Goal: Information Seeking & Learning: Learn about a topic

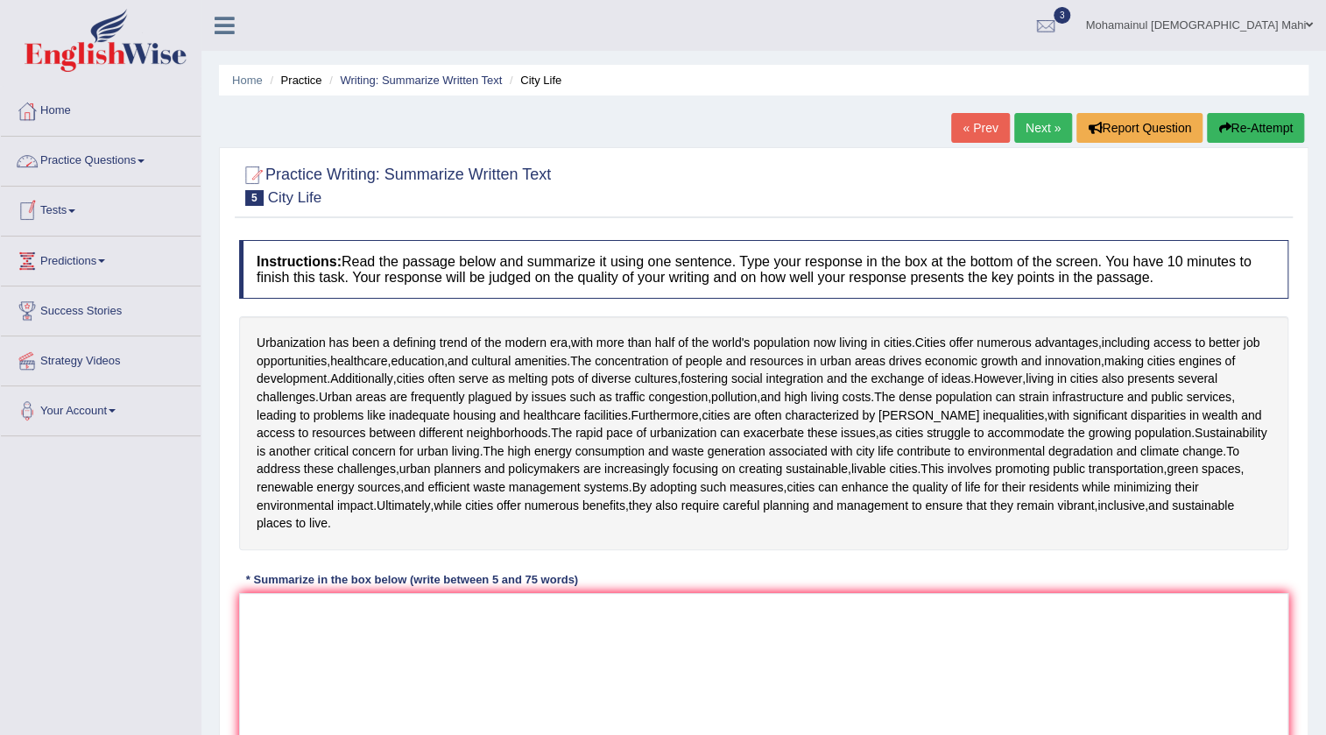
click at [100, 151] on link "Practice Questions" at bounding box center [101, 159] width 200 height 44
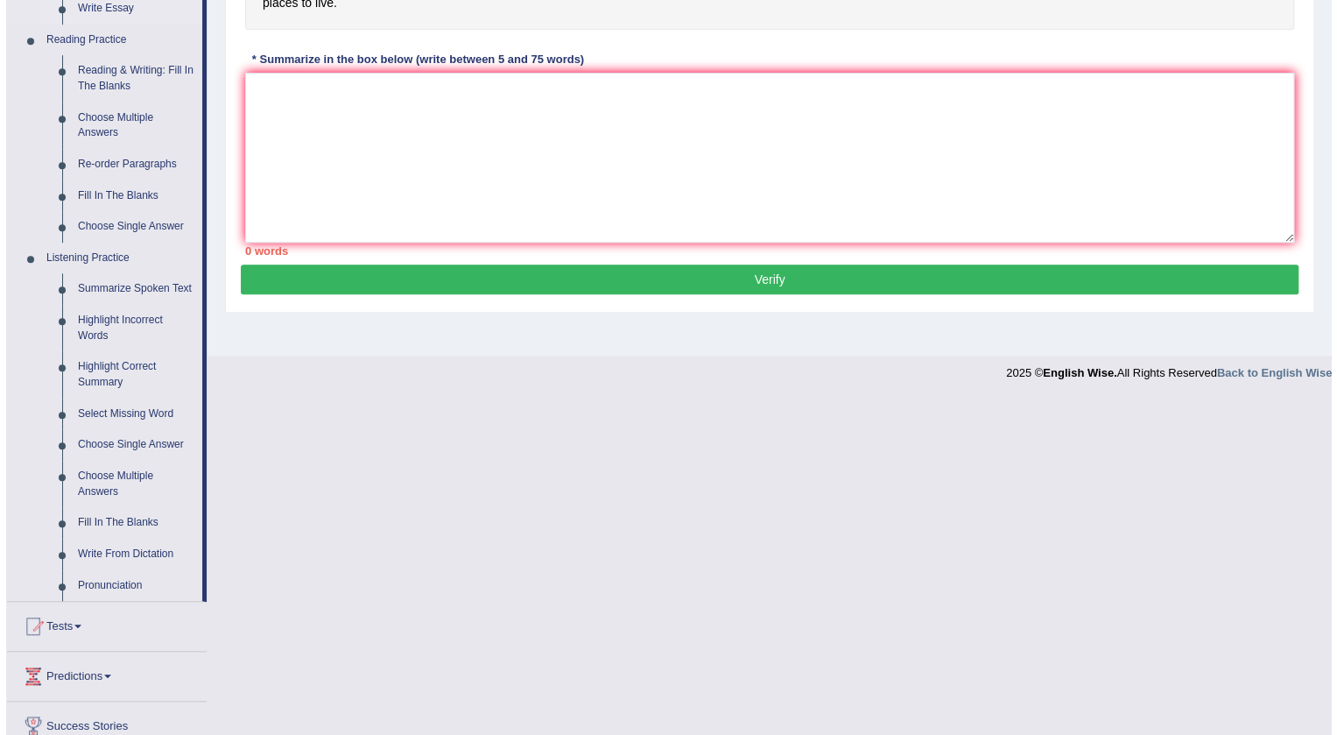
scroll to position [557, 0]
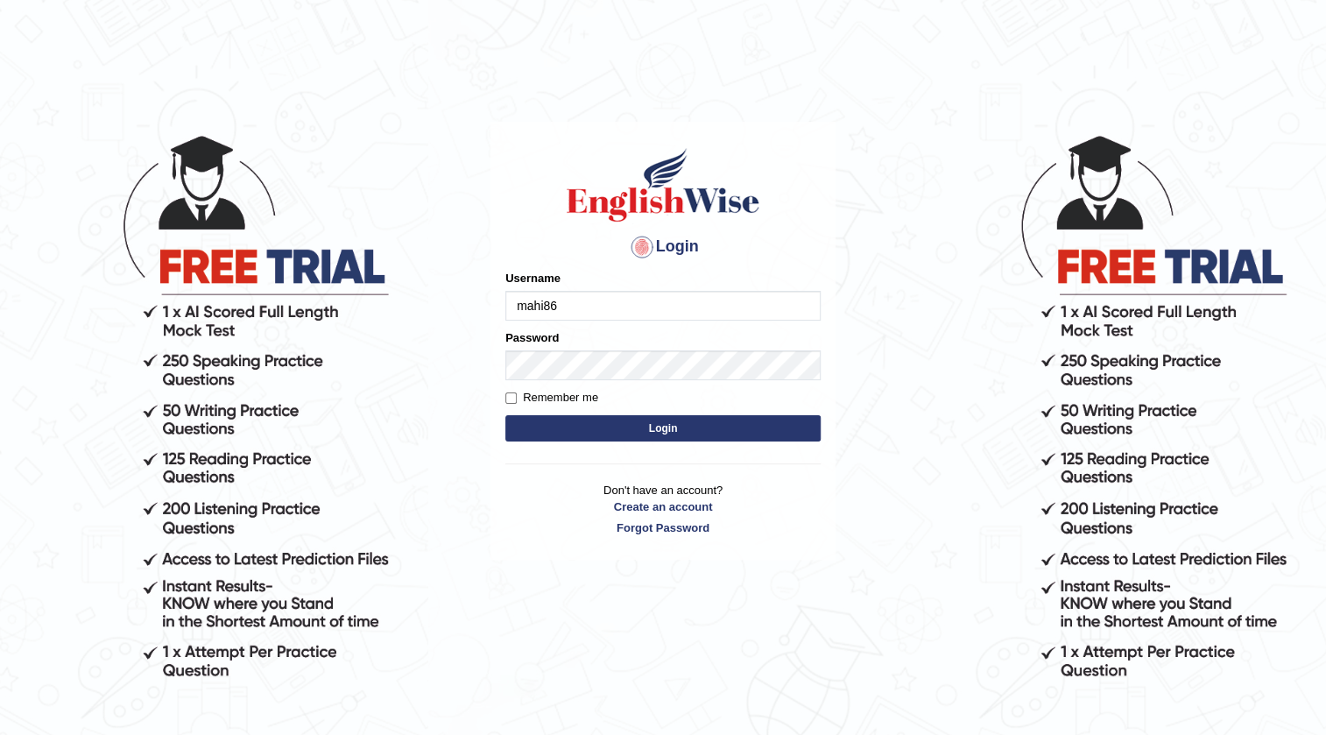
type input "mahi86"
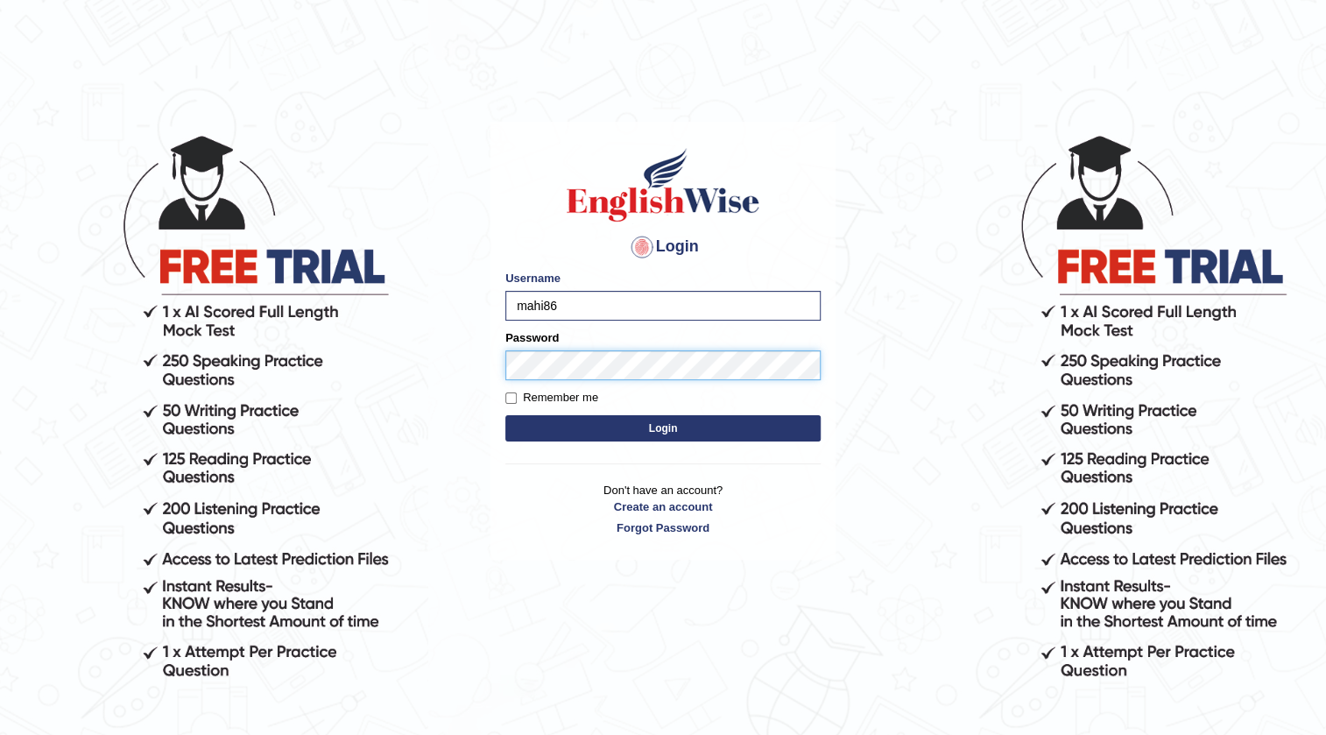
click at [505, 415] on button "Login" at bounding box center [662, 428] width 315 height 26
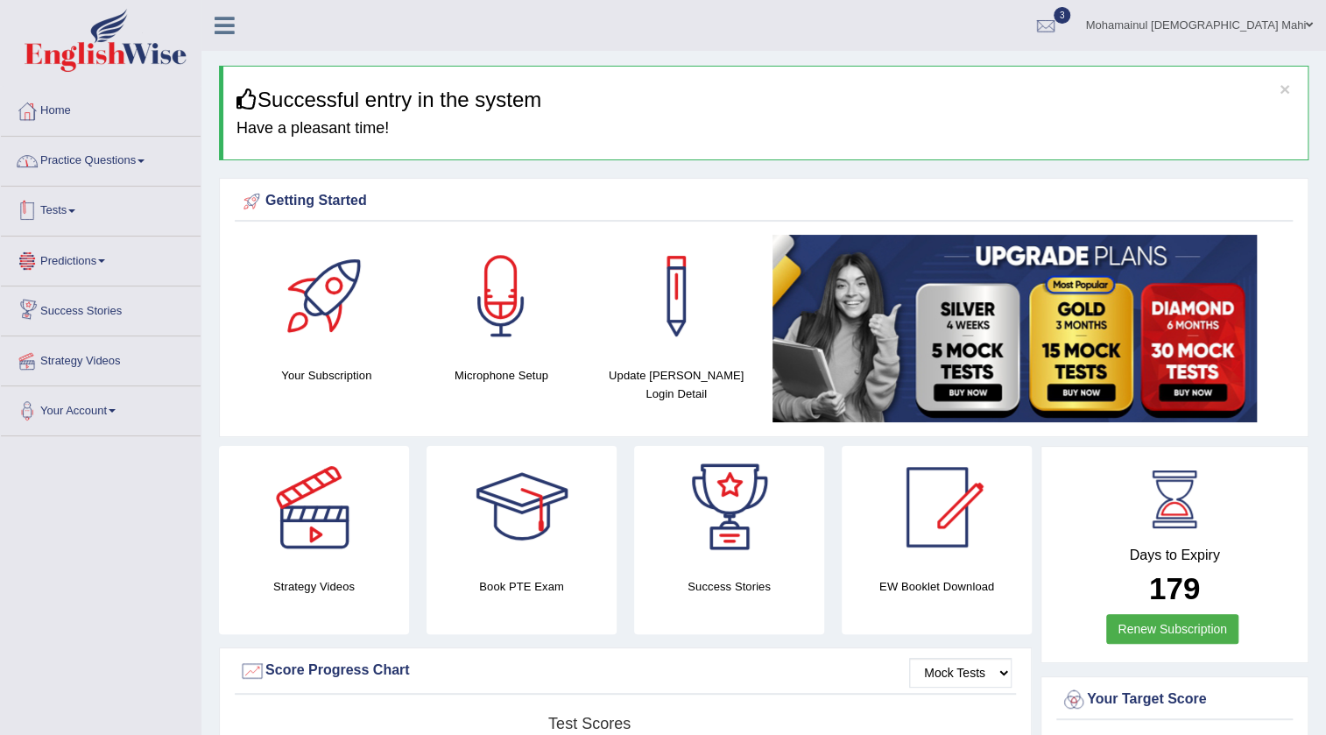
click at [131, 161] on link "Practice Questions" at bounding box center [101, 159] width 200 height 44
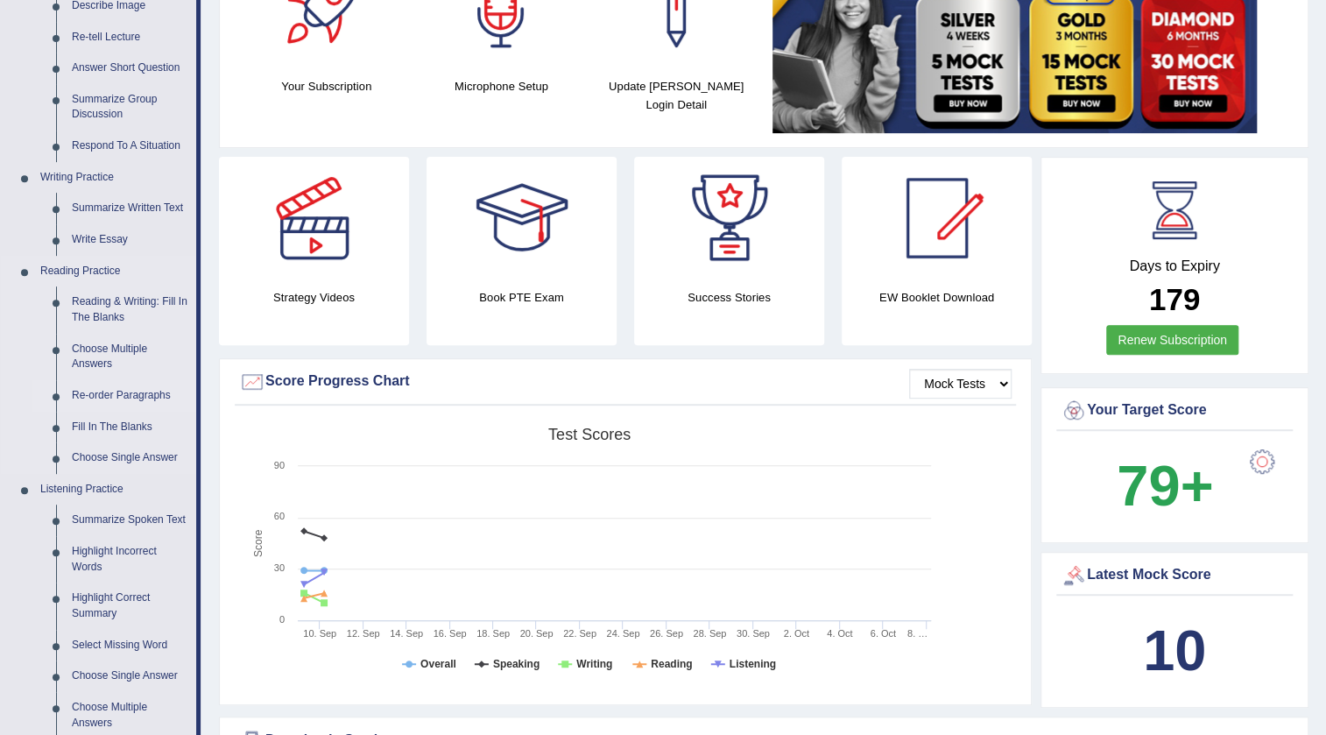
scroll to position [318, 0]
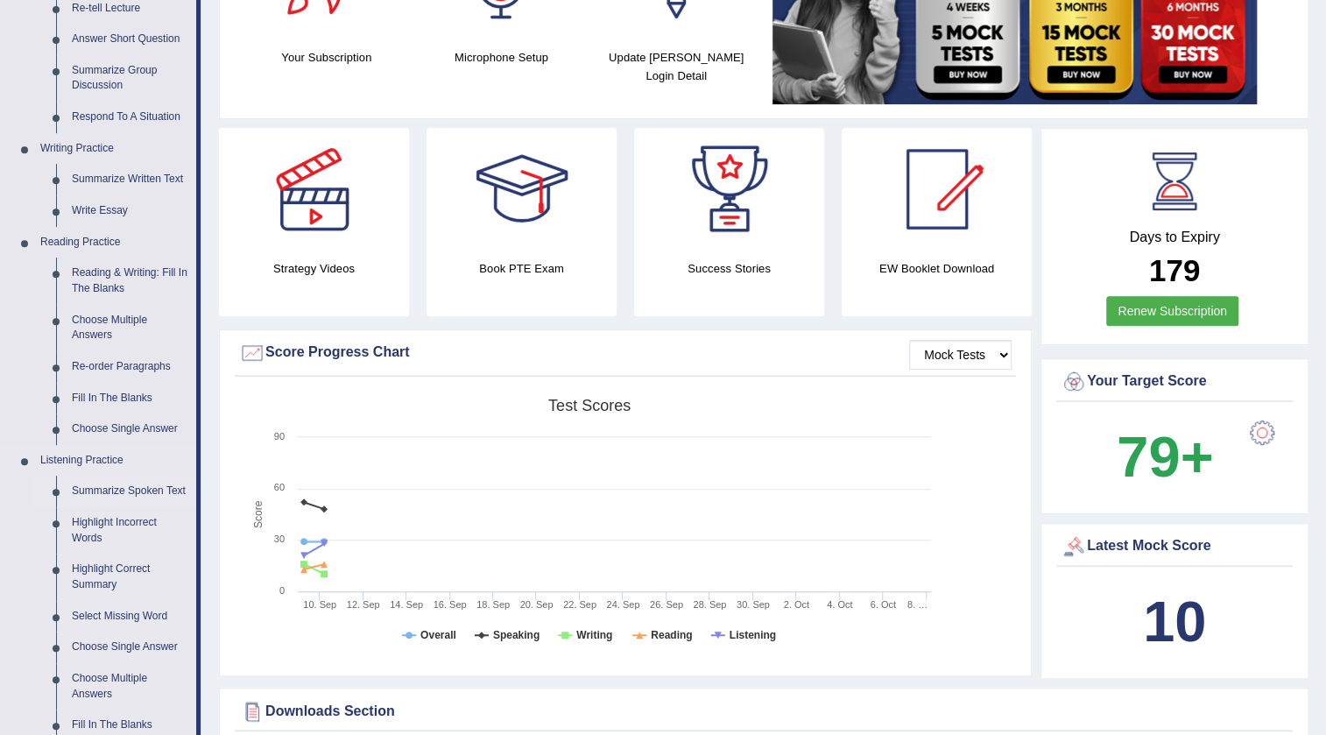
click at [104, 491] on link "Summarize Spoken Text" at bounding box center [130, 491] width 132 height 32
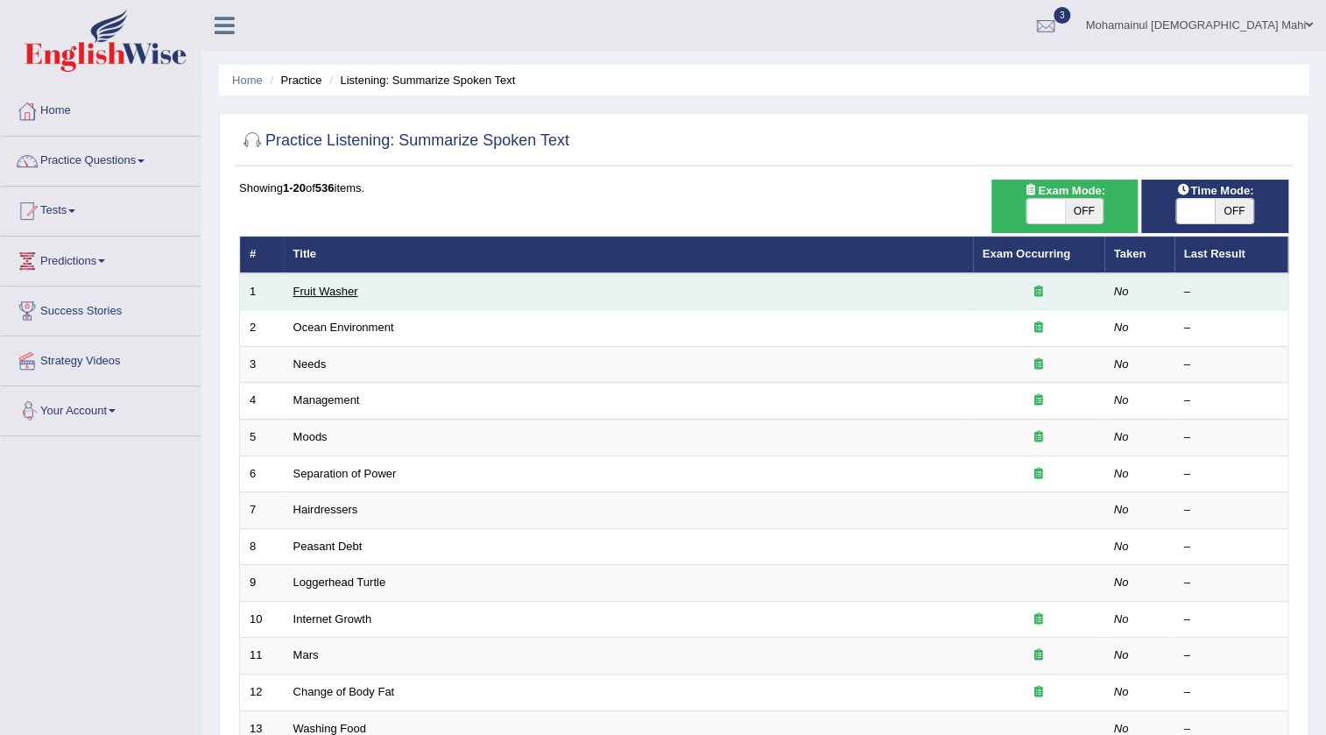
click at [325, 295] on link "Fruit Washer" at bounding box center [325, 291] width 65 height 13
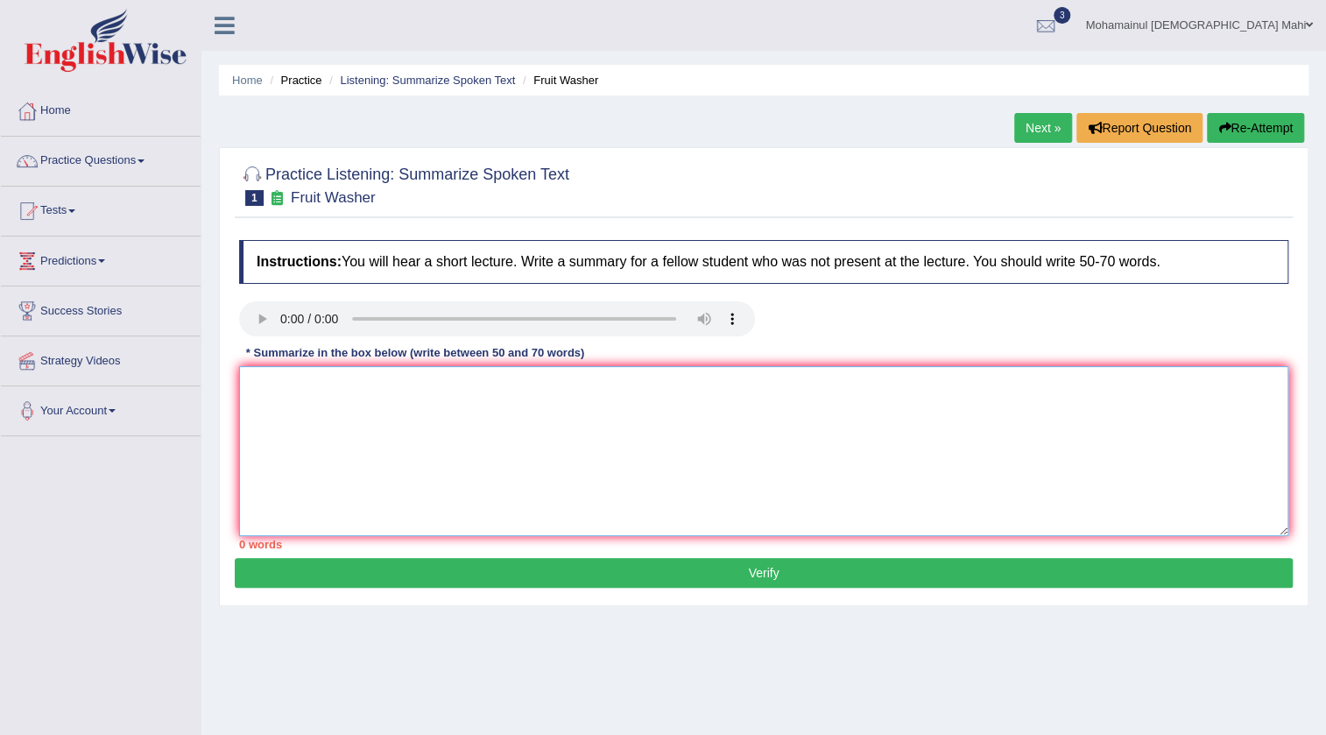
click at [279, 411] on textarea at bounding box center [763, 451] width 1049 height 170
click at [284, 393] on textarea at bounding box center [763, 451] width 1049 height 170
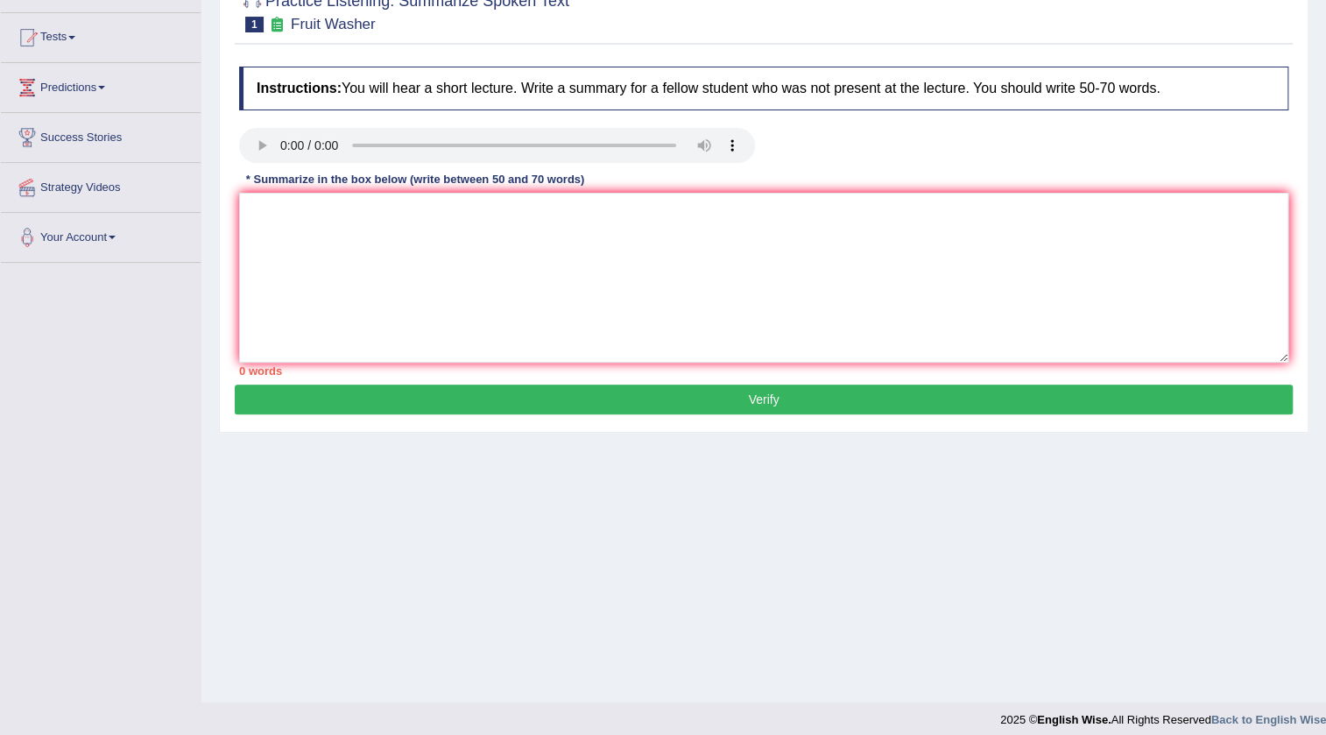
scroll to position [184, 0]
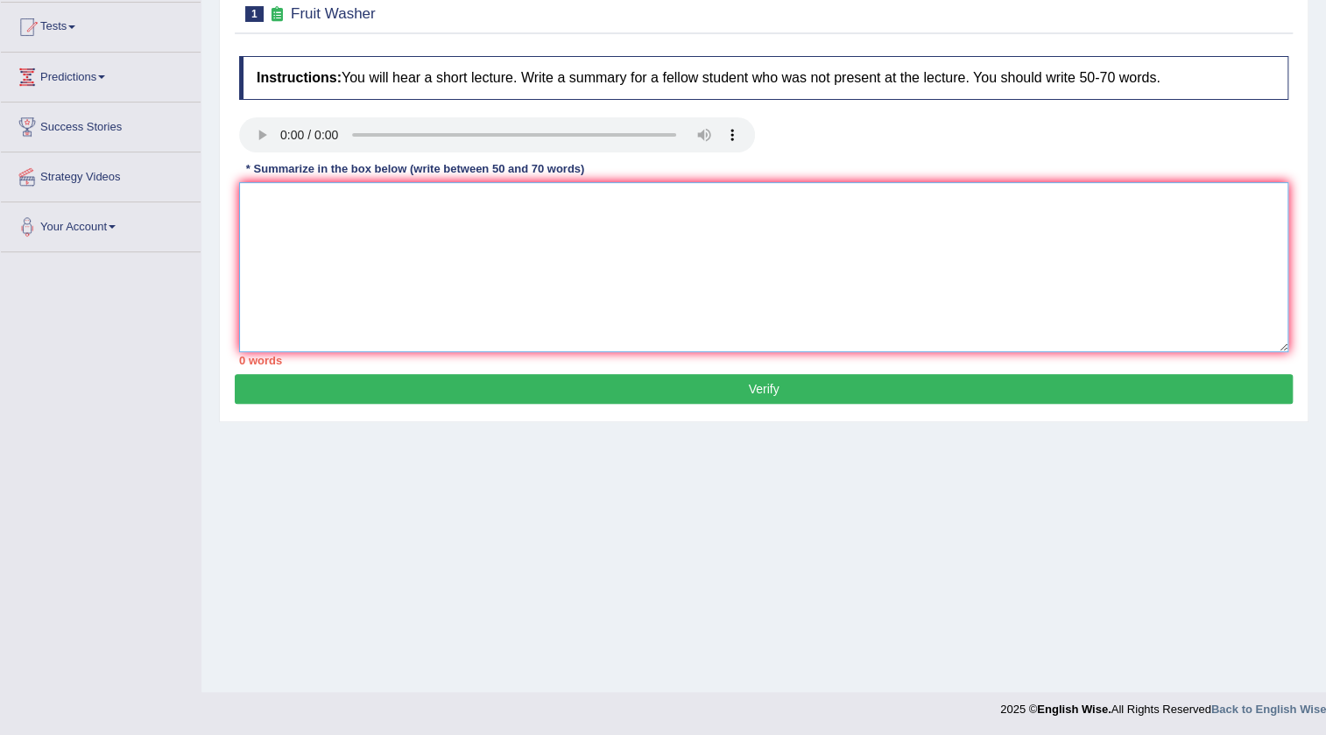
click at [283, 209] on textarea at bounding box center [763, 267] width 1049 height 170
click at [395, 216] on textarea "Fuits and vegetbles" at bounding box center [763, 267] width 1049 height 170
click at [543, 201] on textarea "Fuits and vegetbles are required to be wash" at bounding box center [763, 267] width 1049 height 170
click at [674, 205] on textarea "Fuits and vegetbles are required to be washed if not we will take bacteriA" at bounding box center [763, 267] width 1049 height 170
click at [651, 206] on textarea "Fuits and vegetbles are required to be washed if not we will take bacteriA THIS…" at bounding box center [763, 267] width 1049 height 170
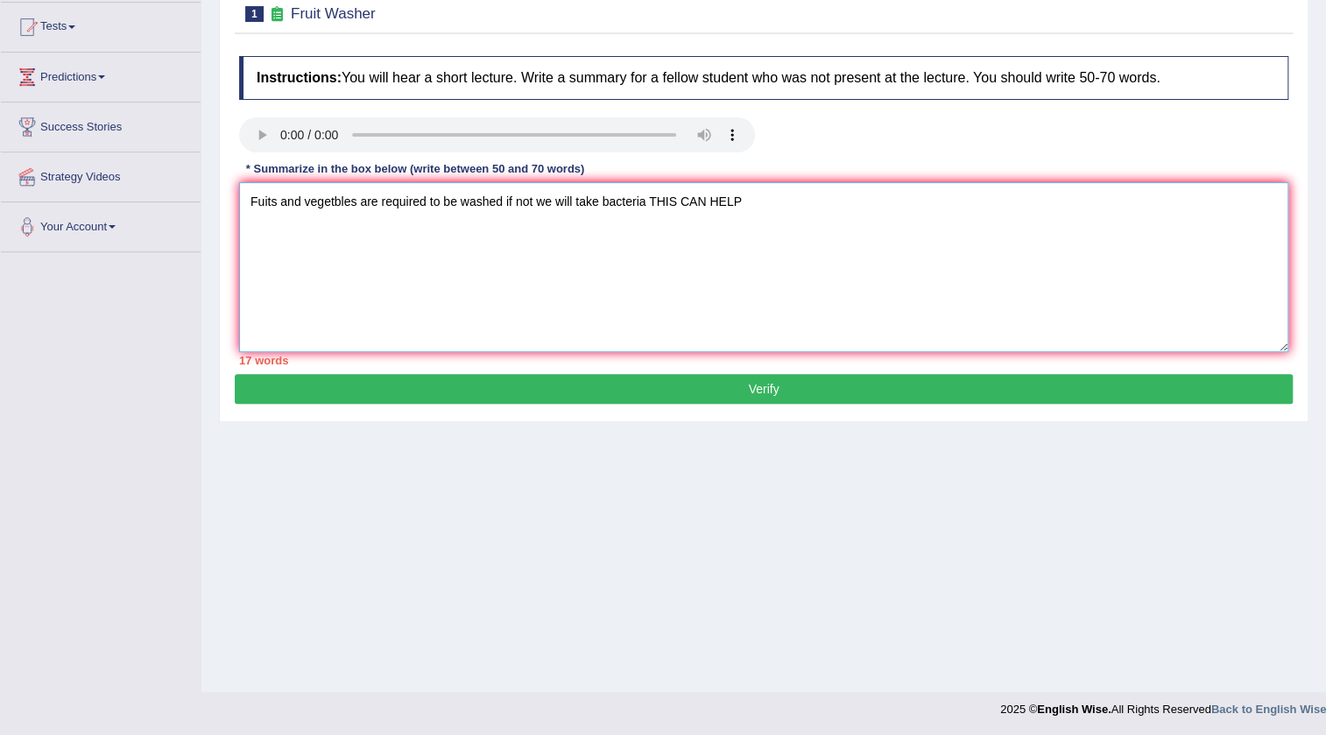
click at [767, 207] on textarea "Fuits and vegetbles are required to be washed if not we will take bacteria THIS…" at bounding box center [763, 267] width 1049 height 170
click at [875, 229] on textarea "Fuits and vegetbles are required to be washed if not we will take bacteria this…" at bounding box center [763, 267] width 1049 height 170
click at [794, 227] on textarea "Fuits and vegetbles are required to be washed if not we will take bacteria this…" at bounding box center [763, 267] width 1049 height 170
click at [878, 201] on textarea "Fuits and vegetbles are required to be washed if not we will take bacteria this…" at bounding box center [763, 267] width 1049 height 170
click at [1018, 211] on textarea "Fuits and vegetbles are required to be washed if not we will take bacteria this…" at bounding box center [763, 267] width 1049 height 170
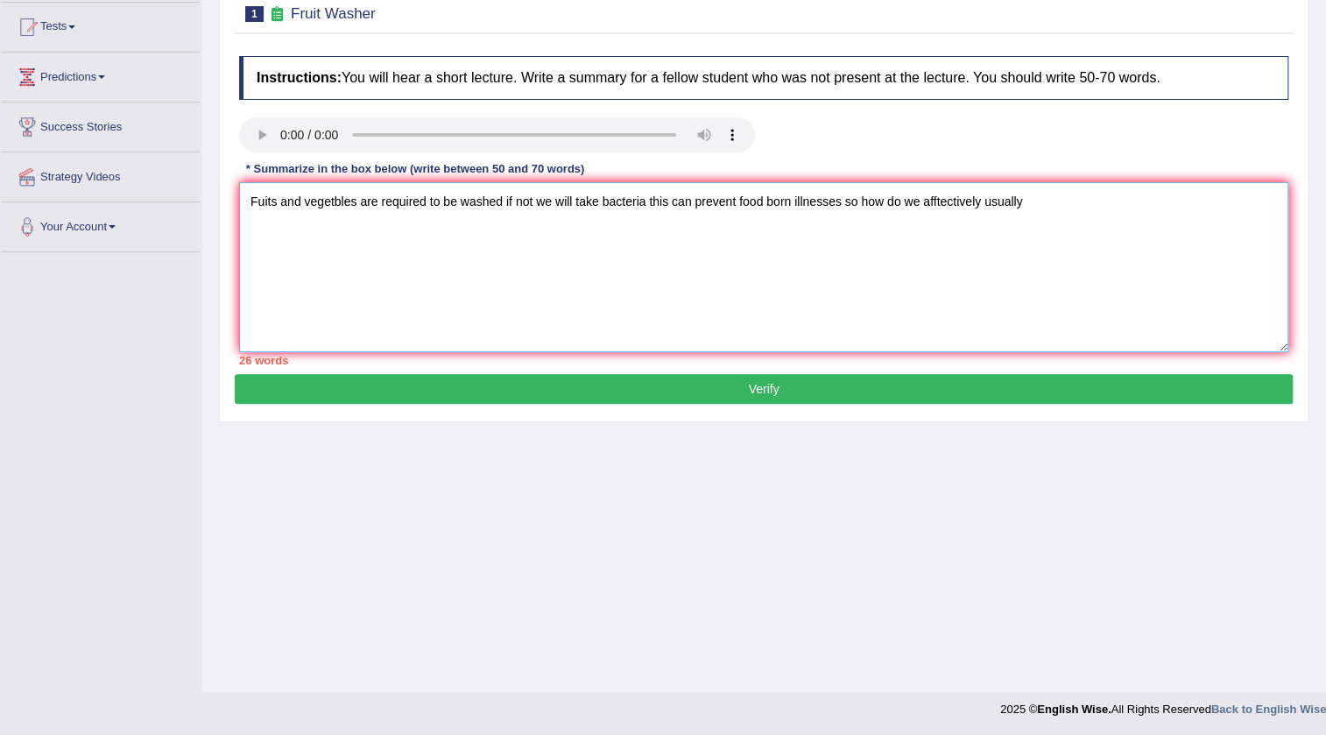
click at [1032, 213] on textarea "Fuits and vegetbles are required to be washed if not we will take bacteria this…" at bounding box center [763, 267] width 1049 height 170
click at [1159, 208] on textarea "Fuits and vegetbles are required to be washed if not we will take bacteria this…" at bounding box center [763, 267] width 1049 height 170
click at [1168, 211] on textarea "Fuits and vegetbles are required to be washed if not we will take bacteria this…" at bounding box center [763, 267] width 1049 height 170
click at [551, 231] on textarea "Fuits and vegetbles are required to be washed if not we will take bacteria this…" at bounding box center [763, 267] width 1049 height 170
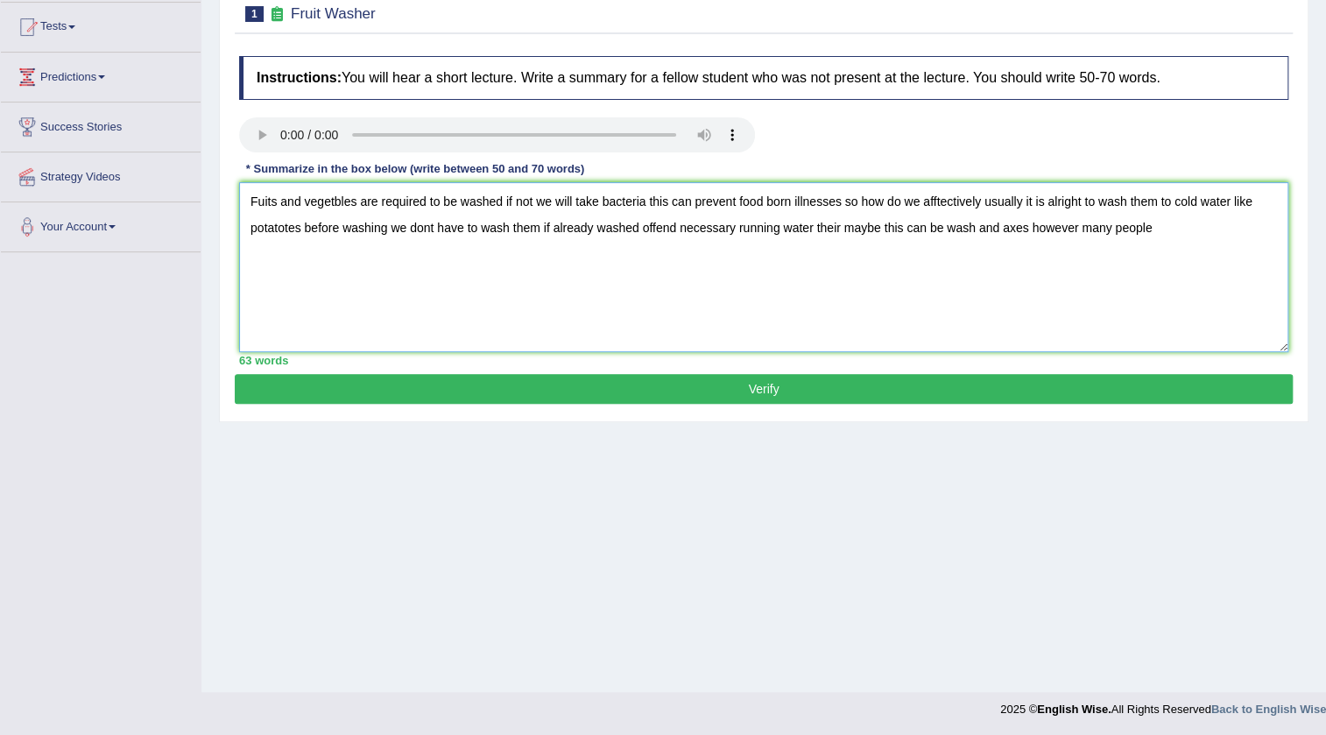
click at [1165, 228] on textarea "Fuits and vegetbles are required to be washed if not we will take bacteria this…" at bounding box center [763, 267] width 1049 height 170
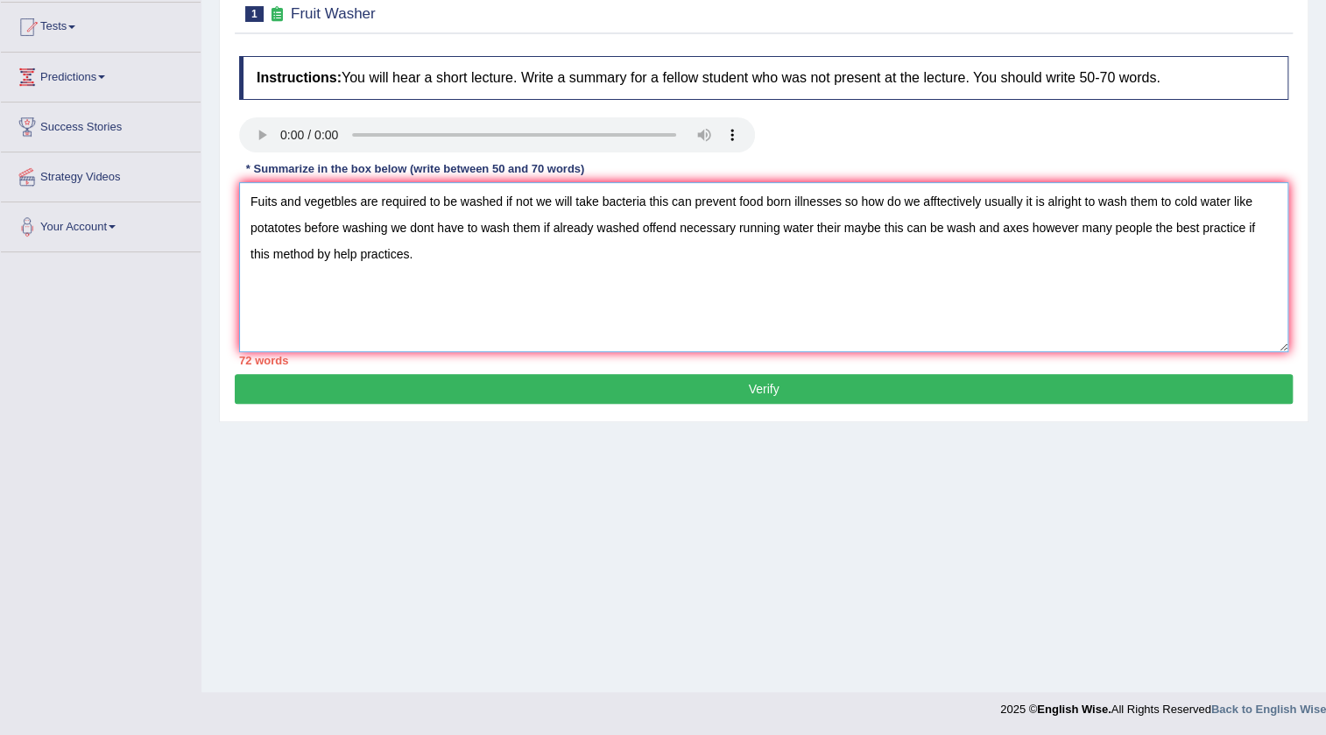
type textarea "Fuits and vegetbles are required to be washed if not we will take bacteria this…"
click at [780, 382] on button "Verify" at bounding box center [764, 389] width 1058 height 30
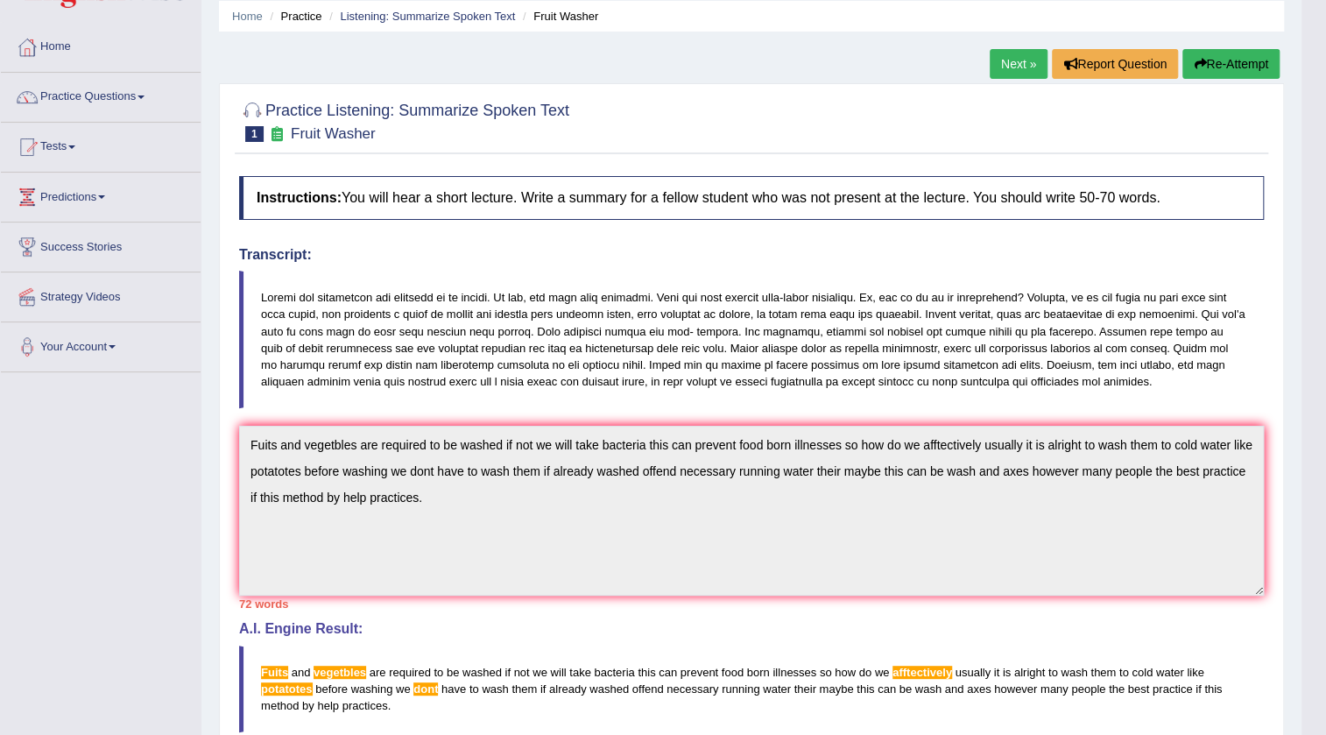
scroll to position [0, 0]
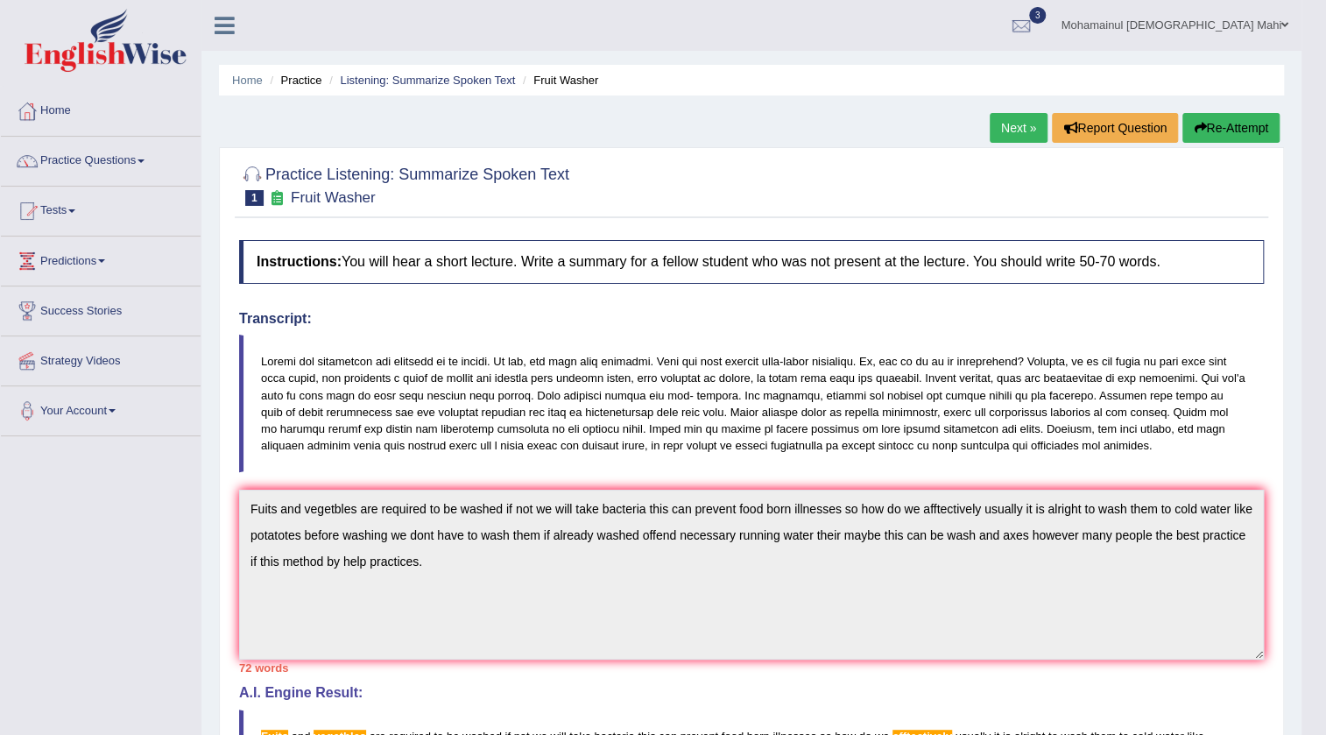
click at [1011, 126] on link "Next »" at bounding box center [1018, 128] width 58 height 30
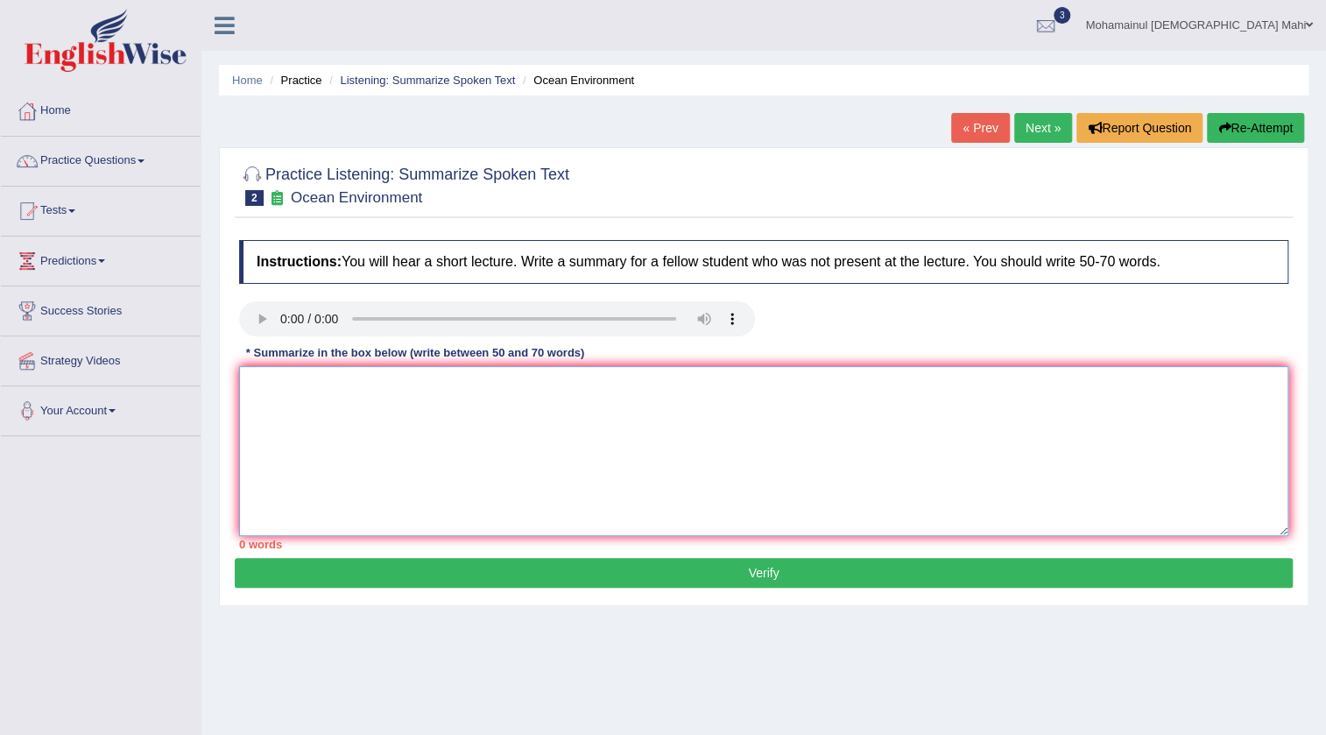
click at [353, 402] on textarea at bounding box center [763, 451] width 1049 height 170
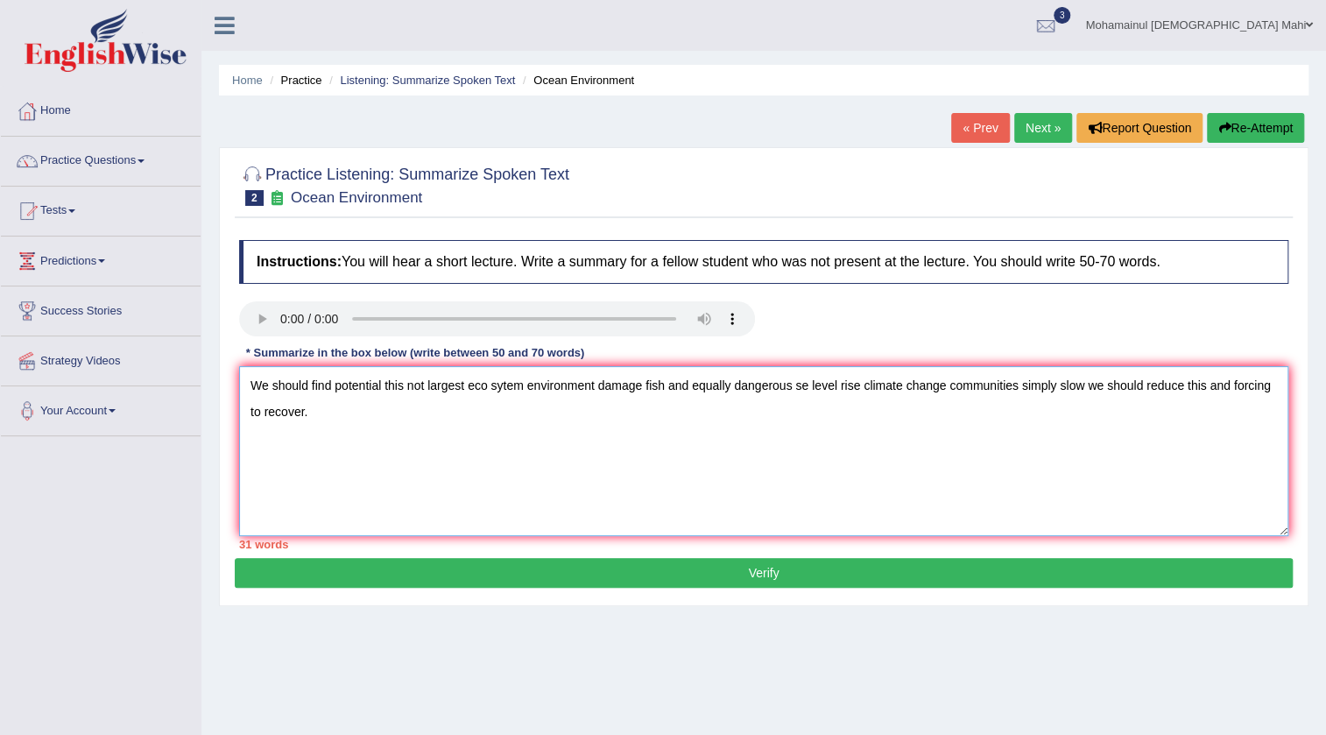
type textarea "We should find potential this not largest eco sytem environment damage fish and…"
click at [377, 569] on button "Verify" at bounding box center [764, 573] width 1058 height 30
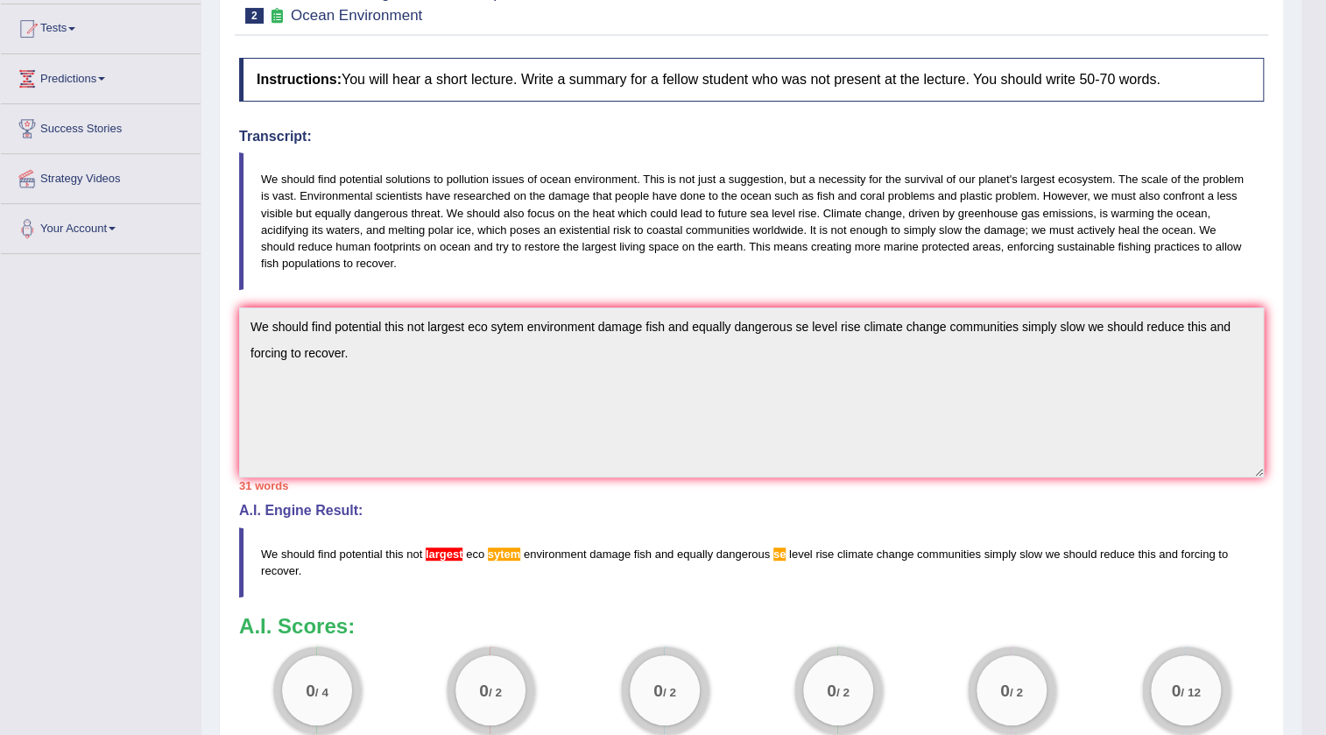
scroll to position [137, 0]
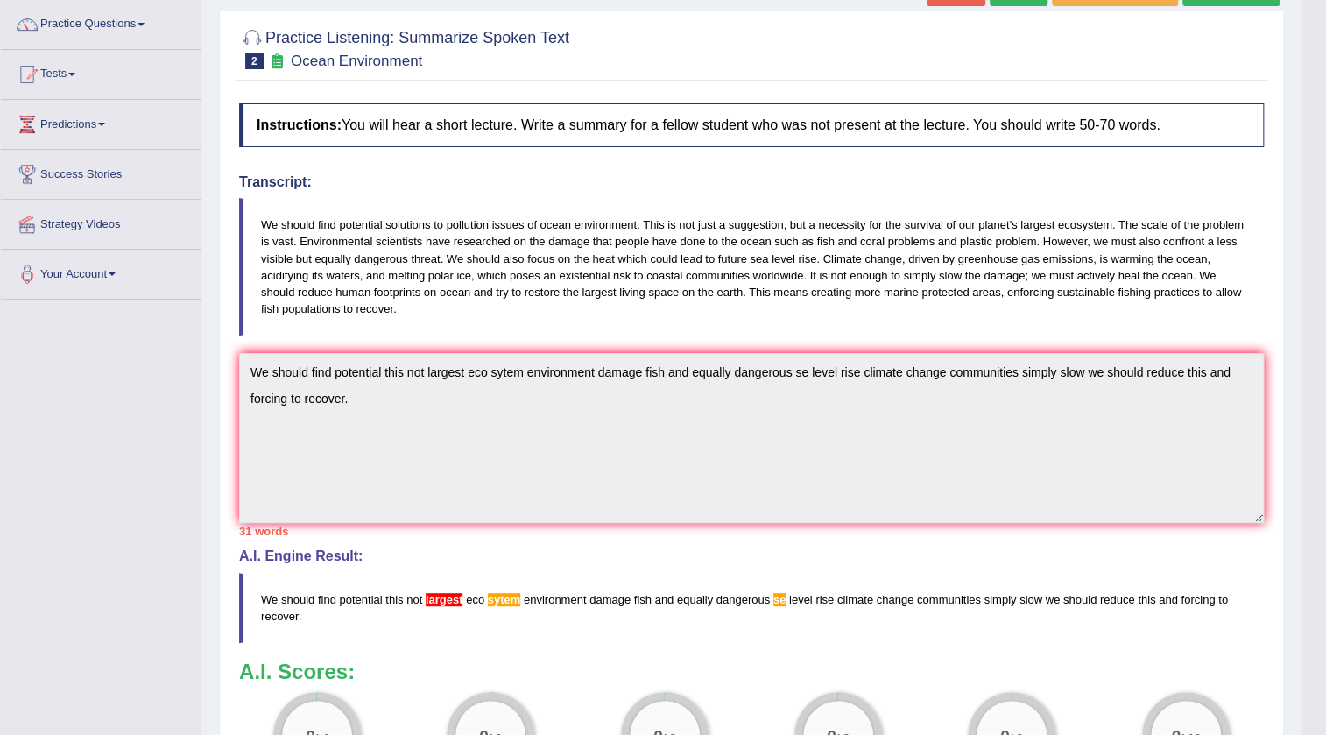
drag, startPoint x: 257, startPoint y: 222, endPoint x: 396, endPoint y: 319, distance: 169.1
click at [396, 319] on blockquote "We should find potential solutions to pollution issues of ocean environment. Th…" at bounding box center [751, 266] width 1024 height 137
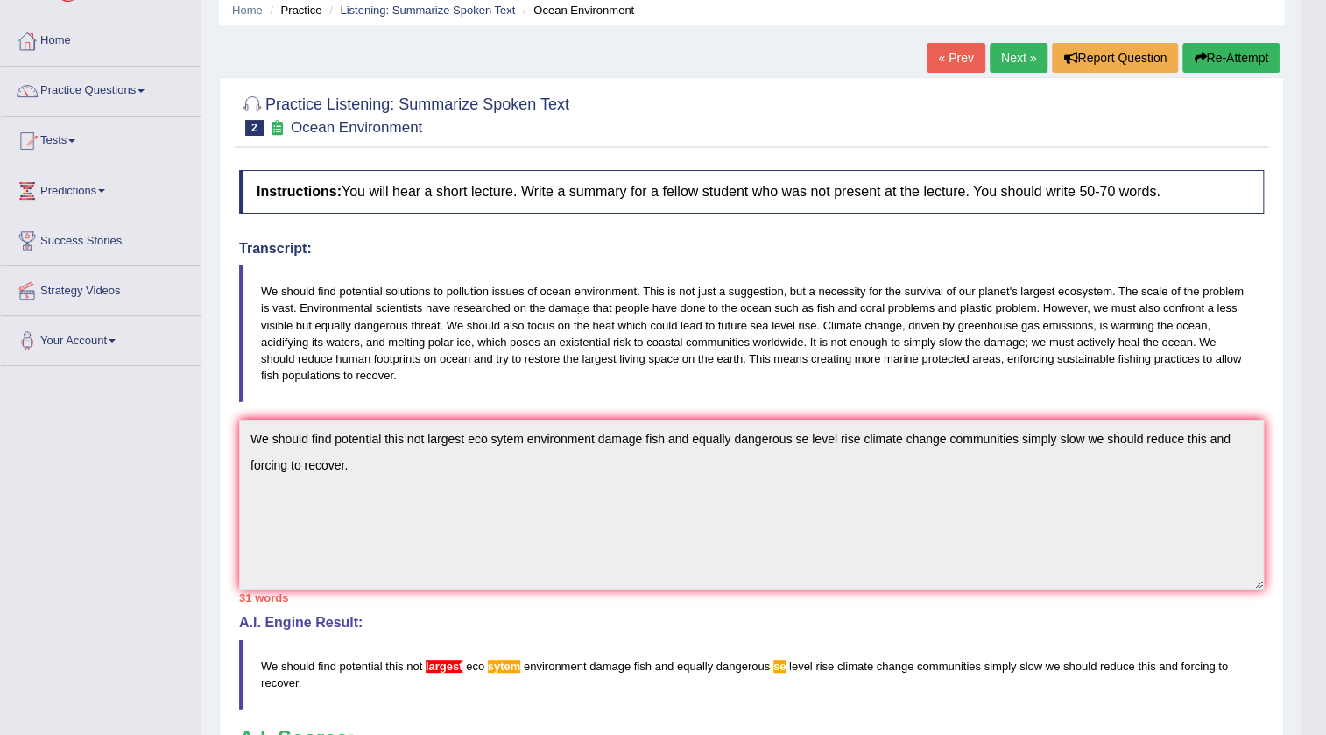
scroll to position [0, 0]
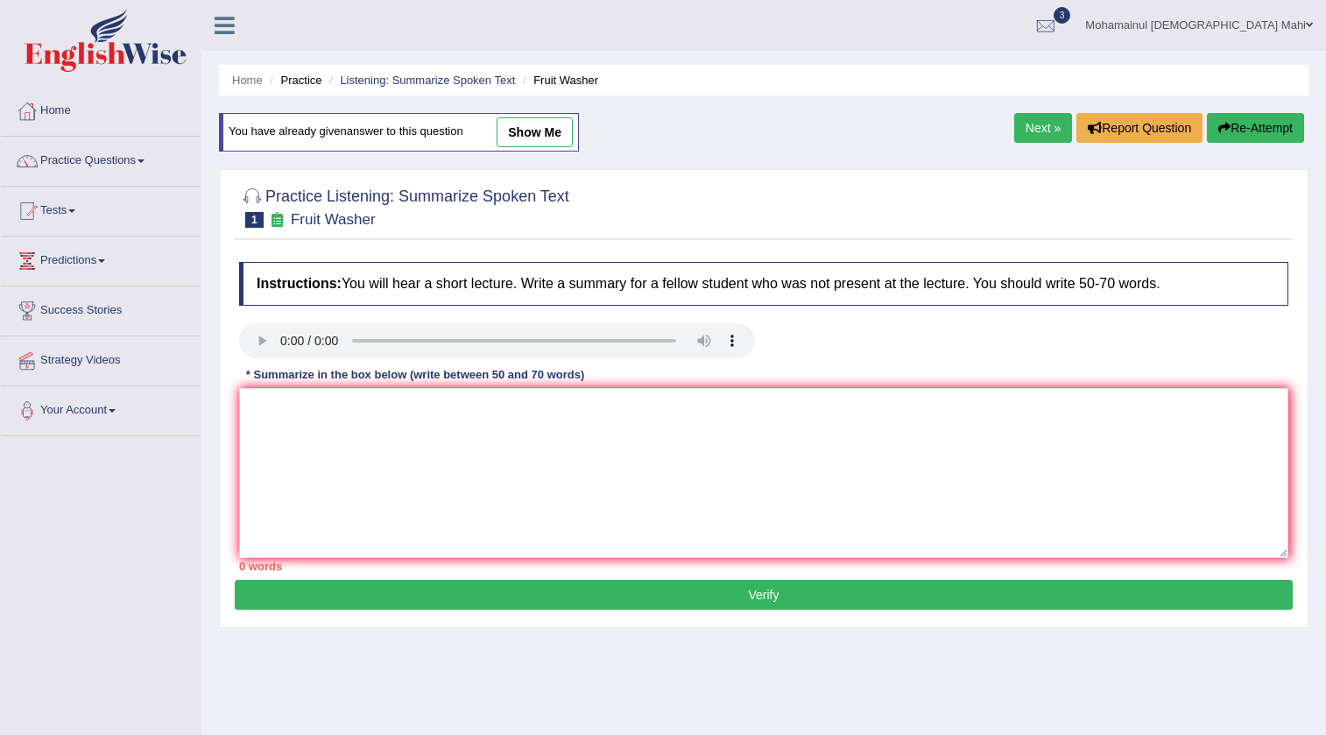
click at [109, 157] on link "Practice Questions" at bounding box center [101, 159] width 200 height 44
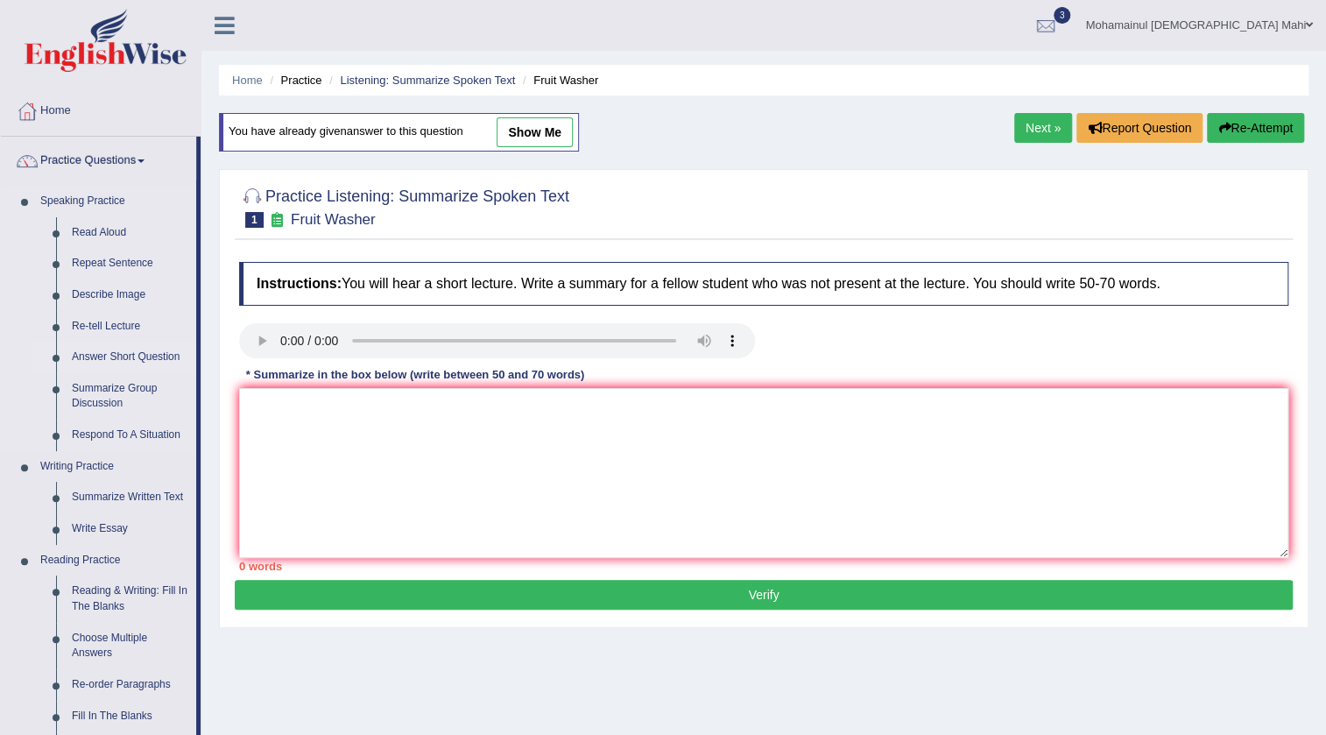
click at [97, 363] on link "Answer Short Question" at bounding box center [130, 357] width 132 height 32
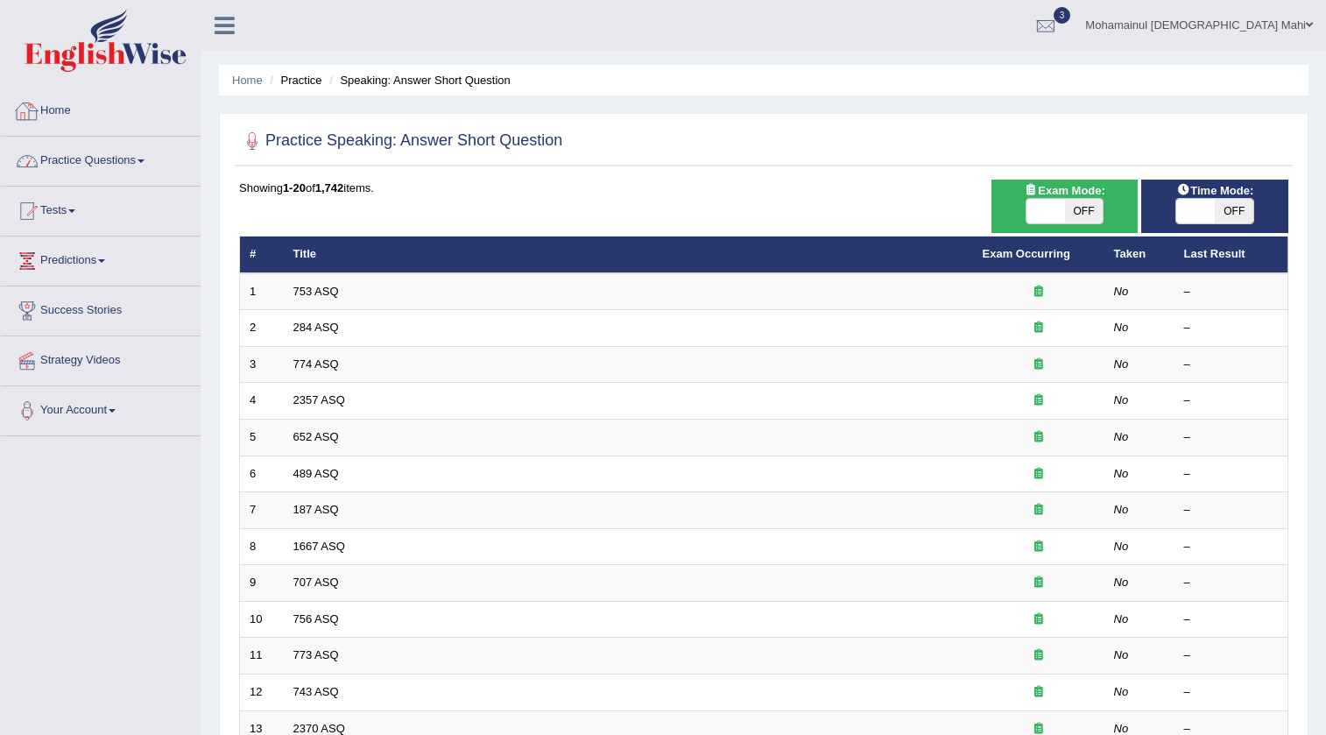
click at [57, 147] on link "Practice Questions" at bounding box center [101, 159] width 200 height 44
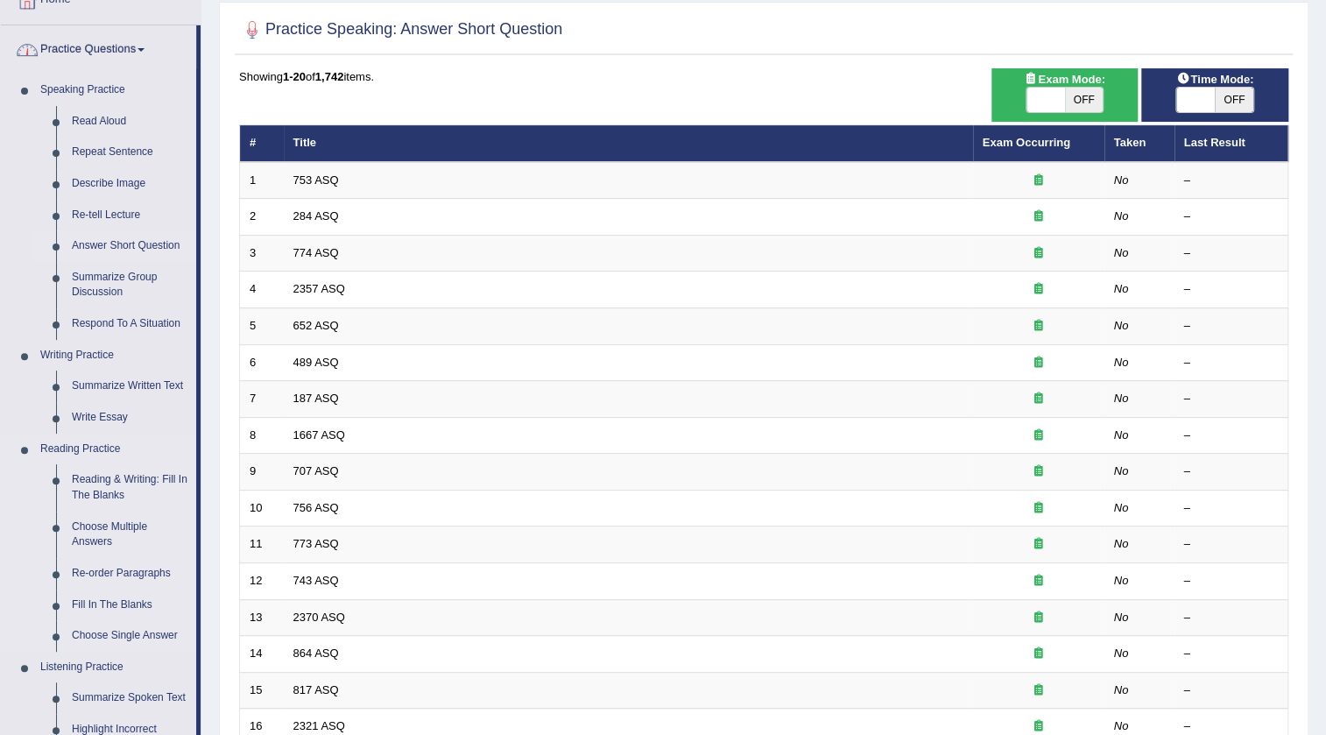
scroll to position [158, 0]
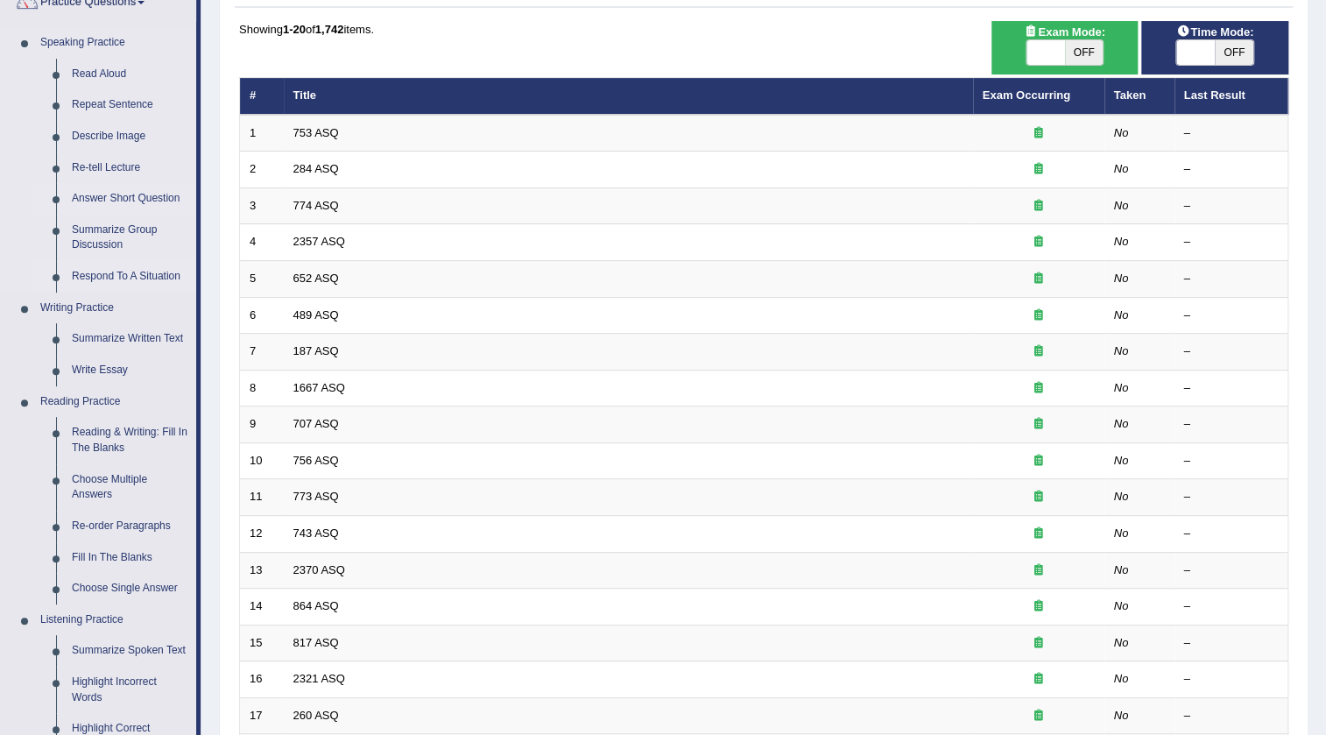
click at [117, 276] on link "Respond To A Situation" at bounding box center [130, 277] width 132 height 32
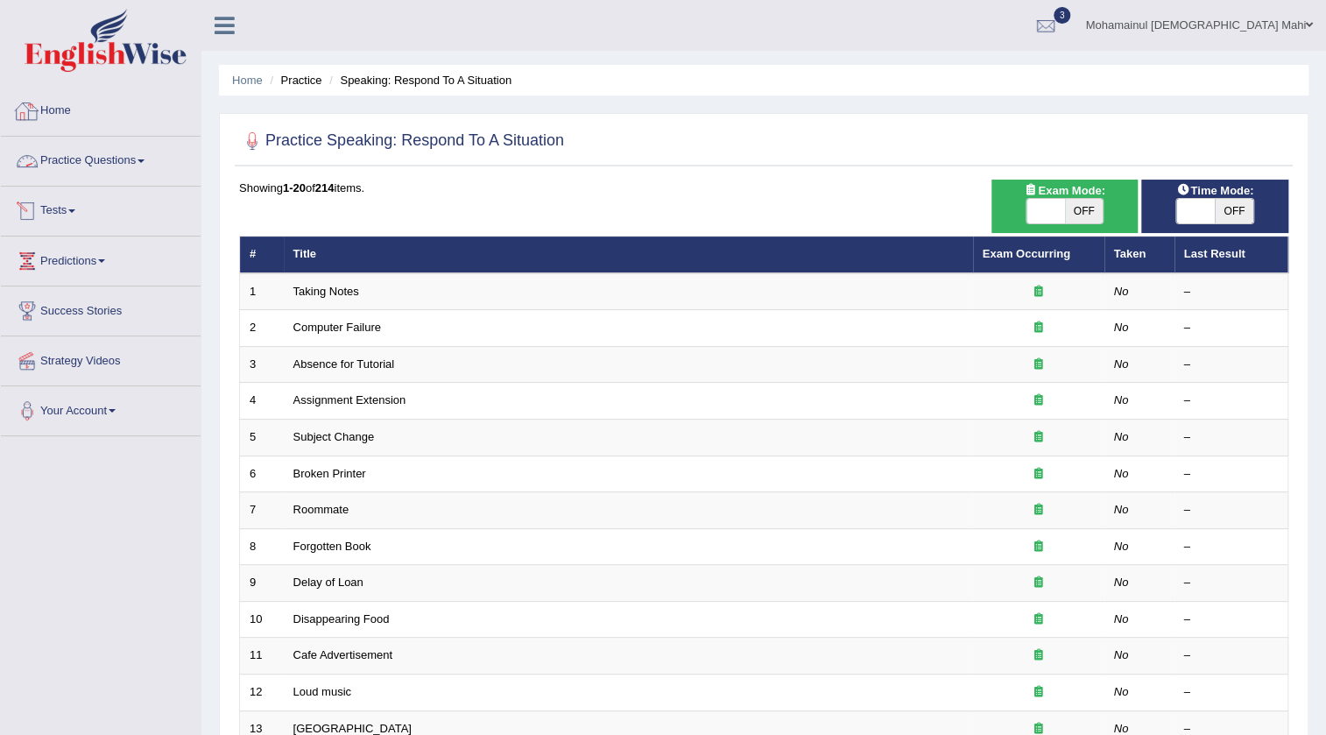
click at [55, 166] on link "Practice Questions" at bounding box center [101, 159] width 200 height 44
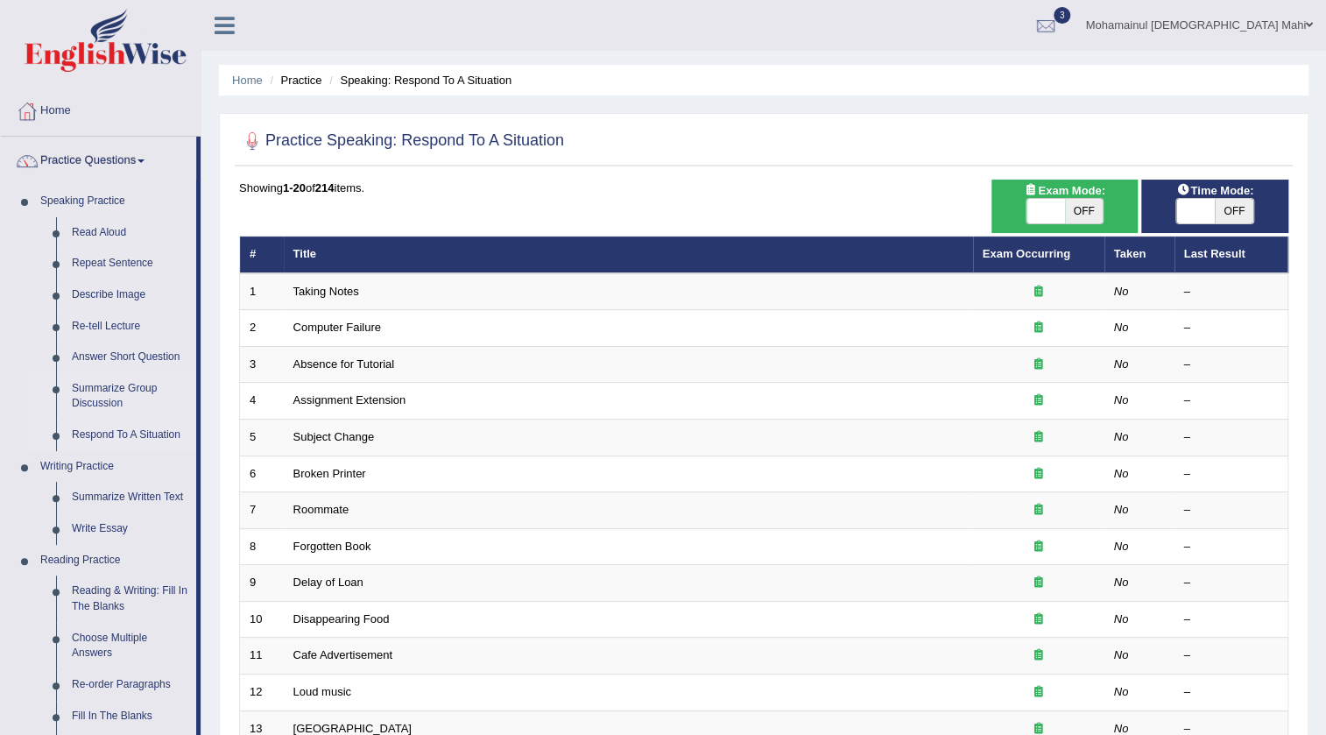
click at [82, 395] on link "Summarize Group Discussion" at bounding box center [130, 396] width 132 height 46
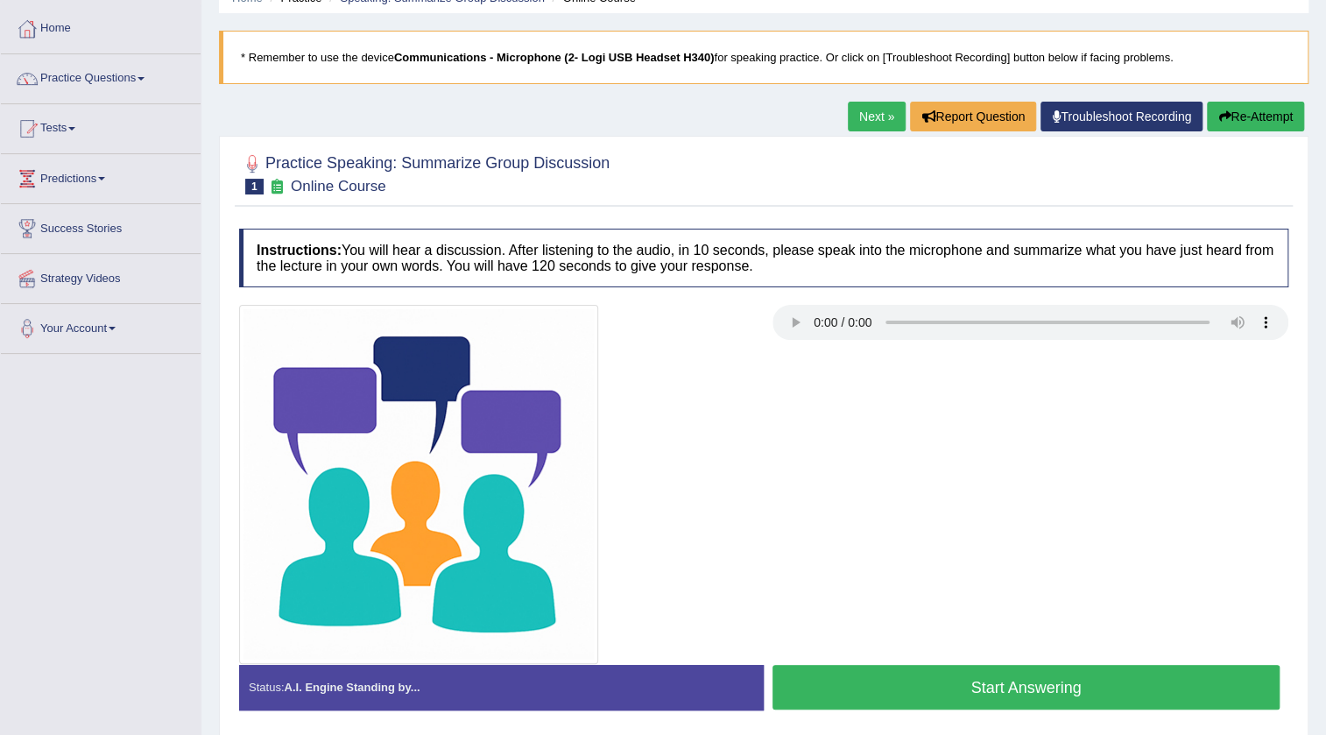
scroll to position [158, 0]
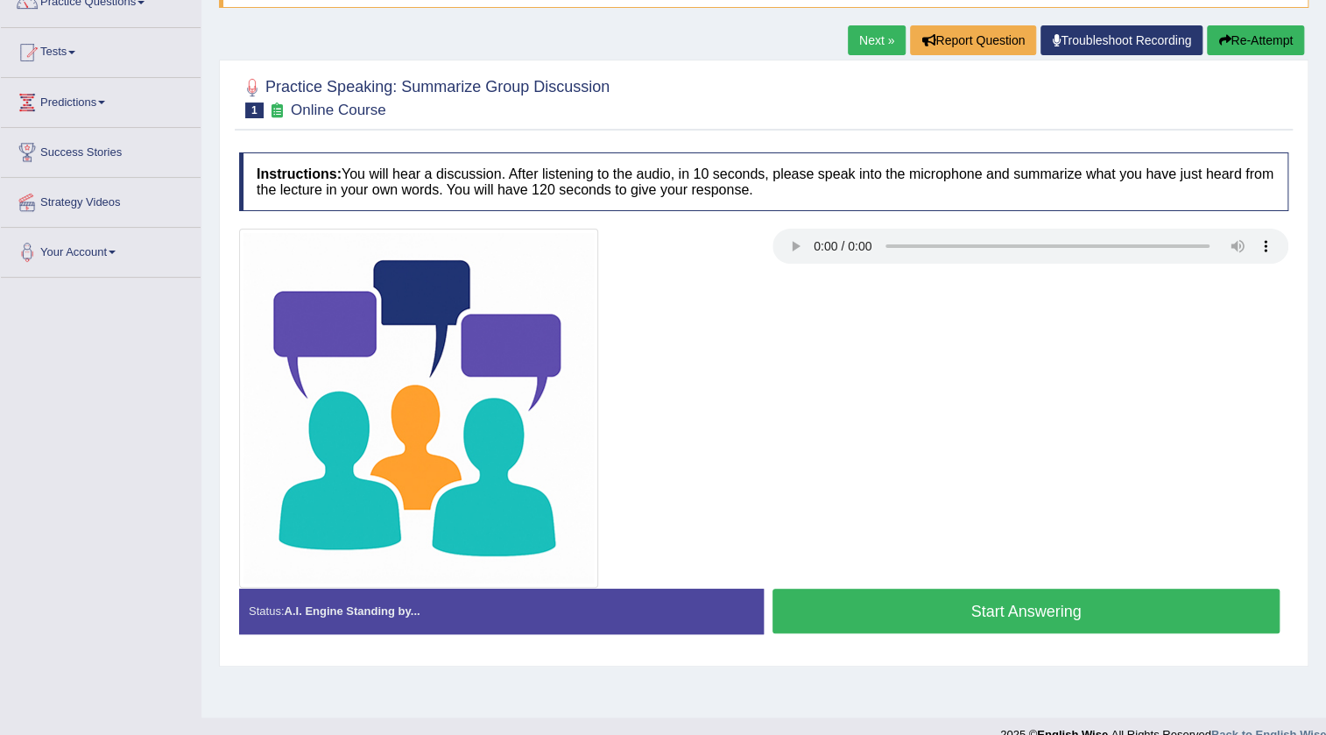
click at [995, 615] on button "Start Answering" at bounding box center [1025, 610] width 507 height 45
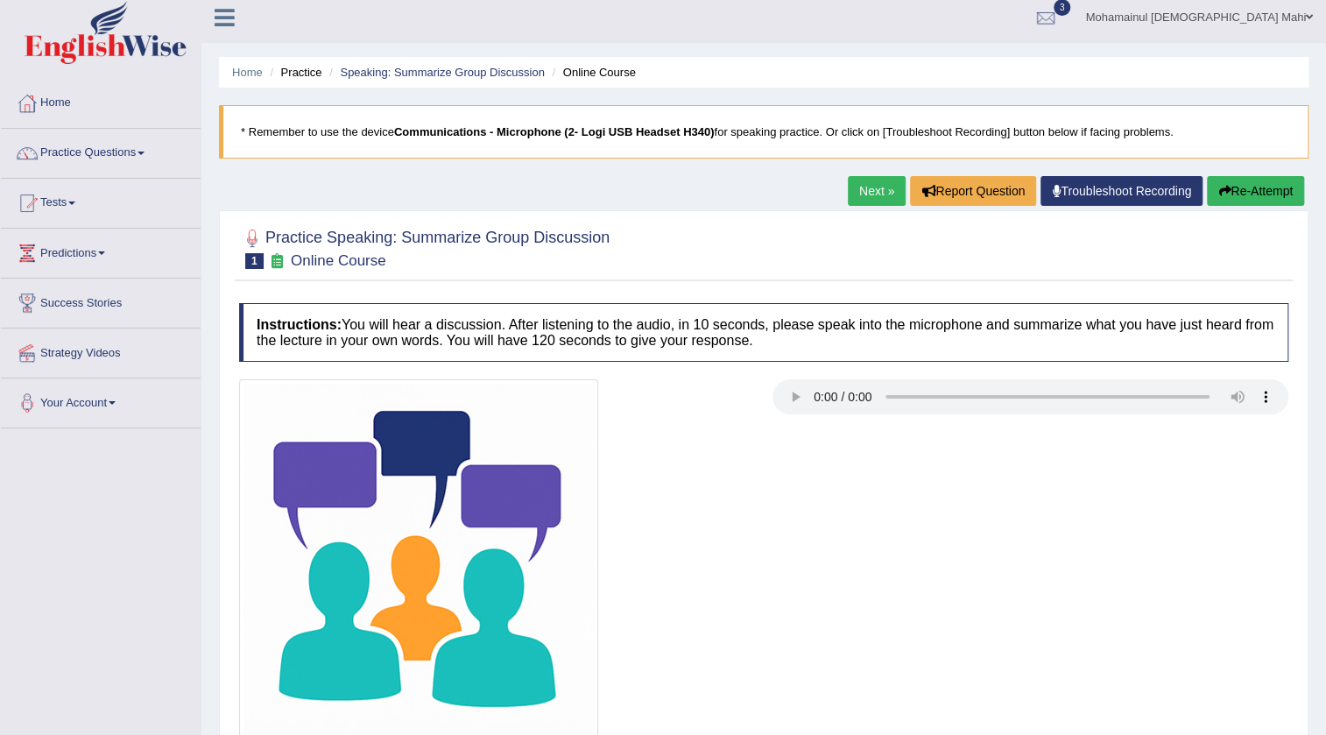
scroll to position [0, 0]
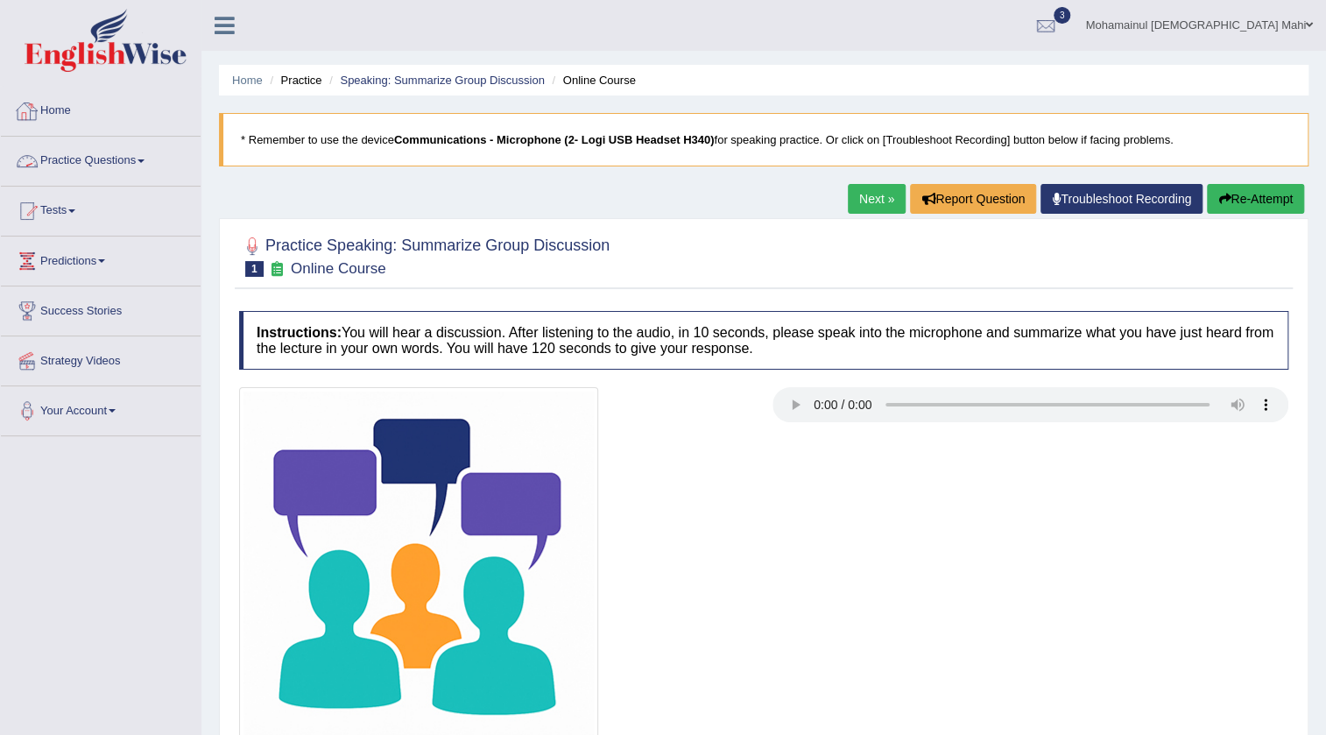
click at [42, 159] on link "Practice Questions" at bounding box center [101, 159] width 200 height 44
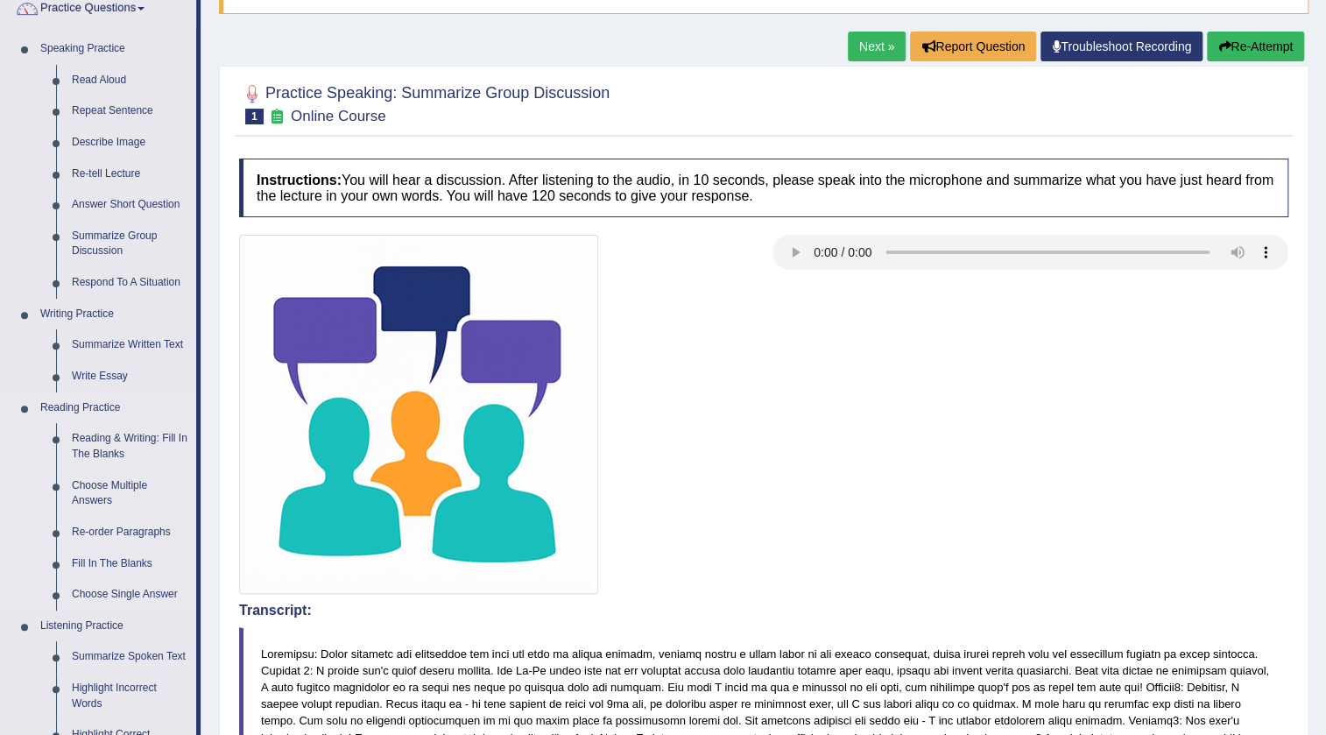
scroll to position [158, 0]
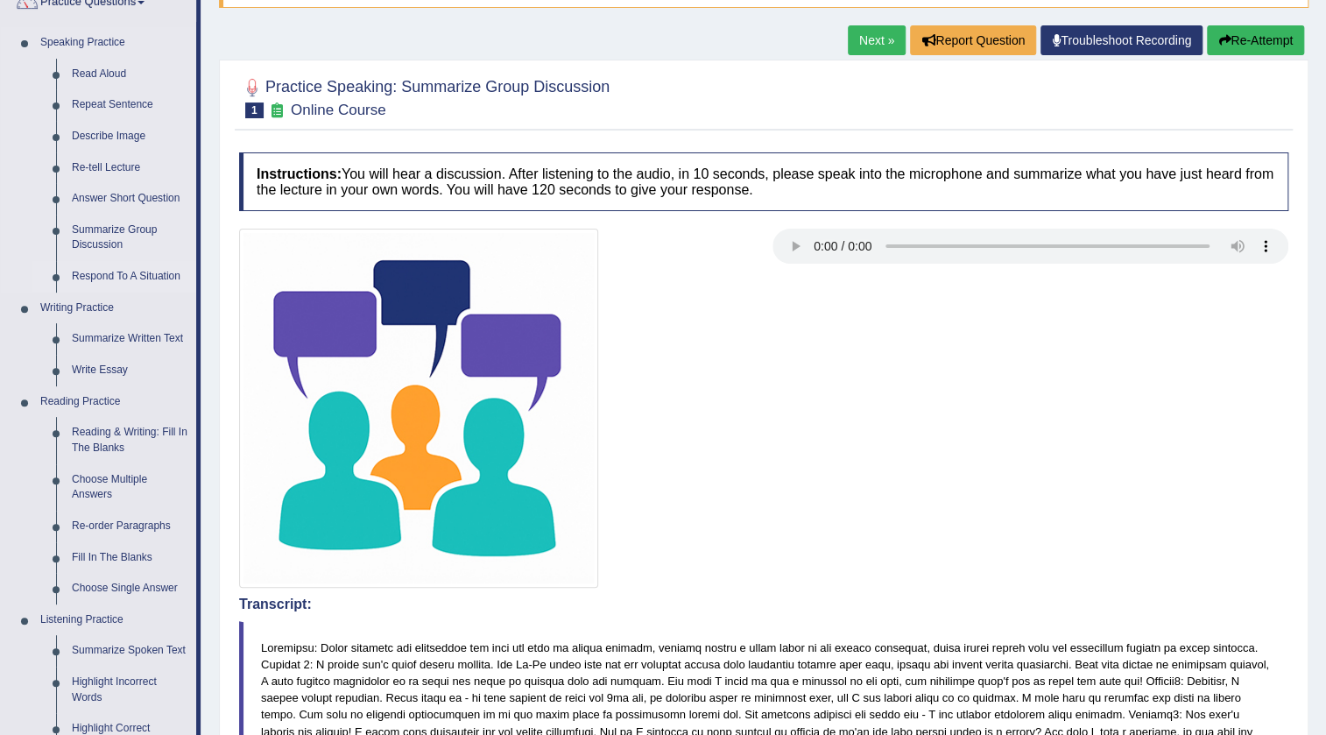
click at [126, 280] on link "Respond To A Situation" at bounding box center [130, 277] width 132 height 32
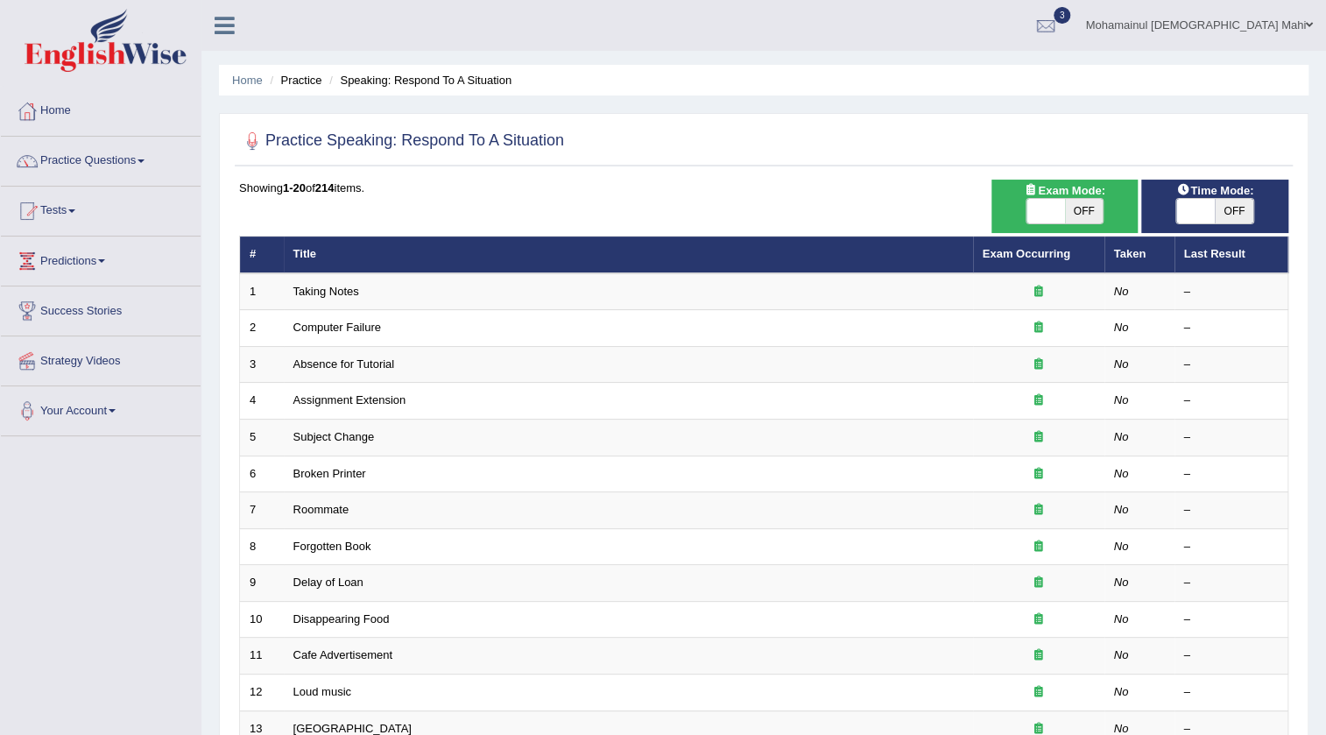
click at [74, 160] on link "Practice Questions" at bounding box center [101, 159] width 200 height 44
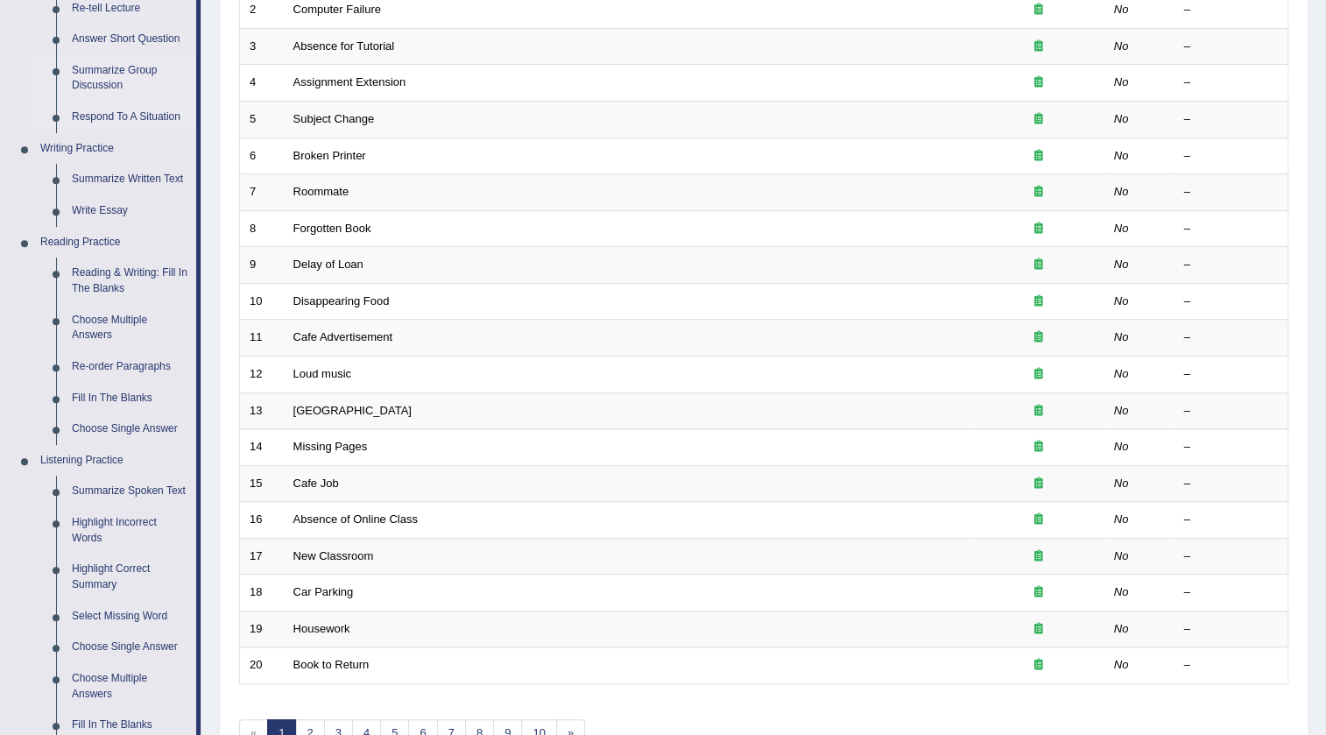
scroll to position [398, 0]
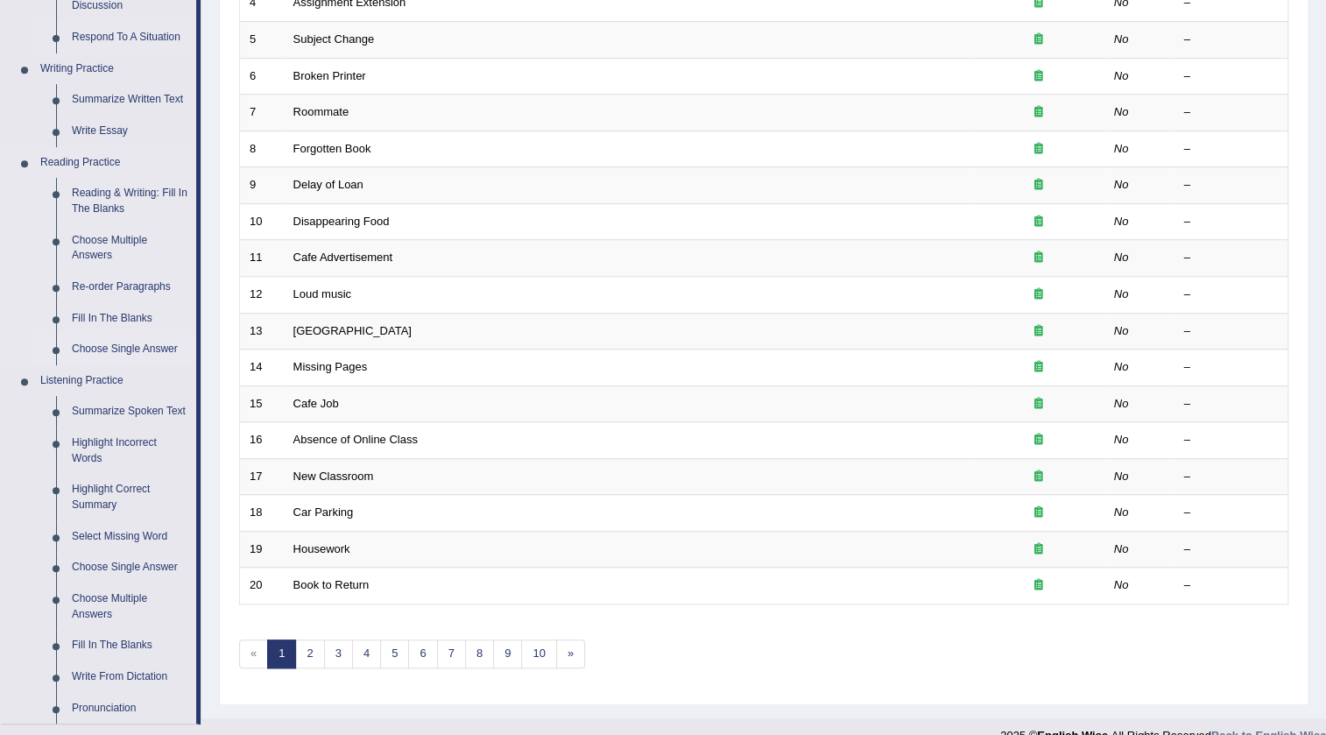
click at [140, 349] on link "Choose Single Answer" at bounding box center [130, 350] width 132 height 32
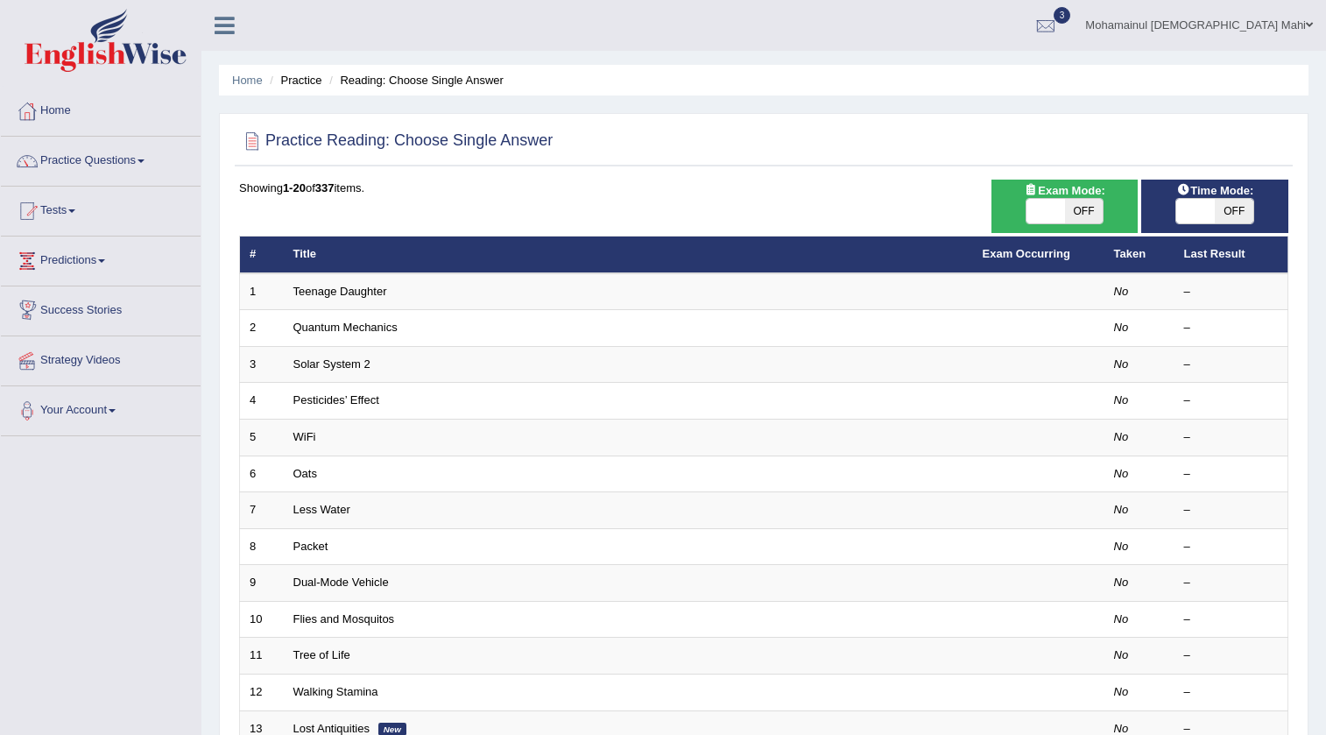
click at [353, 286] on link "Teenage Daughter" at bounding box center [340, 291] width 94 height 13
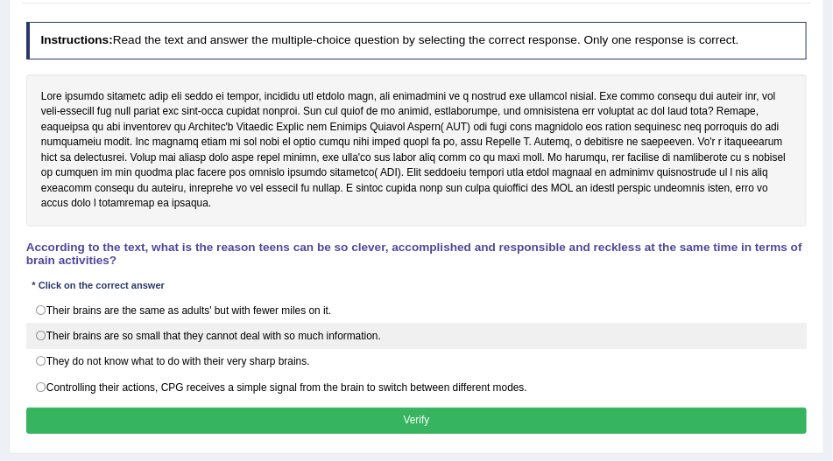
scroll to position [200, 0]
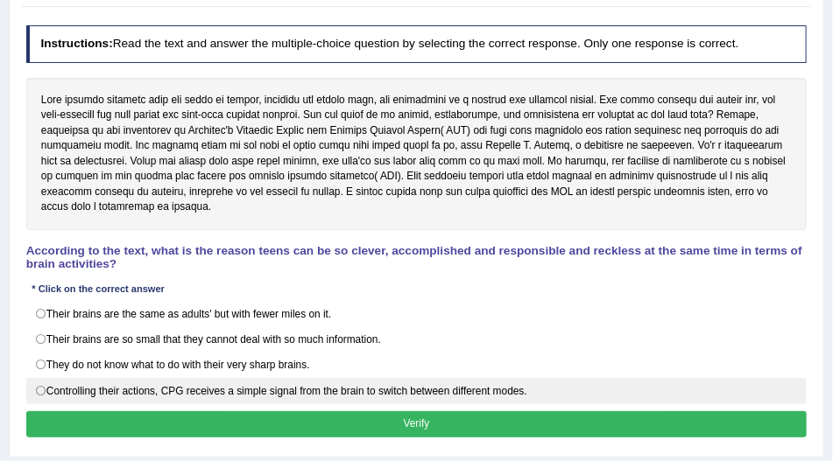
click at [118, 380] on label "Controlling their actions, CPG receives a simple signal from the brain to switc…" at bounding box center [416, 391] width 781 height 26
radio input "true"
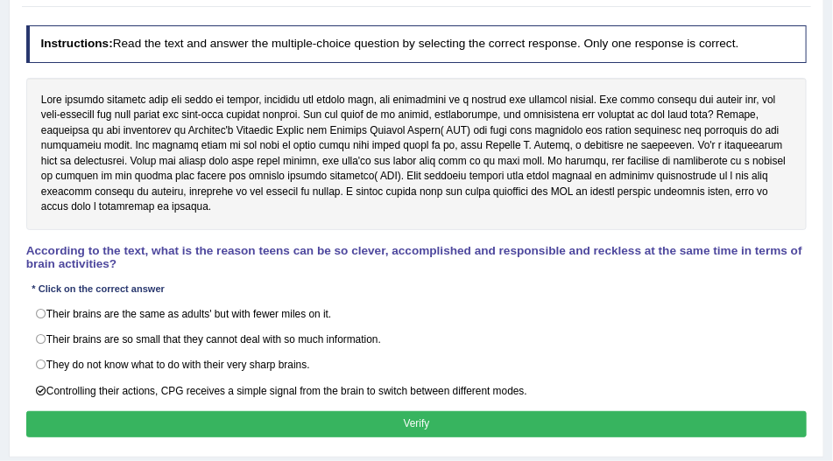
click at [126, 414] on button "Verify" at bounding box center [416, 424] width 781 height 25
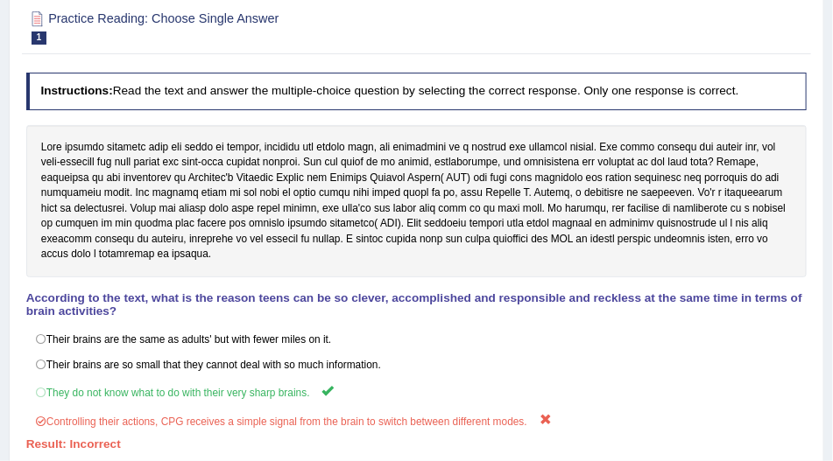
scroll to position [57, 0]
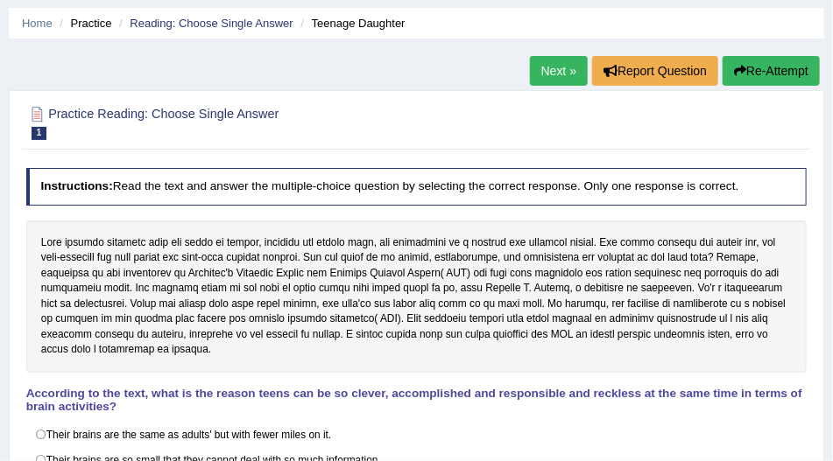
click at [557, 62] on link "Next »" at bounding box center [559, 71] width 58 height 30
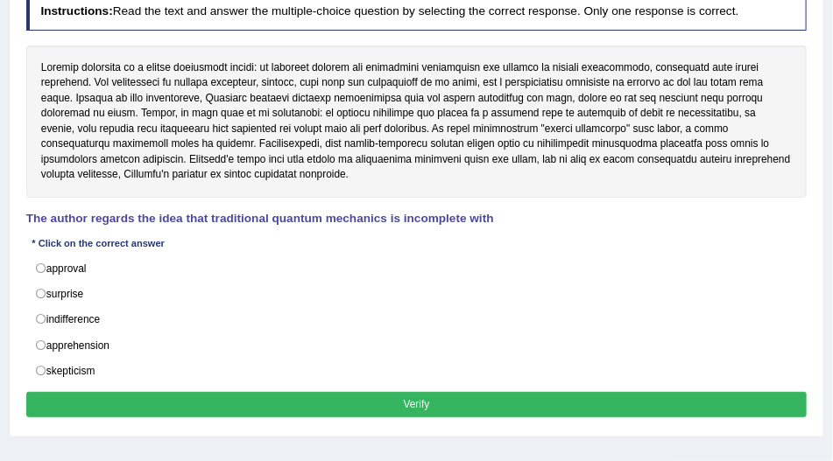
scroll to position [250, 0]
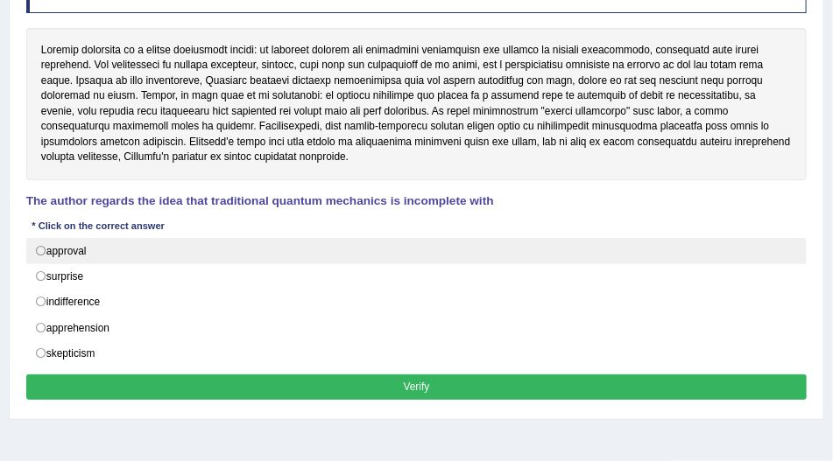
click at [79, 256] on label "approval" at bounding box center [416, 251] width 781 height 26
radio input "true"
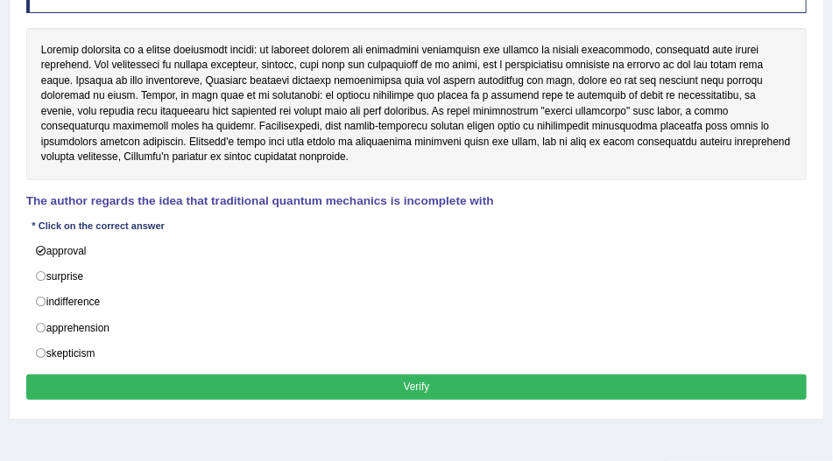
click at [95, 375] on button "Verify" at bounding box center [416, 387] width 781 height 25
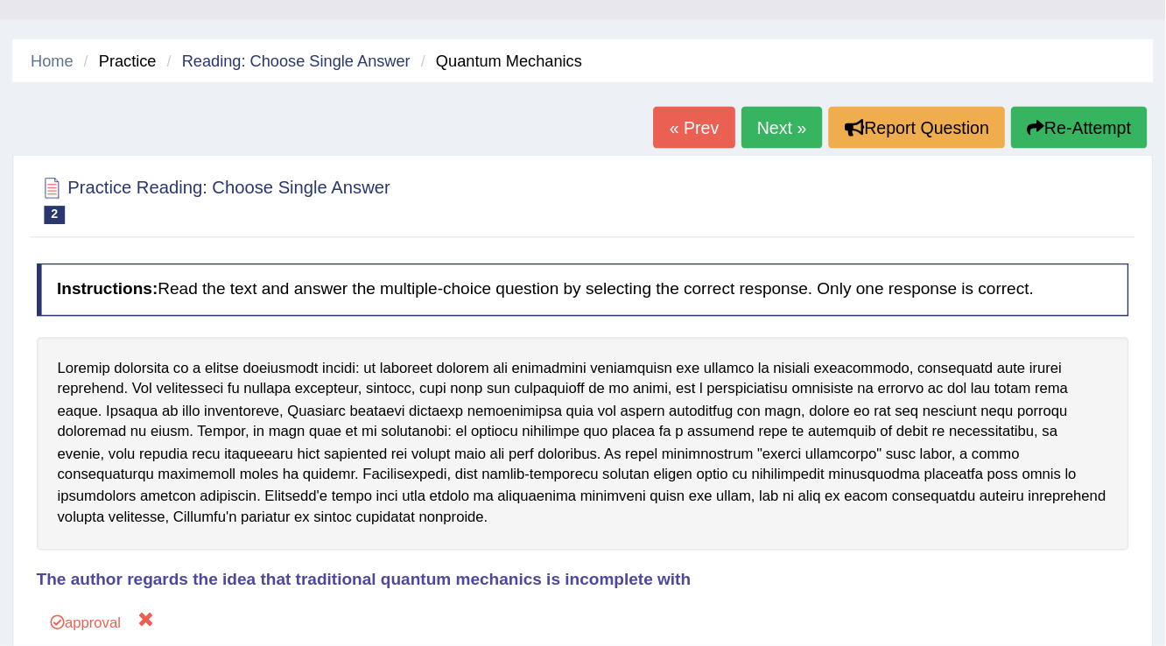
scroll to position [0, 0]
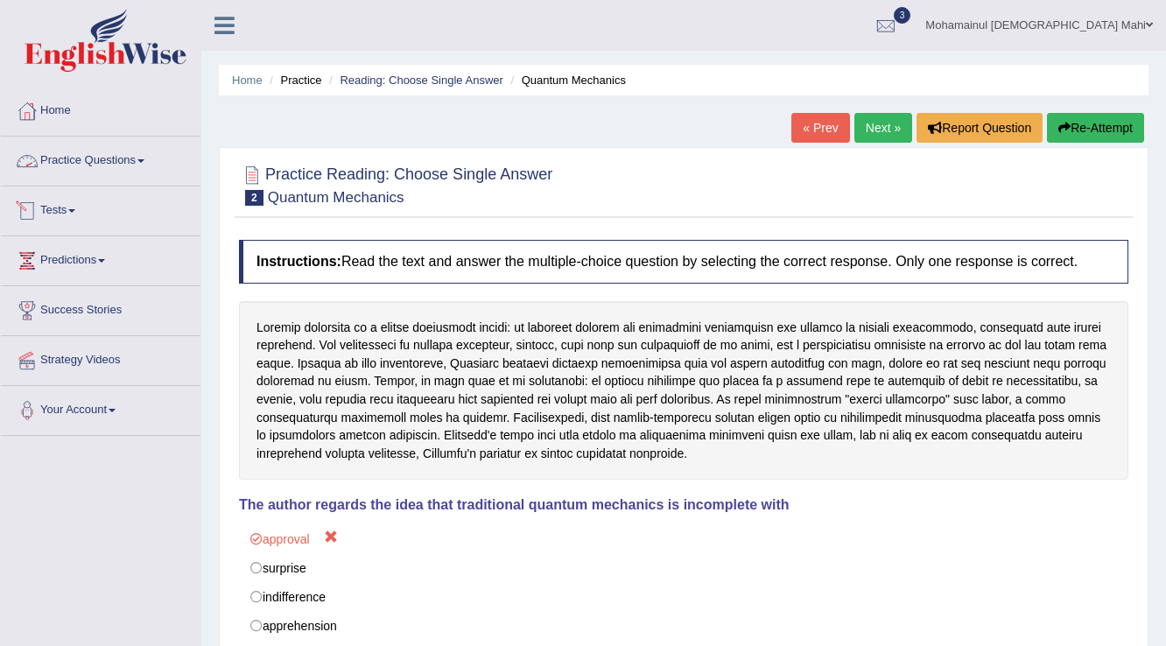
click at [81, 161] on link "Practice Questions" at bounding box center [101, 159] width 200 height 44
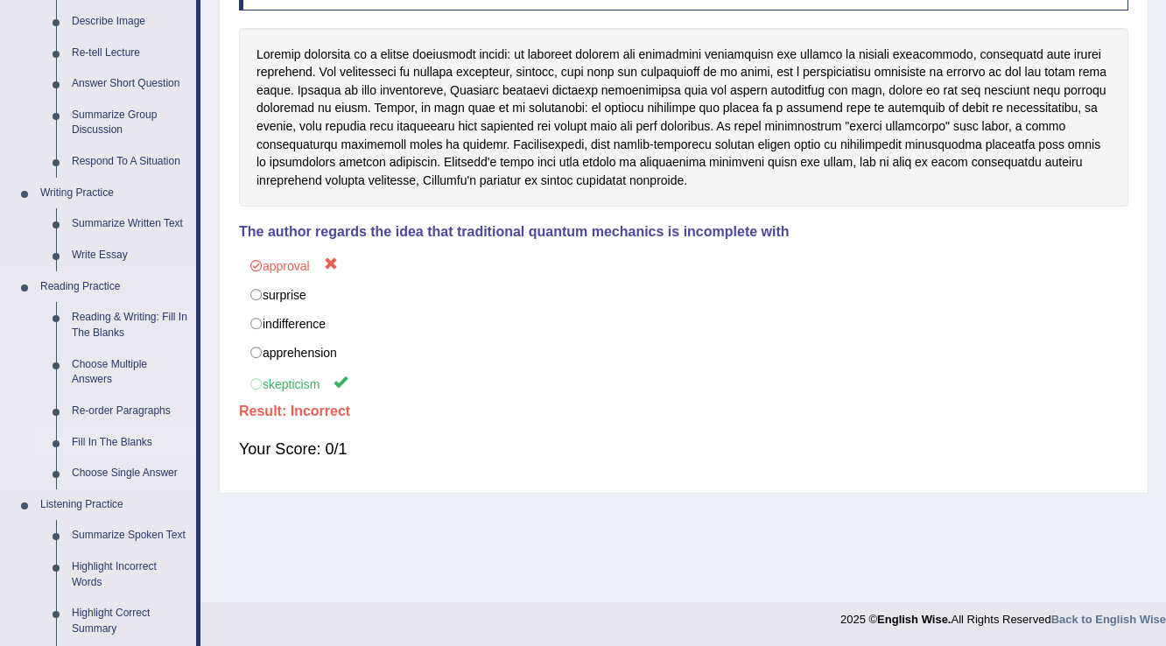
scroll to position [280, 0]
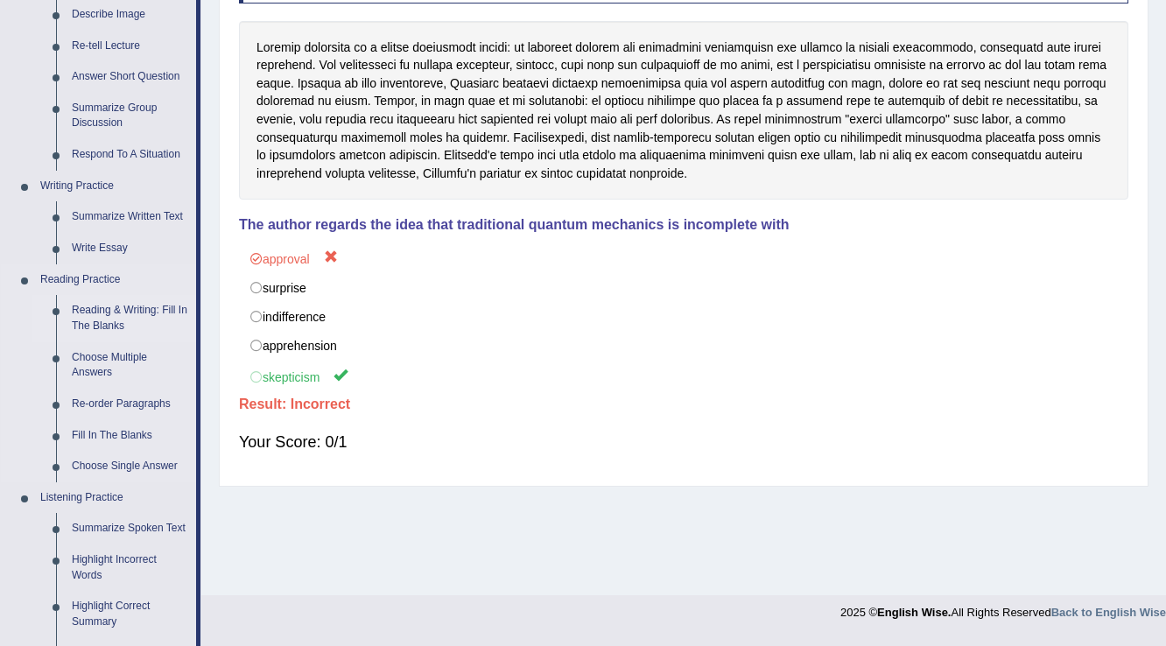
click at [105, 320] on link "Reading & Writing: Fill In The Blanks" at bounding box center [130, 318] width 132 height 46
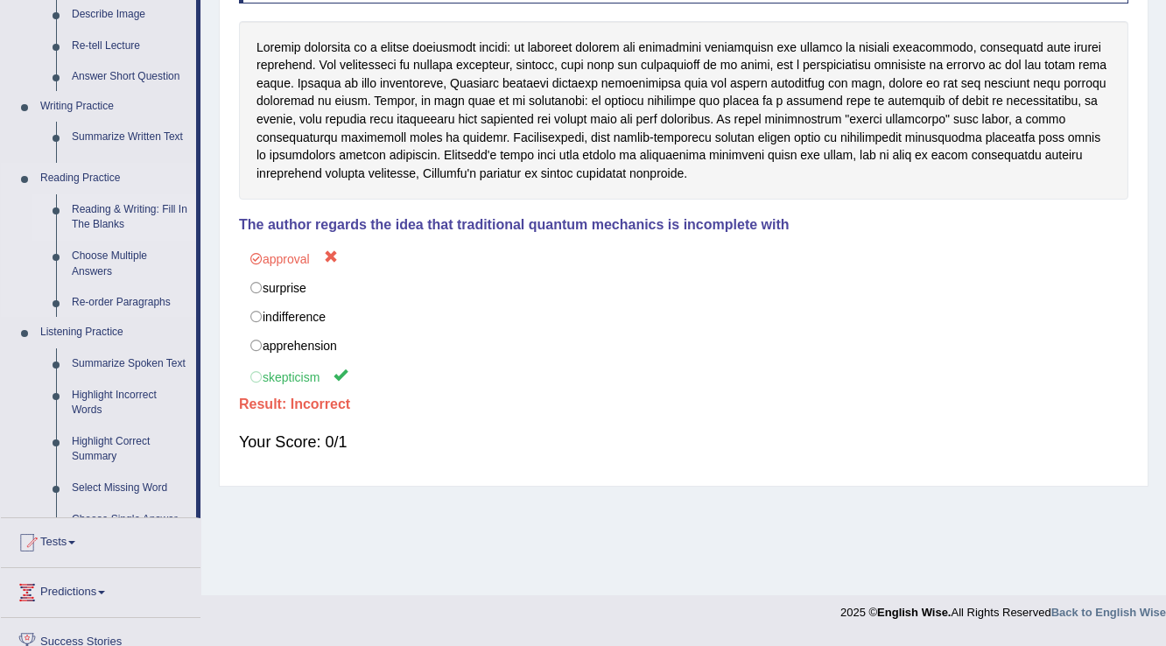
scroll to position [273, 0]
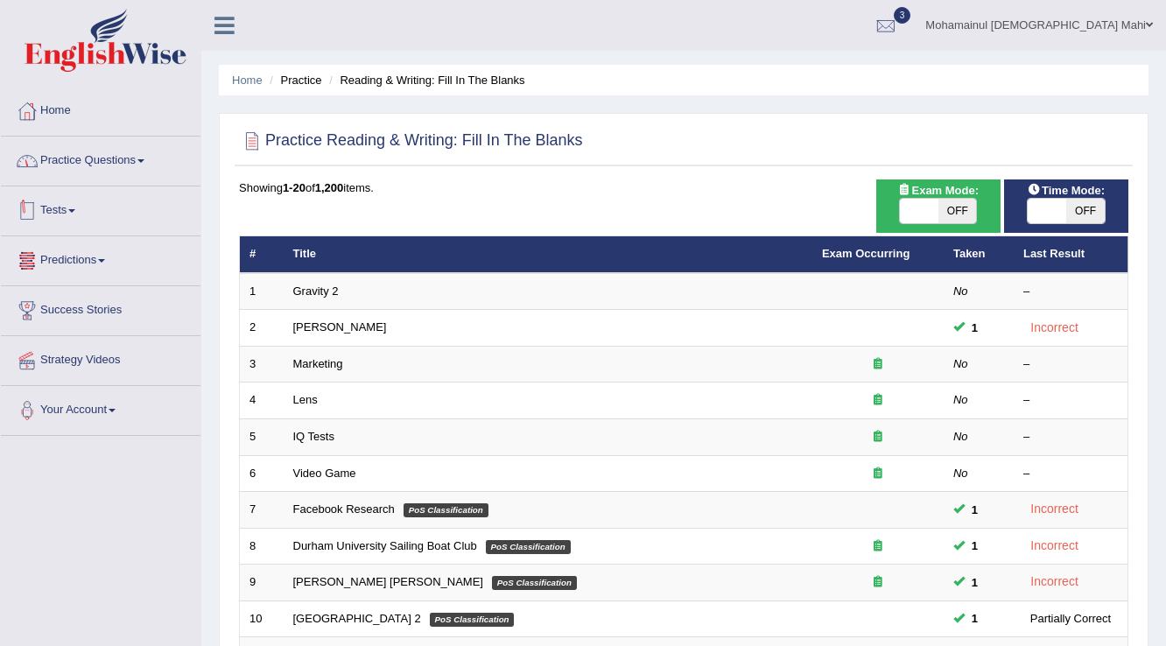
click at [114, 147] on link "Practice Questions" at bounding box center [101, 159] width 200 height 44
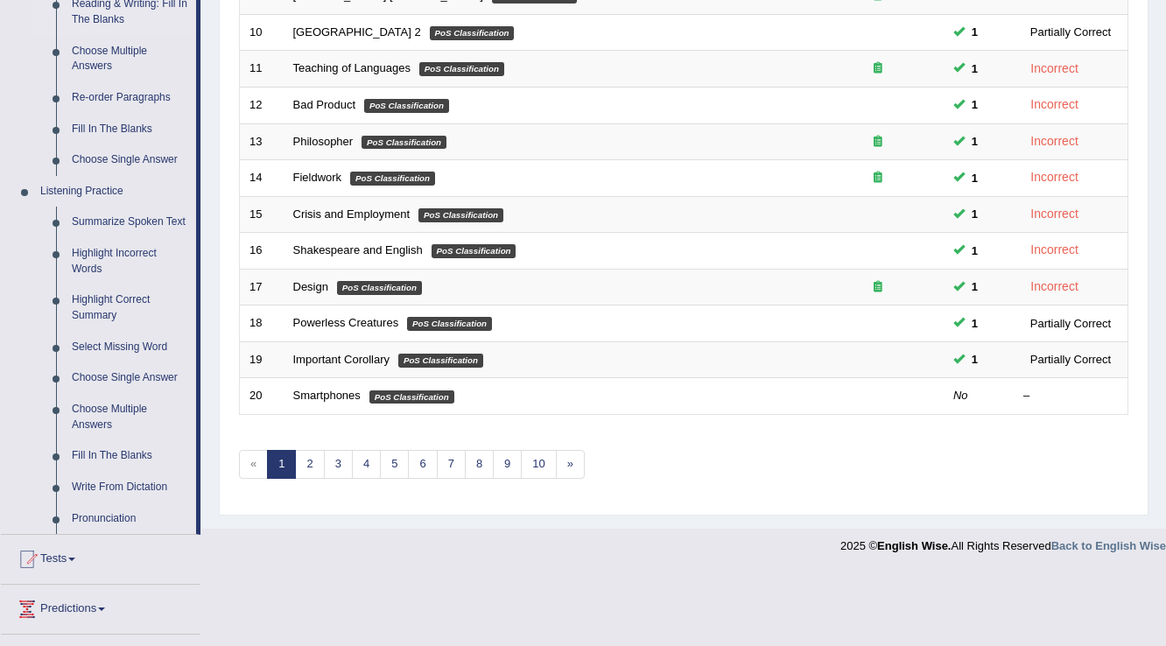
scroll to position [560, 0]
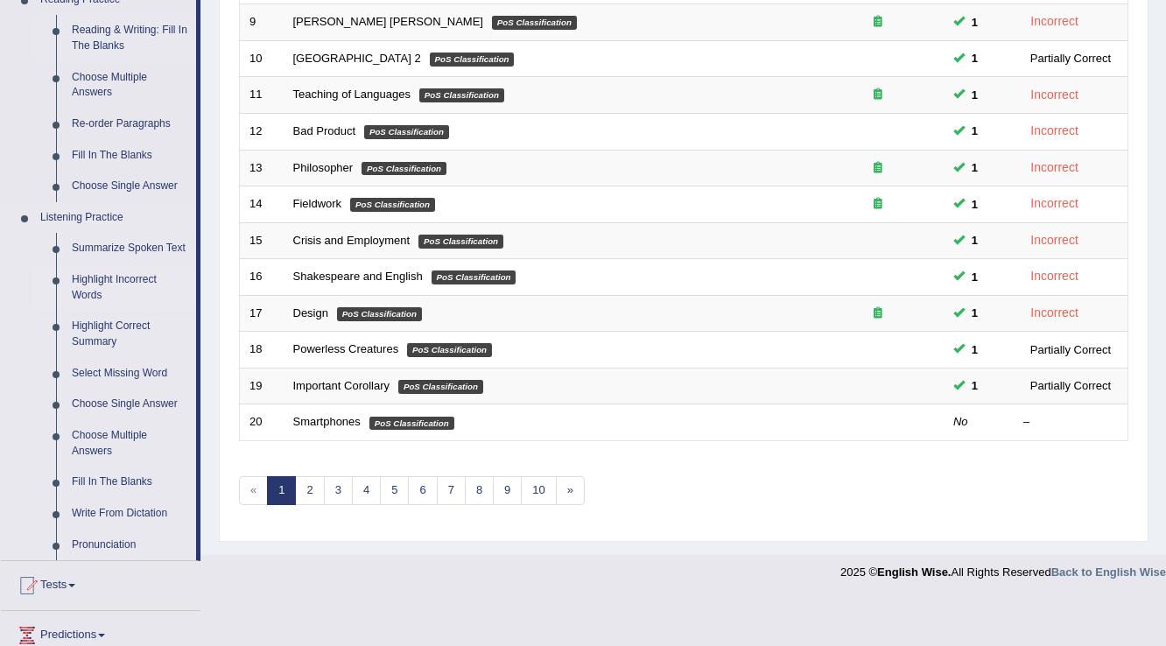
click at [105, 291] on link "Highlight Incorrect Words" at bounding box center [130, 287] width 132 height 46
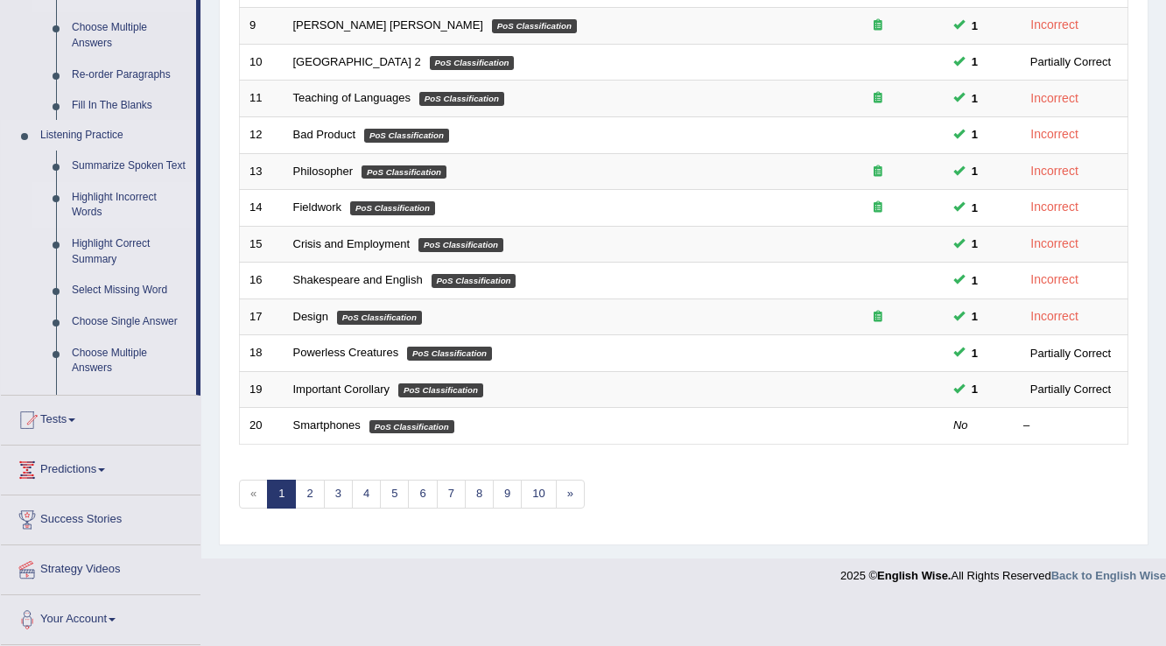
scroll to position [508, 0]
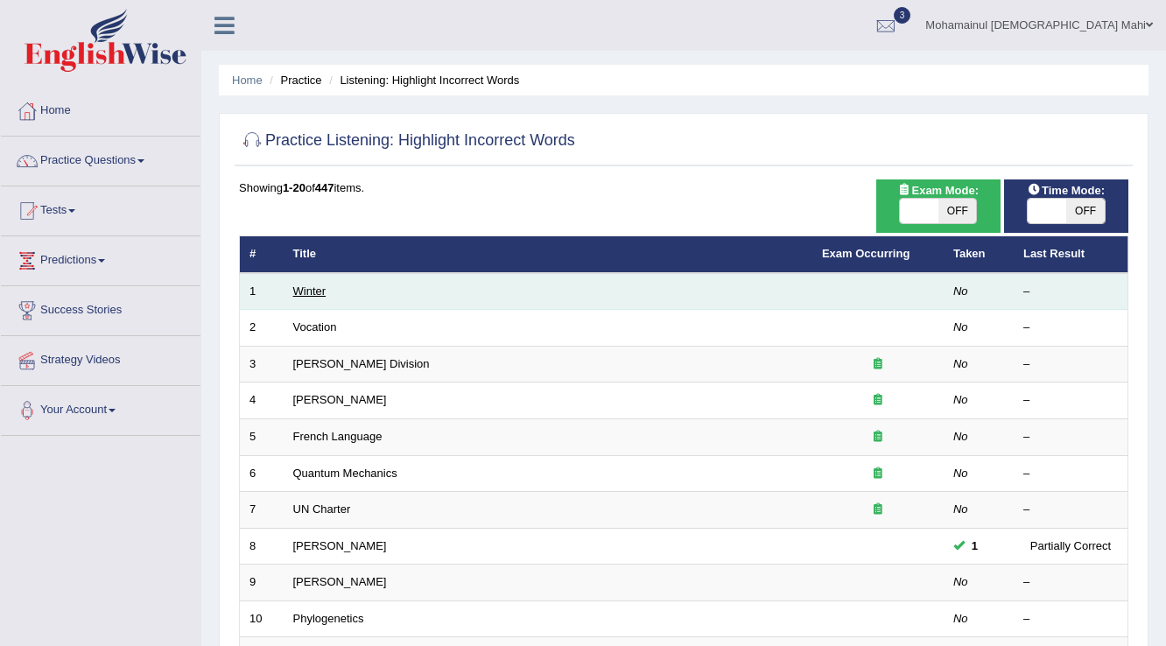
click at [298, 292] on link "Winter" at bounding box center [309, 291] width 33 height 13
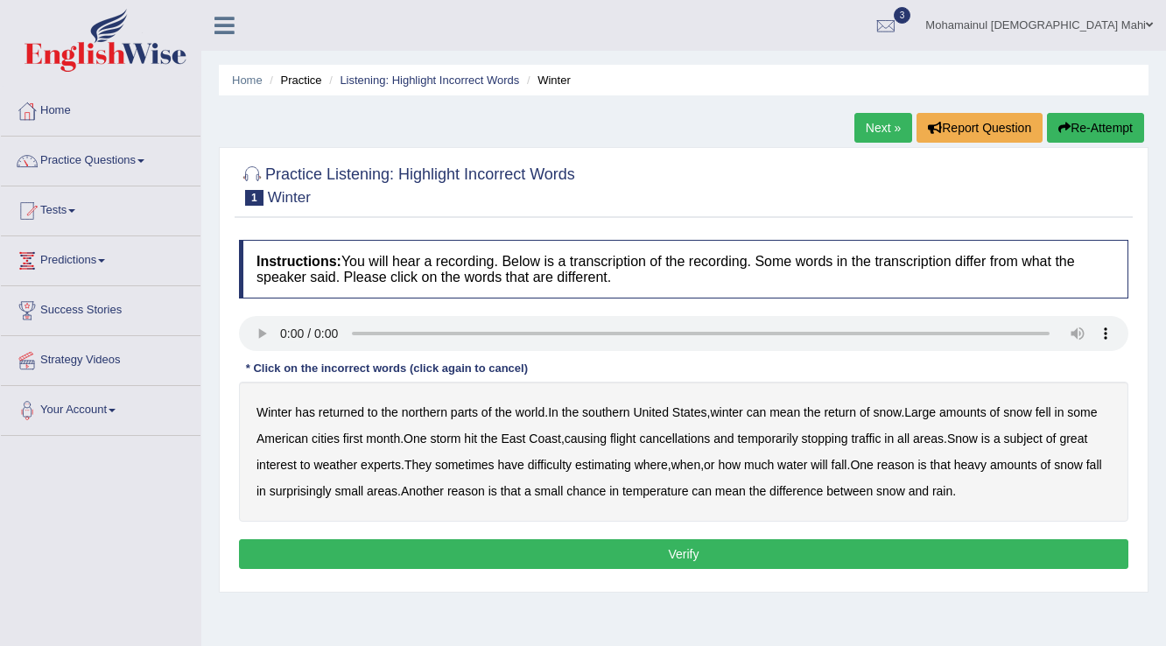
click at [274, 406] on b "Winter" at bounding box center [274, 412] width 35 height 14
click at [301, 412] on b "has" at bounding box center [305, 412] width 20 height 14
click at [336, 412] on b "returned" at bounding box center [342, 412] width 46 height 14
click at [364, 411] on div "Winter has returned to the northern parts of the world . In the southern United…" at bounding box center [684, 452] width 890 height 140
click at [371, 412] on b "to" at bounding box center [373, 412] width 11 height 14
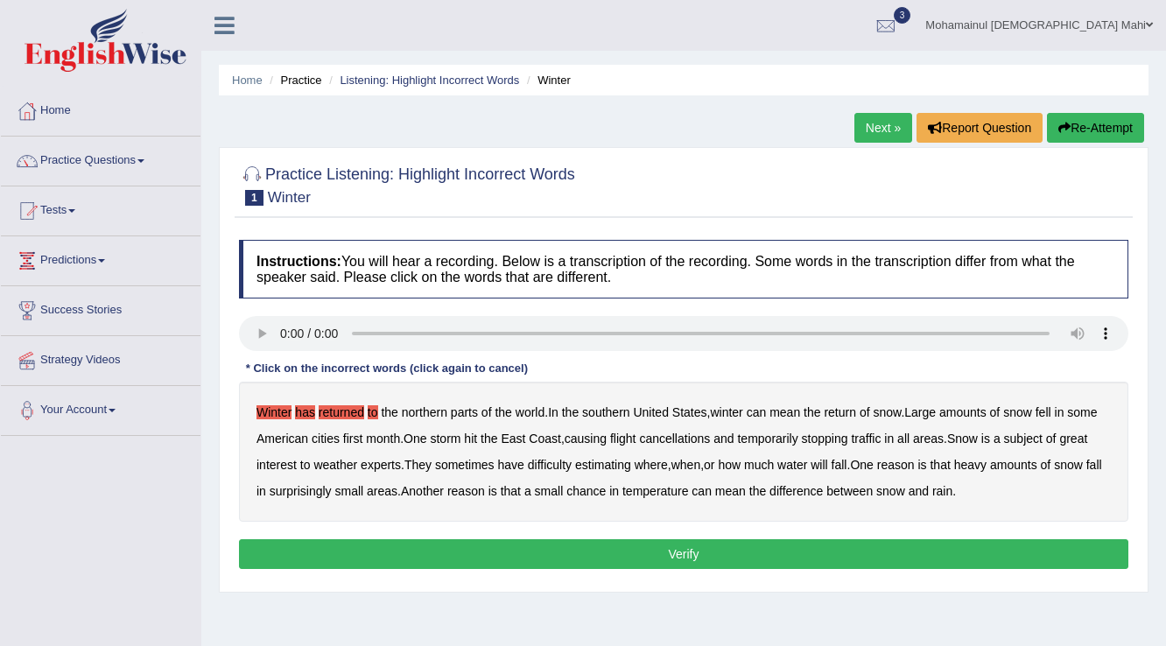
drag, startPoint x: 384, startPoint y: 412, endPoint x: 423, endPoint y: 413, distance: 38.6
click at [385, 412] on b "the" at bounding box center [389, 412] width 17 height 14
click at [427, 413] on b "northern" at bounding box center [425, 412] width 46 height 14
click at [467, 416] on b "parts" at bounding box center [464, 412] width 27 height 14
click at [491, 412] on div "Winter has returned to the northern parts of the world . In the southern United…" at bounding box center [684, 452] width 890 height 140
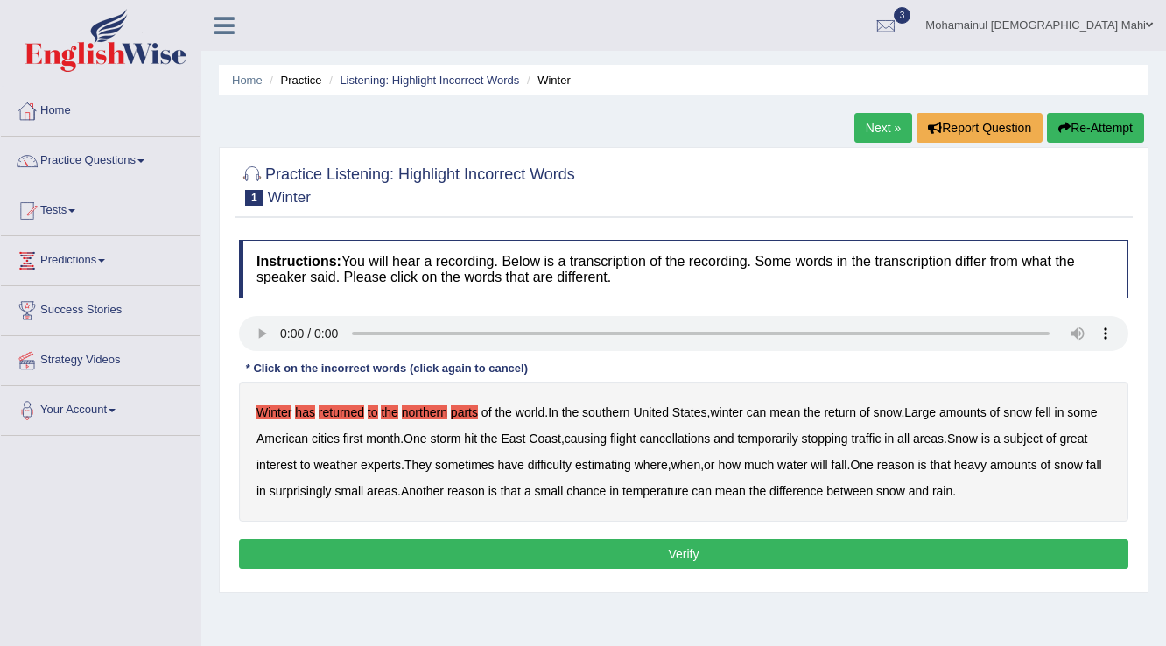
click at [482, 412] on b "of" at bounding box center [487, 412] width 11 height 14
click at [495, 412] on b "the" at bounding box center [503, 412] width 17 height 14
click at [532, 411] on b "world" at bounding box center [530, 412] width 29 height 14
click at [557, 413] on b "In" at bounding box center [553, 412] width 11 height 14
click at [570, 413] on b "the" at bounding box center [570, 412] width 17 height 14
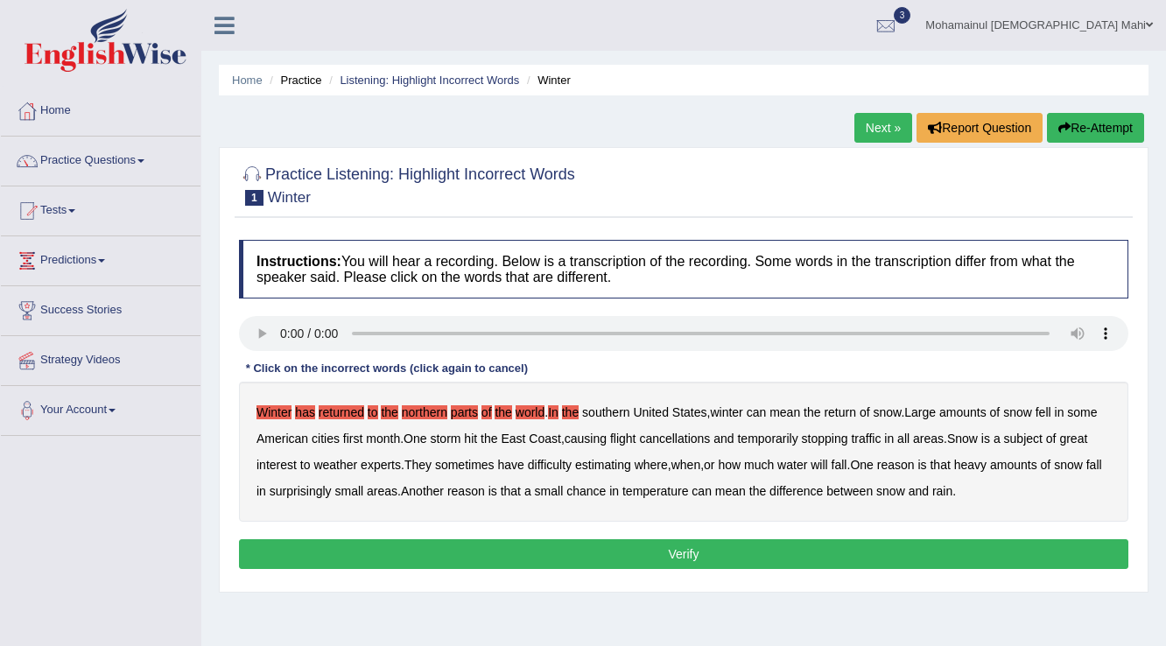
click at [607, 412] on b "southern" at bounding box center [605, 412] width 47 height 14
click at [646, 410] on b "United" at bounding box center [650, 412] width 35 height 14
click at [683, 409] on b "States" at bounding box center [689, 412] width 35 height 14
click at [728, 415] on b "winter" at bounding box center [726, 412] width 32 height 14
click at [761, 416] on b "can" at bounding box center [757, 412] width 20 height 14
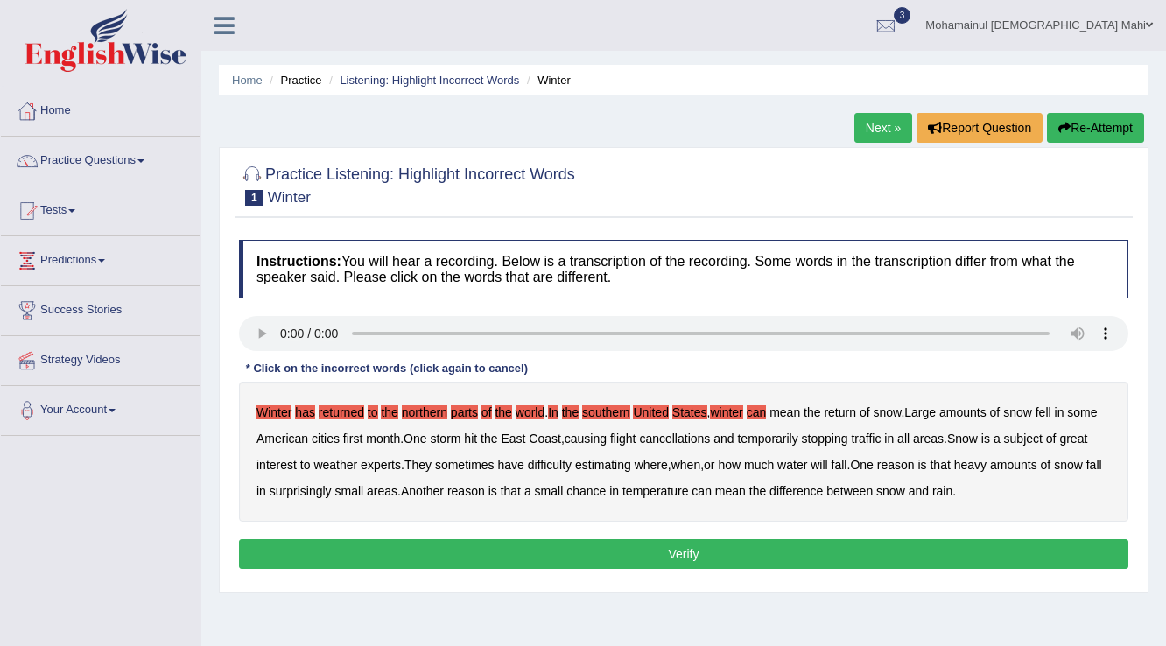
click at [789, 412] on b "mean" at bounding box center [785, 412] width 31 height 14
click at [820, 410] on b "the" at bounding box center [812, 412] width 17 height 14
click at [851, 412] on b "return" at bounding box center [840, 412] width 32 height 14
click at [877, 413] on div "Winter has returned to the northern parts of the world . In the southern United…" at bounding box center [684, 452] width 890 height 140
click at [870, 411] on b "of" at bounding box center [865, 412] width 11 height 14
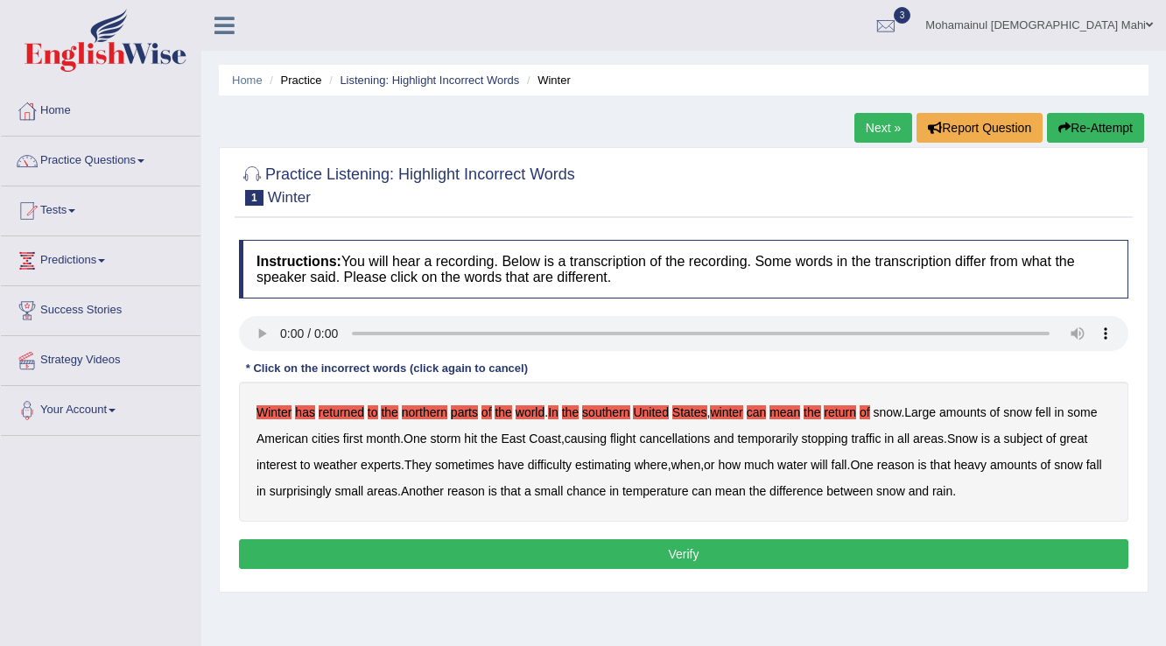
click at [893, 412] on b "snow" at bounding box center [887, 412] width 28 height 14
click at [930, 410] on b "Large" at bounding box center [921, 412] width 32 height 14
click at [975, 411] on b "amounts" at bounding box center [963, 412] width 47 height 14
click at [1010, 406] on div "Winter has returned to the northern parts of the world . In the southern United…" at bounding box center [684, 452] width 890 height 140
click at [1001, 407] on b "of" at bounding box center [995, 412] width 11 height 14
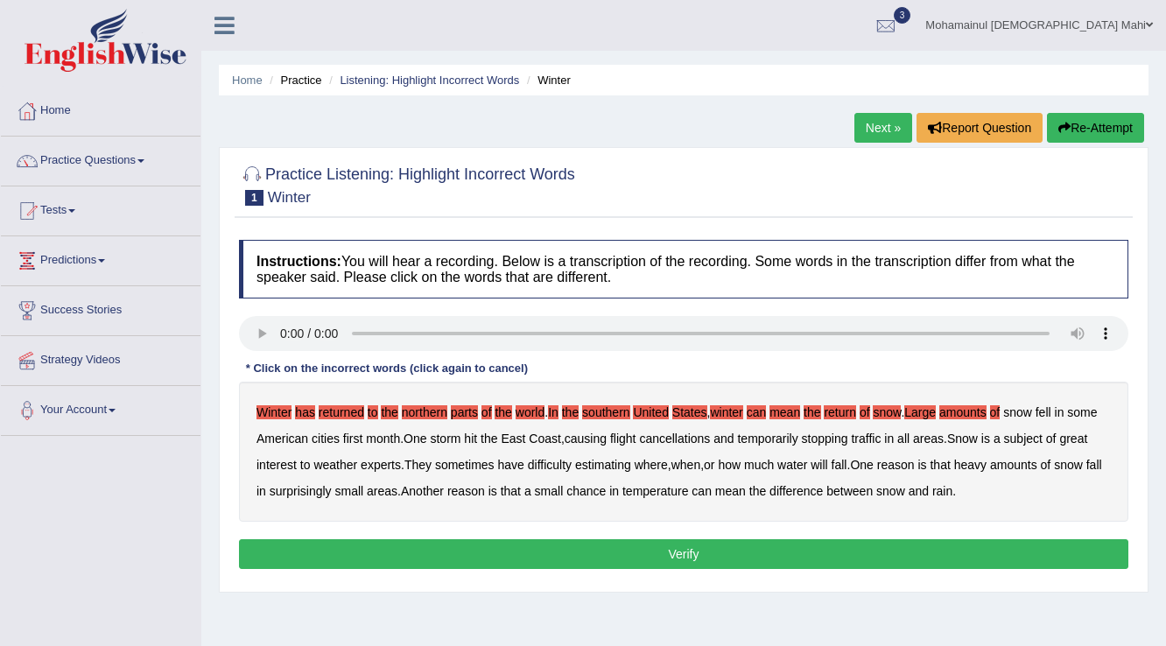
click at [1022, 409] on b "snow" at bounding box center [1017, 412] width 29 height 14
click at [1046, 410] on b "fell" at bounding box center [1044, 412] width 16 height 14
click at [291, 438] on b "American" at bounding box center [283, 439] width 52 height 14
click at [327, 435] on b "cities" at bounding box center [326, 439] width 28 height 14
click at [378, 437] on b "month" at bounding box center [383, 439] width 34 height 14
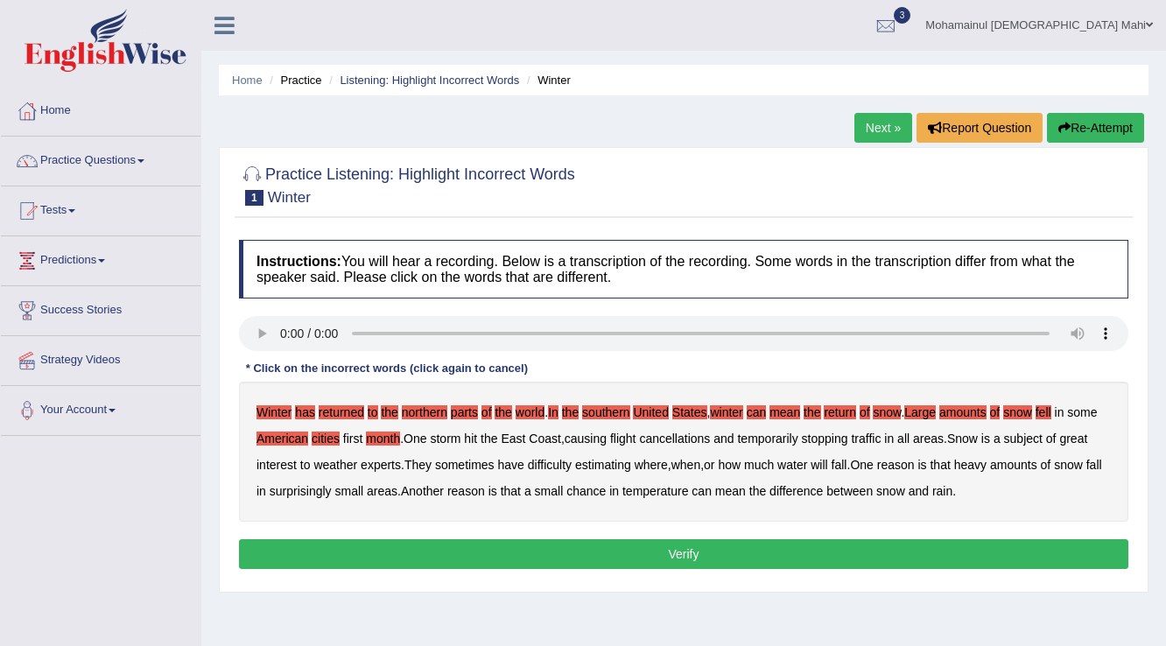
click at [420, 440] on b "One" at bounding box center [415, 439] width 23 height 14
click at [447, 439] on b "storm" at bounding box center [445, 439] width 31 height 14
click at [474, 437] on b "hit" at bounding box center [470, 439] width 13 height 14
click at [490, 438] on b "the" at bounding box center [489, 439] width 17 height 14
click at [511, 437] on b "East" at bounding box center [513, 439] width 25 height 14
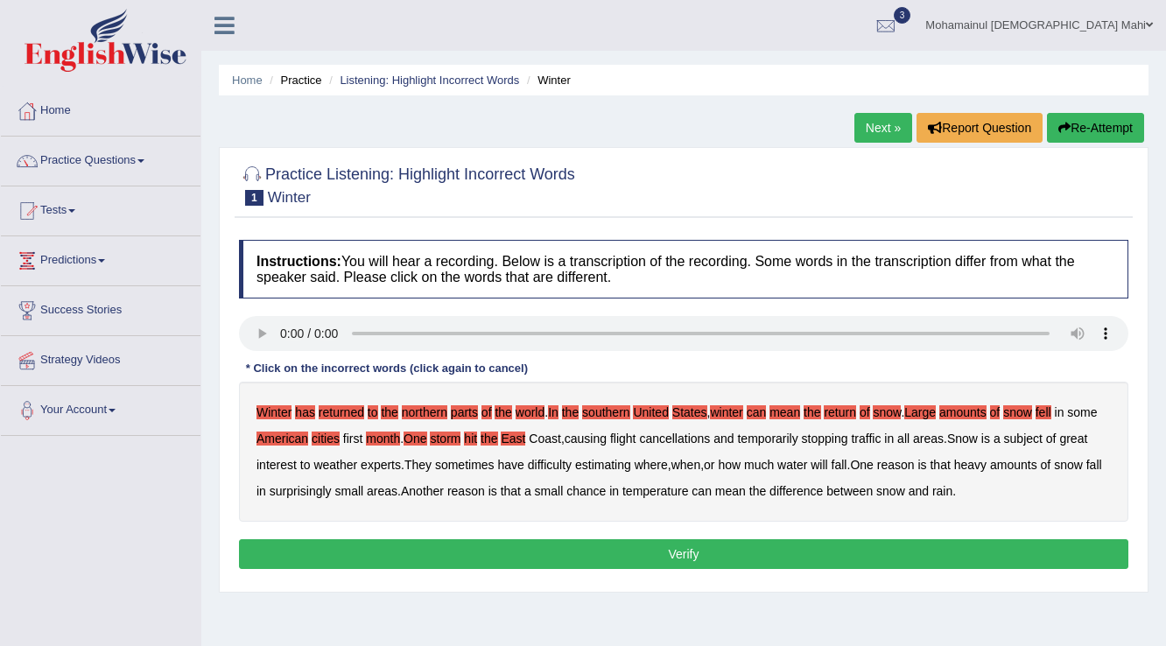
click at [539, 437] on b "Coast" at bounding box center [545, 439] width 32 height 14
drag, startPoint x: 594, startPoint y: 437, endPoint x: 632, endPoint y: 435, distance: 38.6
click at [595, 437] on b "causing" at bounding box center [586, 439] width 42 height 14
click at [630, 434] on b "flight" at bounding box center [623, 439] width 26 height 14
click at [688, 434] on b "cancellations" at bounding box center [674, 439] width 71 height 14
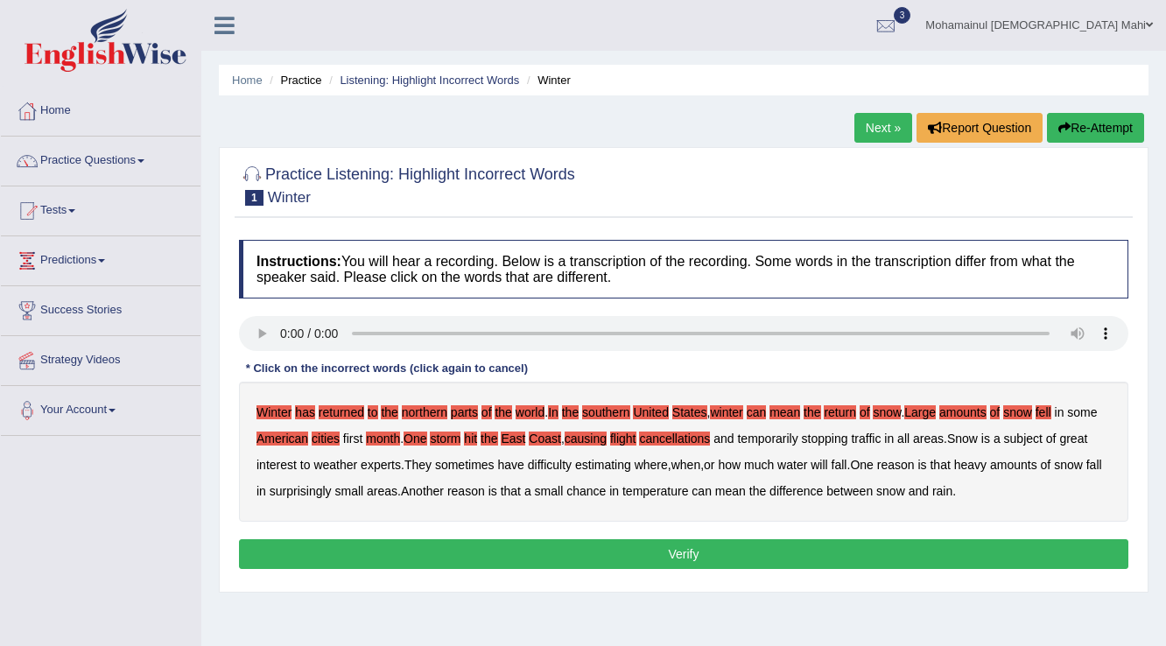
click at [729, 436] on b "and" at bounding box center [724, 439] width 20 height 14
click at [785, 438] on b "temporarily" at bounding box center [767, 439] width 60 height 14
click at [823, 438] on b "stopping" at bounding box center [825, 439] width 46 height 14
click at [875, 438] on b "traffic" at bounding box center [866, 439] width 30 height 14
click at [936, 440] on b "areas" at bounding box center [928, 439] width 31 height 14
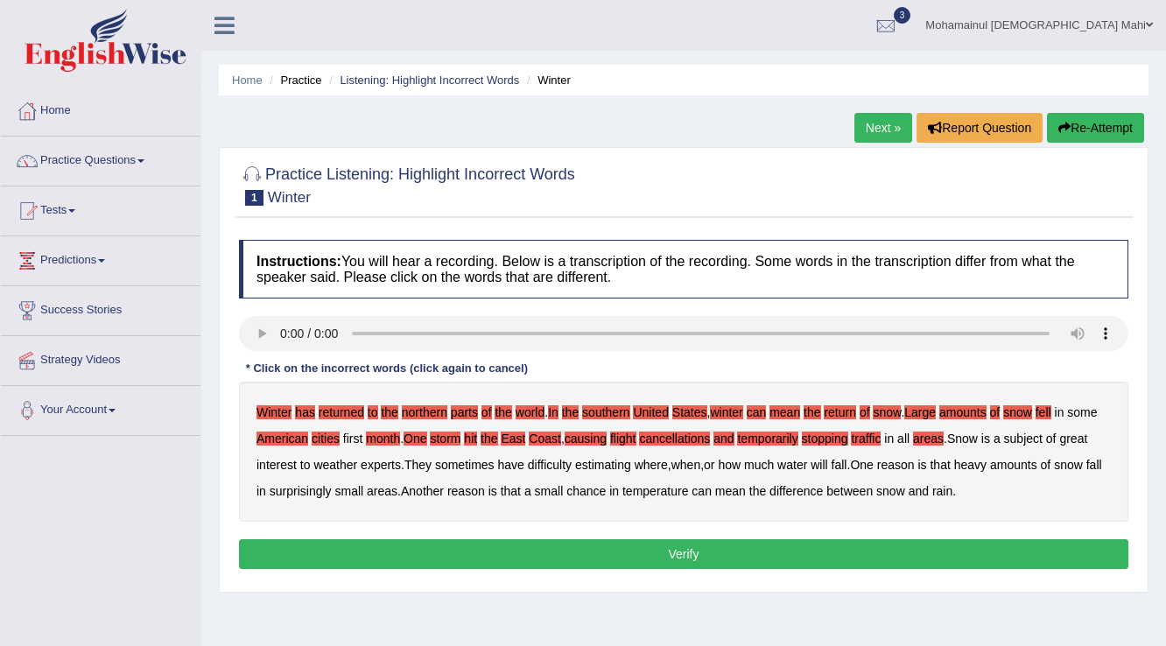
click at [976, 437] on b "Snow" at bounding box center [962, 439] width 31 height 14
click at [990, 437] on b "is" at bounding box center [986, 439] width 9 height 14
click at [1001, 434] on b "a" at bounding box center [997, 439] width 7 height 14
click at [1024, 435] on b "subject" at bounding box center [1023, 439] width 39 height 14
click at [1057, 435] on b "of" at bounding box center [1051, 439] width 11 height 14
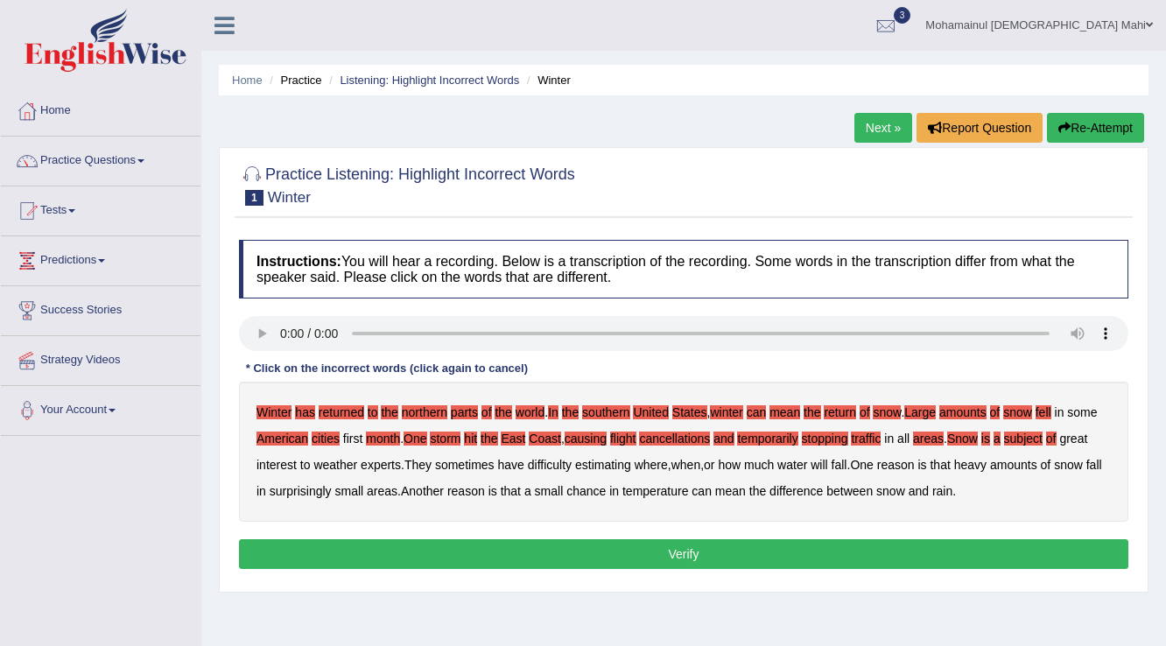
click at [1080, 434] on b "great" at bounding box center [1074, 439] width 28 height 14
drag, startPoint x: 283, startPoint y: 459, endPoint x: 306, endPoint y: 462, distance: 23.0
click at [283, 460] on b "interest" at bounding box center [277, 465] width 40 height 14
click at [307, 462] on b "to" at bounding box center [305, 465] width 11 height 14
click at [347, 462] on b "weather" at bounding box center [335, 465] width 44 height 14
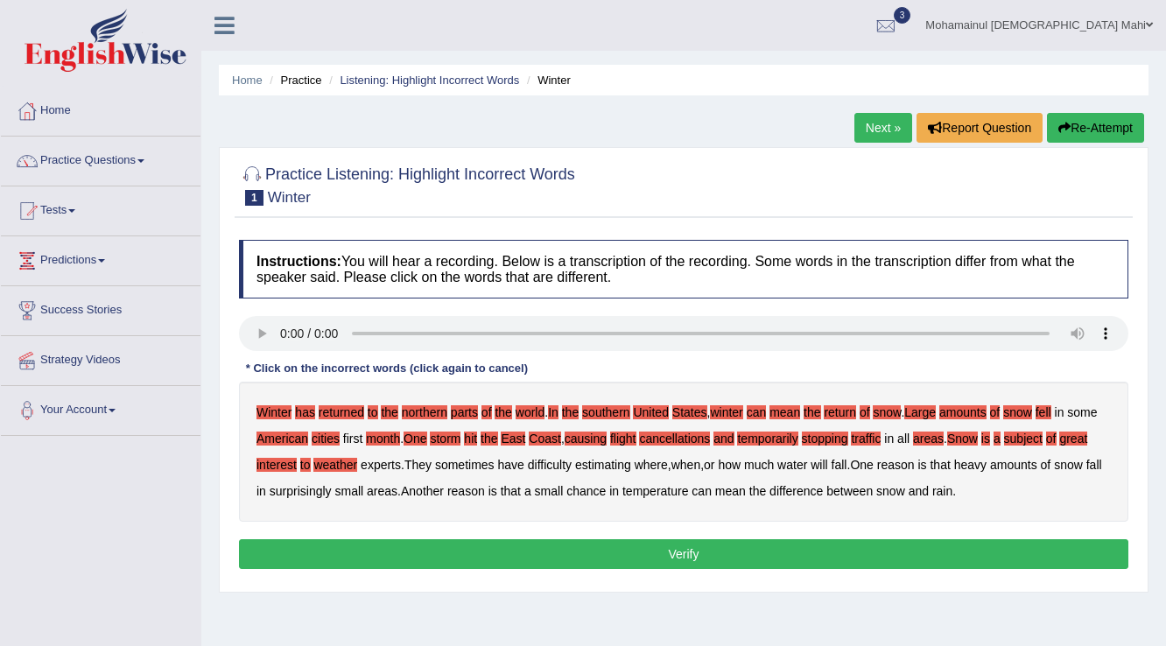
click at [382, 462] on b "experts" at bounding box center [381, 465] width 40 height 14
click at [427, 462] on b "They" at bounding box center [418, 465] width 27 height 14
drag, startPoint x: 465, startPoint y: 461, endPoint x: 536, endPoint y: 466, distance: 71.1
click at [466, 461] on b "sometimes" at bounding box center [465, 465] width 60 height 14
click at [518, 465] on b "have" at bounding box center [511, 465] width 26 height 14
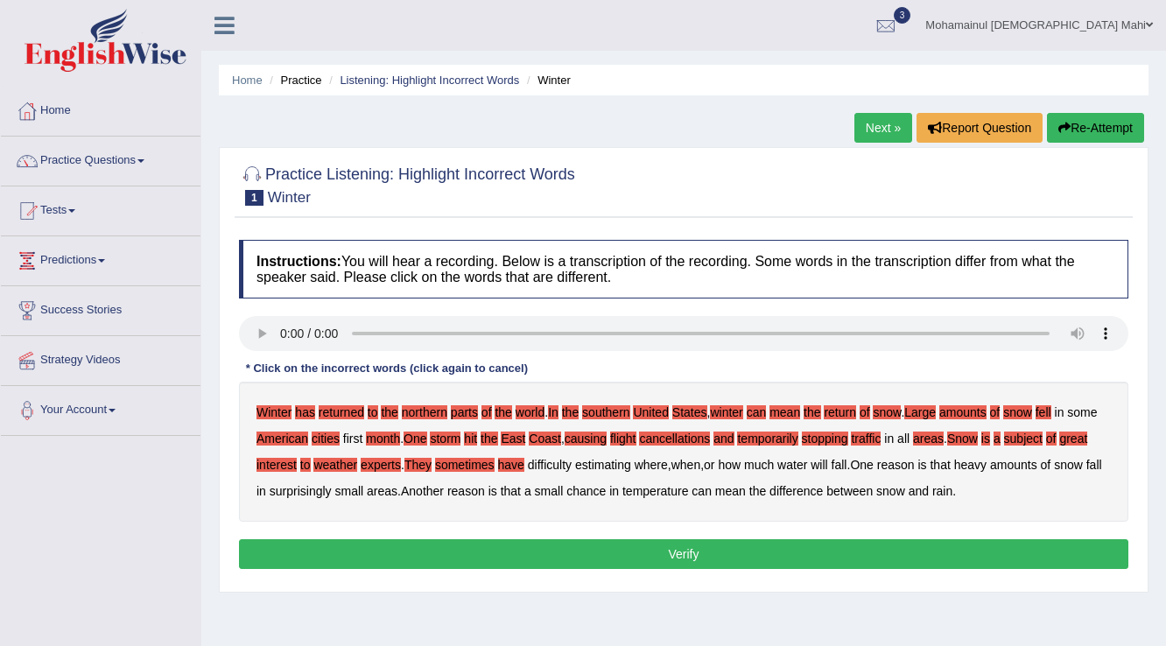
click at [547, 464] on b "difficulty" at bounding box center [550, 465] width 44 height 14
click at [629, 460] on b "estimating" at bounding box center [603, 465] width 56 height 14
click at [651, 460] on b "where" at bounding box center [651, 465] width 33 height 14
click at [697, 459] on b "when" at bounding box center [686, 465] width 29 height 14
click at [715, 461] on b "or" at bounding box center [709, 465] width 11 height 14
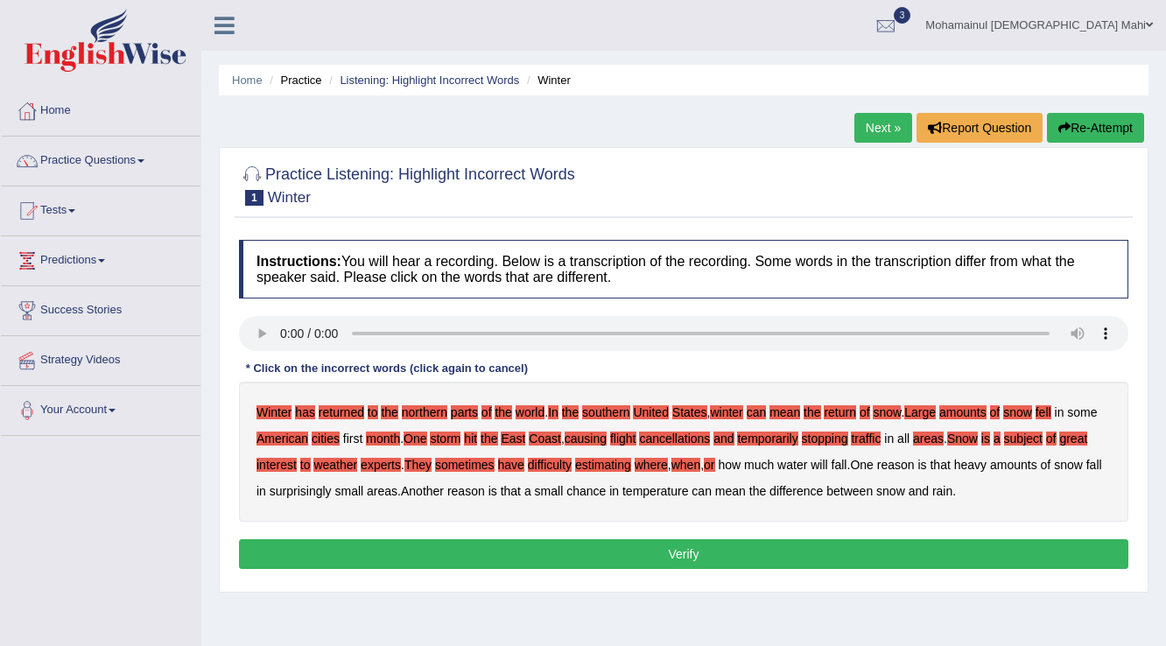
click at [741, 462] on b "how" at bounding box center [729, 465] width 23 height 14
click at [774, 464] on b "much" at bounding box center [759, 465] width 30 height 14
click at [801, 461] on b "water" at bounding box center [793, 465] width 30 height 14
click at [827, 463] on b "will" at bounding box center [819, 465] width 17 height 14
click at [841, 462] on b "fall" at bounding box center [840, 465] width 16 height 14
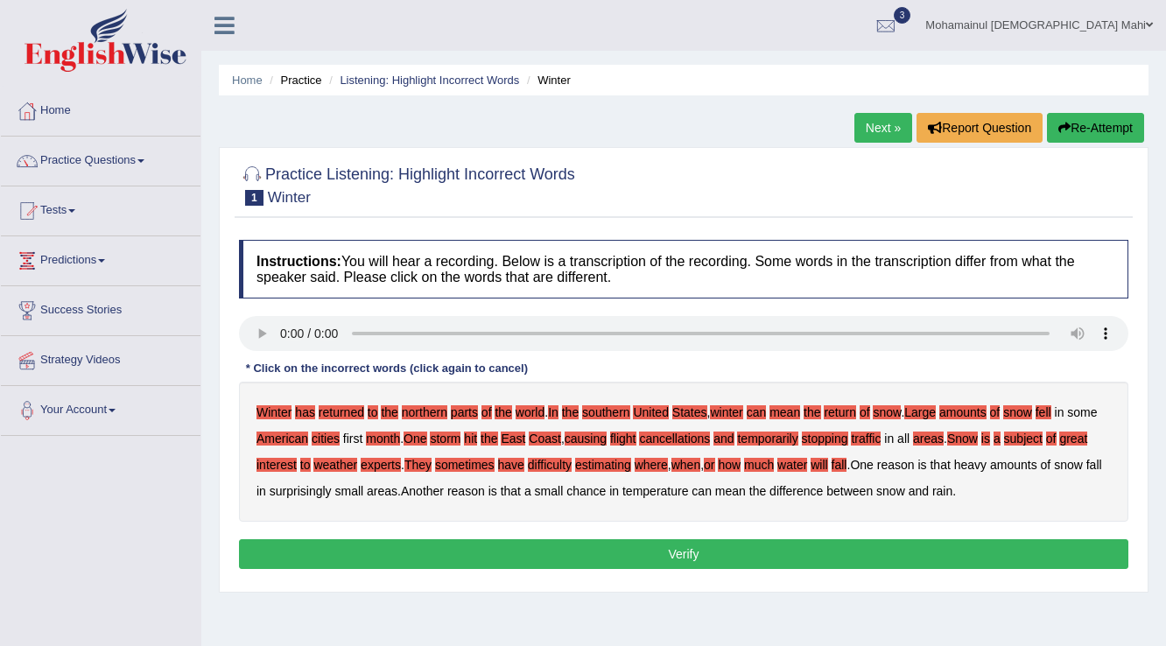
click at [802, 460] on b "water" at bounding box center [793, 465] width 30 height 14
click at [873, 468] on b "One" at bounding box center [861, 465] width 23 height 14
click at [904, 466] on b "reason" at bounding box center [896, 465] width 38 height 14
click at [928, 463] on div "Winter has returned to the northern parts of the world . In the southern United…" at bounding box center [684, 452] width 890 height 140
click at [926, 465] on b "is" at bounding box center [922, 465] width 9 height 14
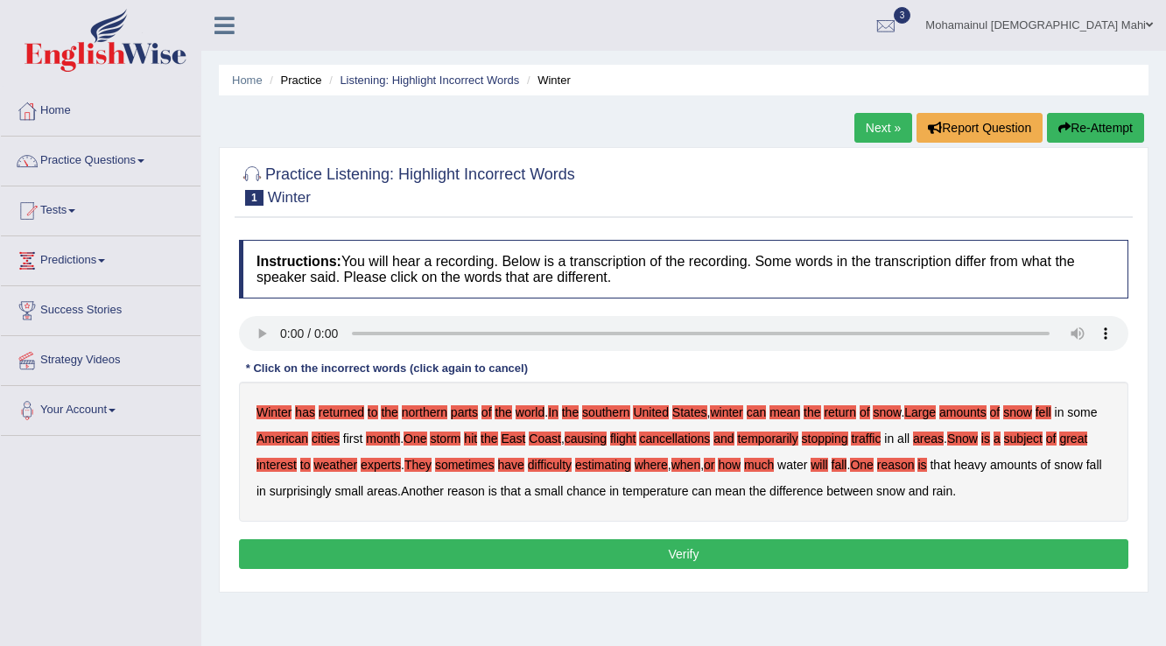
click at [950, 465] on b "that" at bounding box center [940, 465] width 20 height 14
click at [977, 463] on b "heavy" at bounding box center [970, 465] width 32 height 14
click at [1030, 458] on b "amounts" at bounding box center [1013, 465] width 47 height 14
click at [1052, 465] on b "of" at bounding box center [1046, 465] width 11 height 14
click at [1074, 462] on b "snow" at bounding box center [1068, 465] width 29 height 14
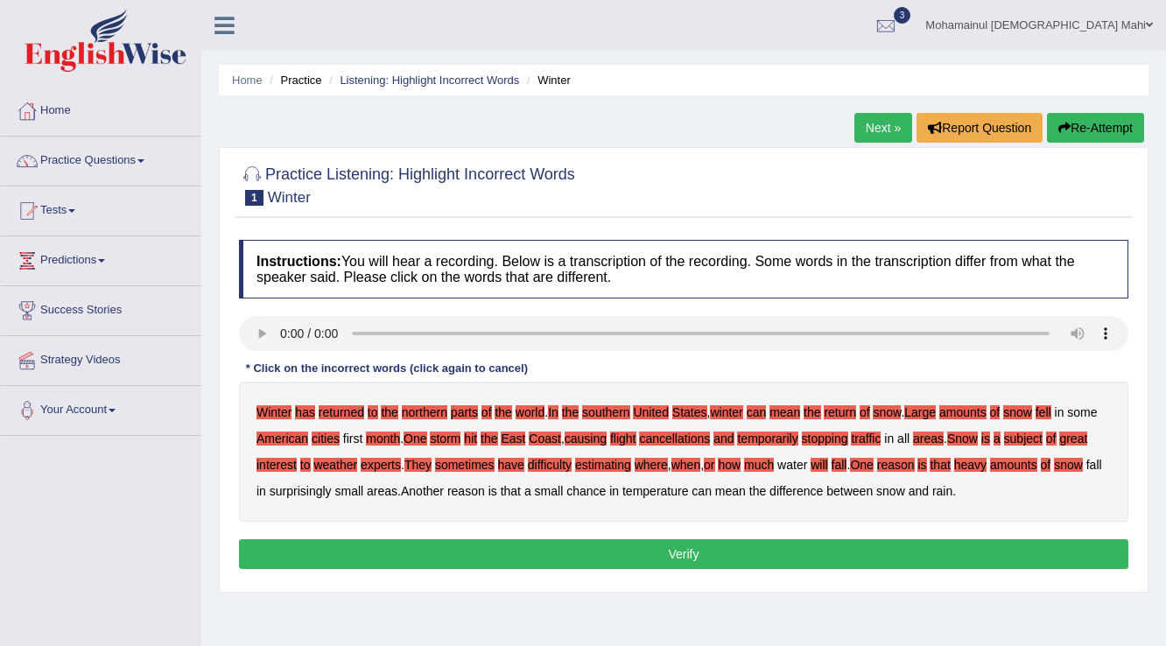
click at [1087, 472] on b "fall" at bounding box center [1095, 465] width 16 height 14
click at [266, 493] on b "in" at bounding box center [262, 491] width 10 height 14
click at [315, 494] on b "surprisingly" at bounding box center [301, 491] width 62 height 14
click at [364, 494] on b "small" at bounding box center [349, 491] width 29 height 14
click at [398, 494] on b "areas" at bounding box center [382, 491] width 31 height 14
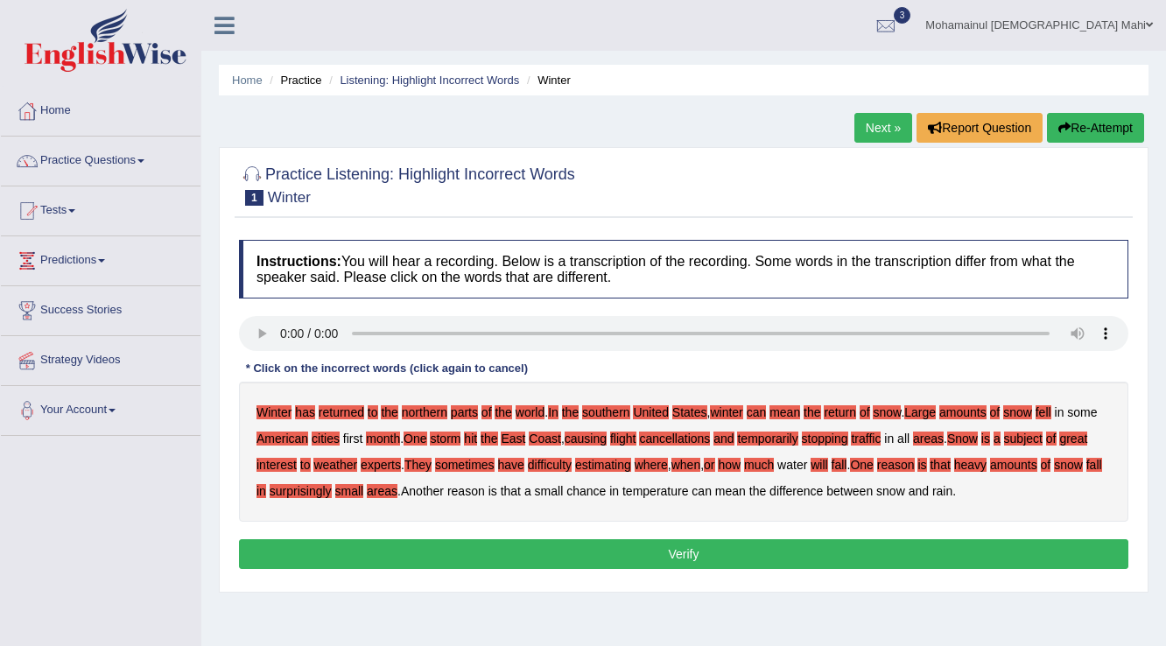
click at [444, 495] on b "Another" at bounding box center [422, 491] width 43 height 14
click at [485, 491] on b "reason" at bounding box center [466, 491] width 38 height 14
click at [497, 490] on b "is" at bounding box center [493, 491] width 9 height 14
drag, startPoint x: 529, startPoint y: 490, endPoint x: 553, endPoint y: 490, distance: 24.5
click at [521, 490] on b "that" at bounding box center [511, 491] width 20 height 14
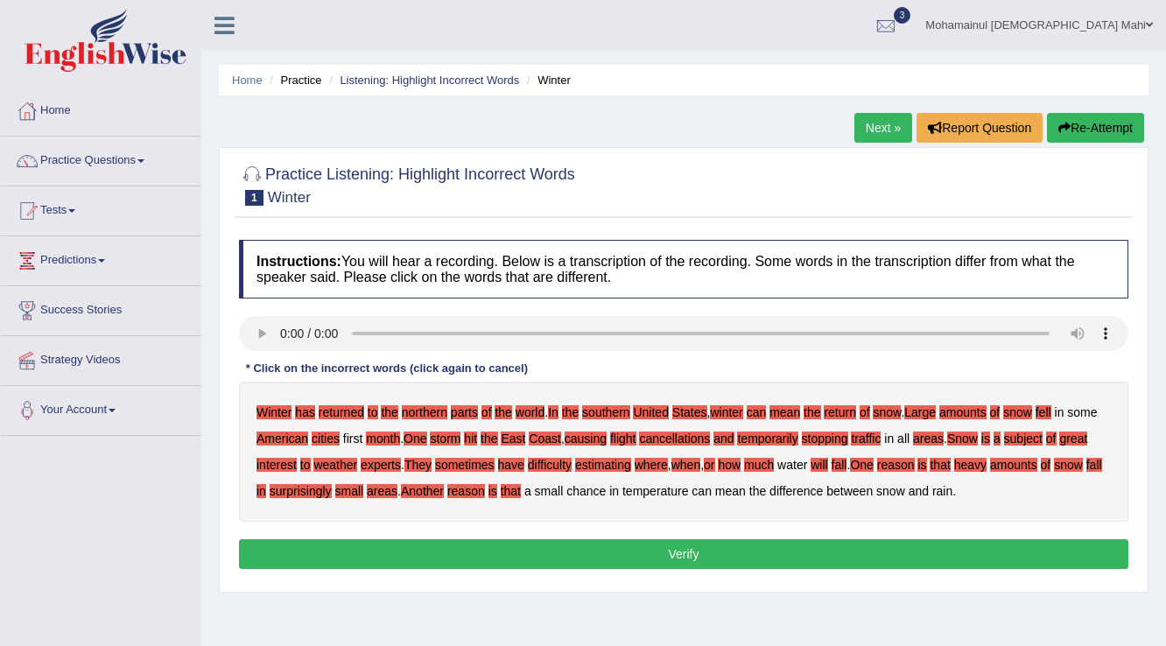
click at [557, 490] on b "small" at bounding box center [549, 491] width 29 height 14
click at [606, 489] on b "chance" at bounding box center [586, 491] width 39 height 14
click at [664, 489] on b "temperature" at bounding box center [656, 491] width 66 height 14
click at [1105, 126] on button "Re-Attempt" at bounding box center [1095, 128] width 97 height 30
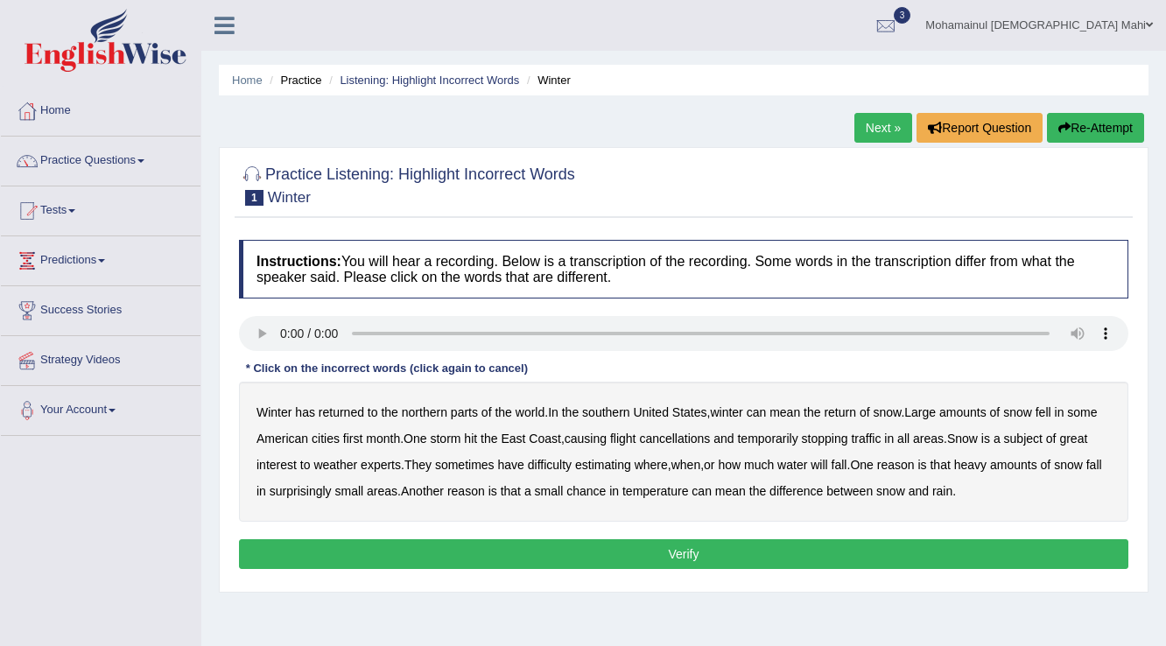
click at [282, 410] on b "Winter" at bounding box center [274, 412] width 35 height 14
click at [302, 415] on b "has" at bounding box center [305, 412] width 20 height 14
click at [338, 409] on b "returned" at bounding box center [342, 412] width 46 height 14
click at [374, 408] on b "to" at bounding box center [373, 412] width 11 height 14
click at [609, 409] on b "southern" at bounding box center [605, 412] width 47 height 14
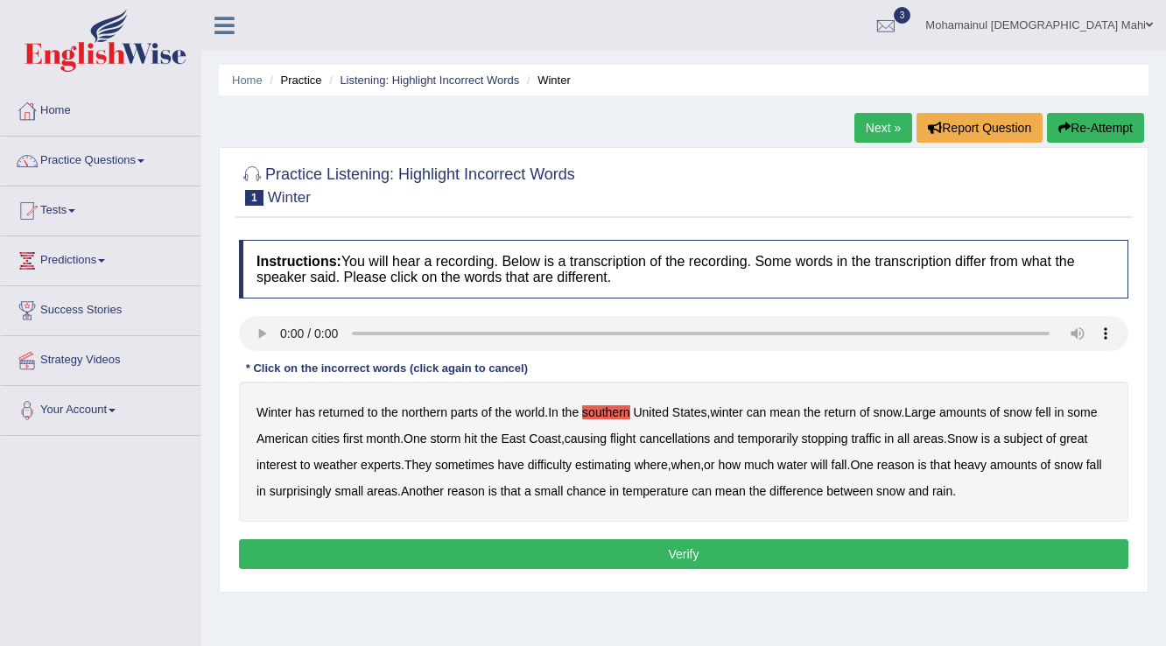
click at [1032, 413] on b "snow" at bounding box center [1017, 412] width 29 height 14
click at [1052, 412] on b "fell" at bounding box center [1044, 412] width 16 height 14
click at [1032, 410] on b "snow" at bounding box center [1017, 412] width 29 height 14
click at [359, 441] on b "first" at bounding box center [353, 439] width 20 height 14
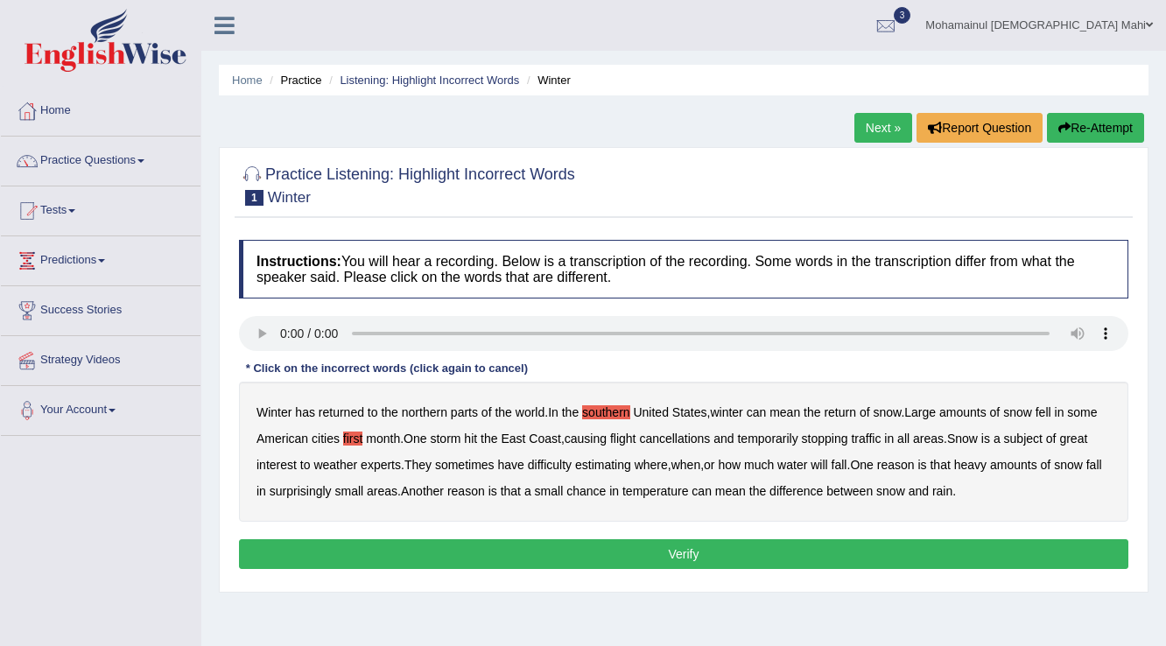
click at [780, 440] on b "temporarily" at bounding box center [767, 439] width 60 height 14
click at [834, 440] on b "stopping" at bounding box center [825, 439] width 46 height 14
click at [841, 440] on b "stopping" at bounding box center [825, 439] width 46 height 14
click at [795, 441] on b "temporarily" at bounding box center [767, 439] width 60 height 14
click at [910, 441] on b "all" at bounding box center [904, 439] width 12 height 14
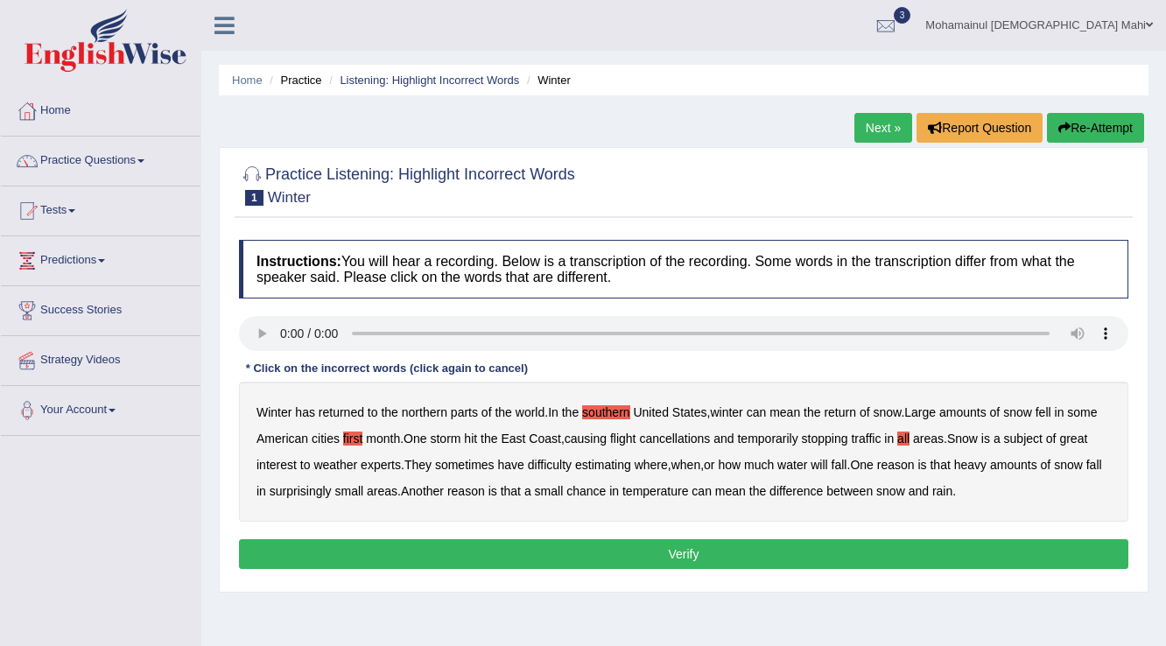
click at [797, 466] on b "water" at bounding box center [793, 465] width 30 height 14
click at [757, 543] on button "Verify" at bounding box center [684, 554] width 890 height 30
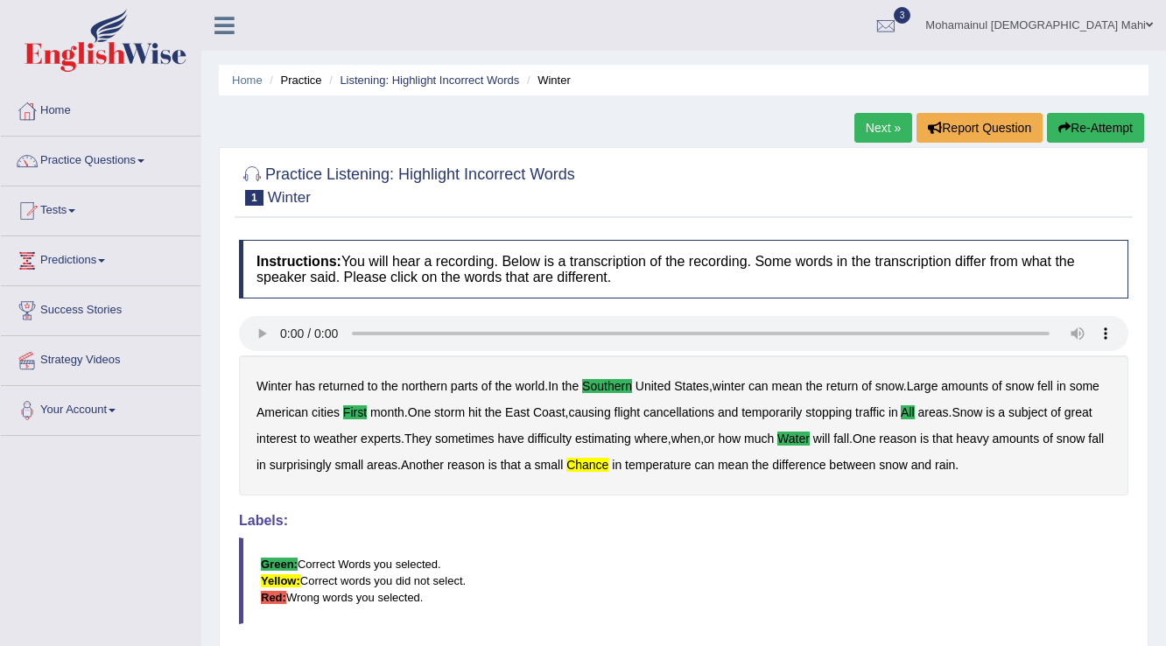
click at [862, 128] on link "Next »" at bounding box center [884, 128] width 58 height 30
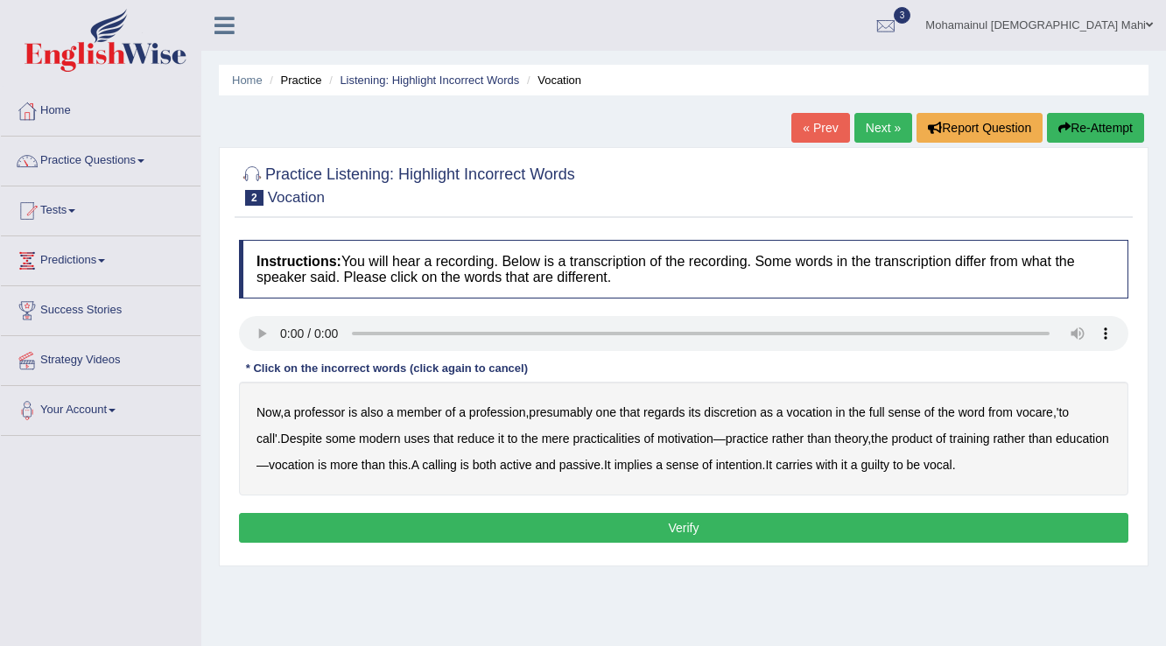
click at [743, 413] on b "discretion" at bounding box center [730, 412] width 53 height 14
click at [1041, 412] on b "vocare" at bounding box center [1035, 412] width 37 height 14
click at [664, 439] on b "motivation" at bounding box center [686, 439] width 56 height 14
click at [962, 440] on b "training" at bounding box center [970, 439] width 40 height 14
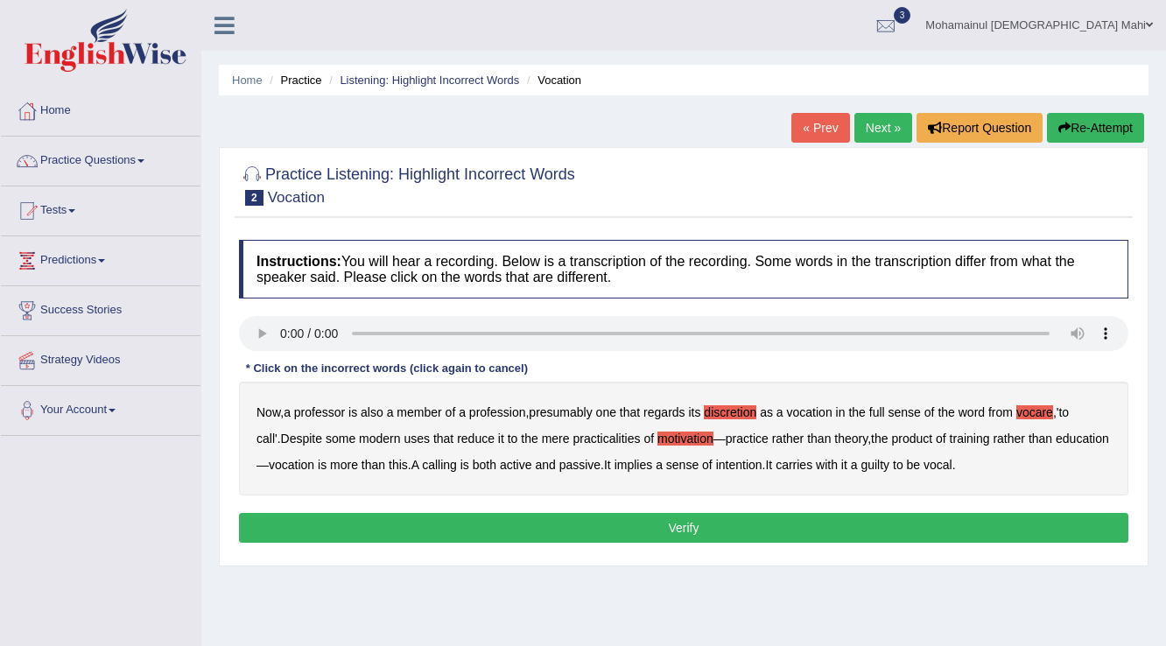
click at [1056, 438] on b "education" at bounding box center [1082, 439] width 53 height 14
click at [400, 462] on div "Now , a professor is also a member of a profession , presumably one that regard…" at bounding box center [684, 439] width 890 height 114
click at [412, 462] on b "A" at bounding box center [416, 465] width 8 height 14
click at [743, 469] on b "intention" at bounding box center [739, 465] width 46 height 14
click at [771, 521] on button "Verify" at bounding box center [684, 528] width 890 height 30
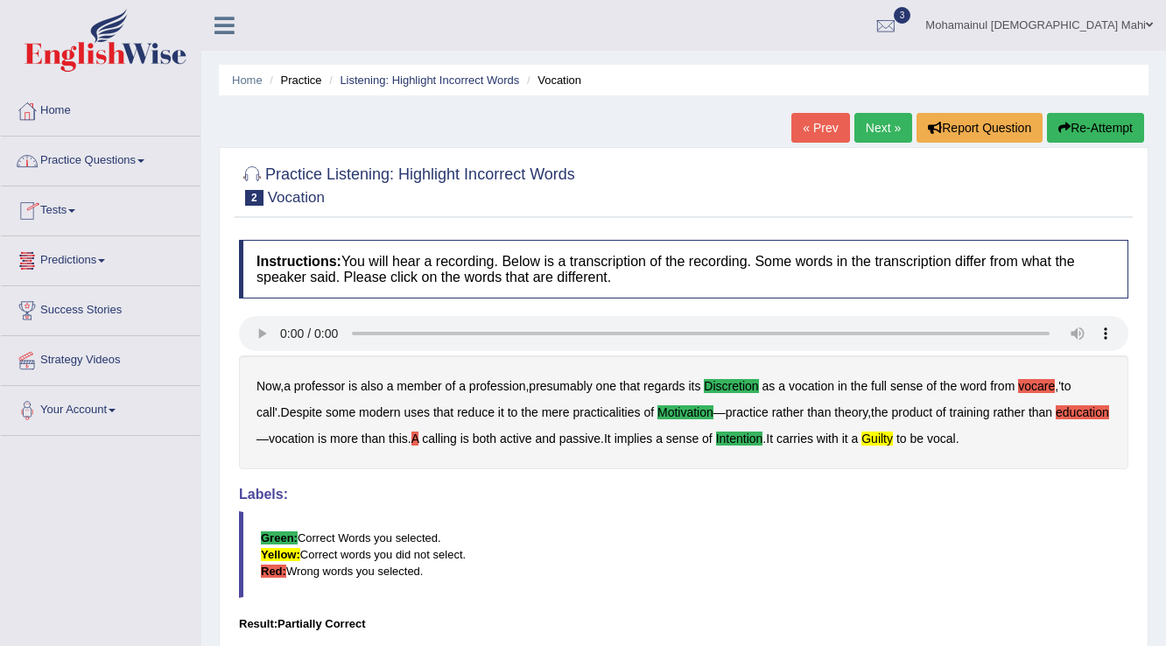
click at [881, 126] on link "Next »" at bounding box center [884, 128] width 58 height 30
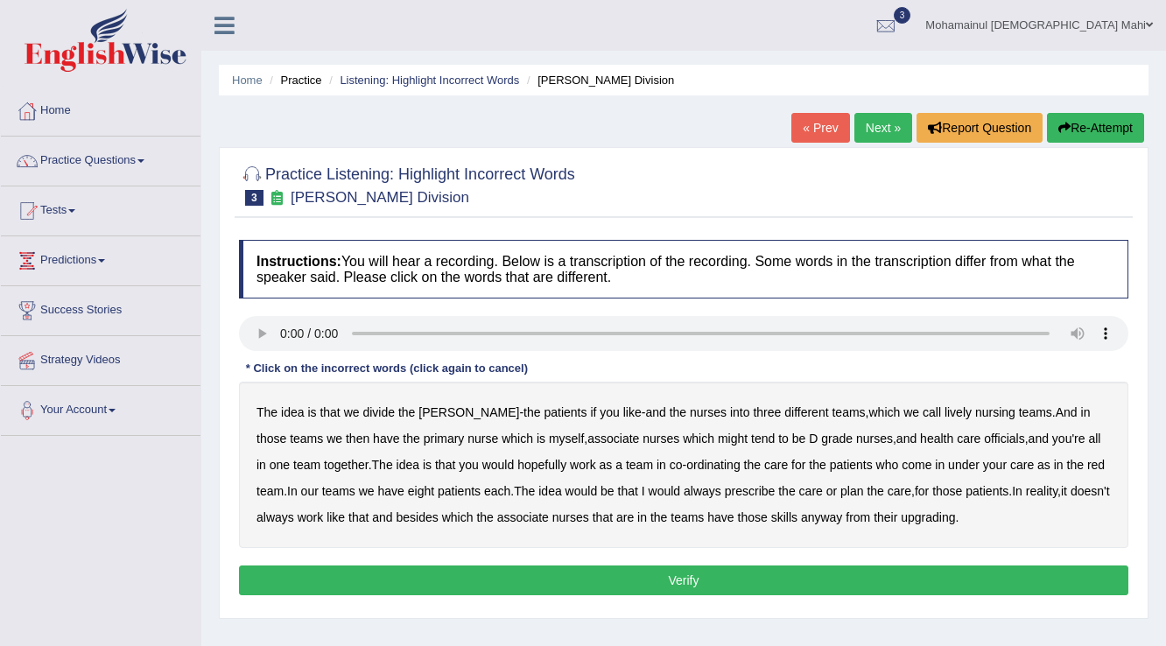
click at [945, 412] on b "lively" at bounding box center [958, 412] width 27 height 14
click at [588, 440] on b "associate" at bounding box center [614, 439] width 52 height 14
click at [984, 440] on b "officials" at bounding box center [1004, 439] width 40 height 14
click at [530, 516] on b "associate" at bounding box center [523, 517] width 52 height 14
click at [682, 574] on button "Verify" at bounding box center [684, 581] width 890 height 30
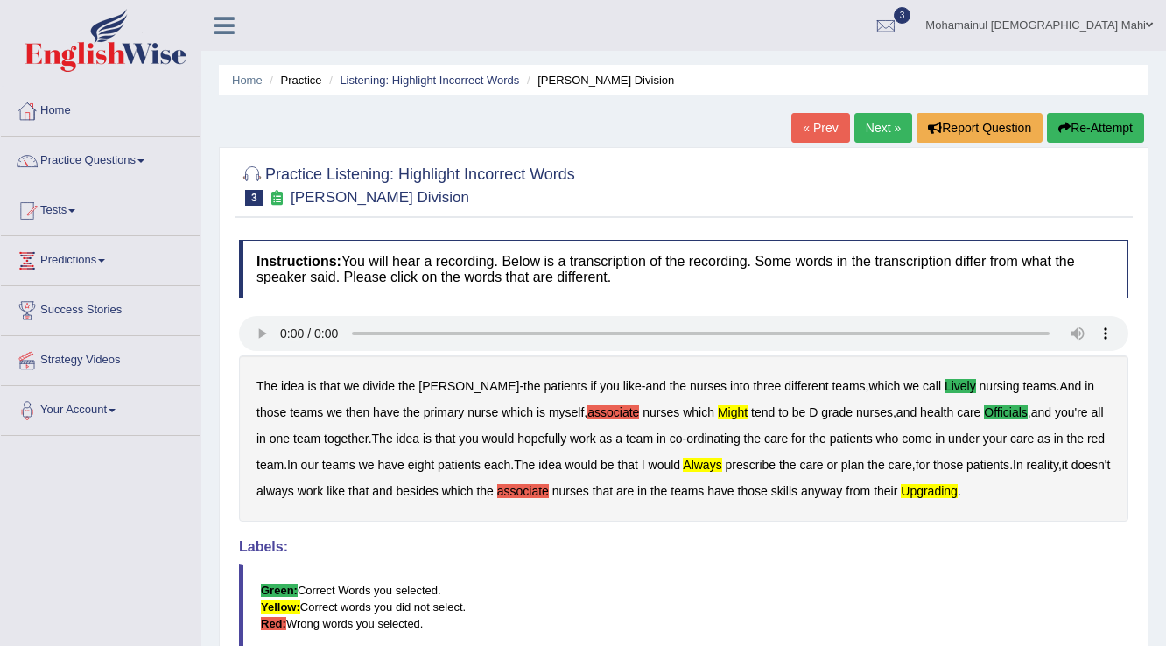
click at [879, 132] on link "Next »" at bounding box center [884, 128] width 58 height 30
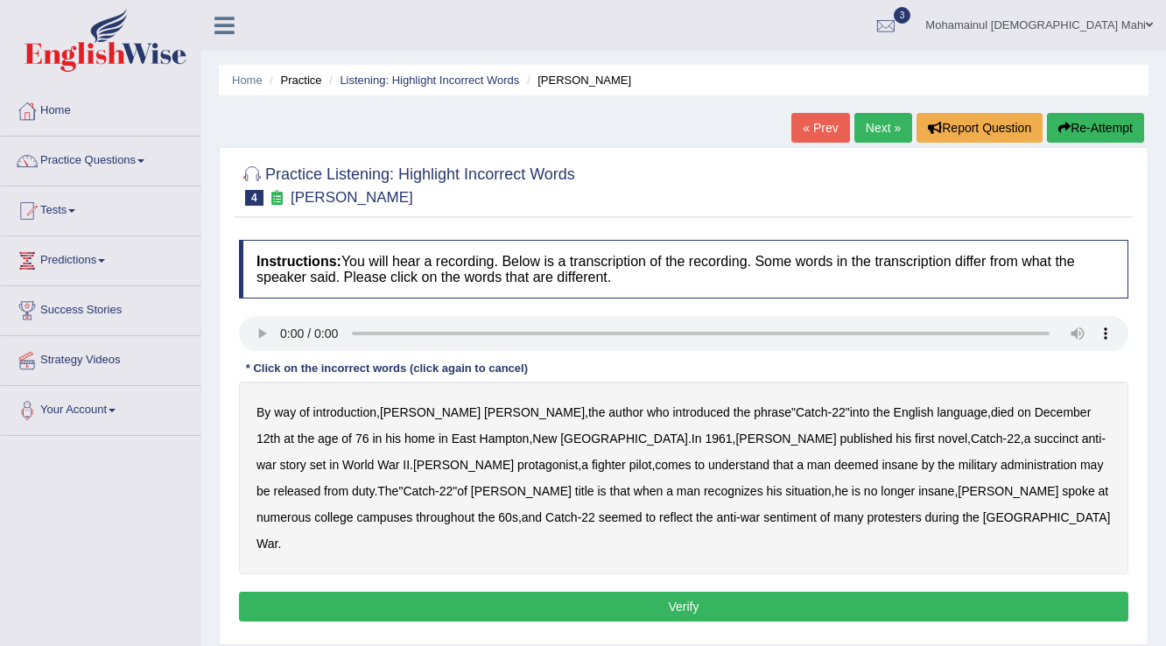
click at [1034, 438] on b "succinct" at bounding box center [1056, 439] width 45 height 14
click at [578, 458] on b "protagonist" at bounding box center [547, 465] width 60 height 14
click at [1001, 468] on b "administration" at bounding box center [1039, 465] width 76 height 14
click at [785, 490] on b "situation" at bounding box center [808, 491] width 46 height 14
click at [659, 515] on b "reflect" at bounding box center [675, 517] width 33 height 14
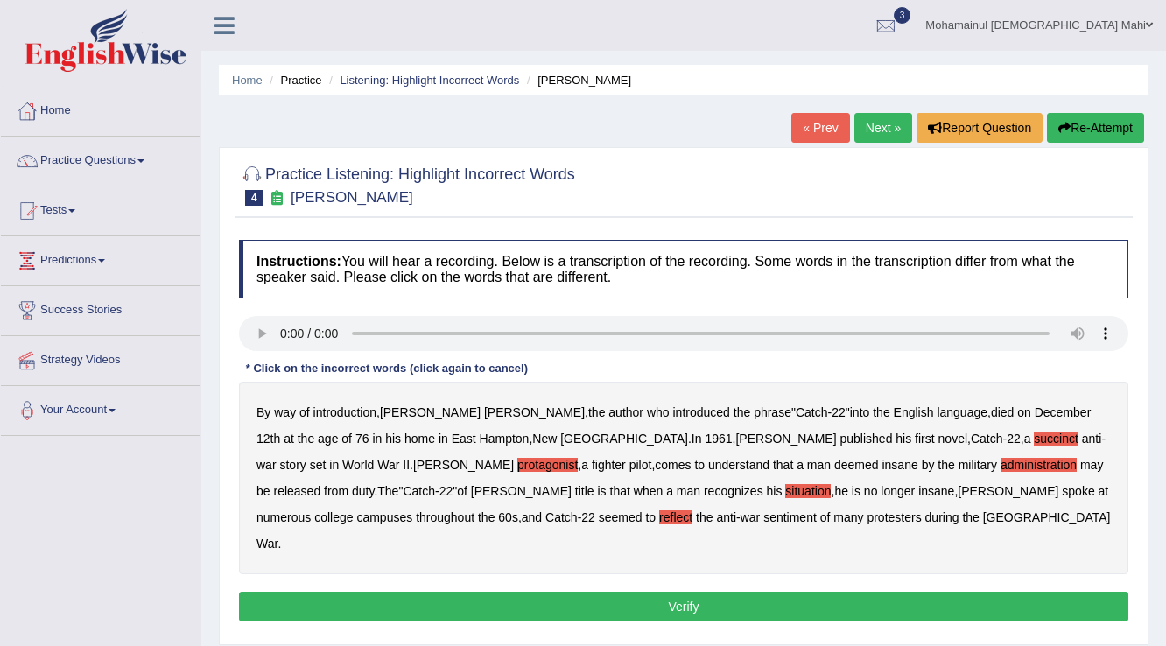
click at [591, 559] on div "Instructions: You will hear a recording. Below is a transcription of the record…" at bounding box center [684, 433] width 898 height 405
click at [591, 592] on button "Verify" at bounding box center [684, 607] width 890 height 30
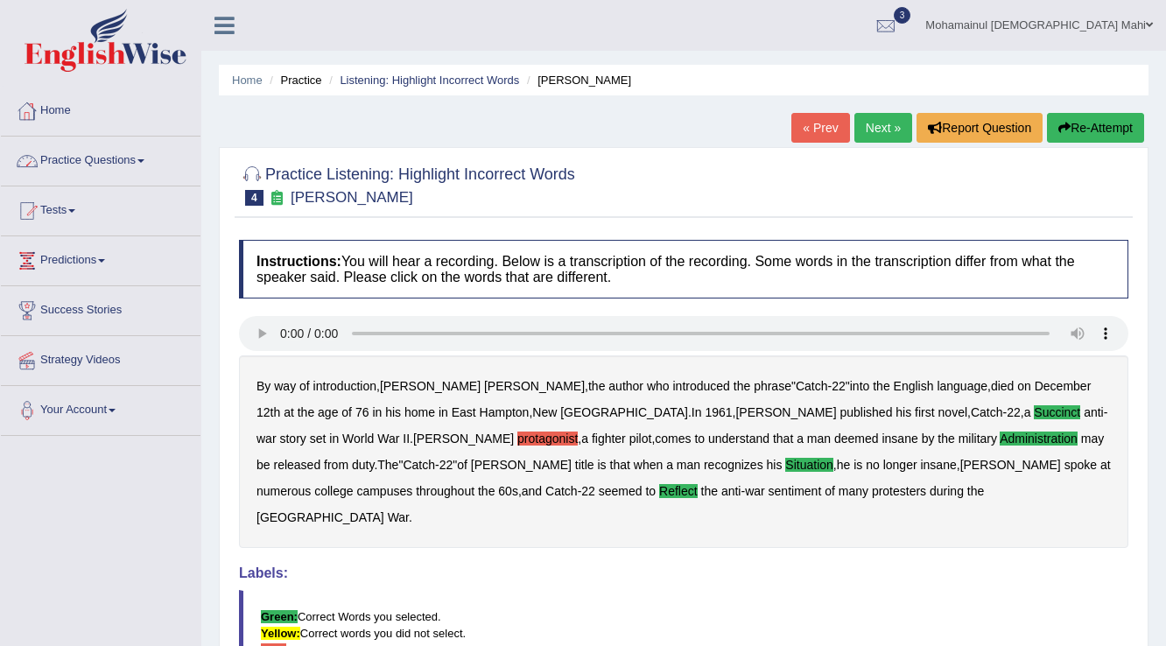
click at [871, 126] on link "Next »" at bounding box center [884, 128] width 58 height 30
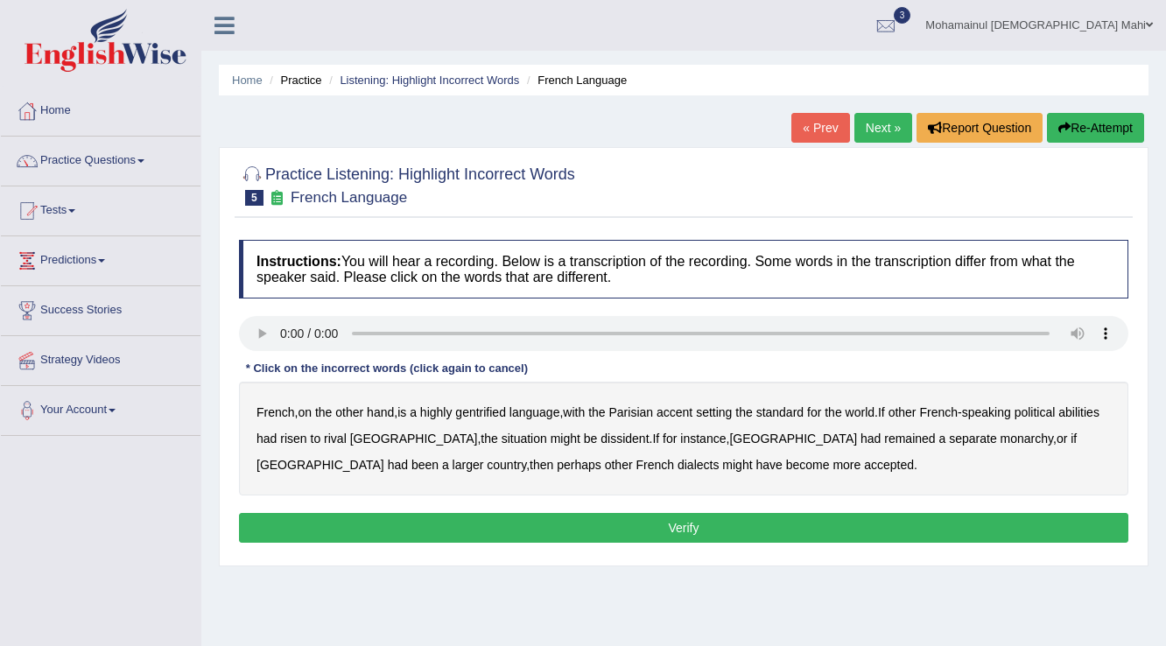
click at [469, 406] on b "gentrified" at bounding box center [480, 412] width 51 height 14
click at [1059, 419] on b "abilities" at bounding box center [1079, 412] width 41 height 14
click at [601, 440] on b "dissident" at bounding box center [625, 439] width 48 height 14
click at [661, 517] on button "Verify" at bounding box center [684, 528] width 890 height 30
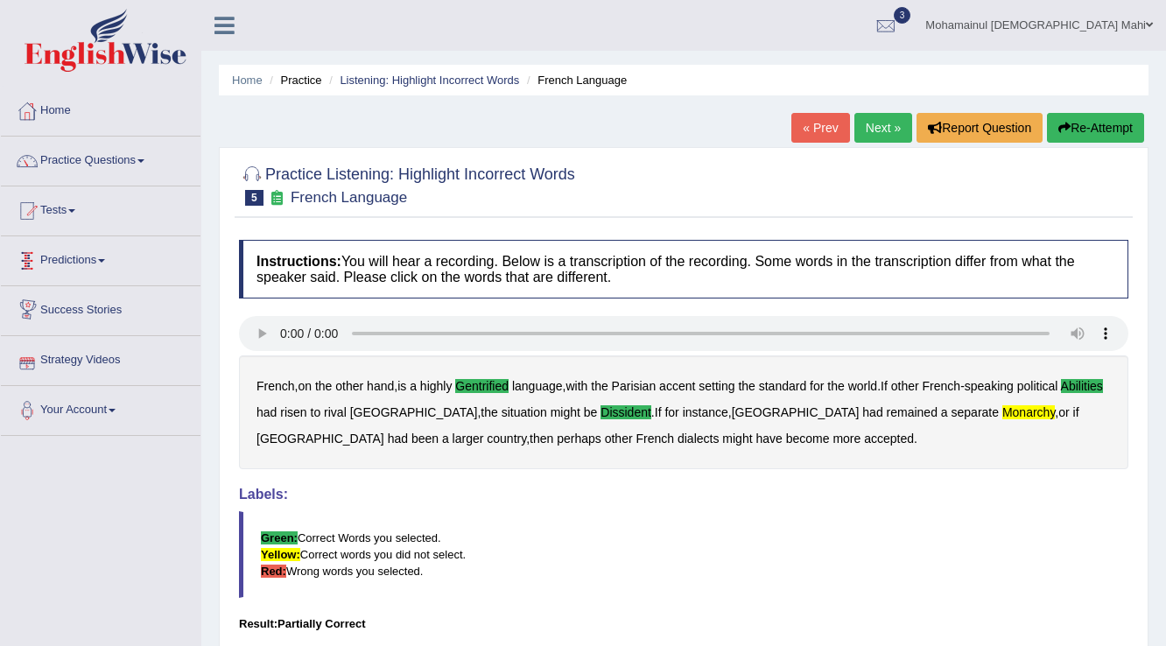
click at [883, 130] on link "Next »" at bounding box center [884, 128] width 58 height 30
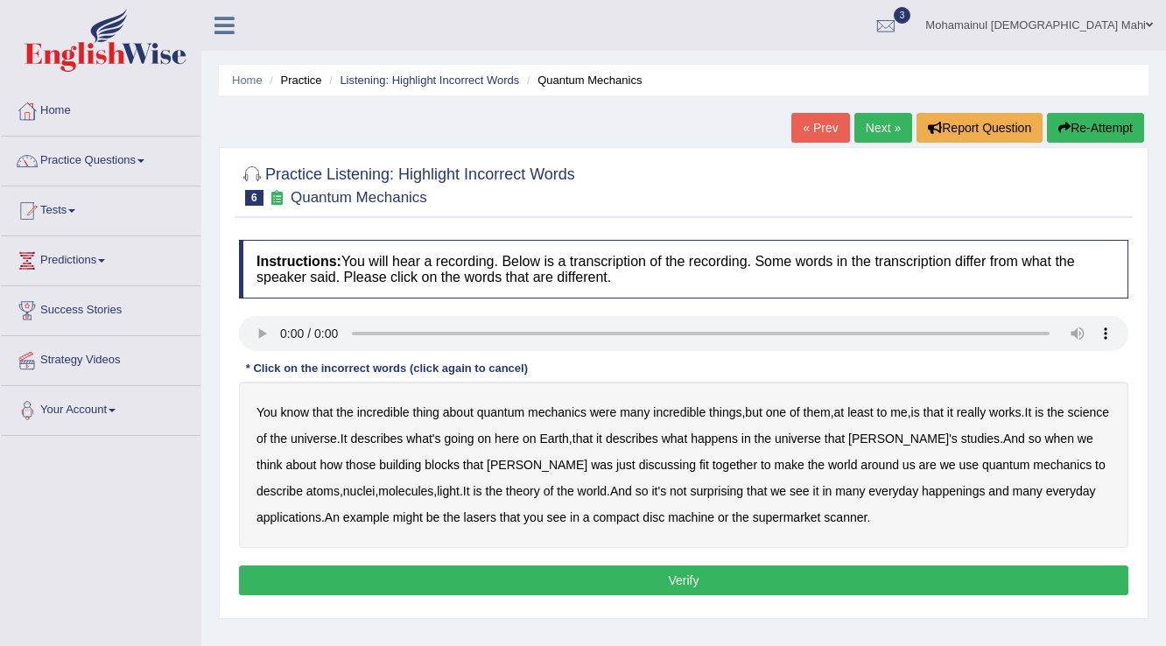
click at [1068, 419] on b "science" at bounding box center [1088, 412] width 41 height 14
click at [426, 462] on b "blocks" at bounding box center [442, 465] width 35 height 14
click at [343, 487] on b "nuclei" at bounding box center [359, 491] width 32 height 14
click at [512, 562] on div "Instructions: You will hear a recording. Below is a transcription of the record…" at bounding box center [684, 420] width 898 height 378
click at [512, 566] on button "Verify" at bounding box center [684, 581] width 890 height 30
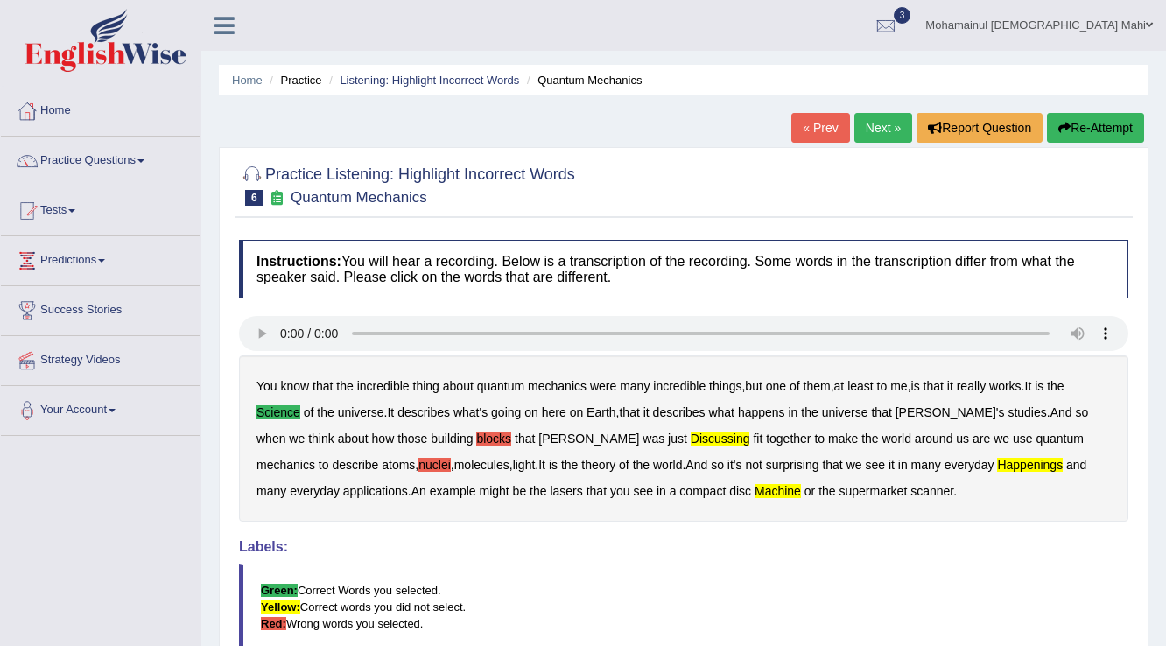
click at [880, 123] on link "Next »" at bounding box center [884, 128] width 58 height 30
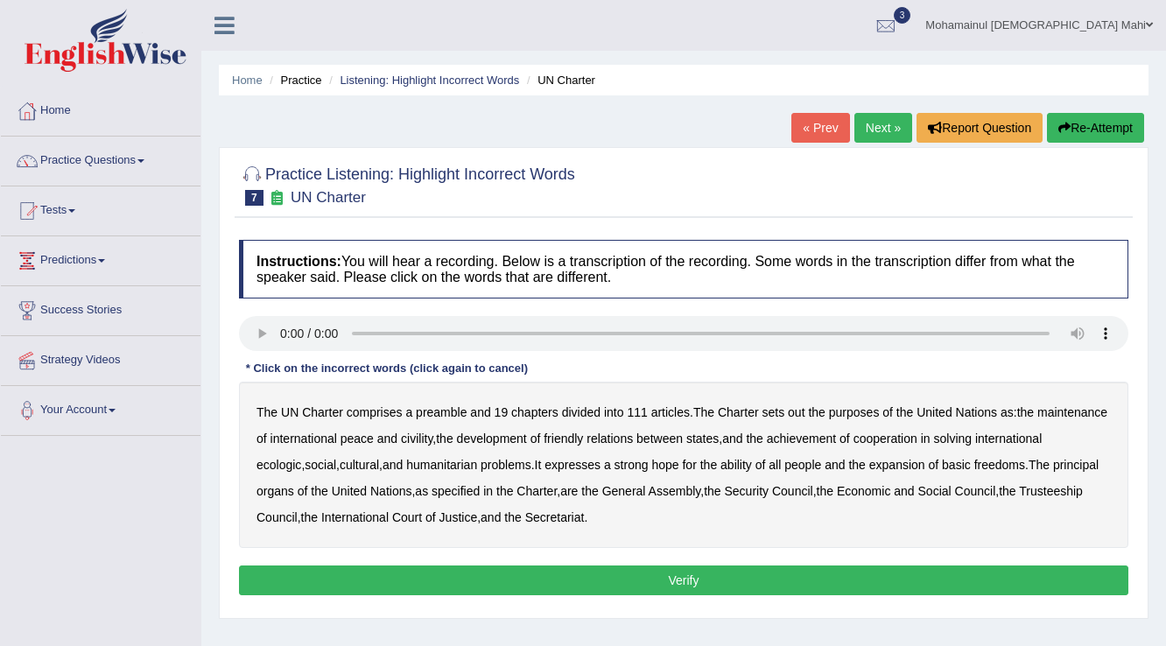
click at [795, 411] on b "out" at bounding box center [796, 412] width 17 height 14
click at [433, 441] on b "civility" at bounding box center [417, 439] width 32 height 14
click at [301, 463] on b "ecologic" at bounding box center [279, 465] width 45 height 14
click at [679, 461] on b "hope" at bounding box center [664, 465] width 27 height 14
click at [752, 463] on b "ability" at bounding box center [737, 465] width 32 height 14
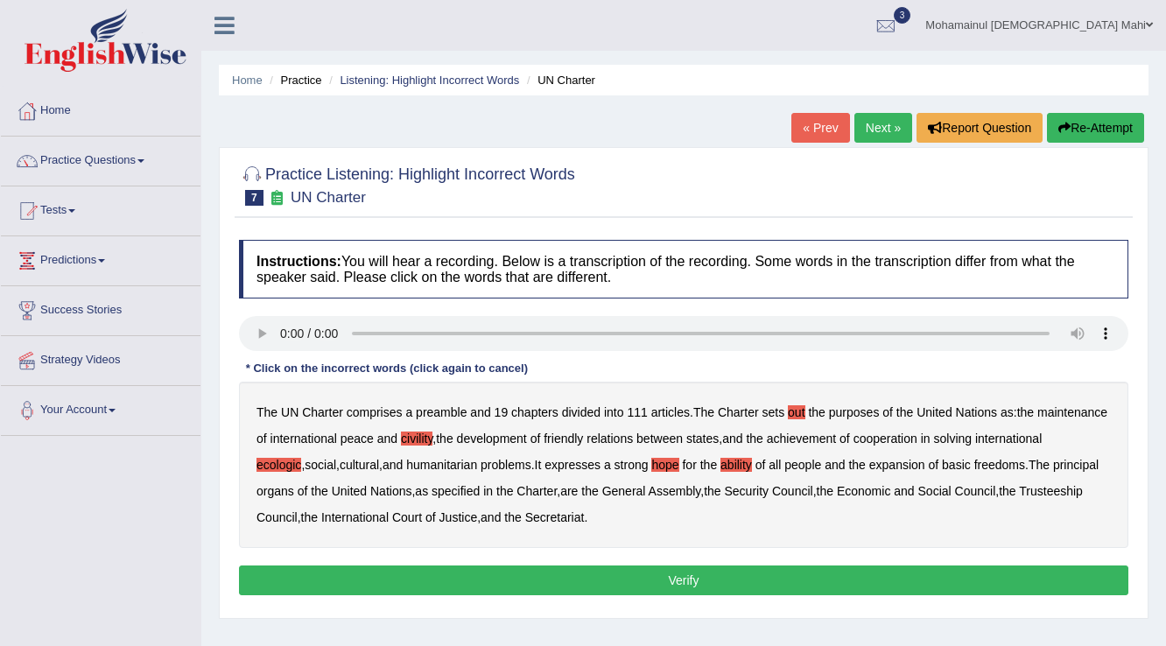
click at [623, 573] on button "Verify" at bounding box center [684, 581] width 890 height 30
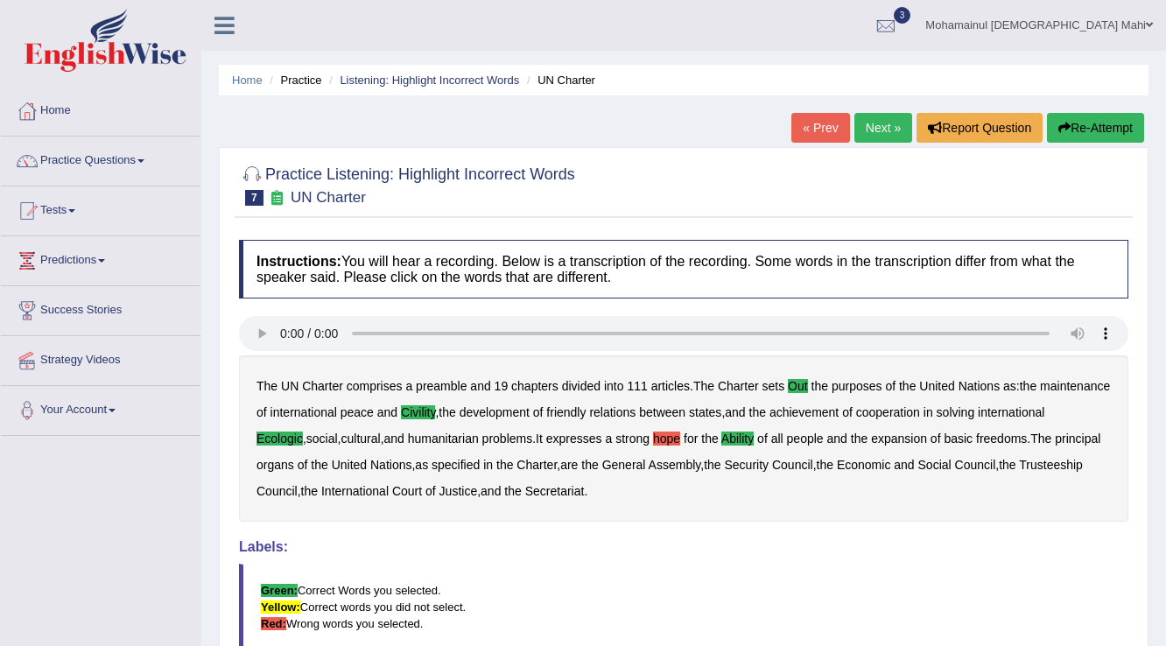
click at [875, 130] on link "Next »" at bounding box center [884, 128] width 58 height 30
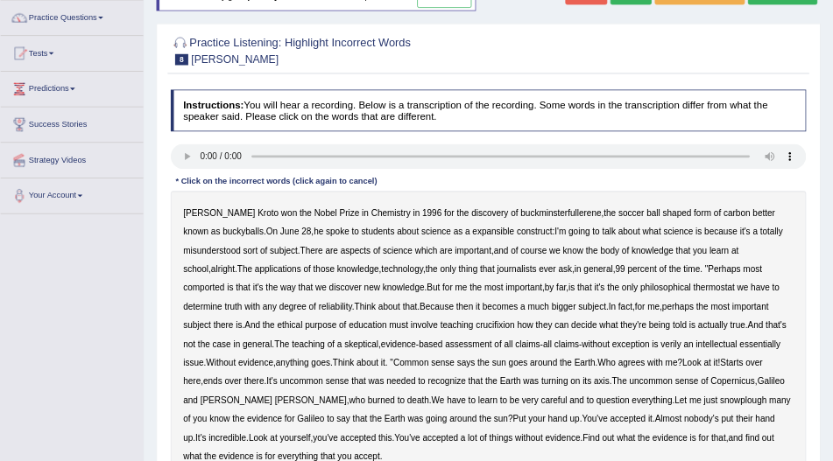
scroll to position [140, 0]
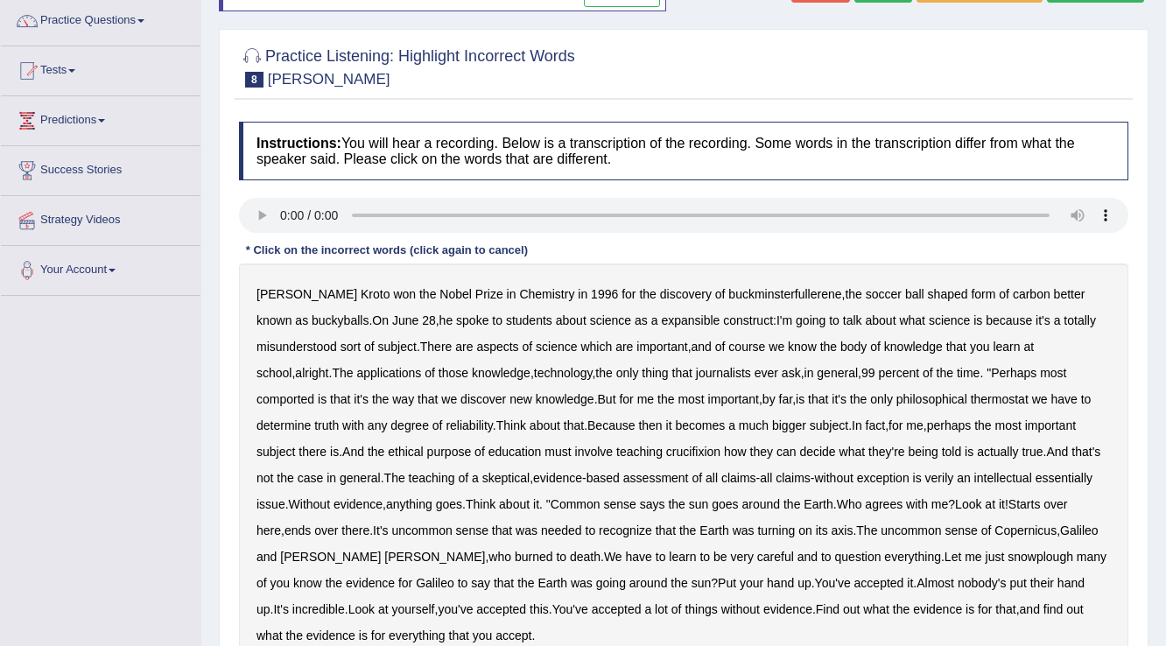
click at [661, 316] on b "expansible" at bounding box center [690, 320] width 59 height 14
click at [314, 392] on b "comported" at bounding box center [286, 399] width 58 height 14
click at [971, 397] on b "thermostat" at bounding box center [1000, 399] width 58 height 14
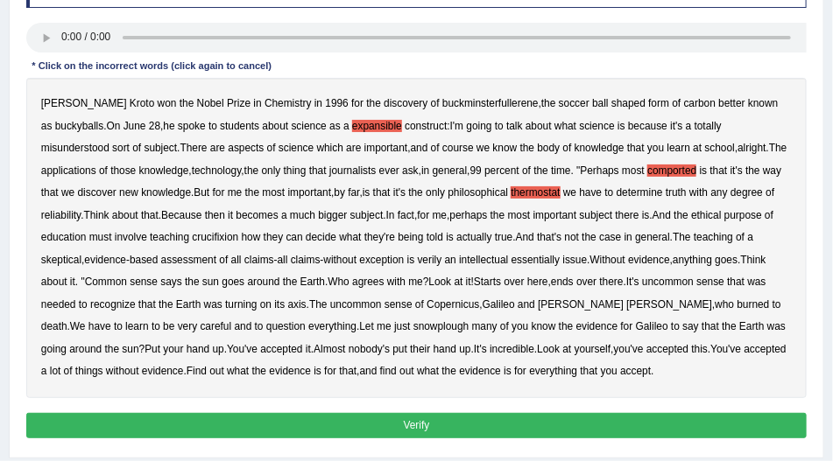
scroll to position [340, 0]
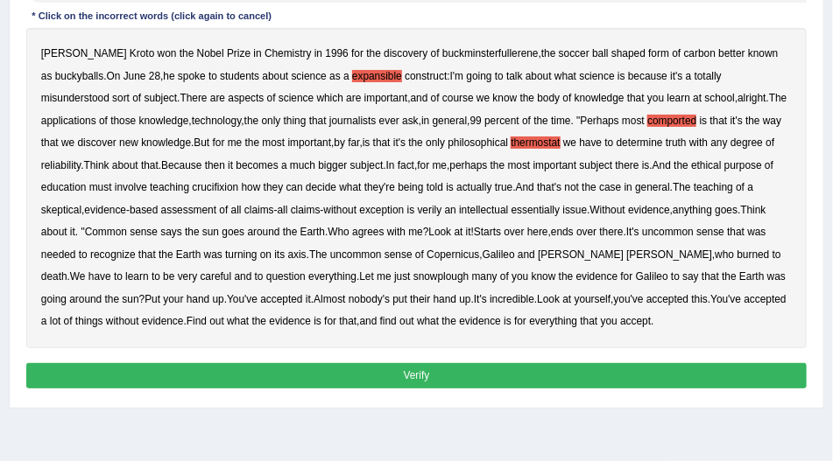
click at [192, 194] on b "crucifixion" at bounding box center [215, 187] width 46 height 12
click at [418, 216] on b "verily" at bounding box center [430, 210] width 25 height 12
click at [413, 283] on b "snowplough" at bounding box center [440, 277] width 55 height 12
click at [453, 389] on button "Verify" at bounding box center [416, 375] width 781 height 25
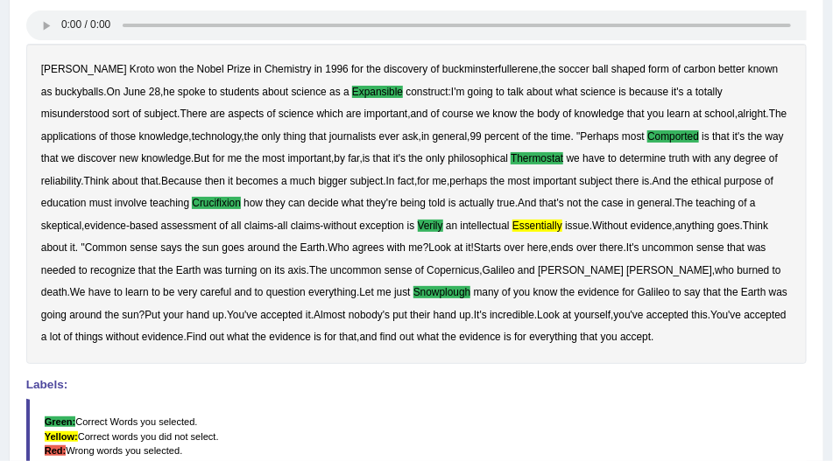
scroll to position [39, 0]
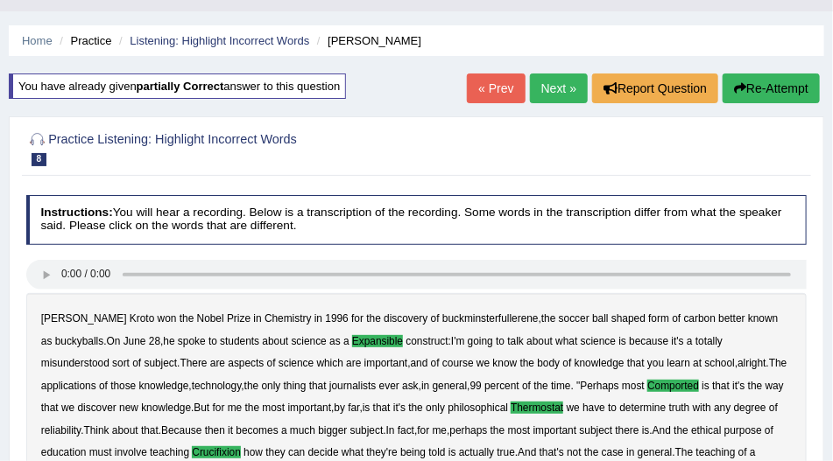
click at [545, 88] on link "Next »" at bounding box center [559, 89] width 58 height 30
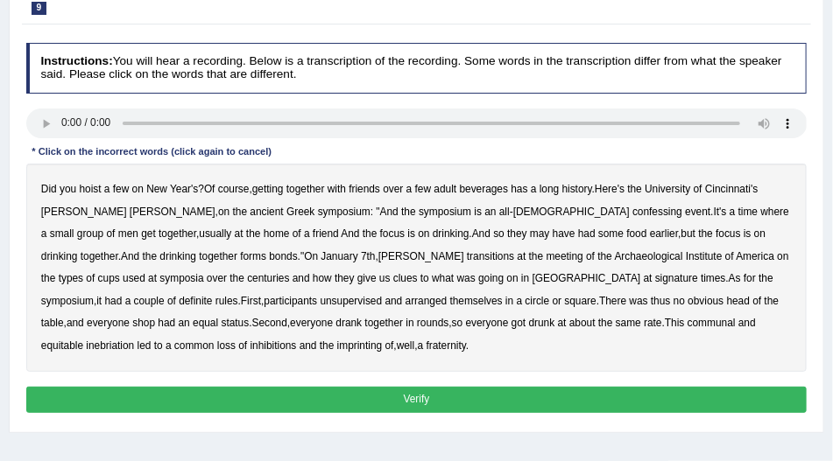
scroll to position [200, 0]
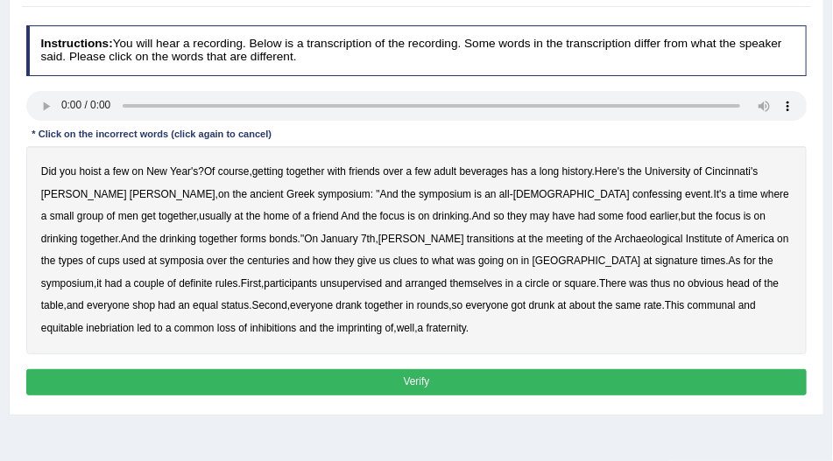
click at [632, 196] on b "confessing" at bounding box center [657, 194] width 50 height 12
click at [530, 215] on b "may" at bounding box center [539, 216] width 19 height 12
click at [393, 266] on div "Did you hoist a few on New Year's ? Of course , getting together with friends o…" at bounding box center [416, 250] width 781 height 208
click at [655, 259] on b "signature" at bounding box center [676, 261] width 43 height 12
click at [320, 286] on b "unsupervised" at bounding box center [351, 284] width 62 height 12
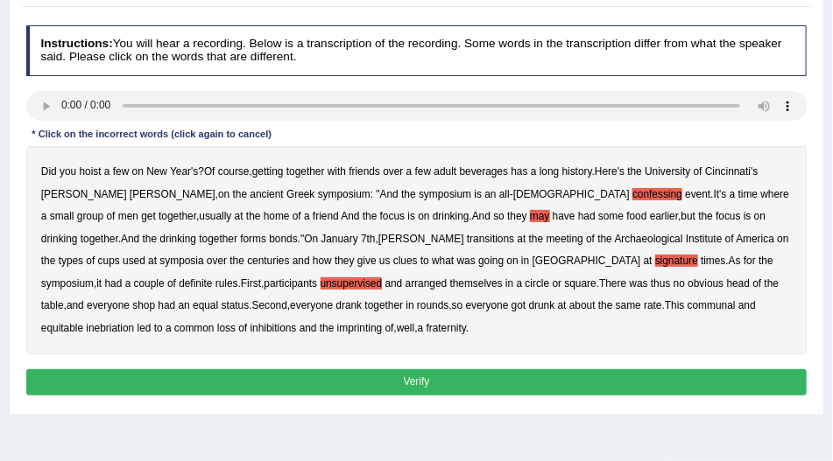
click at [190, 299] on b "an" at bounding box center [184, 305] width 11 height 12
click at [337, 330] on b "imprinting" at bounding box center [360, 328] width 46 height 12
click at [154, 372] on button "Verify" at bounding box center [416, 382] width 781 height 25
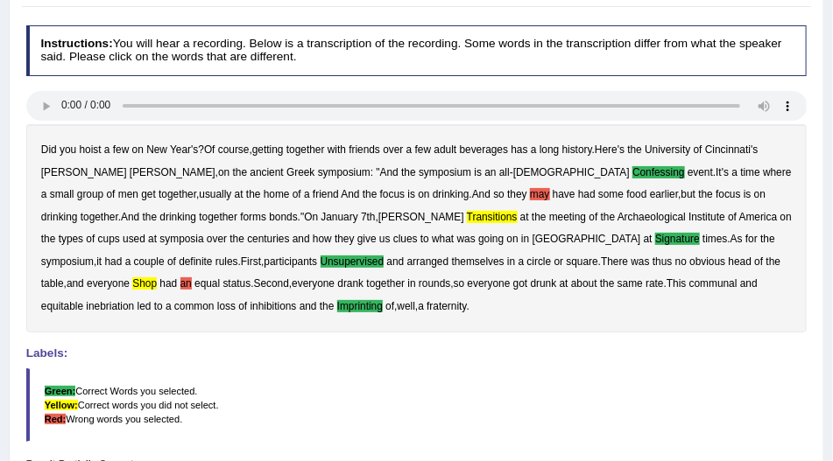
scroll to position [0, 0]
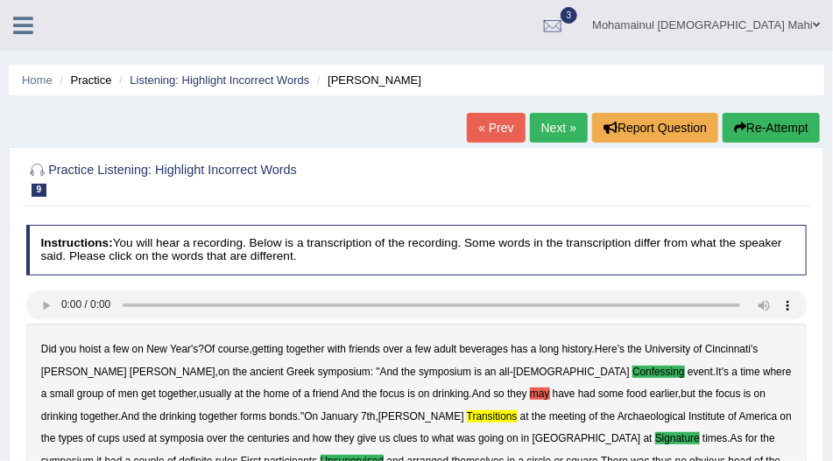
click at [533, 127] on link "Next »" at bounding box center [559, 128] width 58 height 30
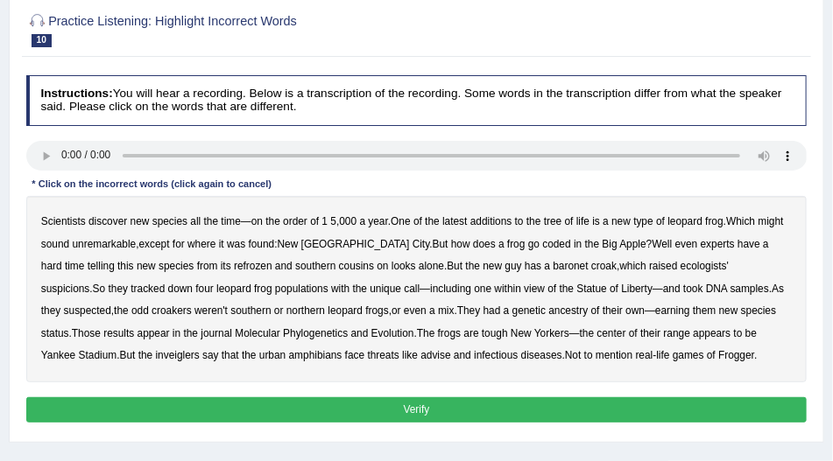
click at [553, 266] on b "baronet" at bounding box center [570, 266] width 35 height 12
click at [156, 357] on b "inveiglers" at bounding box center [178, 355] width 44 height 12
click at [420, 355] on b "advise" at bounding box center [435, 355] width 30 height 12
click at [537, 398] on button "Verify" at bounding box center [416, 410] width 781 height 25
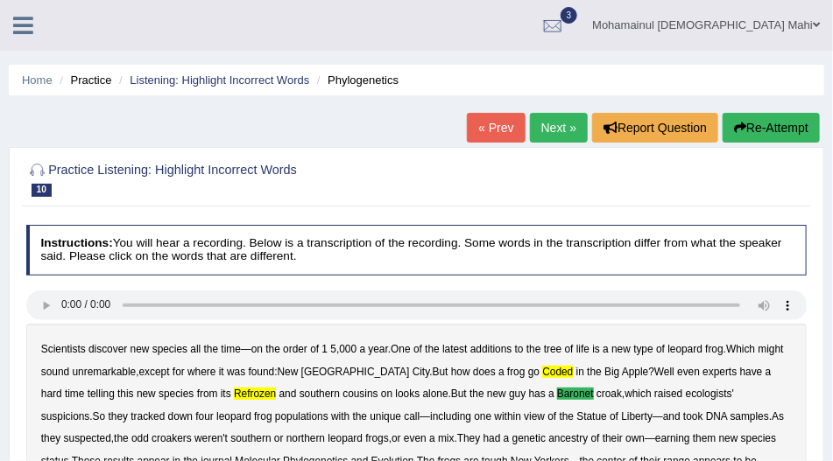
click at [567, 127] on link "Next »" at bounding box center [559, 128] width 58 height 30
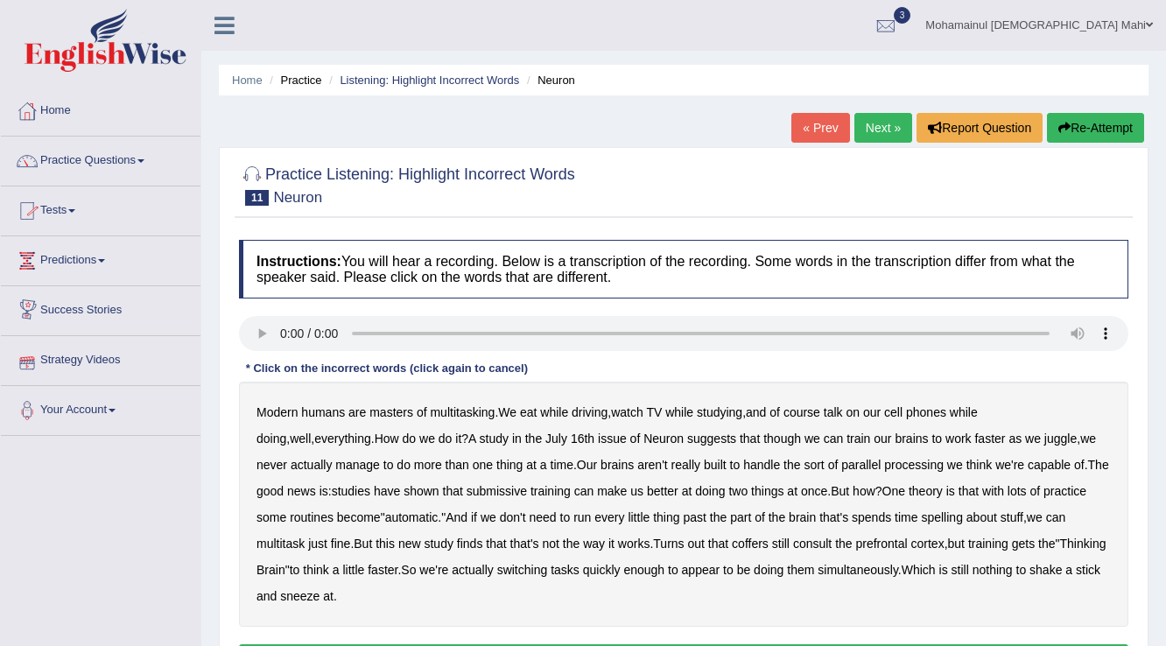
click at [85, 252] on link "Predictions" at bounding box center [101, 258] width 200 height 44
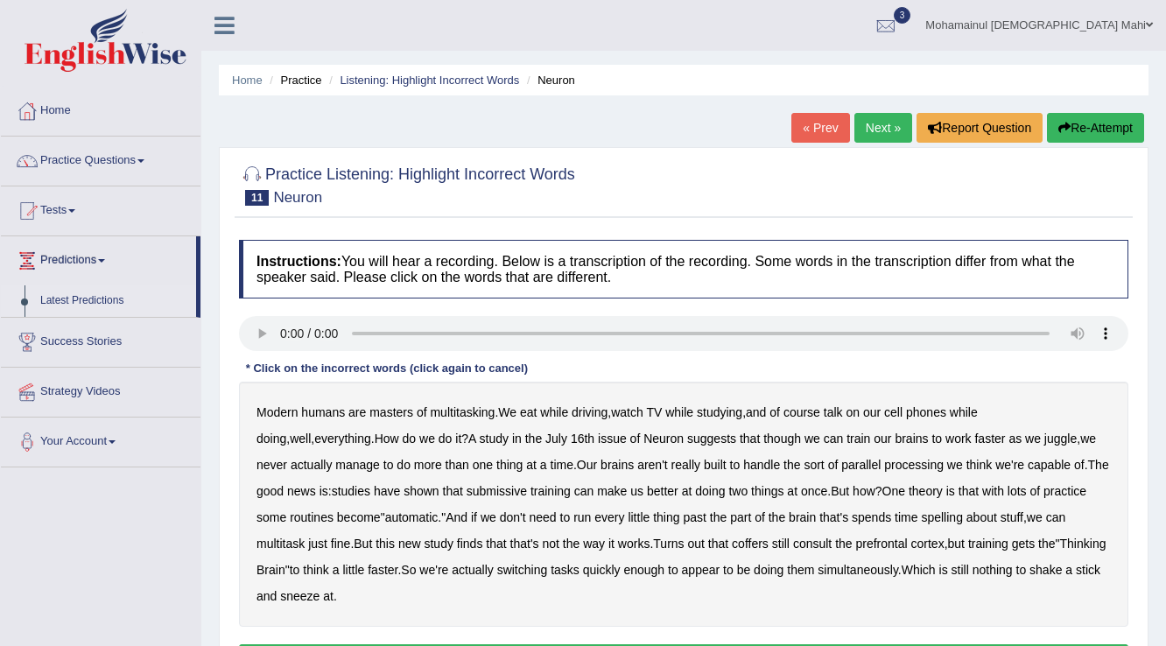
click at [94, 306] on link "Latest Predictions" at bounding box center [114, 301] width 164 height 32
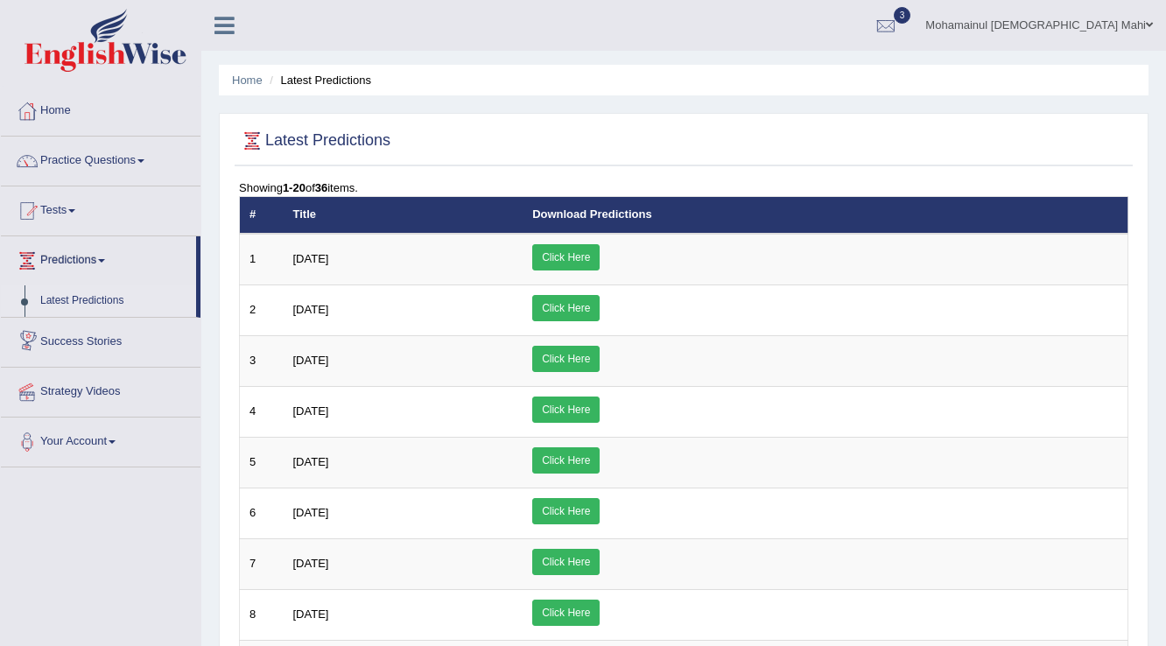
click at [88, 345] on link "Success Stories" at bounding box center [101, 340] width 200 height 44
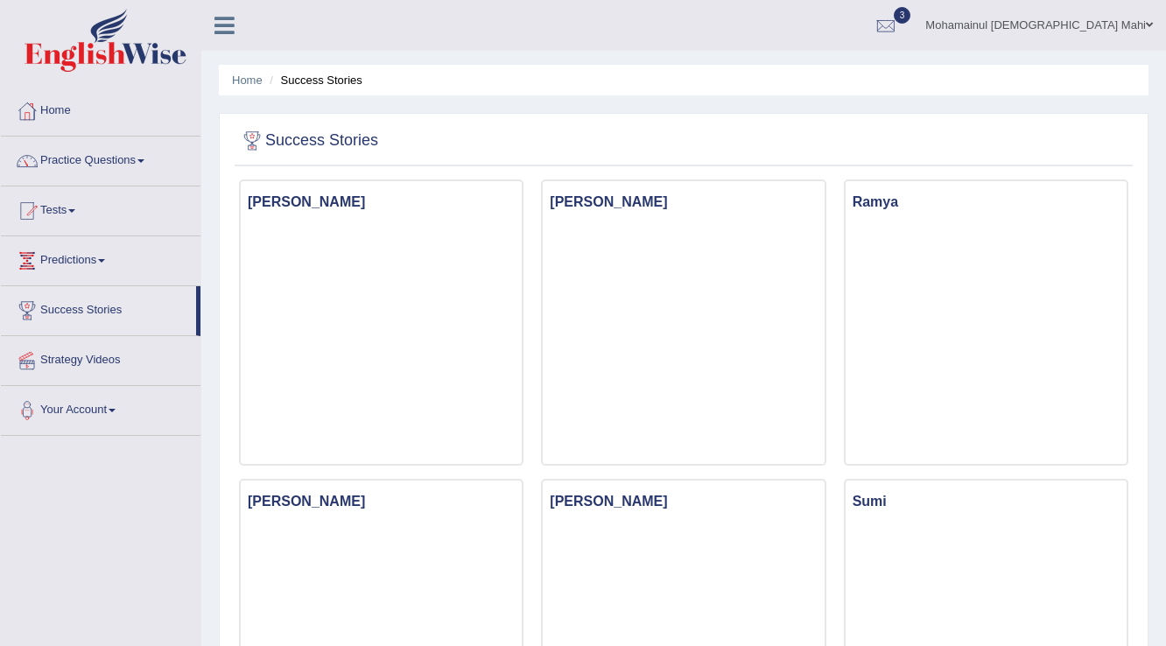
click at [91, 405] on link "Your Account" at bounding box center [101, 408] width 200 height 44
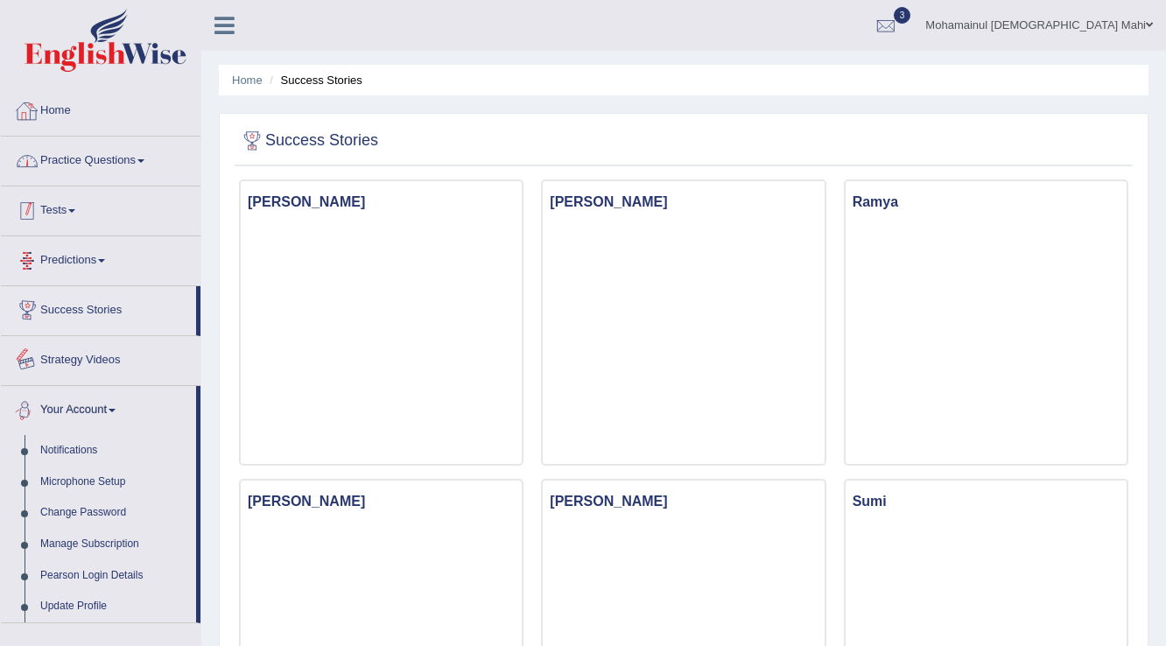
click at [63, 102] on link "Home" at bounding box center [101, 109] width 200 height 44
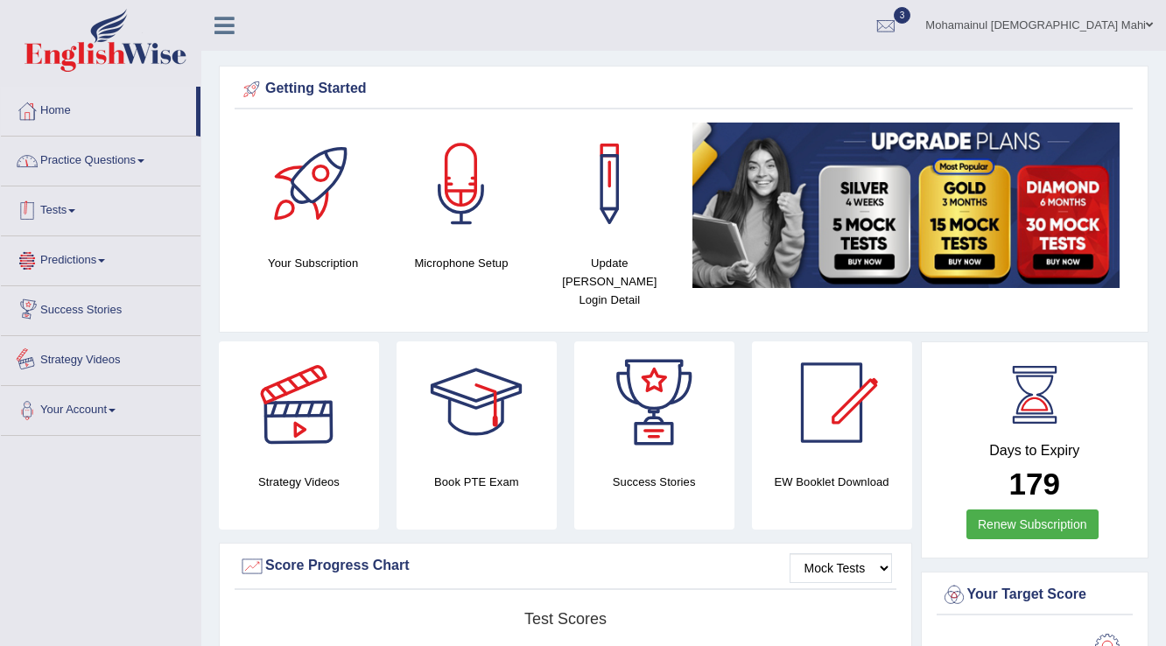
click at [53, 172] on link "Practice Questions" at bounding box center [101, 159] width 200 height 44
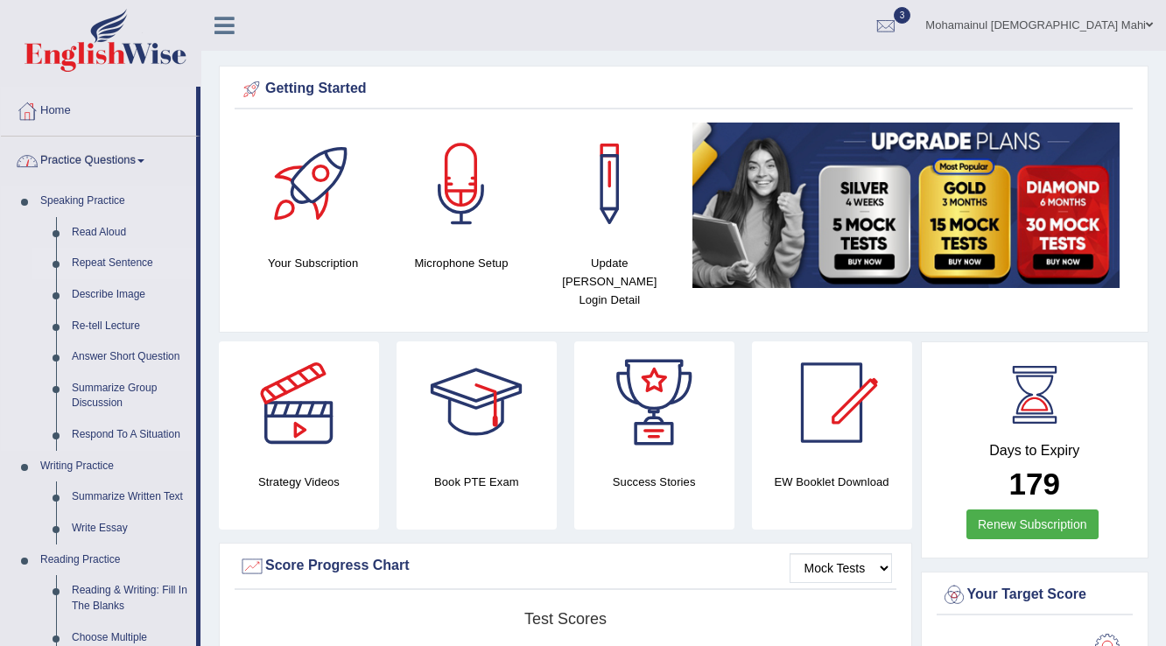
click at [88, 268] on link "Repeat Sentence" at bounding box center [130, 264] width 132 height 32
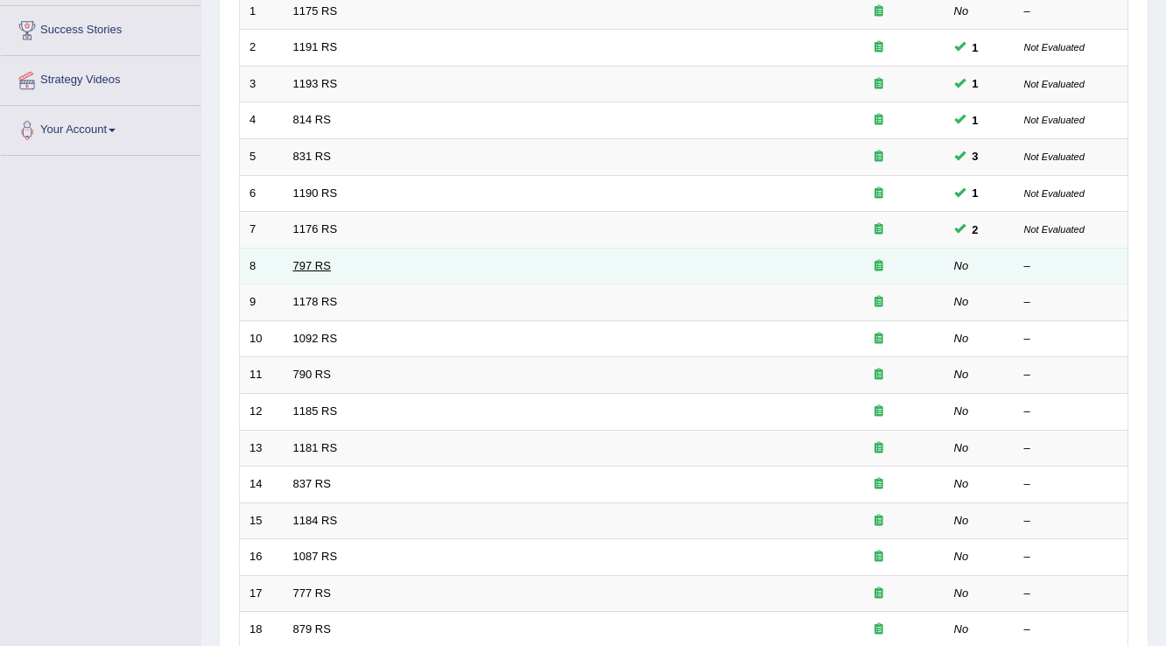
click at [317, 261] on link "797 RS" at bounding box center [312, 265] width 38 height 13
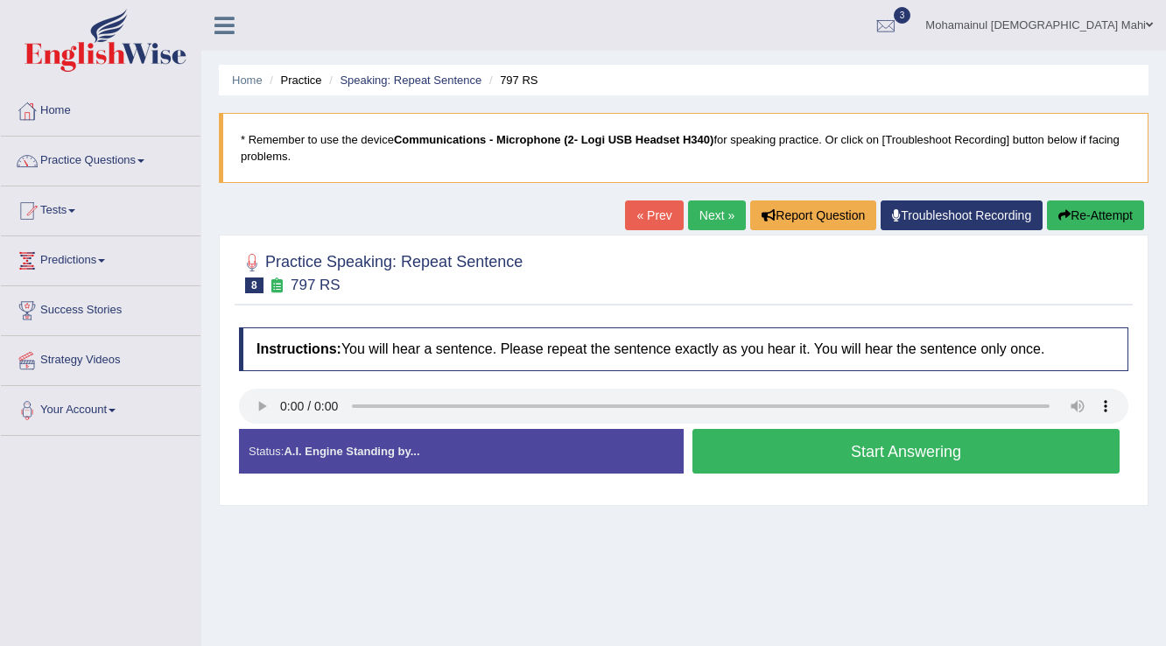
click at [879, 438] on button "Start Answering" at bounding box center [906, 451] width 427 height 45
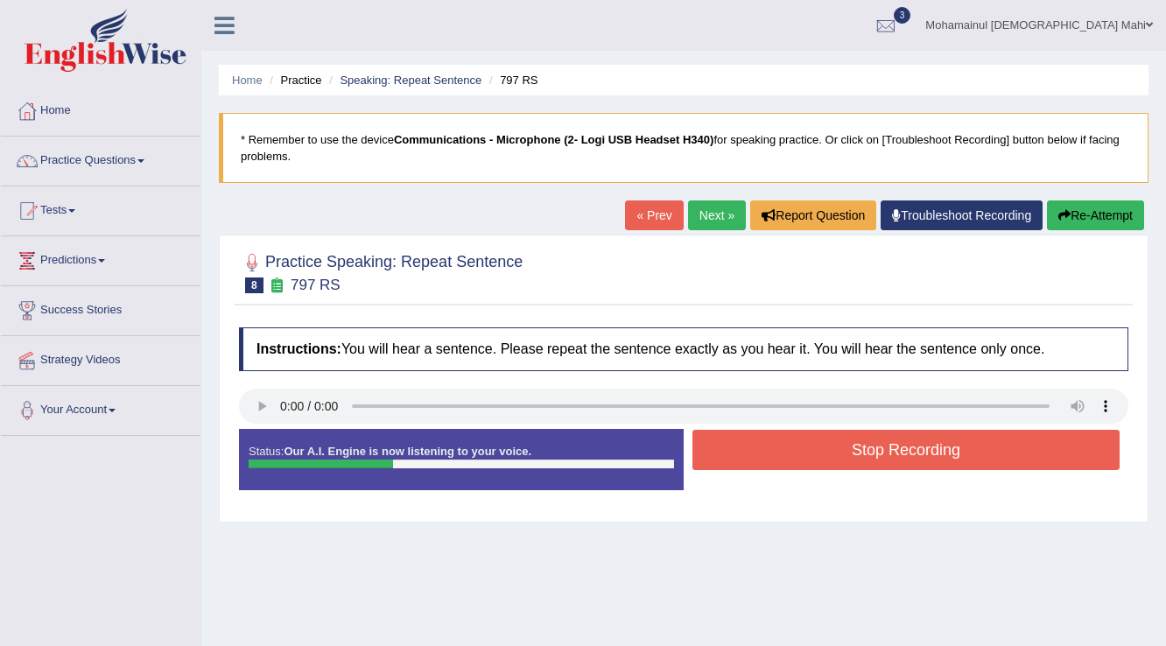
click at [879, 443] on button "Stop Recording" at bounding box center [906, 450] width 427 height 40
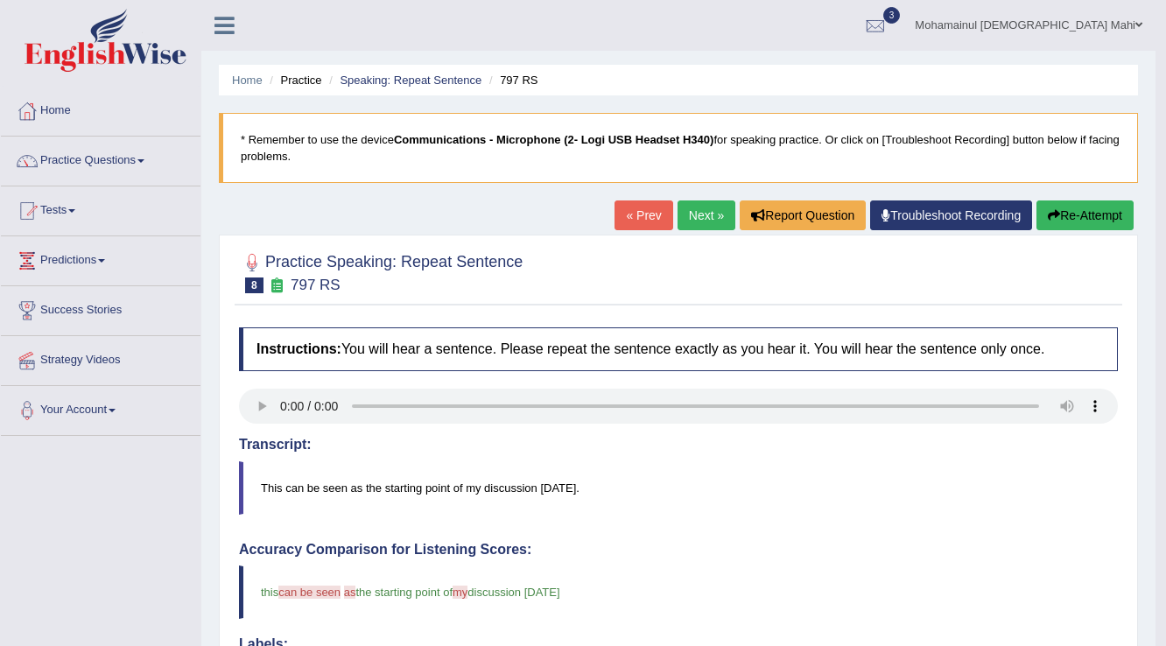
click at [696, 223] on link "Next »" at bounding box center [707, 216] width 58 height 30
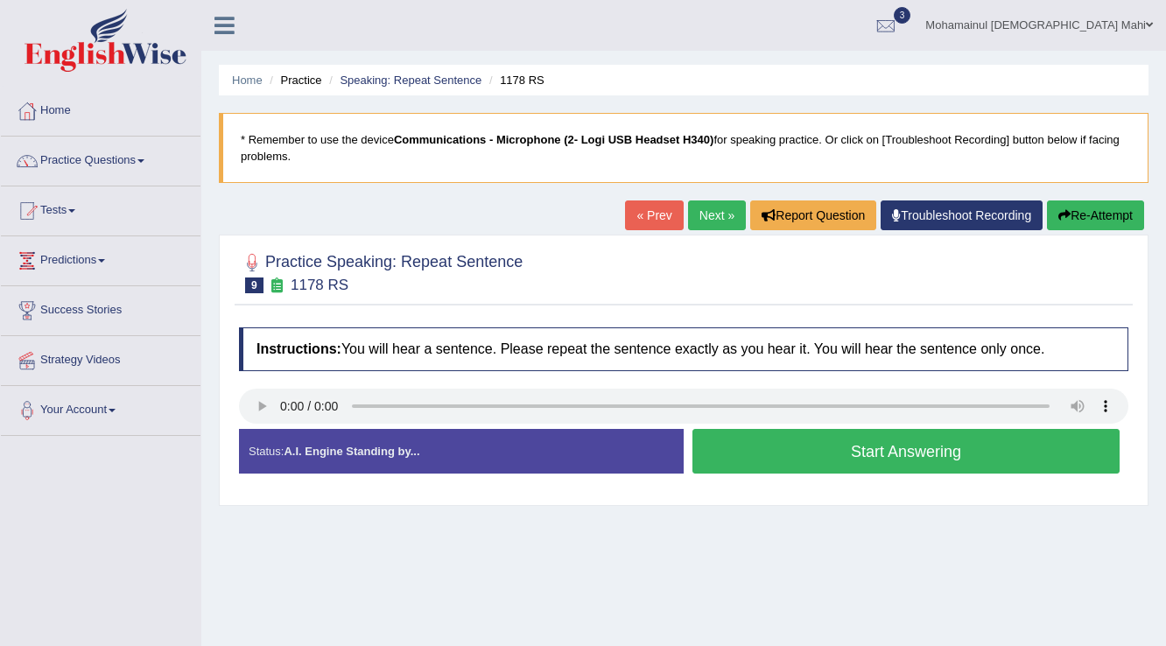
click at [808, 461] on button "Start Answering" at bounding box center [906, 451] width 427 height 45
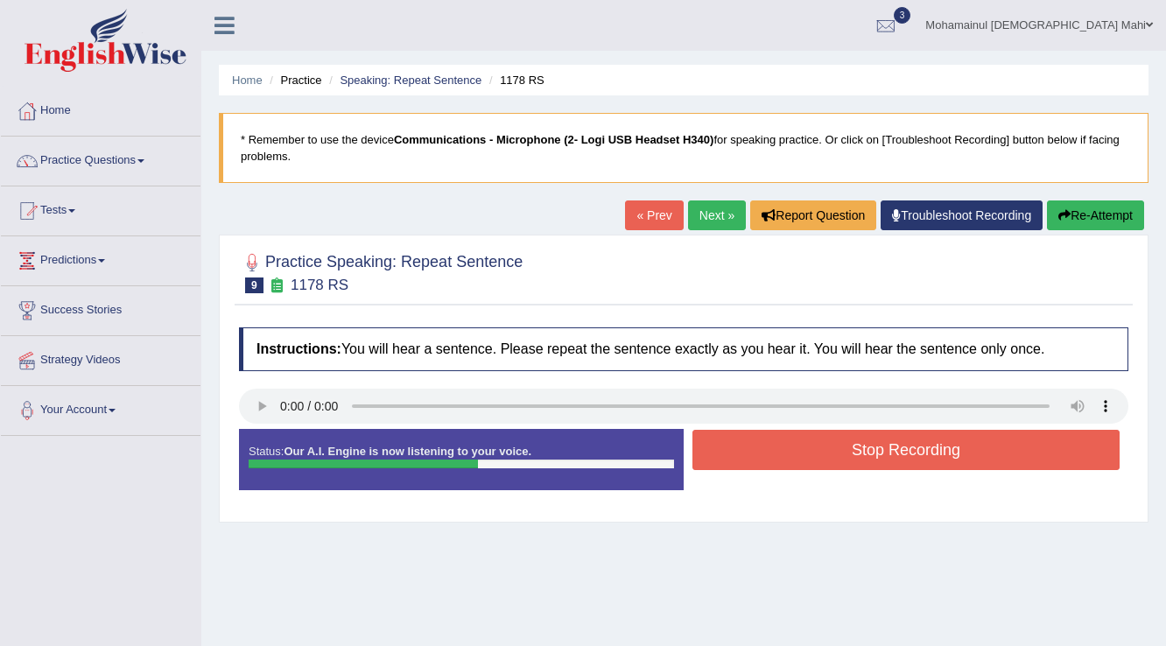
click at [827, 459] on button "Stop Recording" at bounding box center [906, 450] width 427 height 40
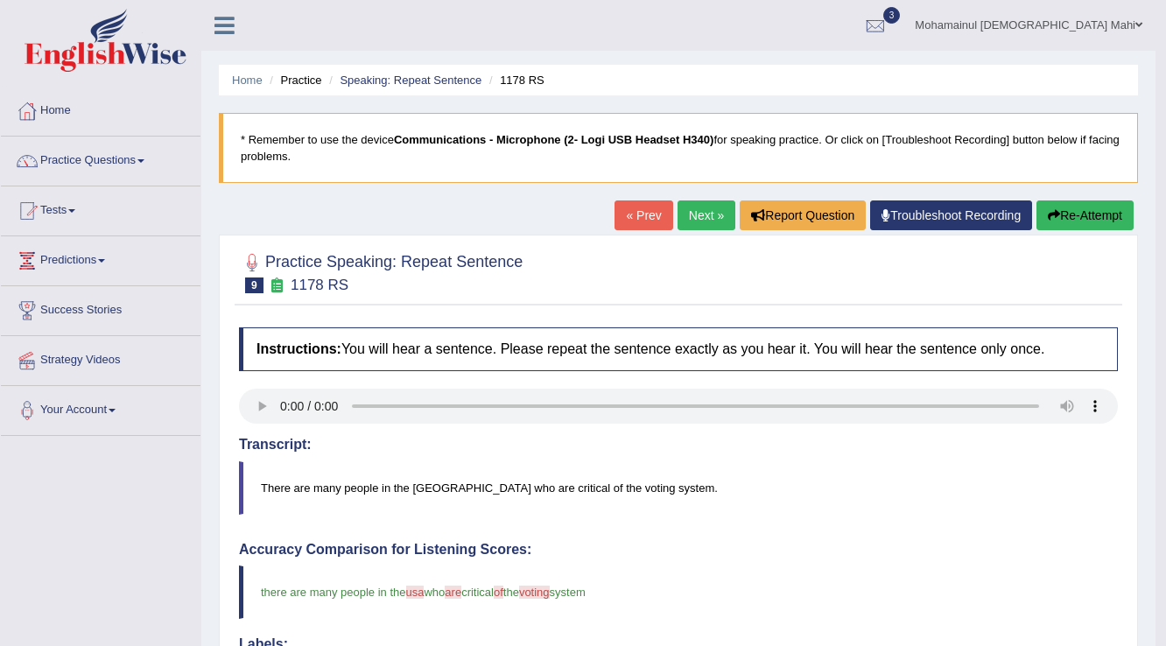
click at [706, 203] on link "Next »" at bounding box center [707, 216] width 58 height 30
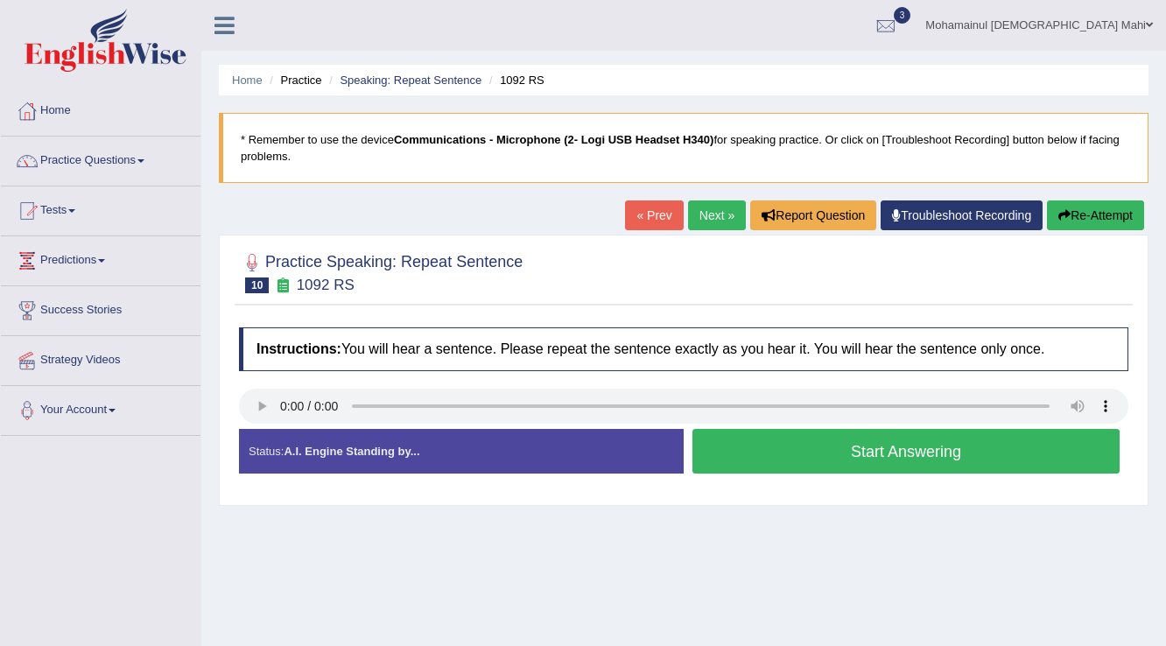
click at [837, 455] on button "Start Answering" at bounding box center [906, 451] width 427 height 45
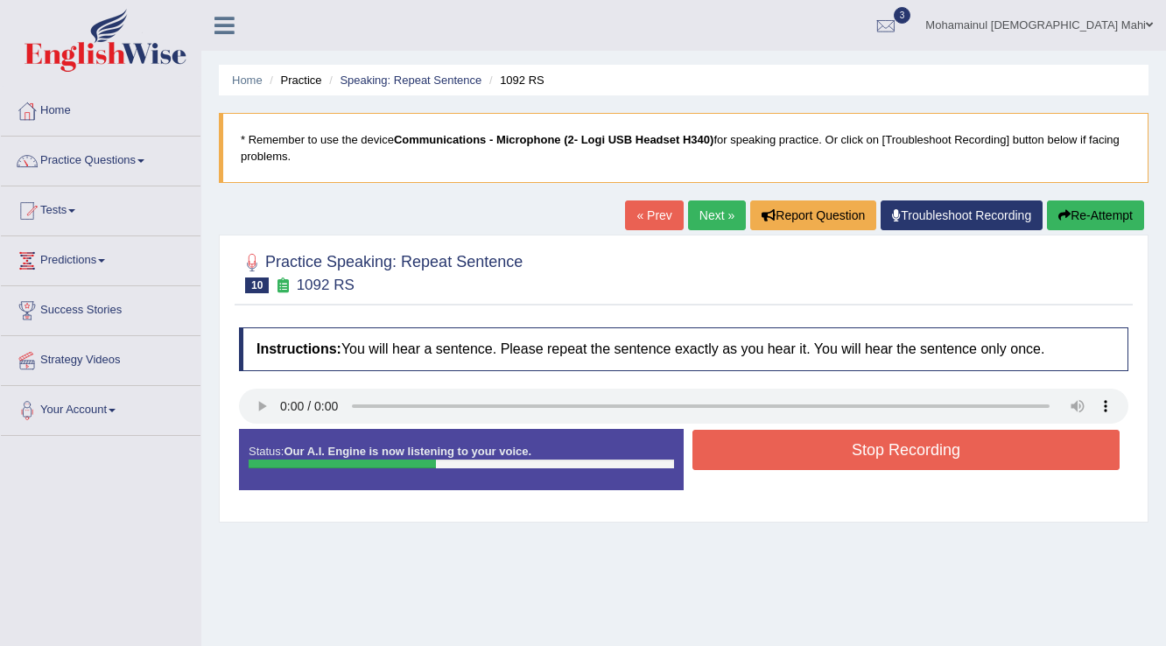
click at [841, 457] on button "Stop Recording" at bounding box center [906, 450] width 427 height 40
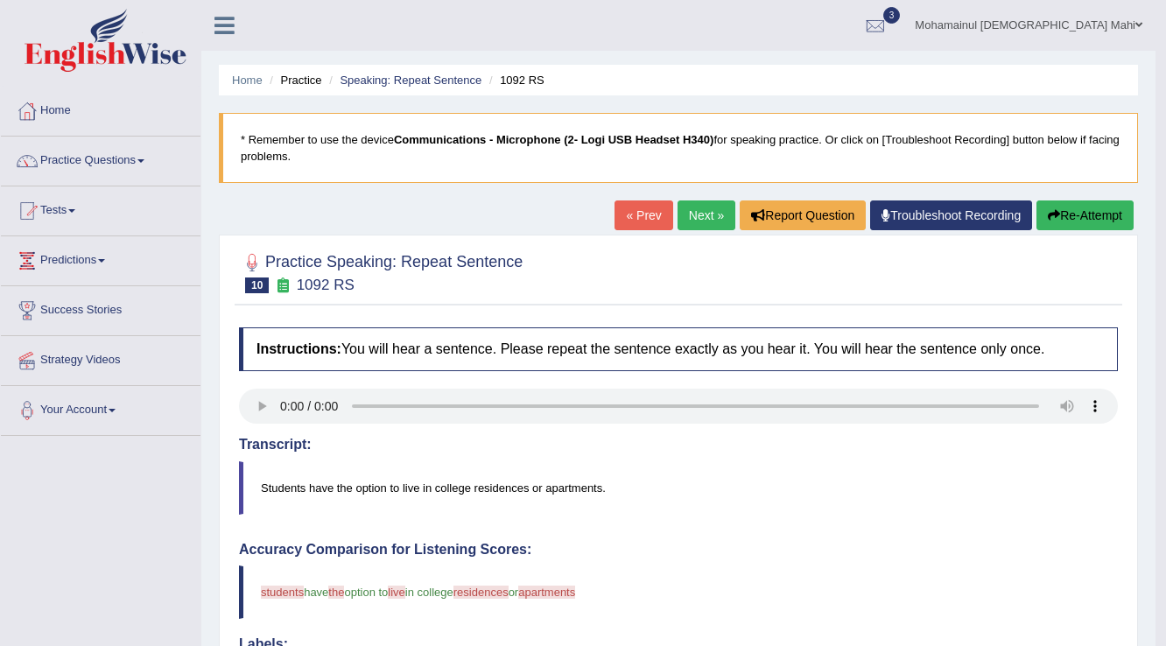
click at [685, 224] on link "Next »" at bounding box center [707, 216] width 58 height 30
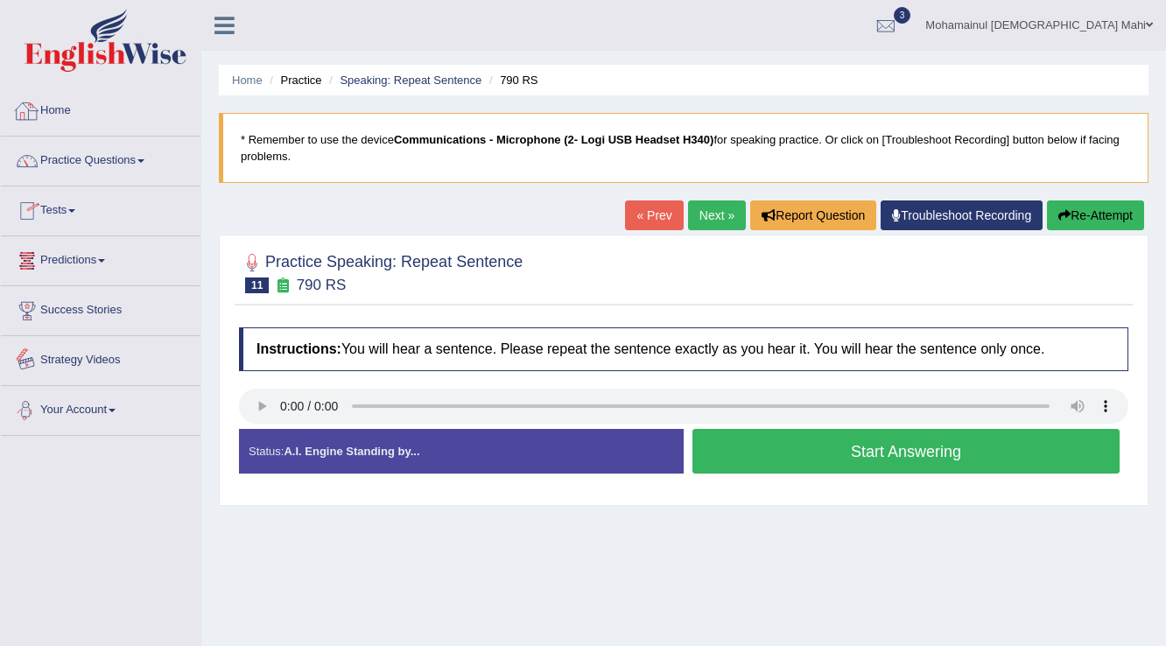
click at [61, 117] on link "Home" at bounding box center [101, 109] width 200 height 44
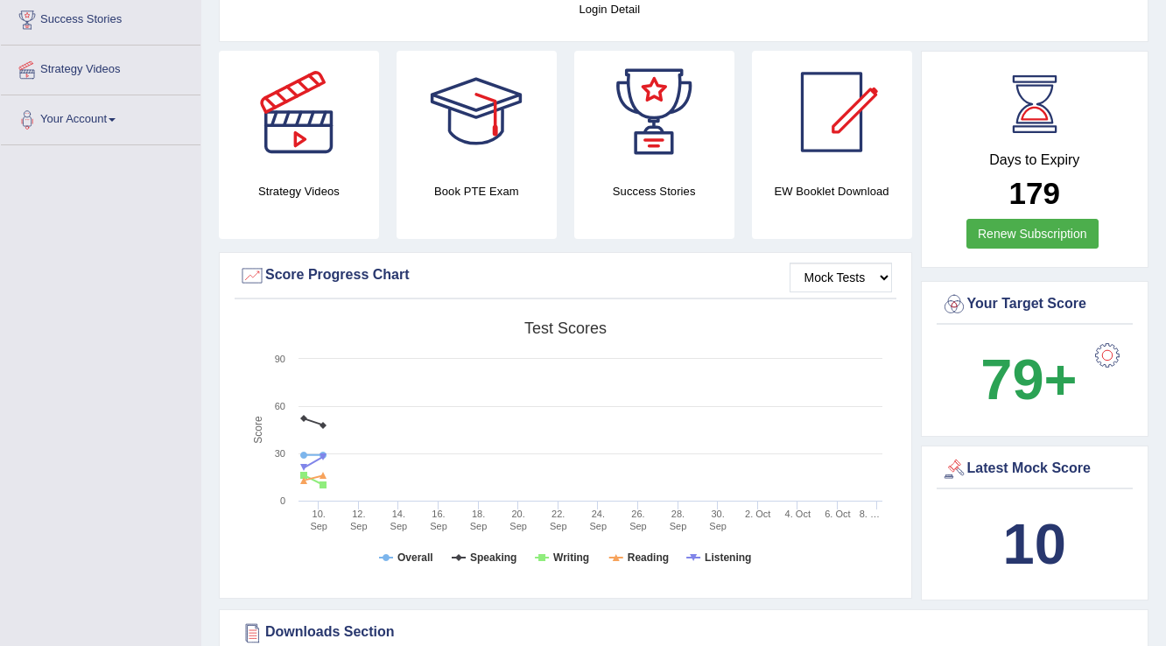
scroll to position [11, 0]
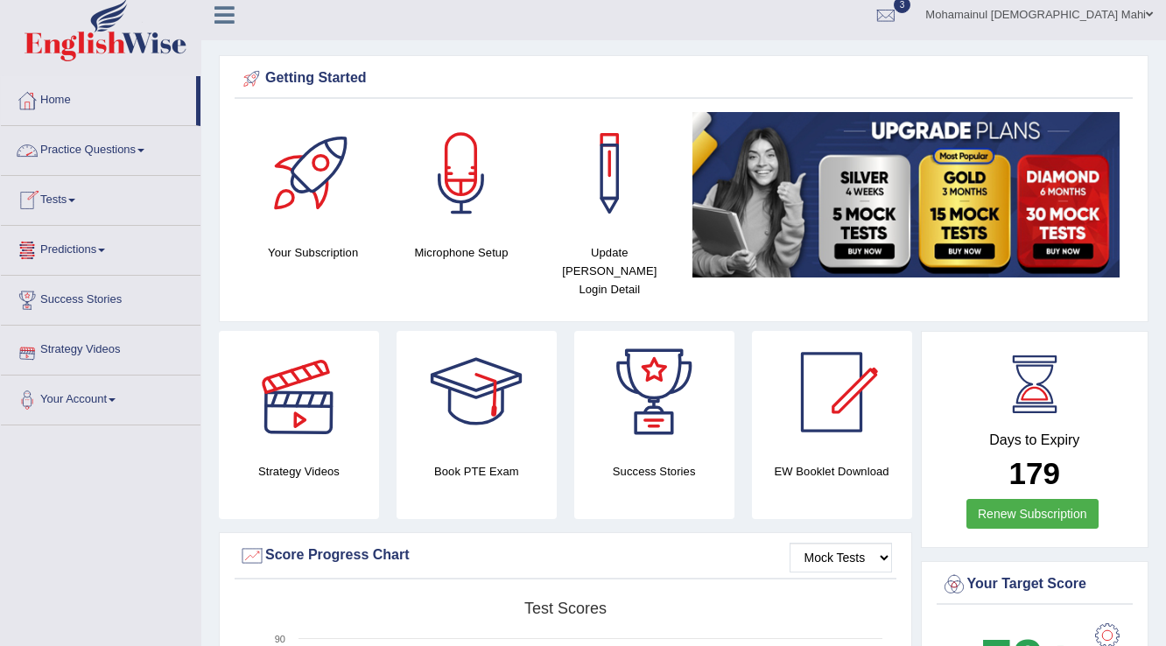
click at [81, 149] on link "Practice Questions" at bounding box center [101, 148] width 200 height 44
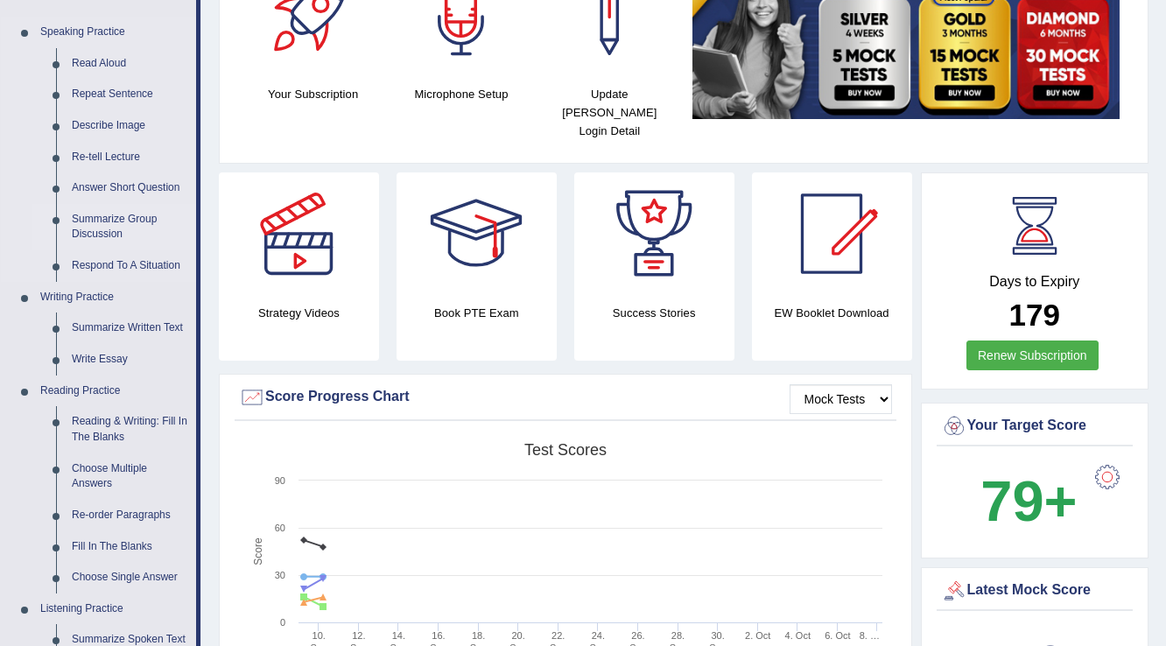
scroll to position [221, 0]
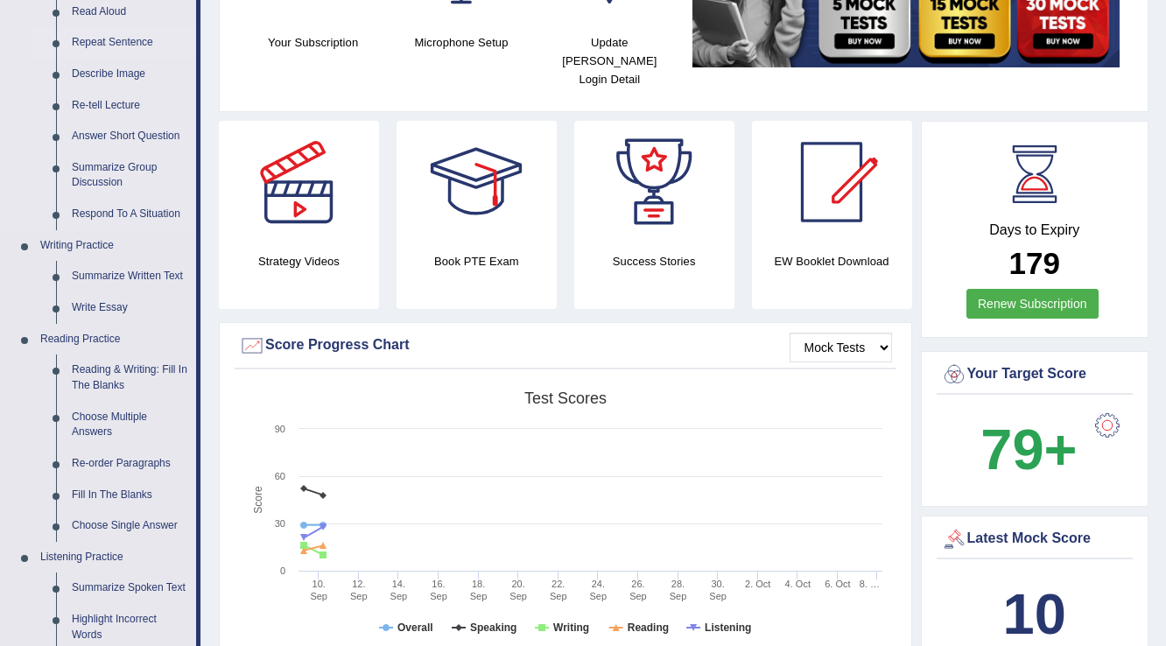
click at [119, 39] on link "Repeat Sentence" at bounding box center [130, 43] width 132 height 32
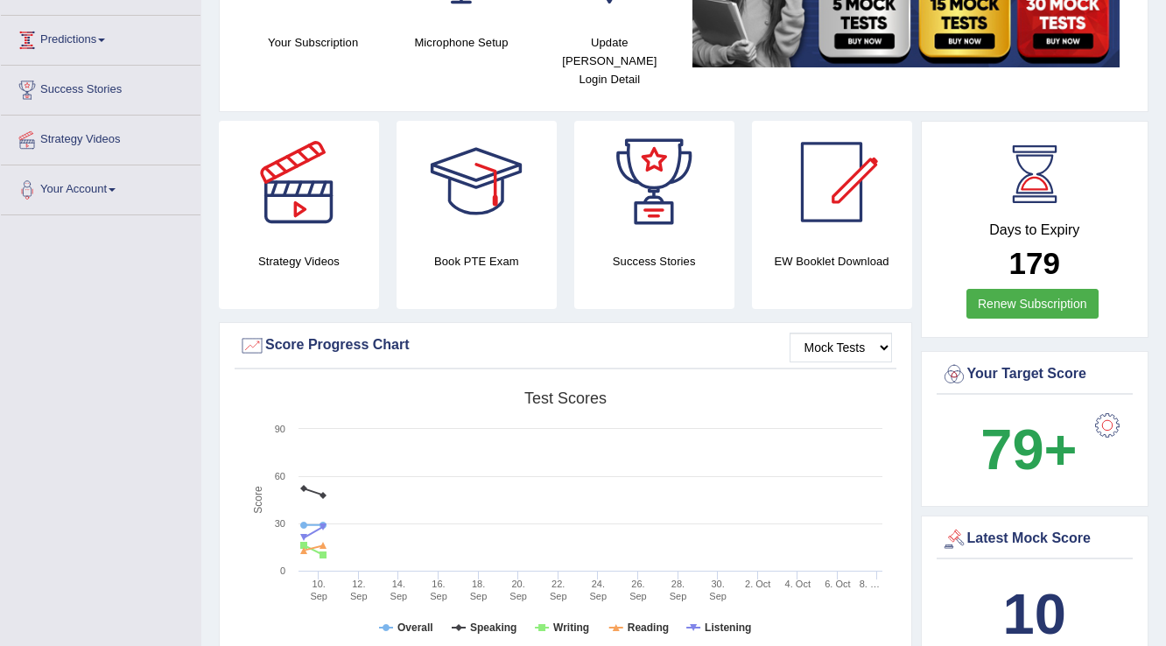
scroll to position [249, 0]
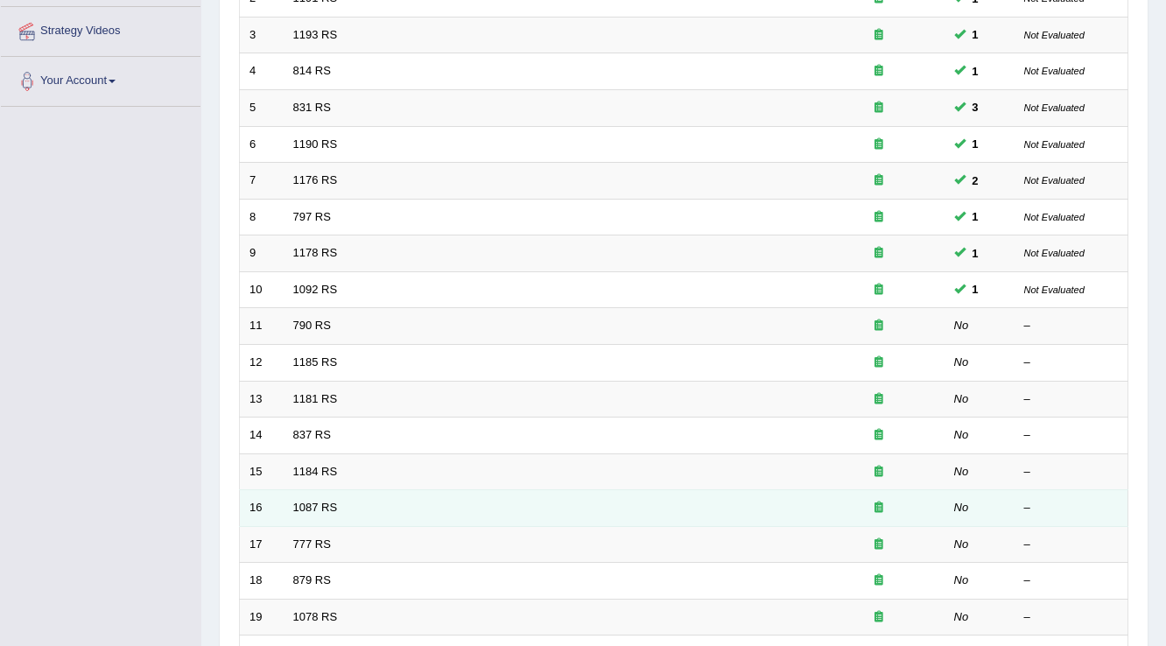
scroll to position [350, 0]
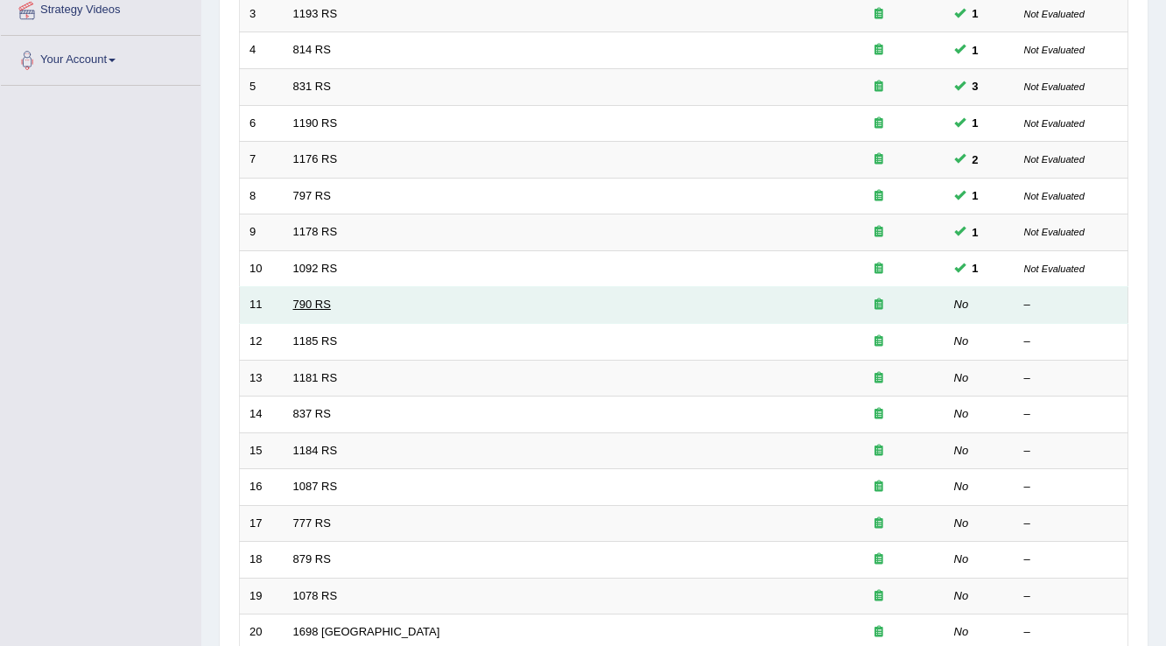
click at [297, 306] on link "790 RS" at bounding box center [312, 304] width 38 height 13
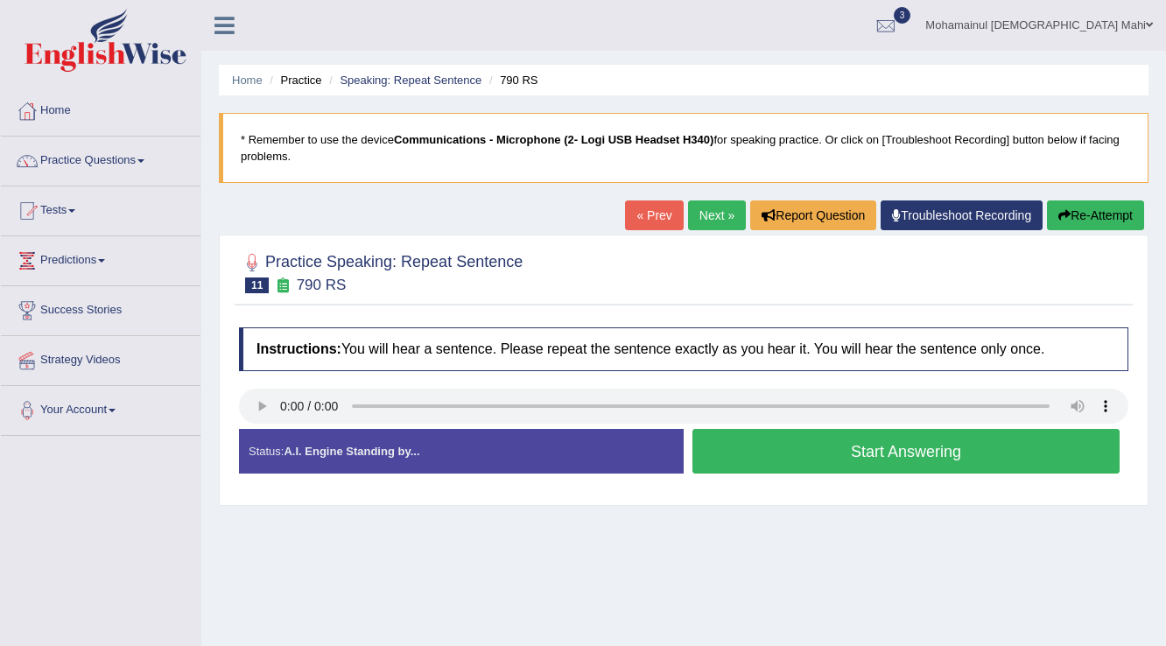
click at [939, 455] on button "Start Answering" at bounding box center [906, 451] width 427 height 45
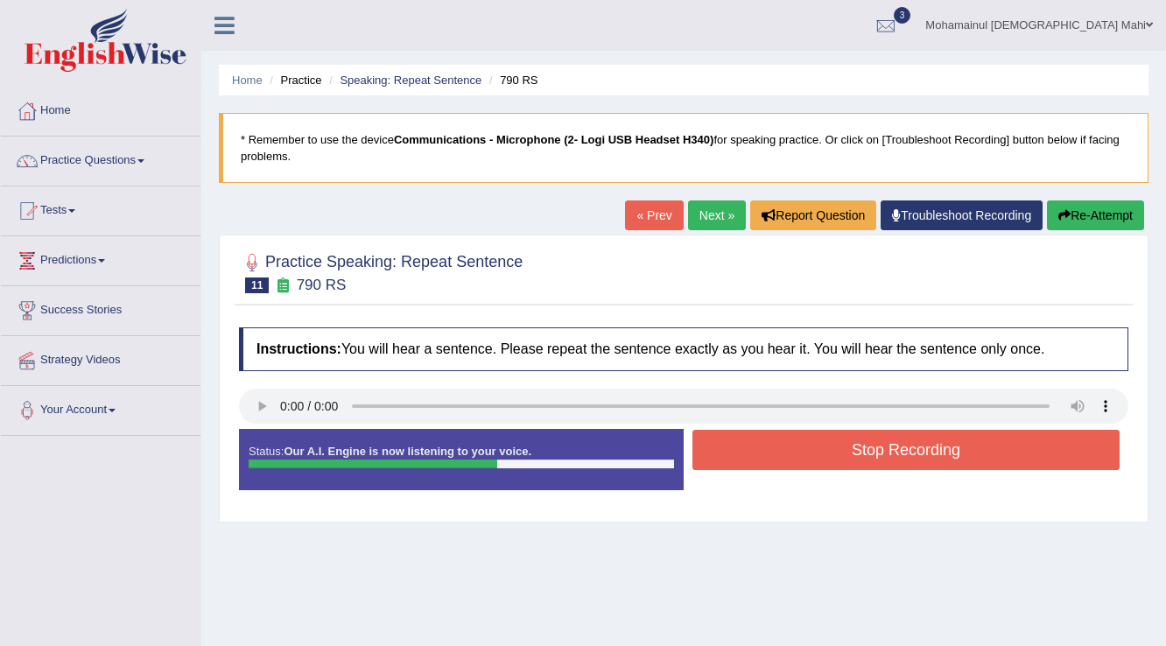
click at [897, 455] on button "Stop Recording" at bounding box center [906, 450] width 427 height 40
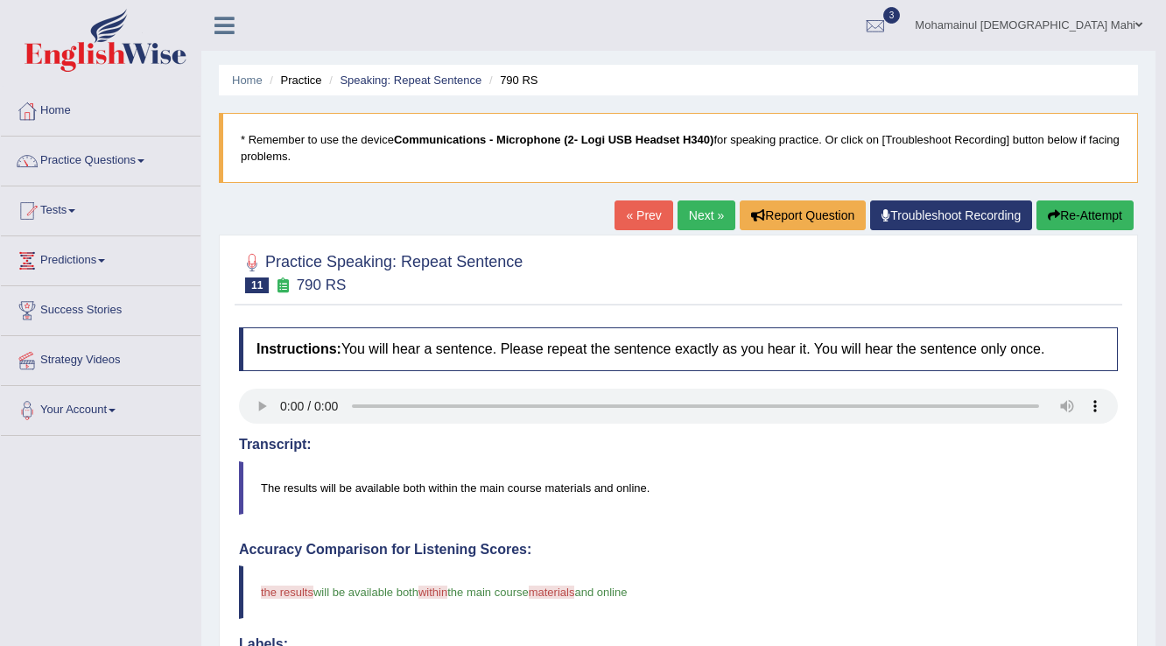
click at [708, 216] on link "Next »" at bounding box center [707, 216] width 58 height 30
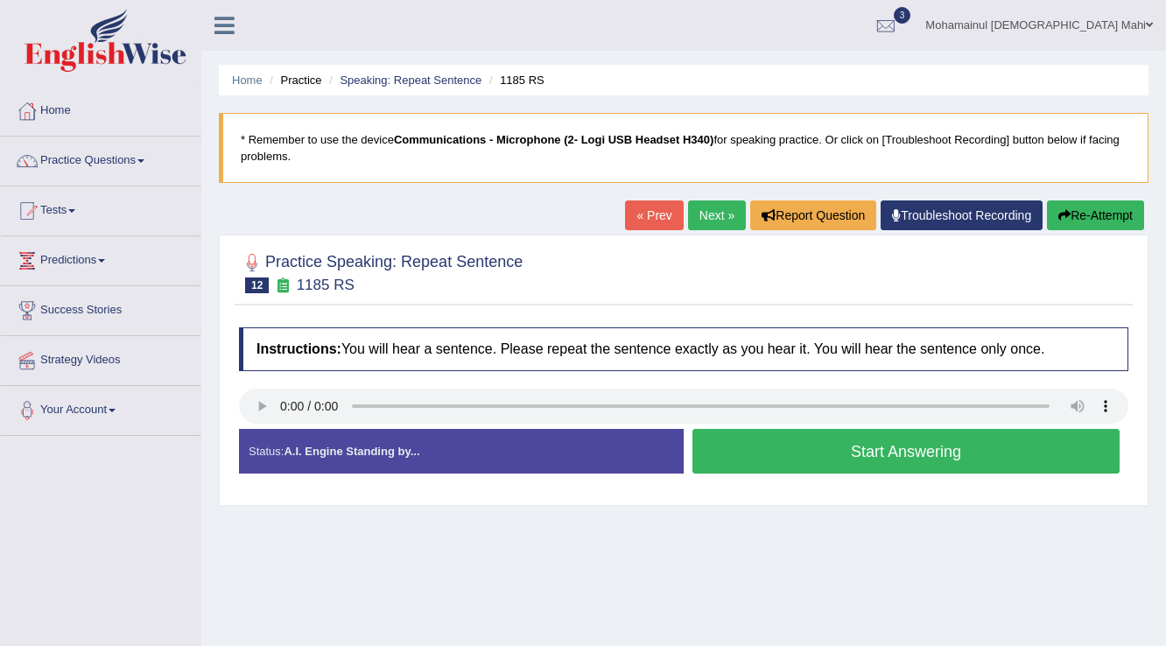
click at [823, 438] on button "Start Answering" at bounding box center [906, 451] width 427 height 45
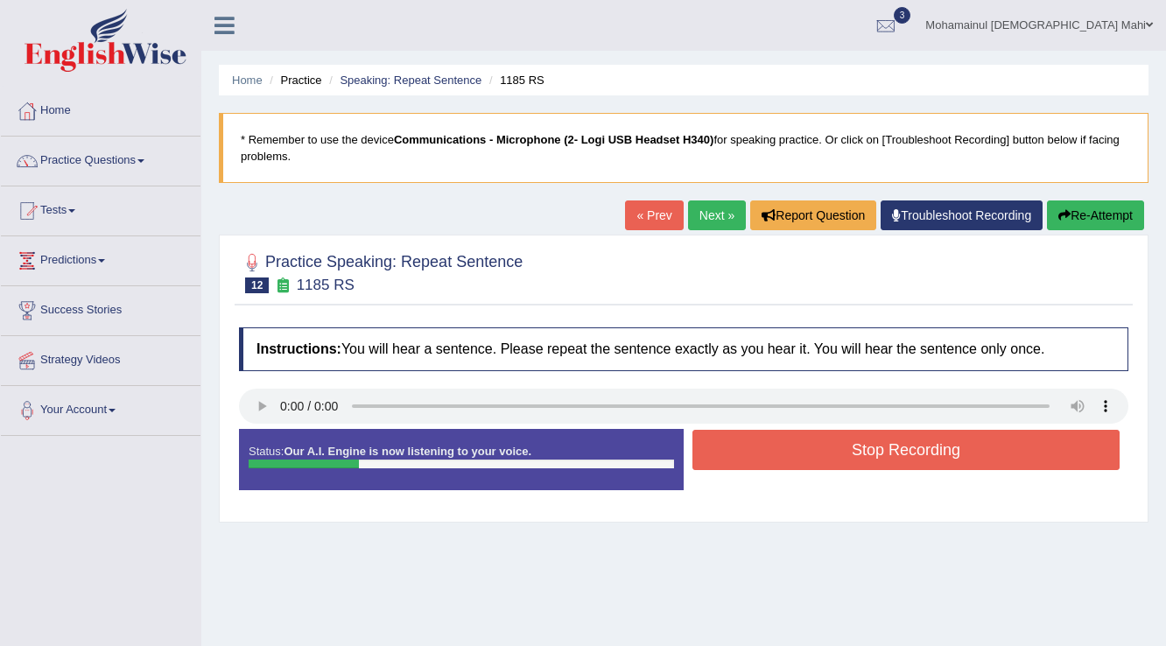
click at [823, 438] on button "Stop Recording" at bounding box center [906, 450] width 427 height 40
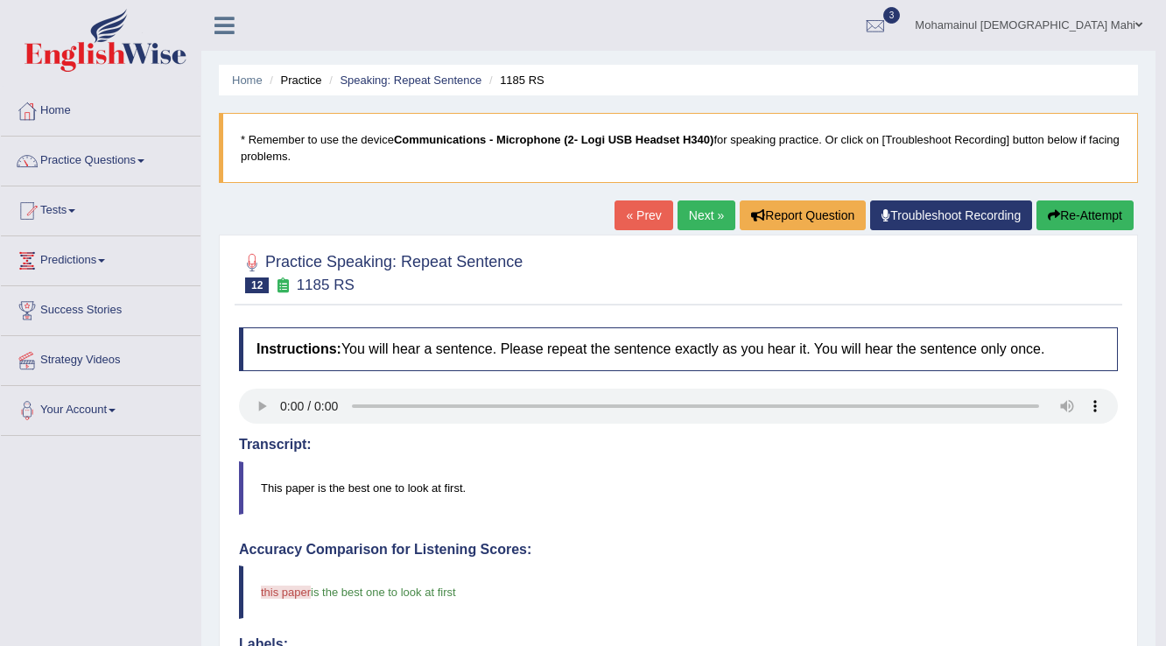
click at [706, 214] on link "Next »" at bounding box center [707, 216] width 58 height 30
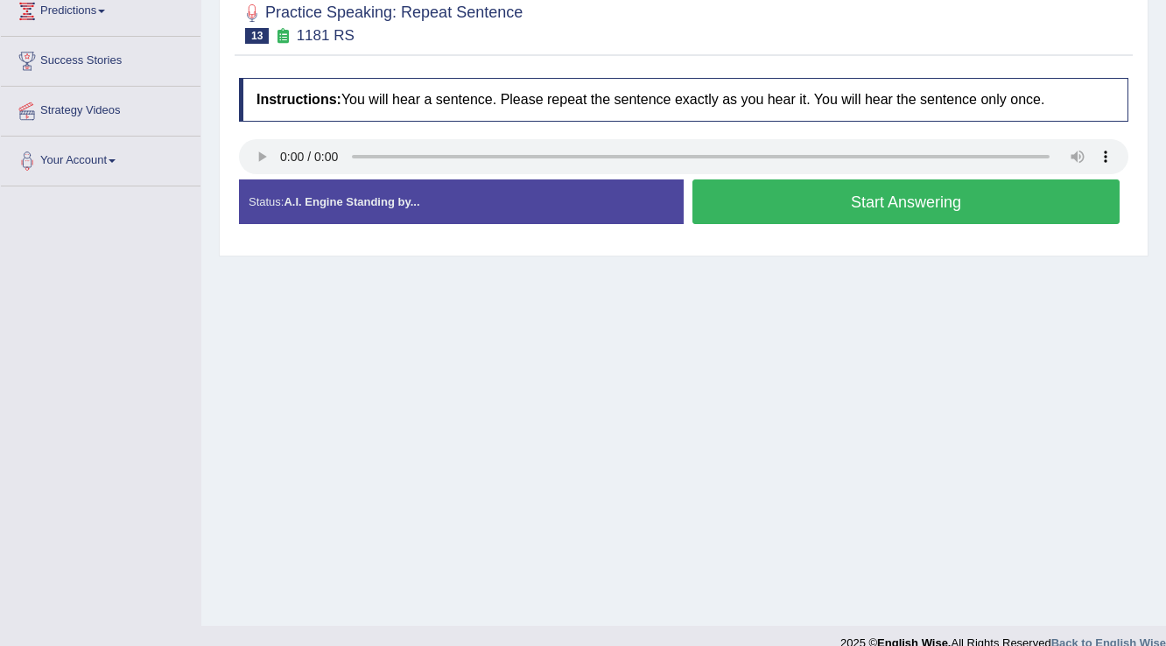
scroll to position [273, 0]
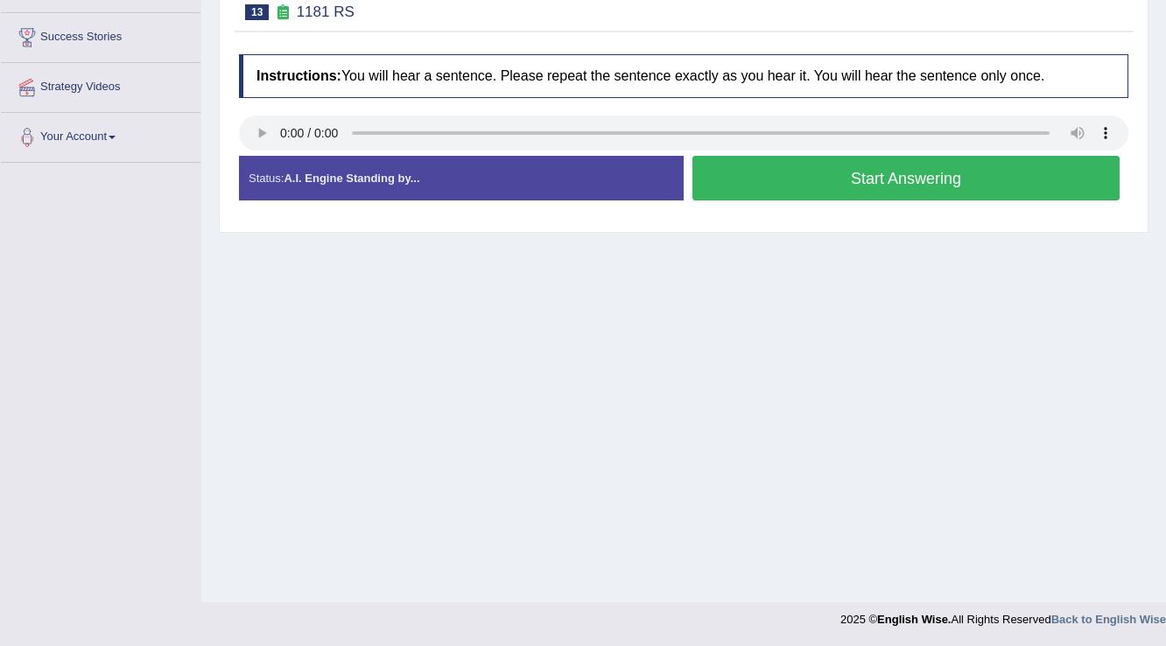
click at [905, 170] on button "Start Answering" at bounding box center [906, 178] width 427 height 45
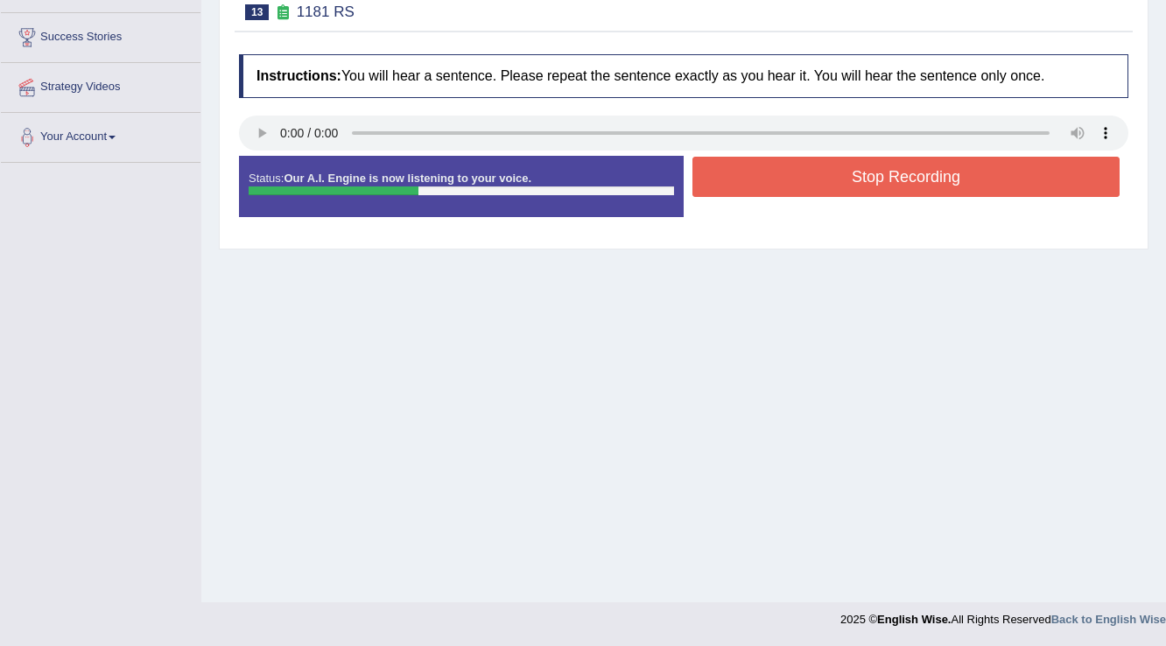
click at [1049, 178] on button "Stop Recording" at bounding box center [906, 177] width 427 height 40
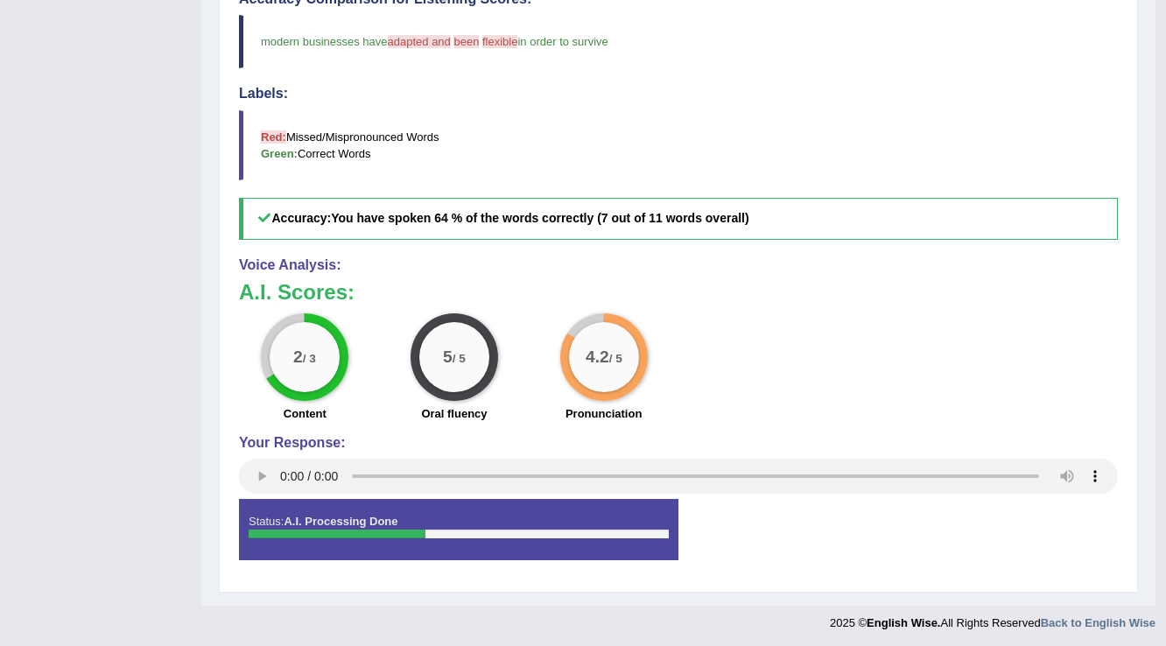
scroll to position [201, 0]
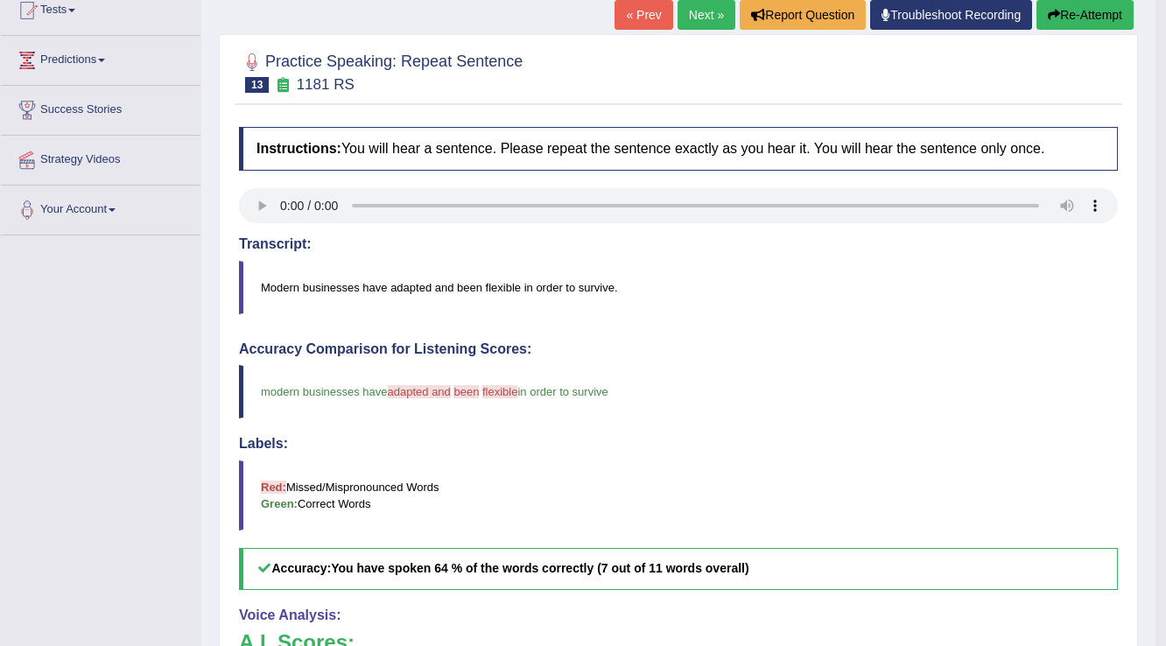
click at [697, 19] on link "Next »" at bounding box center [707, 15] width 58 height 30
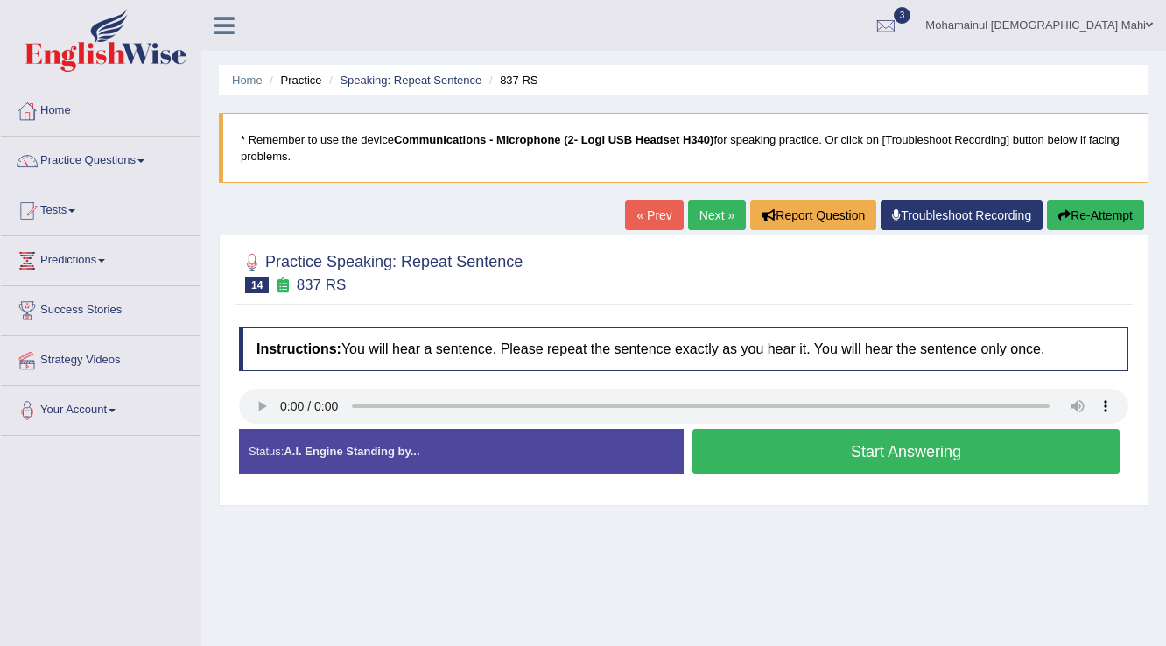
click at [759, 450] on button "Start Answering" at bounding box center [906, 451] width 427 height 45
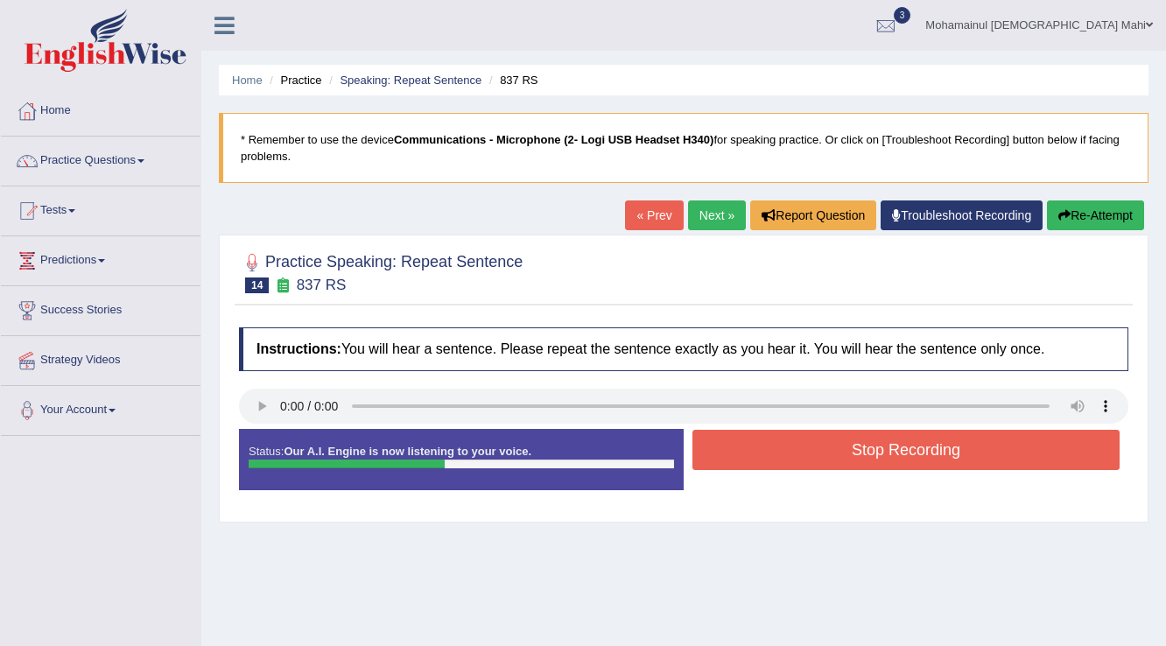
click at [759, 450] on button "Stop Recording" at bounding box center [906, 450] width 427 height 40
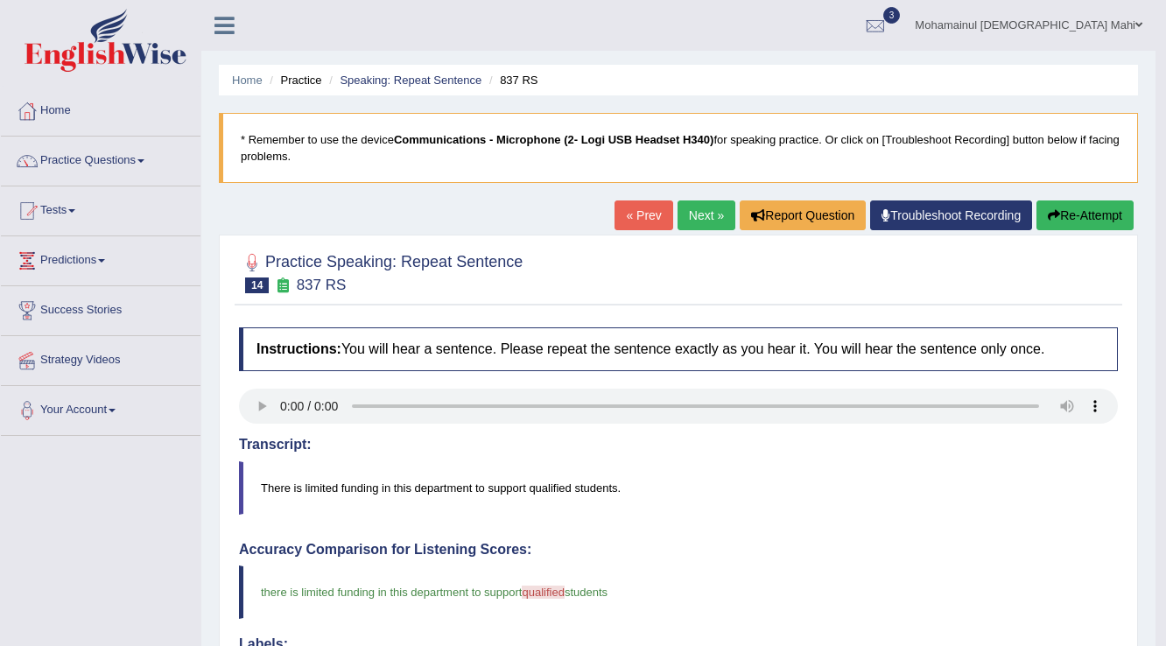
click at [703, 213] on link "Next »" at bounding box center [707, 216] width 58 height 30
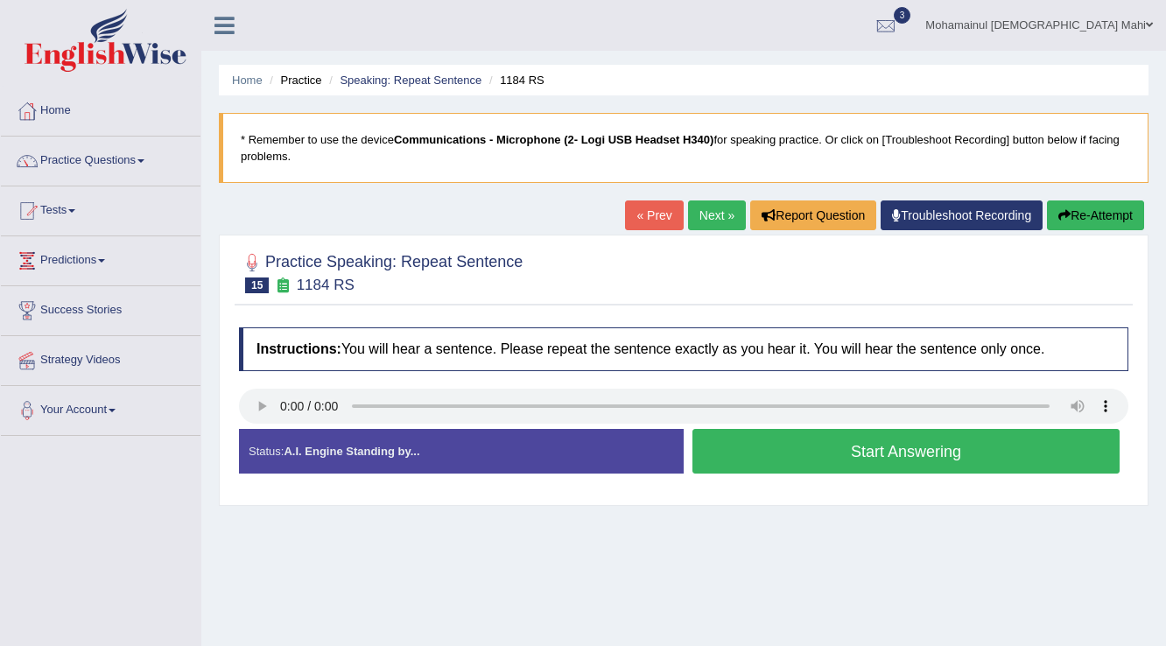
click at [784, 438] on button "Start Answering" at bounding box center [906, 451] width 427 height 45
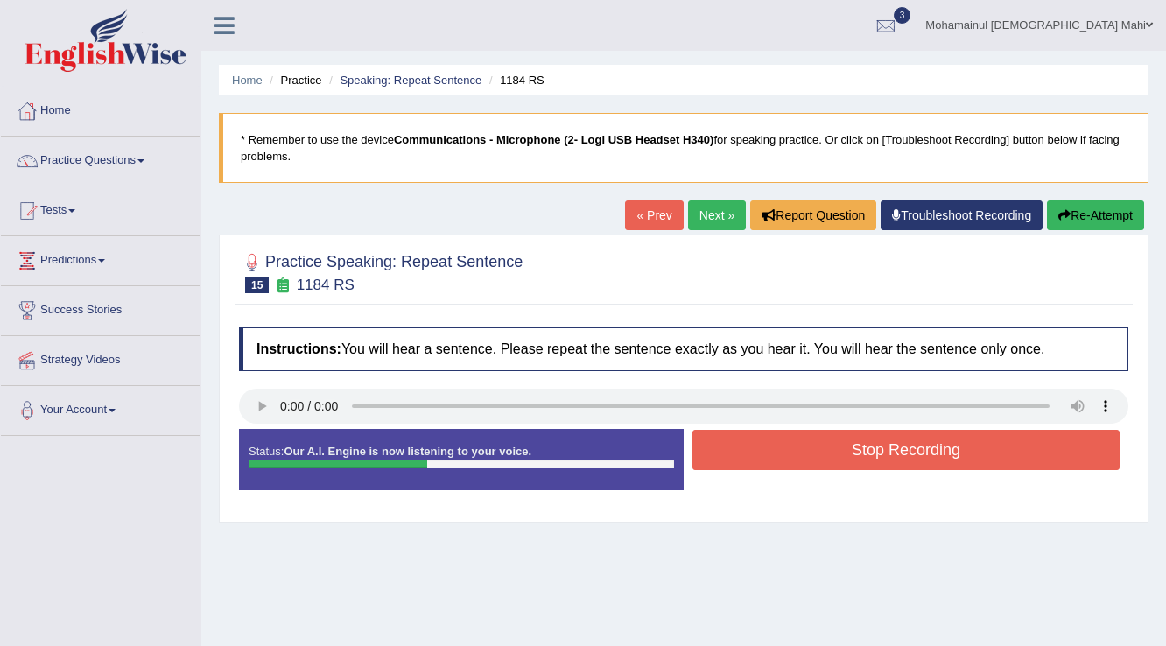
click at [775, 433] on button "Stop Recording" at bounding box center [906, 450] width 427 height 40
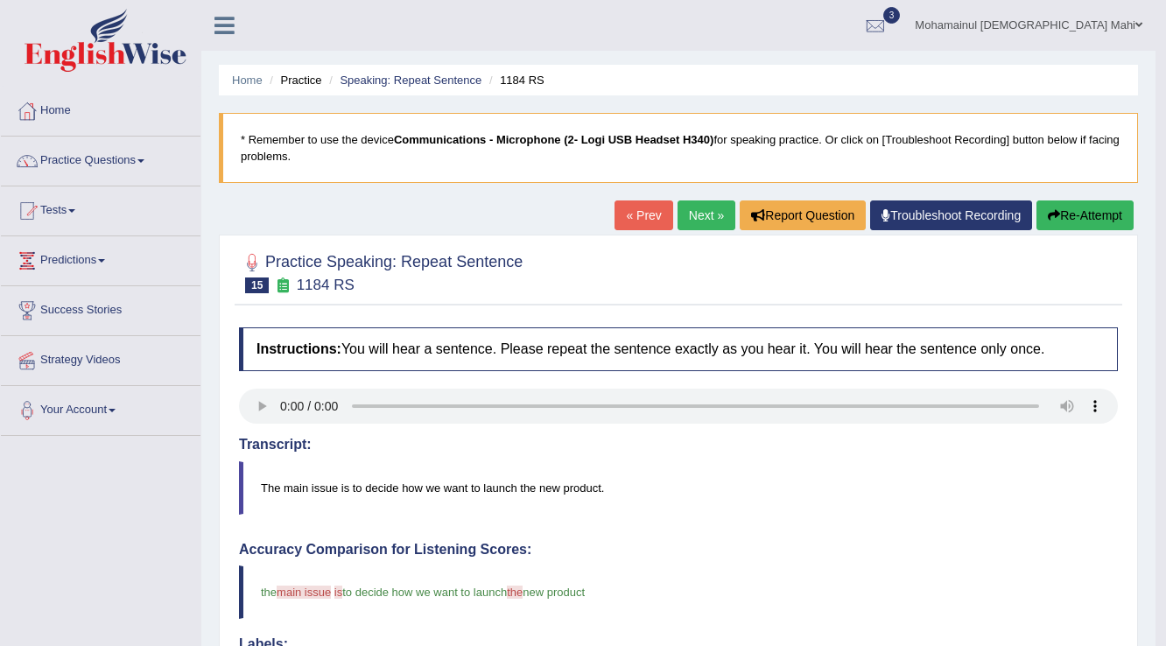
click at [695, 227] on link "Next »" at bounding box center [707, 216] width 58 height 30
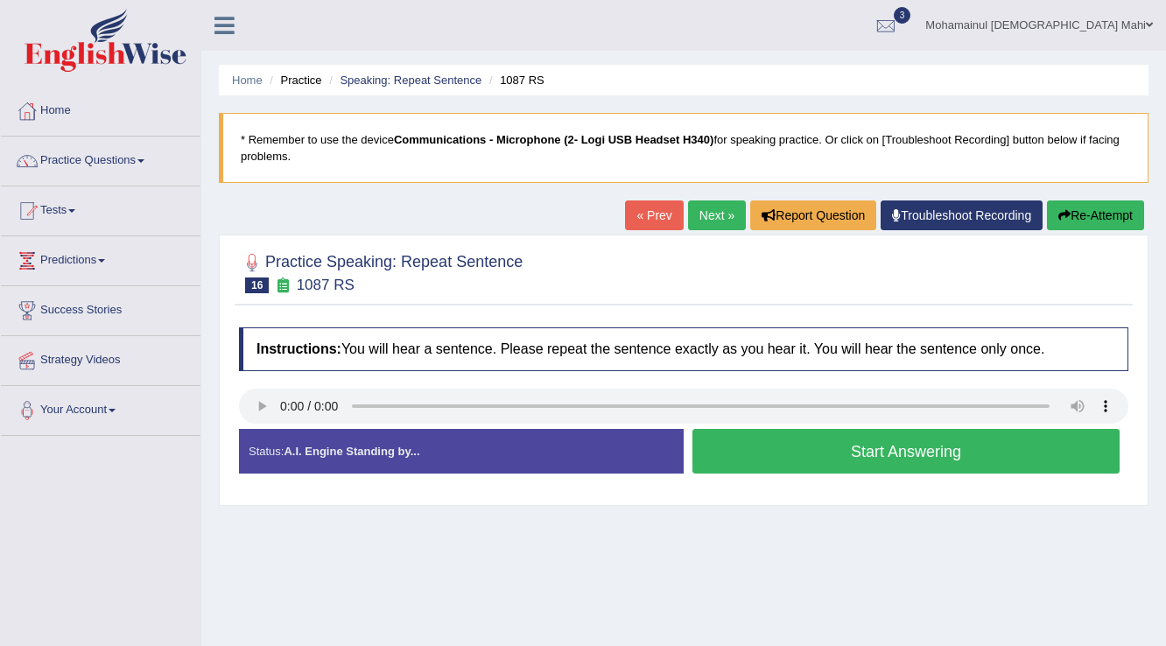
click at [769, 449] on button "Start Answering" at bounding box center [906, 451] width 427 height 45
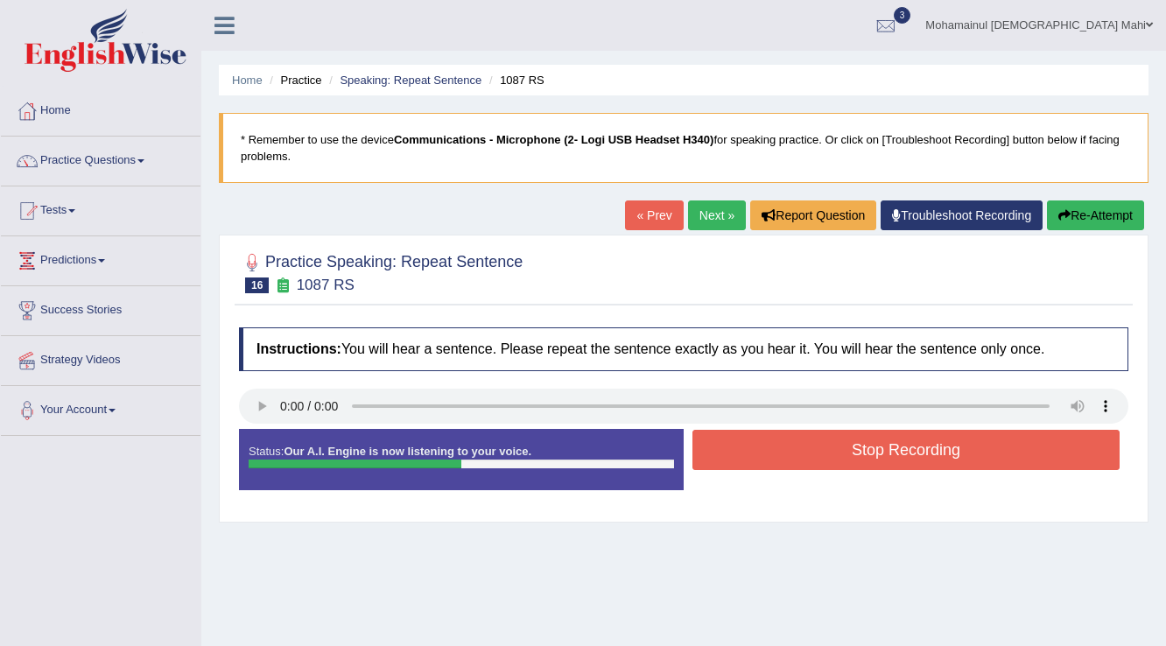
click at [769, 449] on button "Stop Recording" at bounding box center [906, 450] width 427 height 40
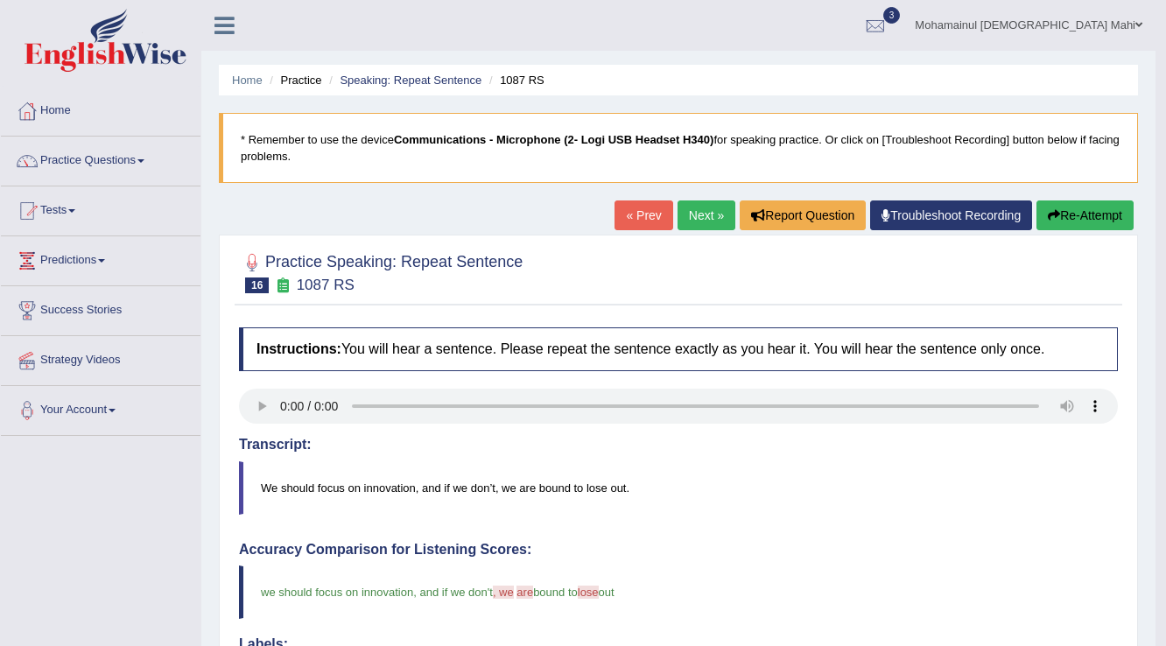
click at [1086, 214] on button "Re-Attempt" at bounding box center [1085, 216] width 97 height 30
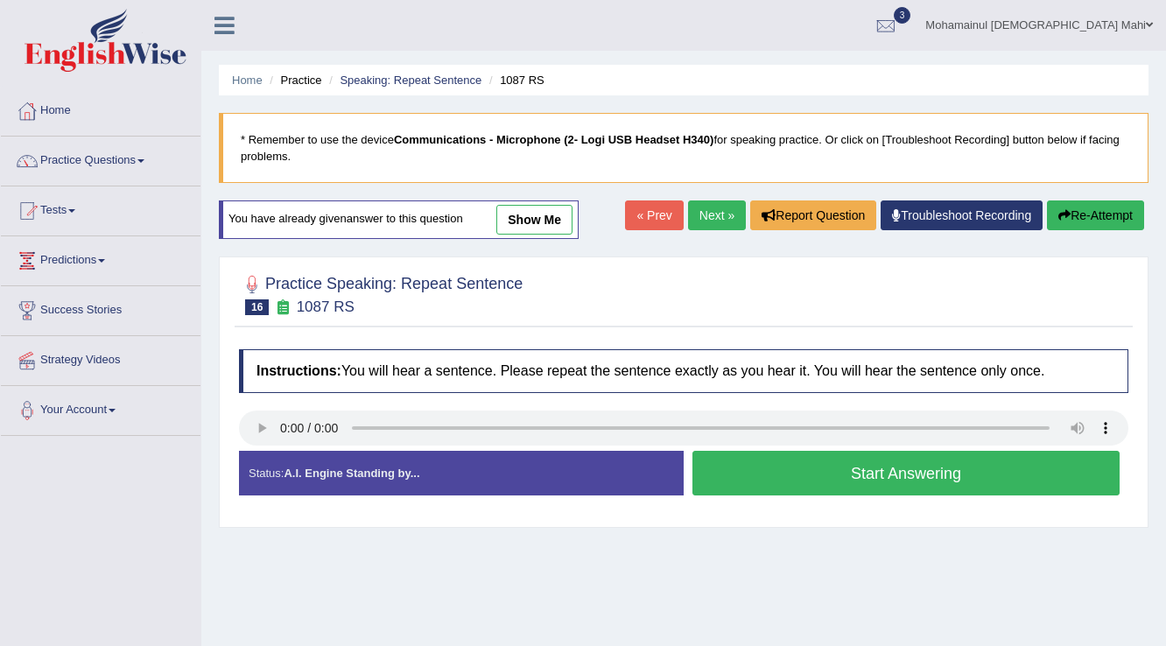
click at [771, 485] on button "Start Answering" at bounding box center [906, 473] width 427 height 45
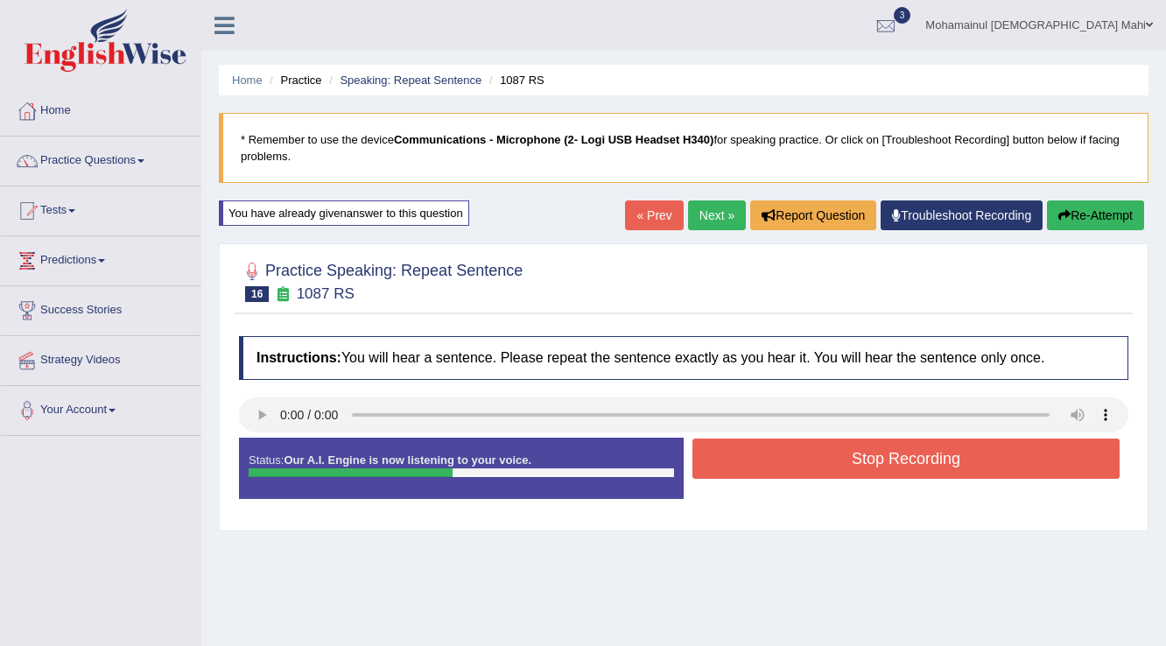
click at [771, 462] on button "Stop Recording" at bounding box center [906, 459] width 427 height 40
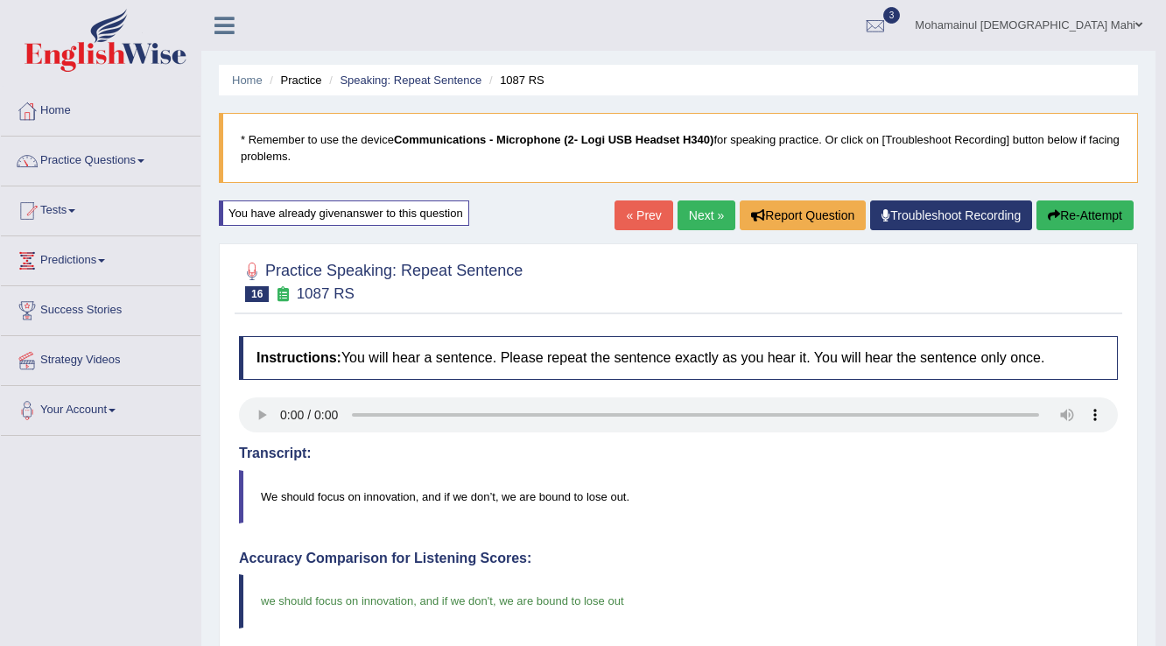
click at [678, 215] on link "Next »" at bounding box center [707, 216] width 58 height 30
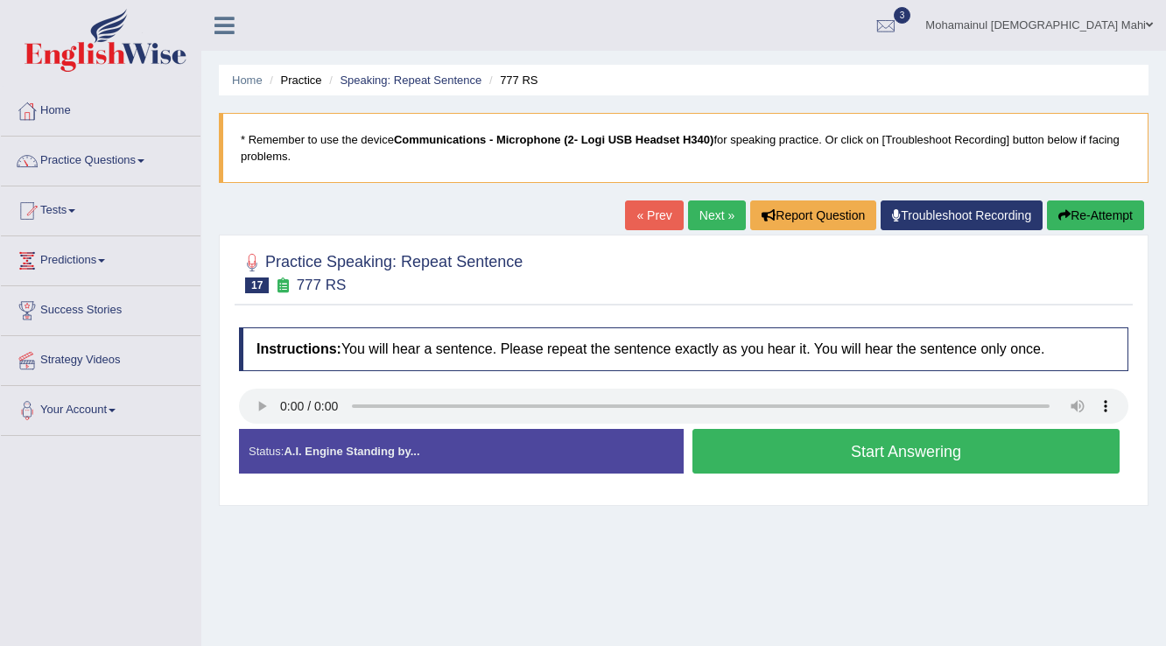
click at [794, 454] on button "Start Answering" at bounding box center [906, 451] width 427 height 45
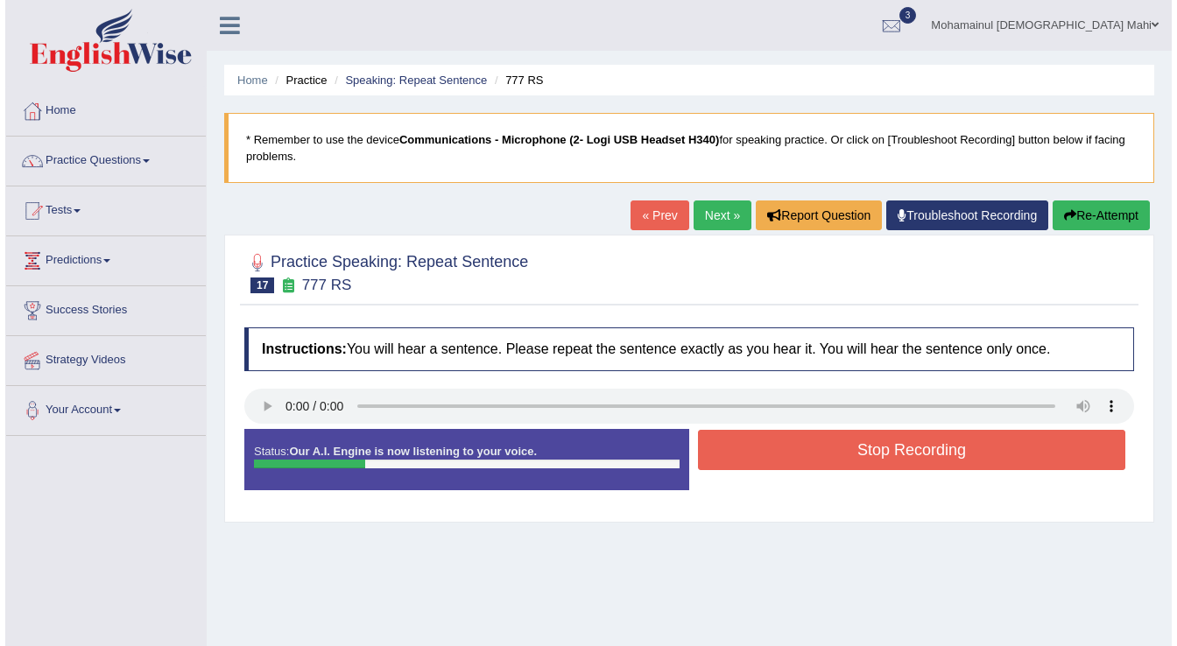
scroll to position [70, 0]
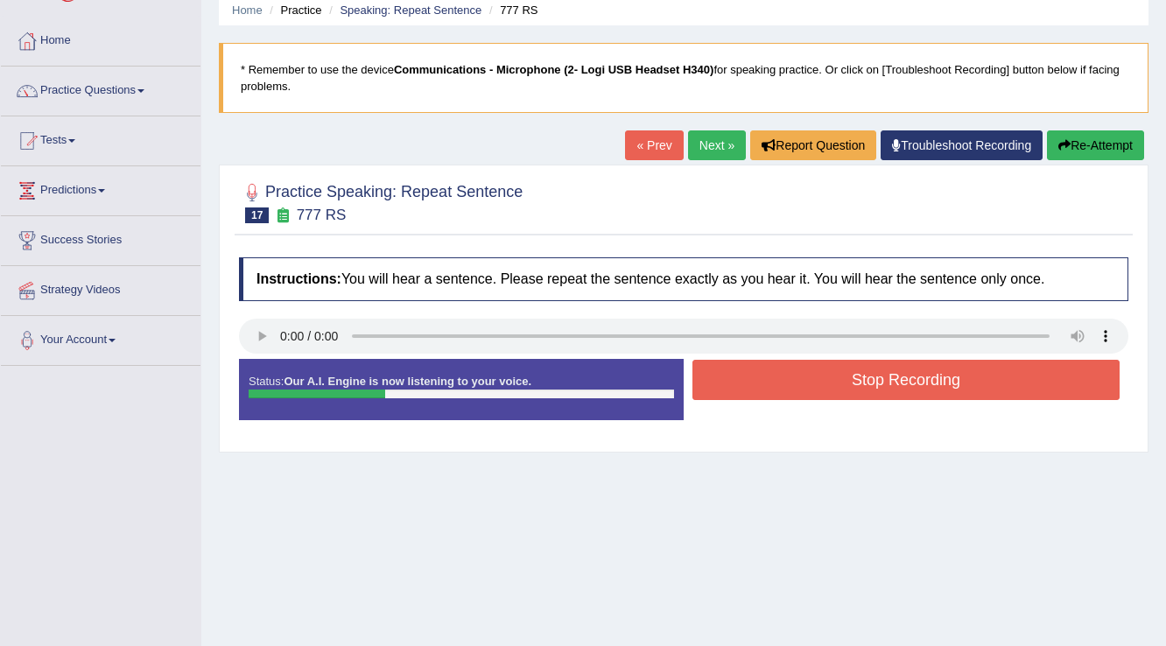
click at [796, 377] on button "Stop Recording" at bounding box center [906, 380] width 427 height 40
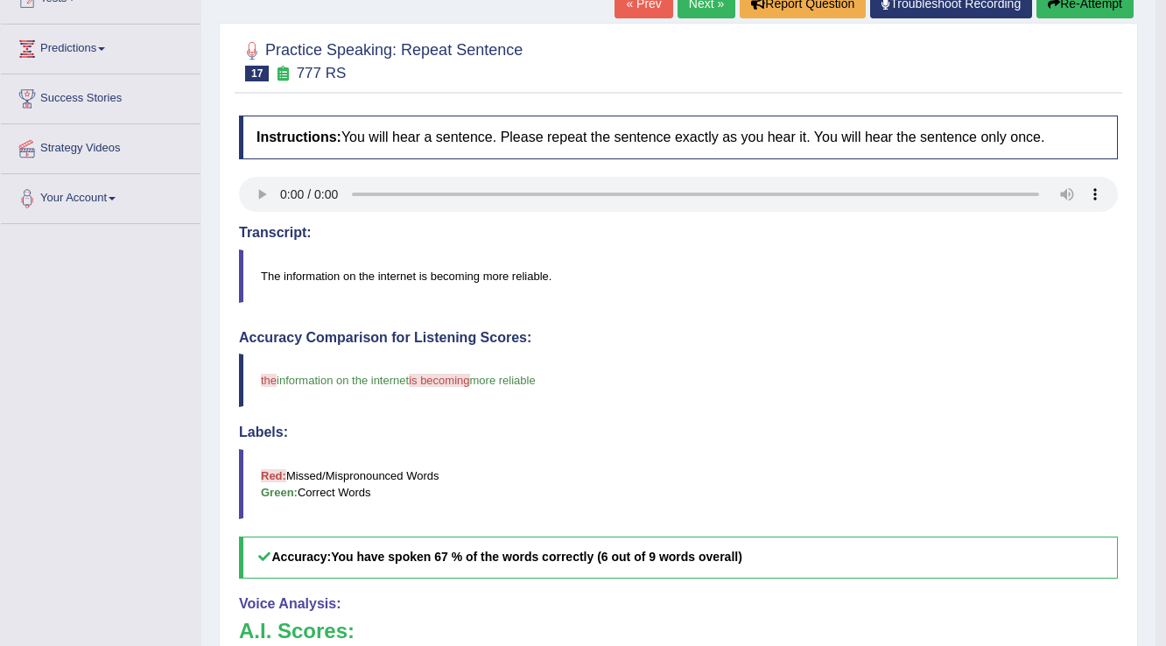
scroll to position [0, 0]
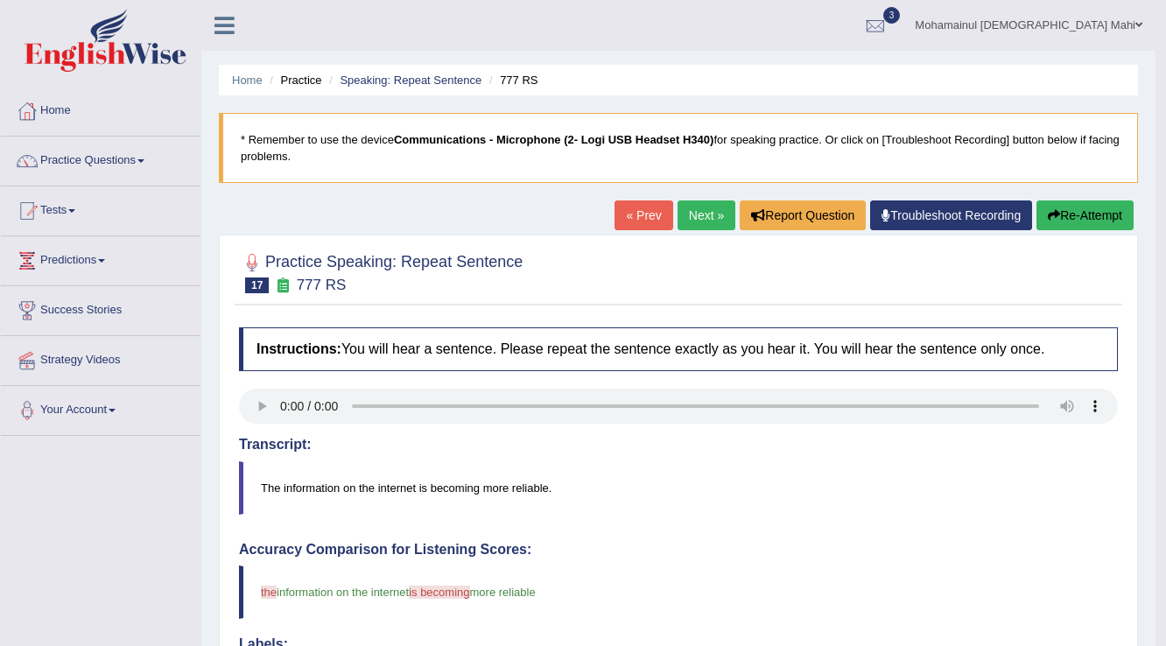
click at [702, 216] on link "Next »" at bounding box center [707, 216] width 58 height 30
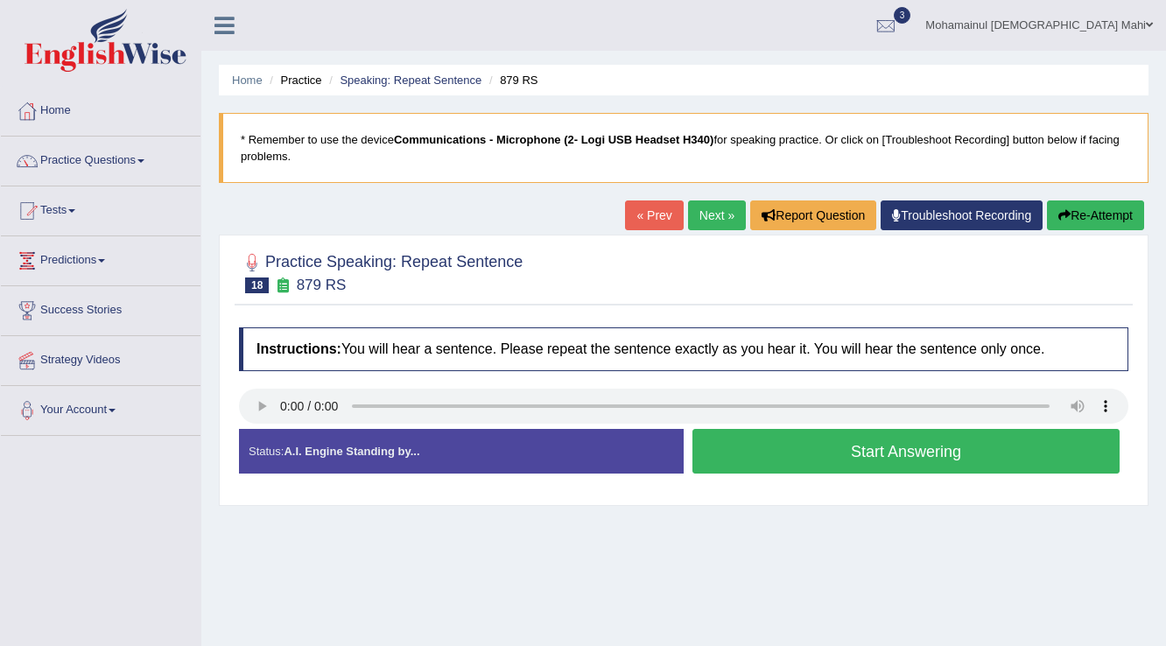
click at [732, 451] on button "Start Answering" at bounding box center [906, 451] width 427 height 45
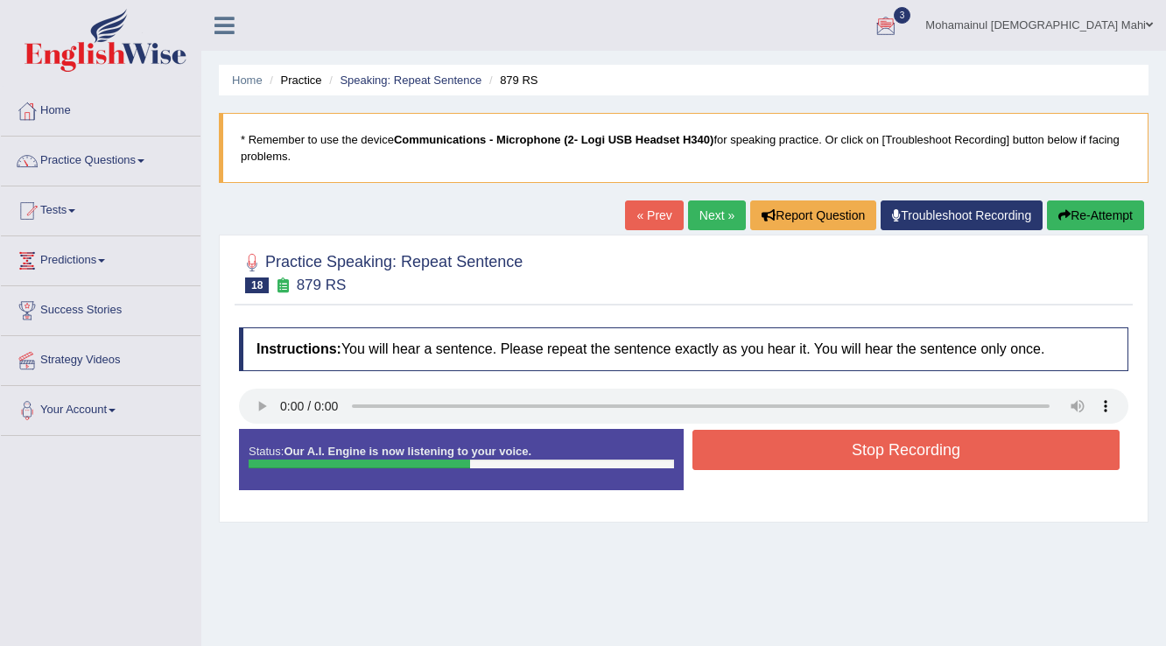
click at [845, 442] on button "Stop Recording" at bounding box center [906, 450] width 427 height 40
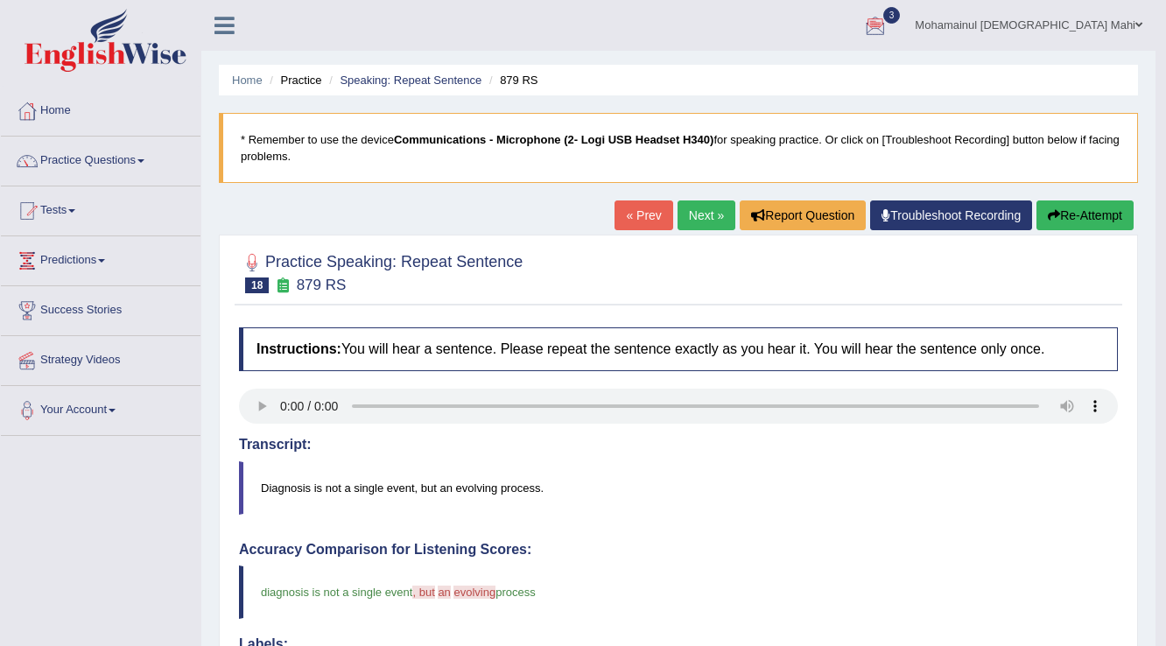
click at [707, 217] on link "Next »" at bounding box center [707, 216] width 58 height 30
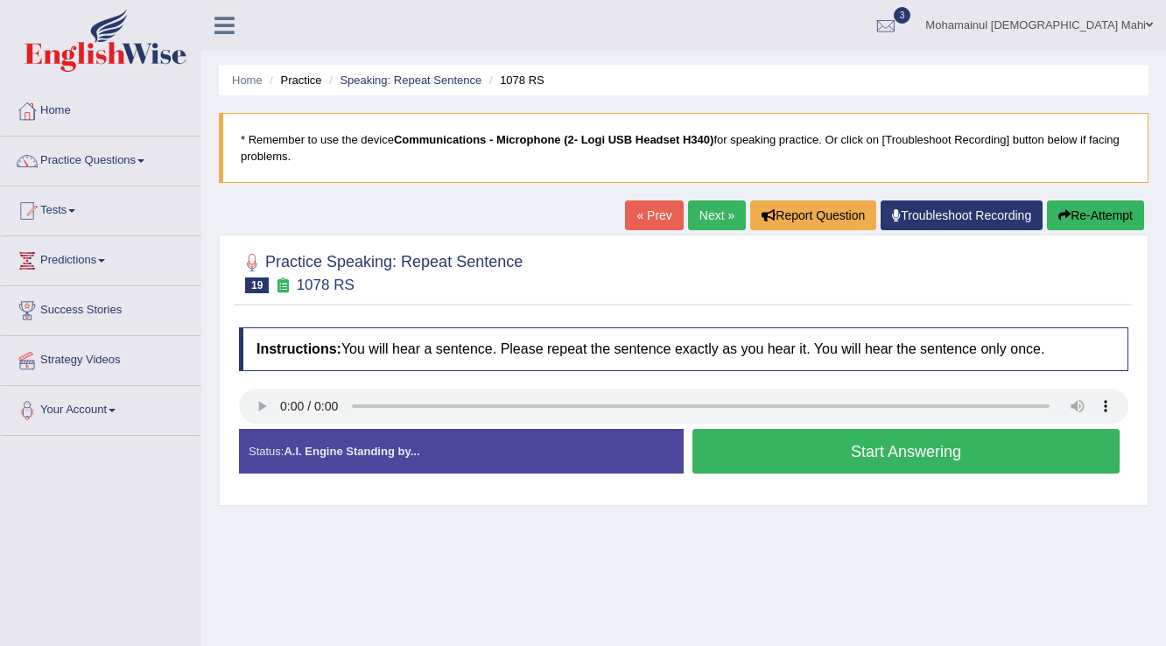
click at [755, 434] on button "Start Answering" at bounding box center [906, 451] width 427 height 45
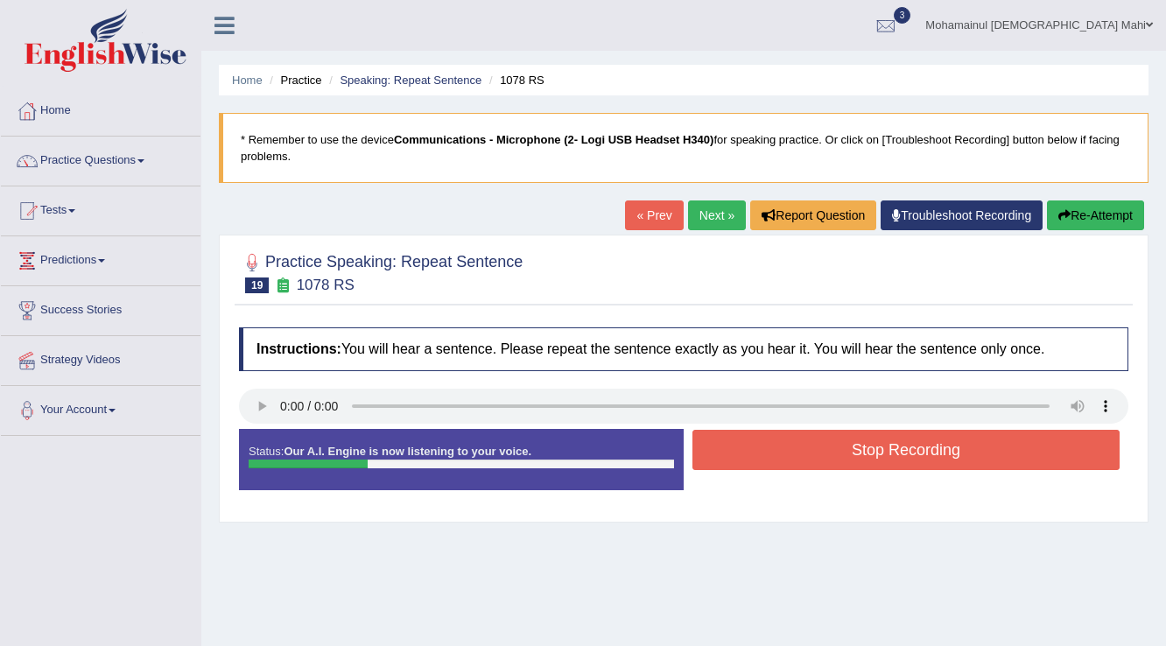
click at [755, 434] on button "Stop Recording" at bounding box center [906, 450] width 427 height 40
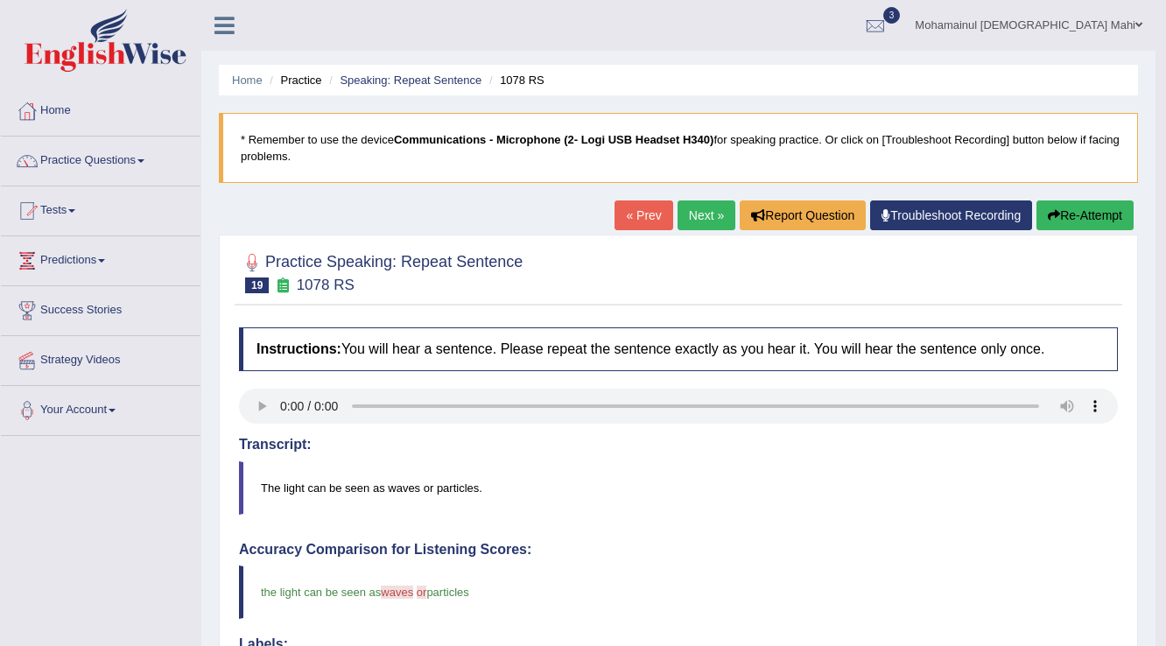
click at [709, 218] on link "Next »" at bounding box center [707, 216] width 58 height 30
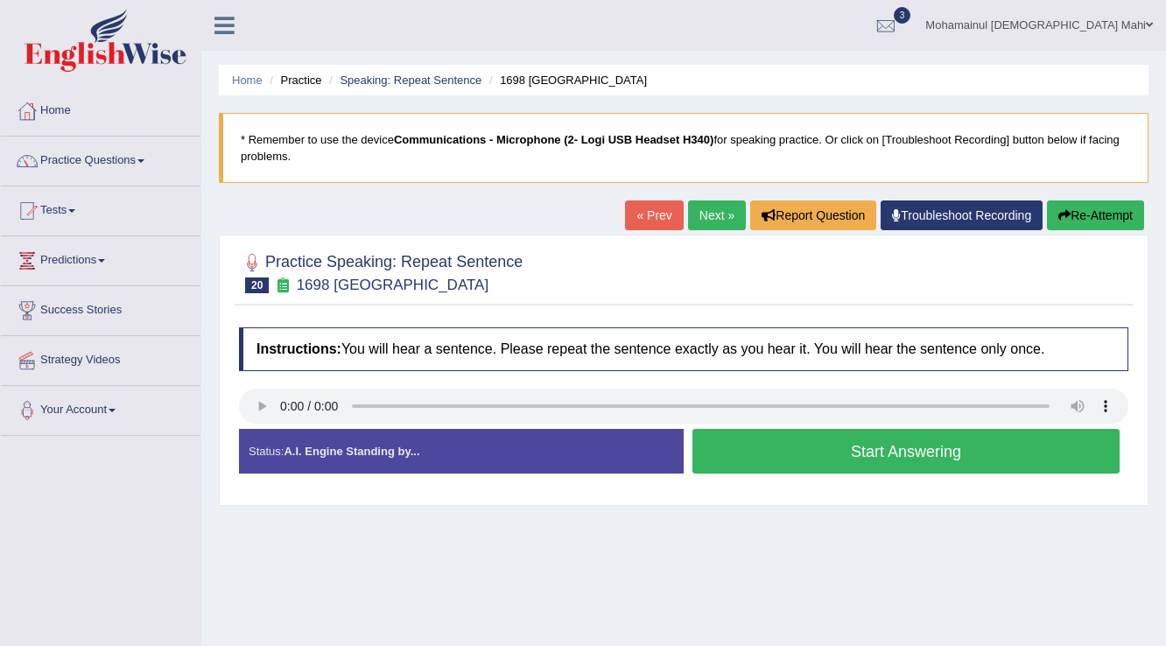
click at [907, 445] on button "Start Answering" at bounding box center [906, 451] width 427 height 45
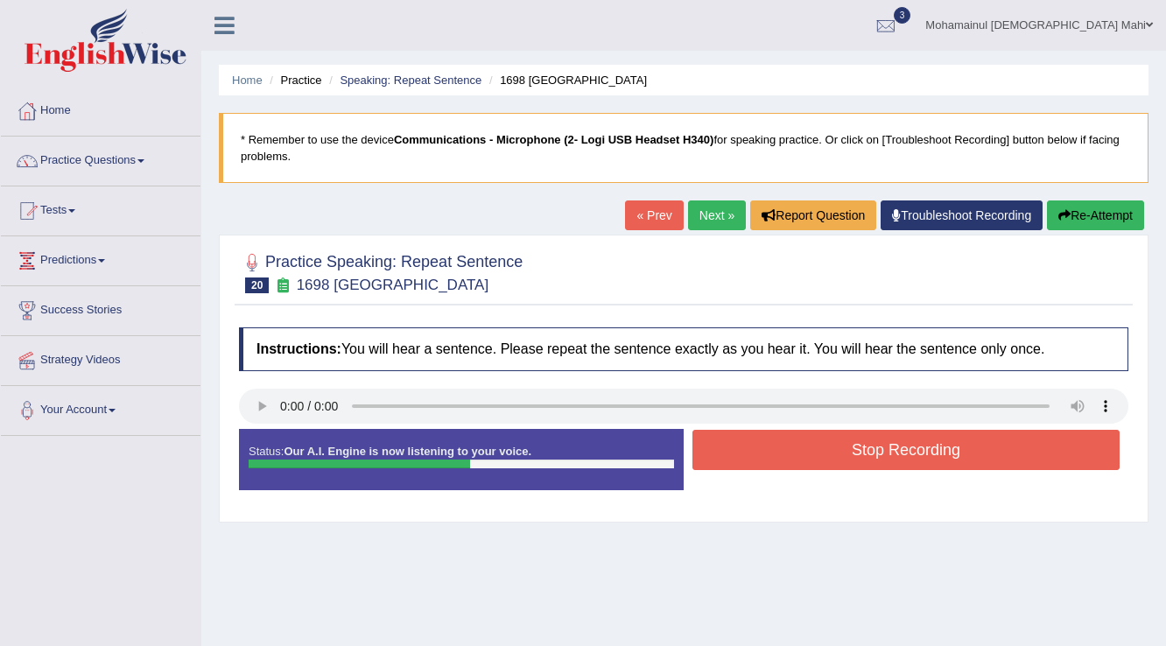
click at [907, 445] on button "Stop Recording" at bounding box center [906, 450] width 427 height 40
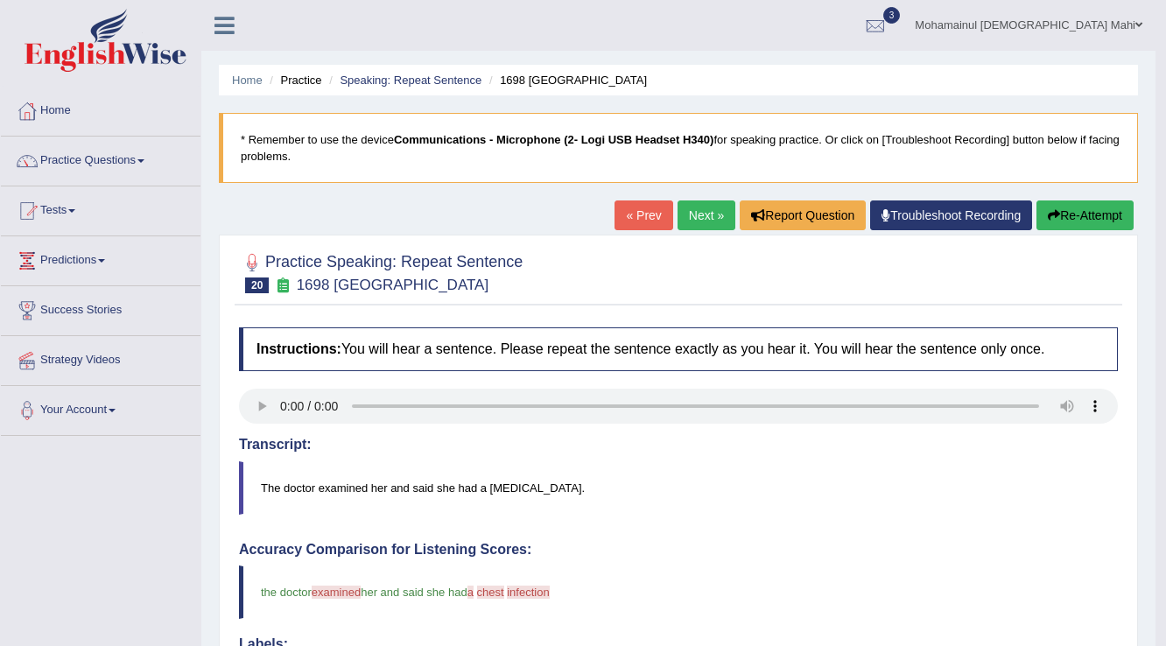
click at [690, 223] on link "Next »" at bounding box center [707, 216] width 58 height 30
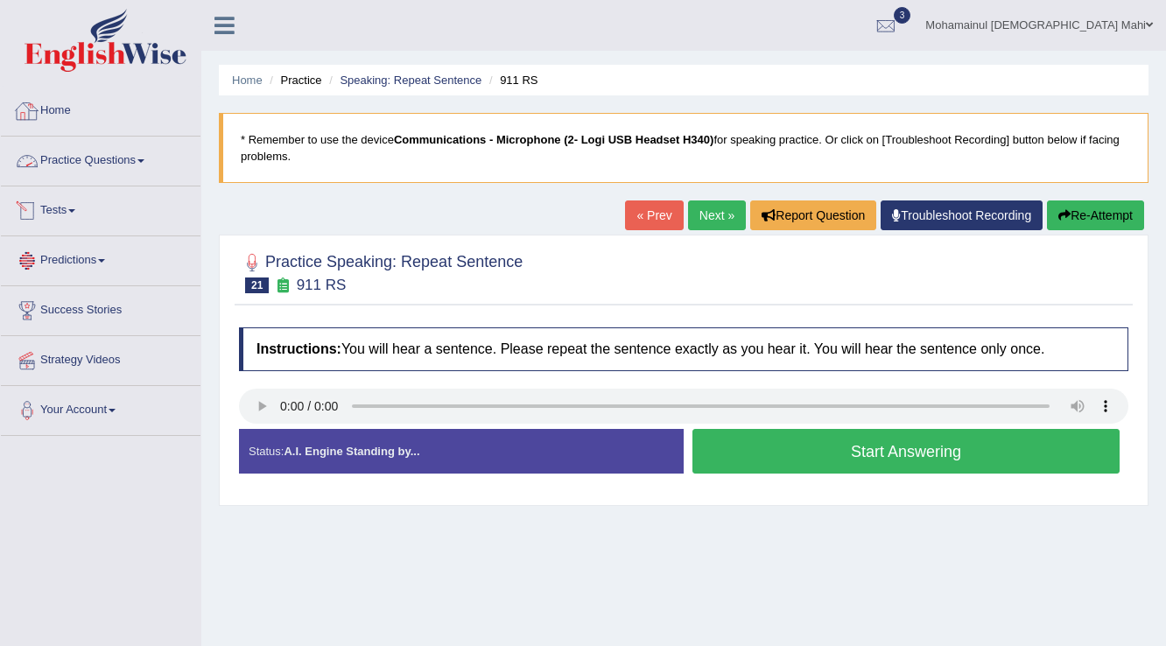
click at [67, 109] on link "Home" at bounding box center [101, 109] width 200 height 44
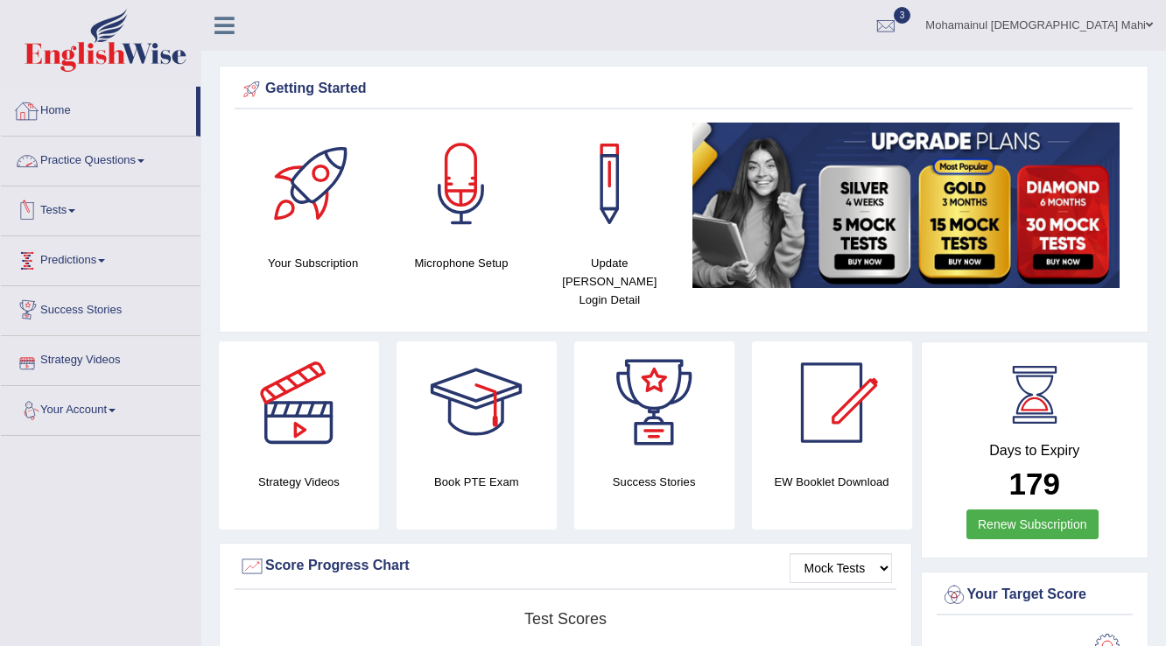
click at [81, 158] on link "Practice Questions" at bounding box center [101, 159] width 200 height 44
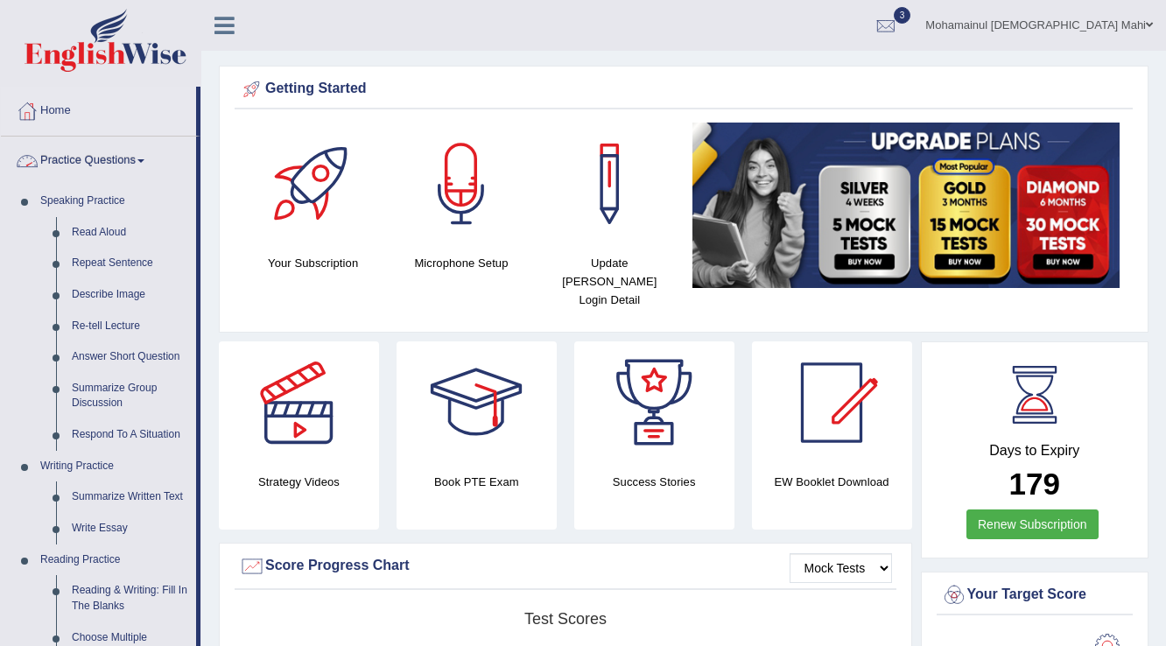
click at [83, 157] on link "Practice Questions" at bounding box center [98, 159] width 195 height 44
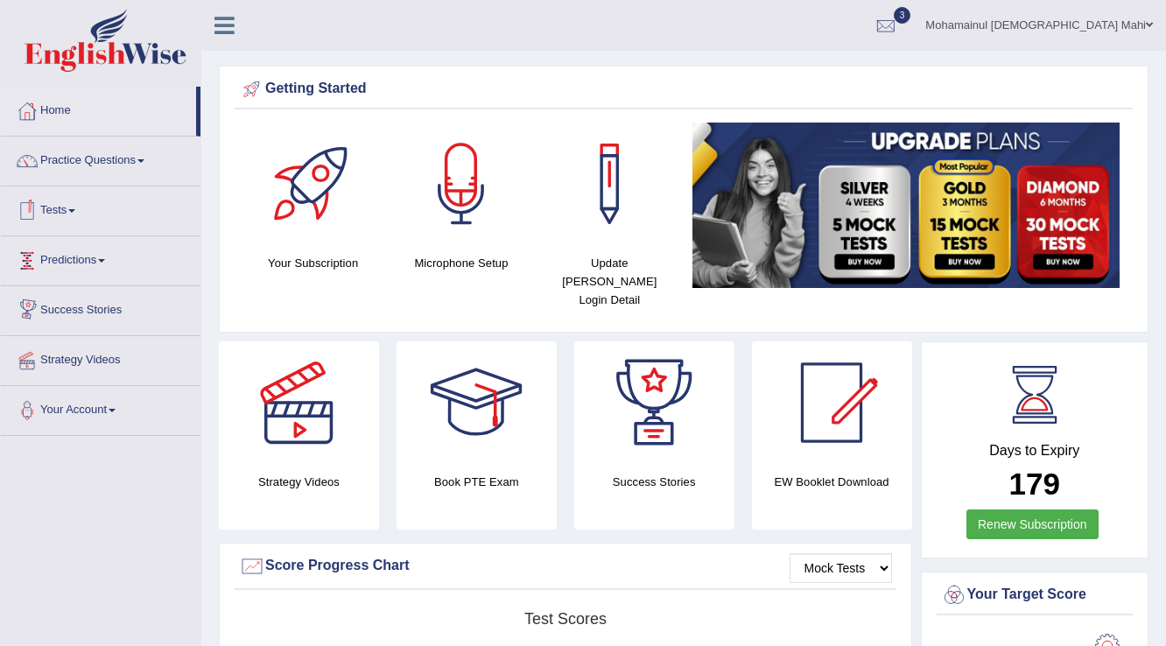
click at [80, 204] on link "Tests" at bounding box center [101, 209] width 200 height 44
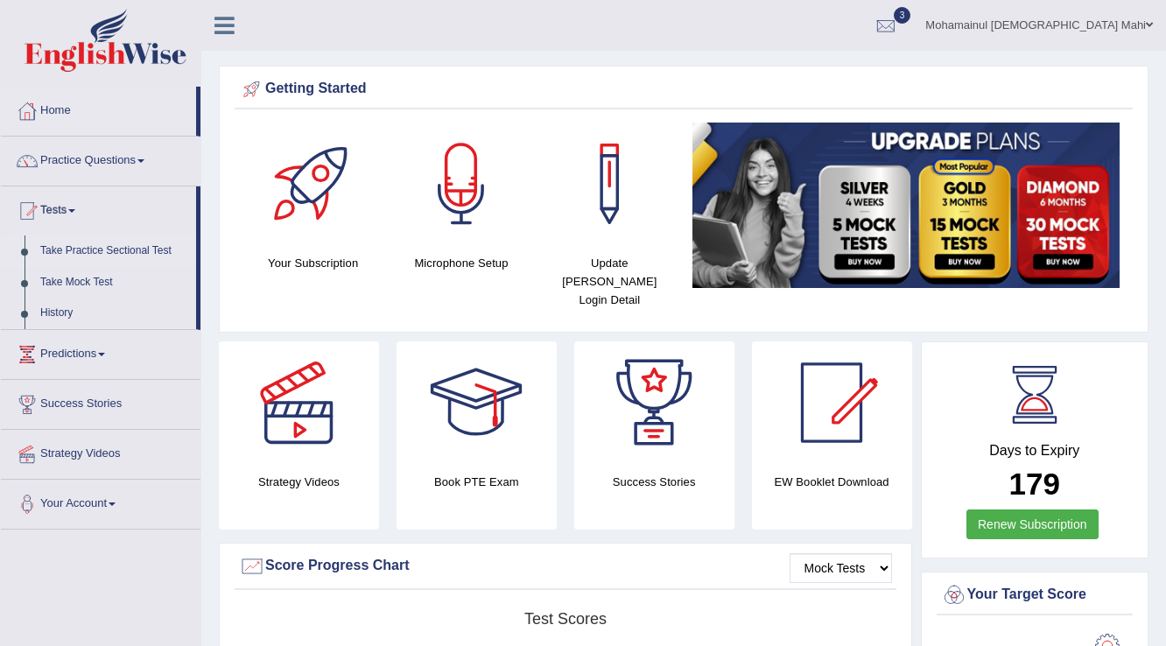
click at [86, 242] on link "Take Practice Sectional Test" at bounding box center [114, 252] width 164 height 32
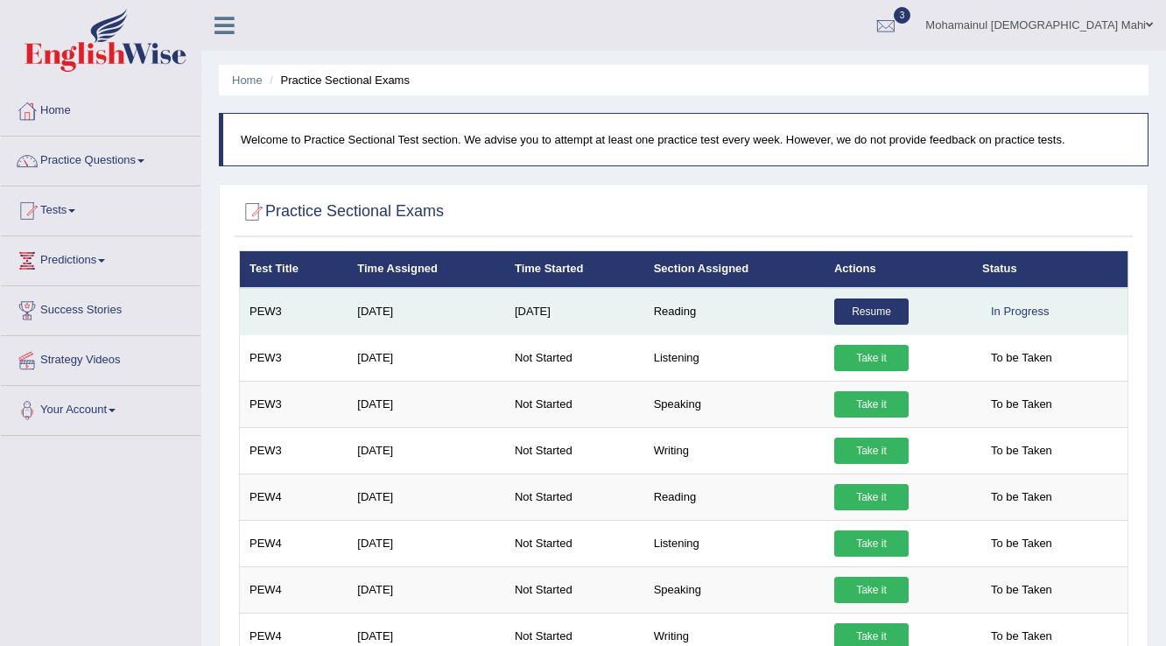
click at [891, 311] on link "Resume" at bounding box center [871, 312] width 74 height 26
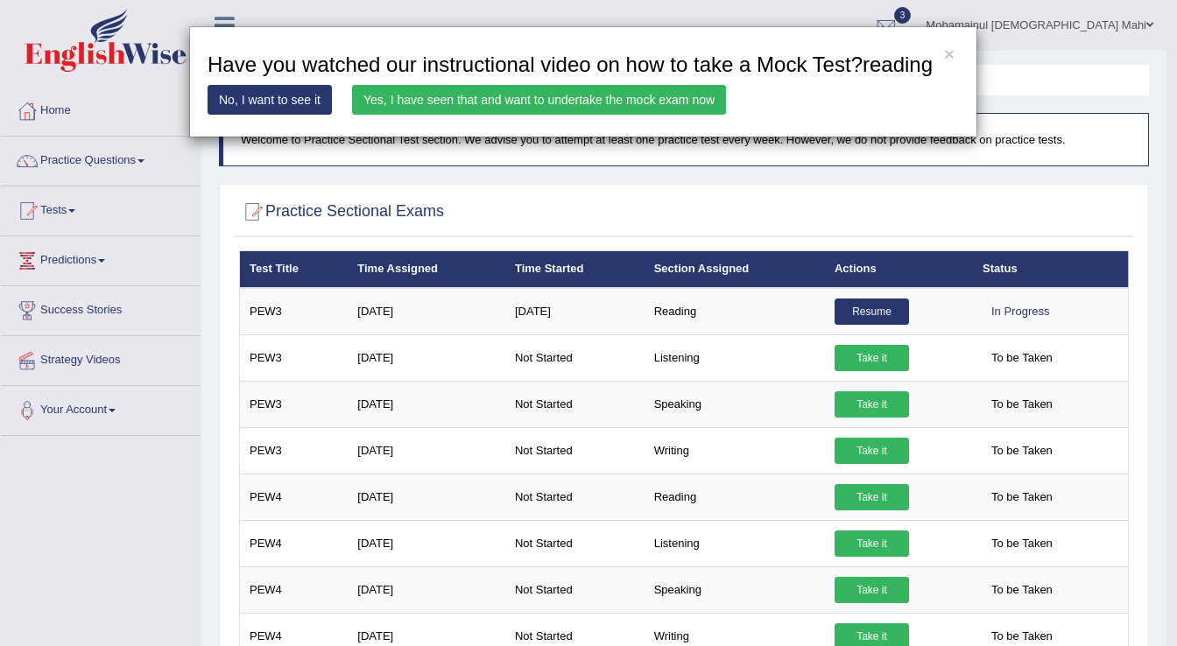
click at [722, 111] on link "Yes, I have seen that and want to undertake the mock exam now" at bounding box center [539, 100] width 374 height 30
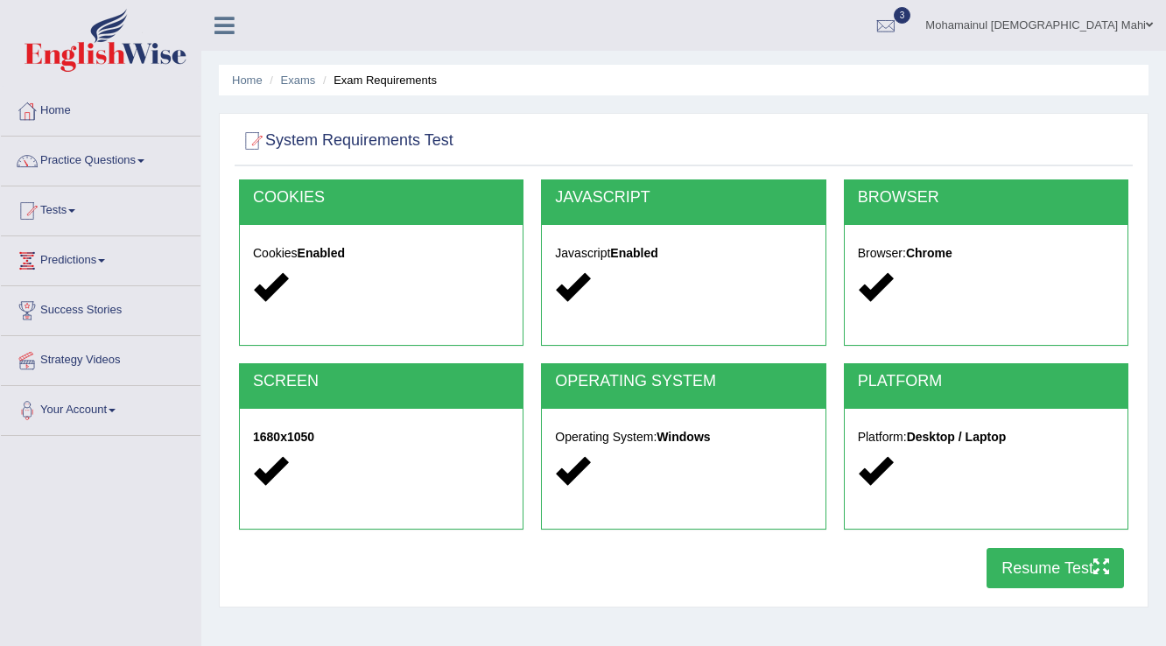
click at [1051, 560] on button "Resume Test" at bounding box center [1055, 568] width 137 height 40
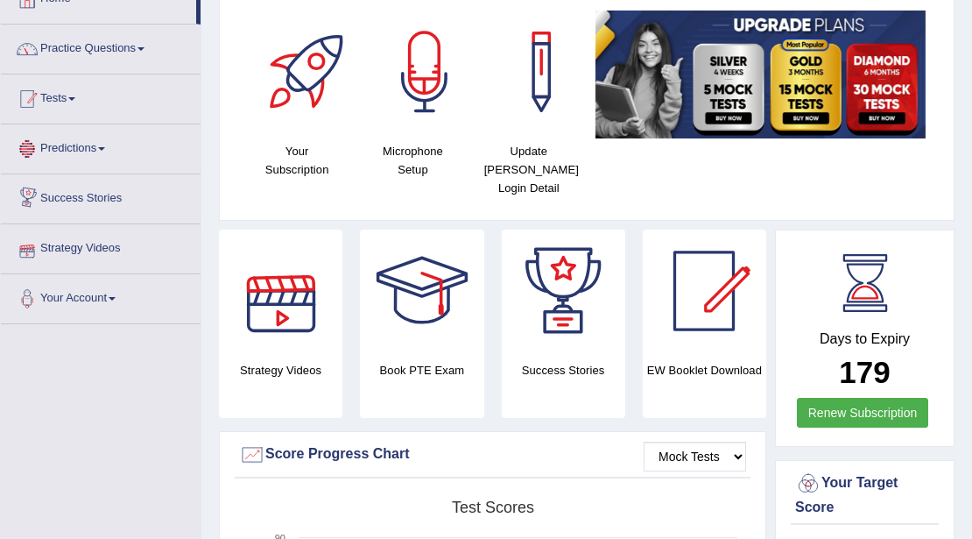
scroll to position [58, 0]
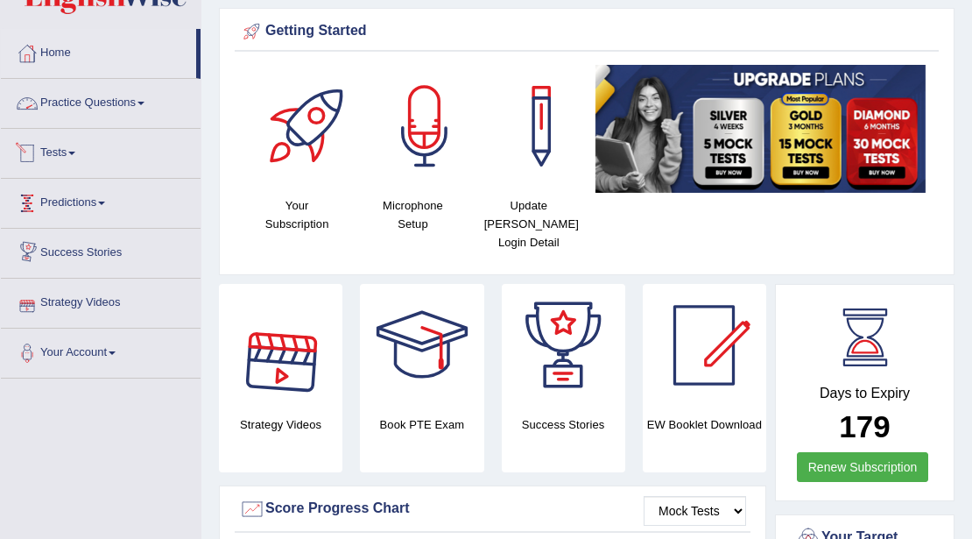
click at [67, 144] on link "Tests" at bounding box center [101, 151] width 200 height 44
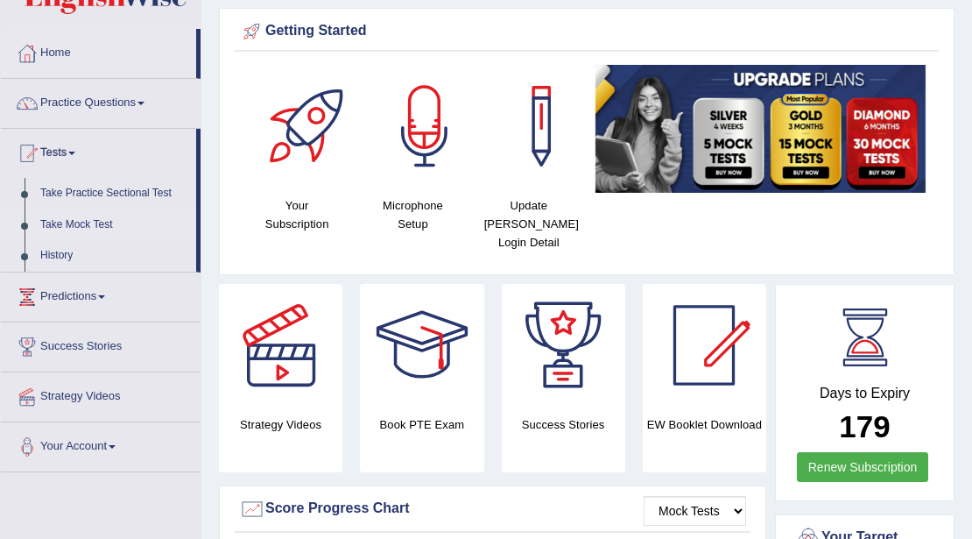
click at [77, 223] on link "Take Mock Test" at bounding box center [114, 225] width 164 height 32
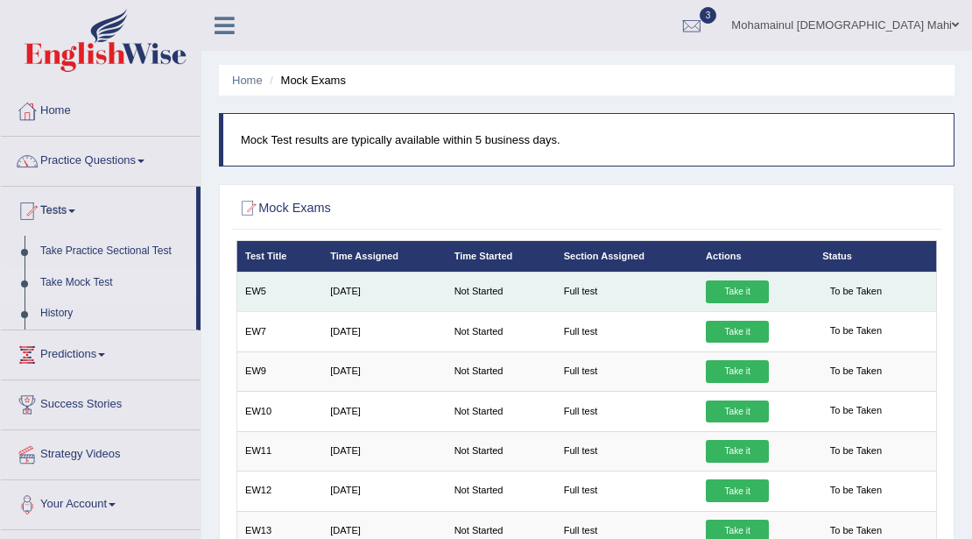
click at [743, 286] on link "Take it" at bounding box center [737, 291] width 63 height 23
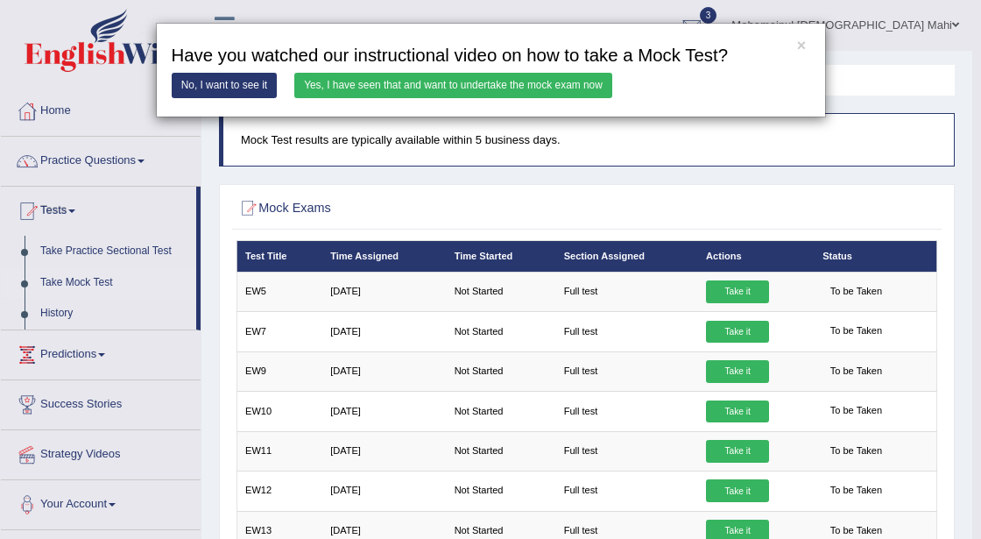
click at [443, 84] on link "Yes, I have seen that and want to undertake the mock exam now" at bounding box center [453, 85] width 318 height 25
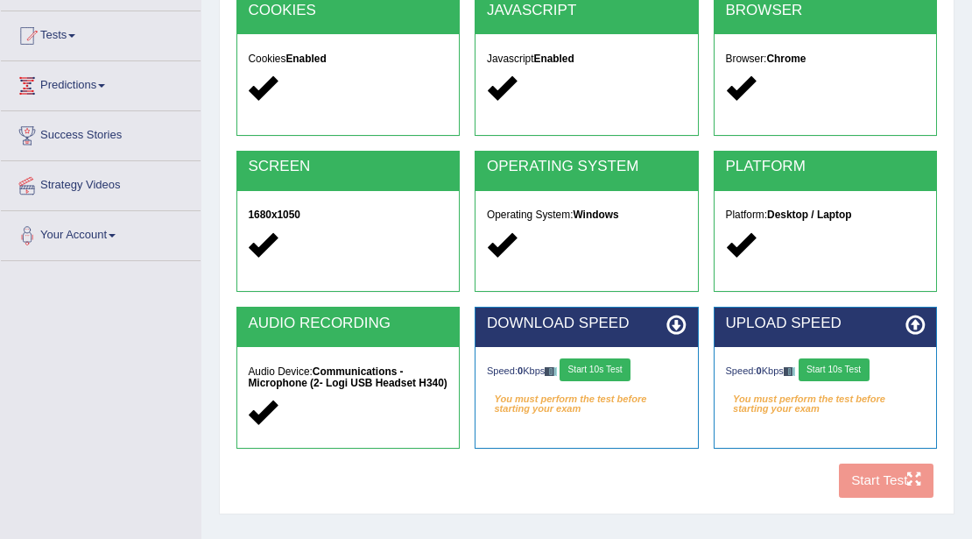
click at [597, 364] on button "Start 10s Test" at bounding box center [595, 369] width 71 height 23
click at [848, 368] on button "Start 10s Test" at bounding box center [834, 369] width 71 height 23
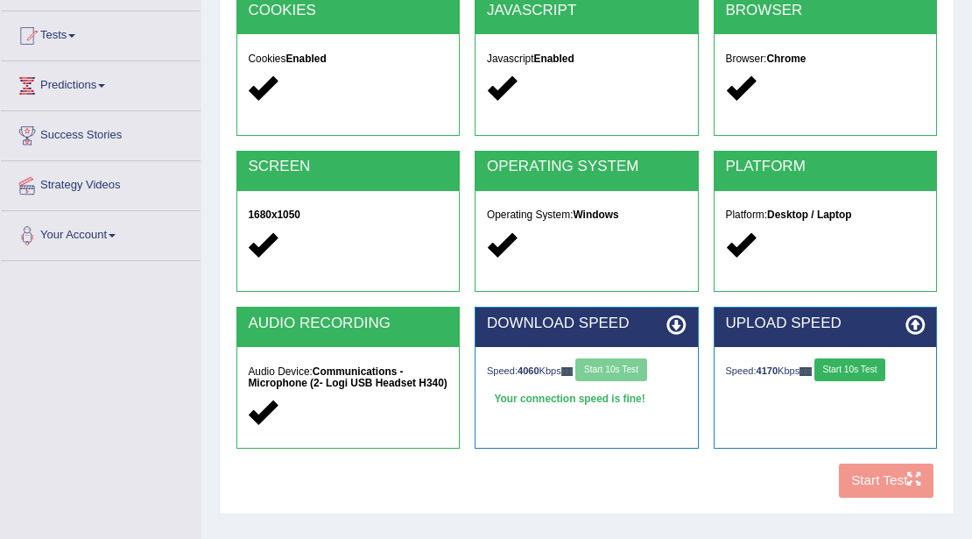
click at [855, 371] on button "Start 10s Test" at bounding box center [849, 369] width 71 height 23
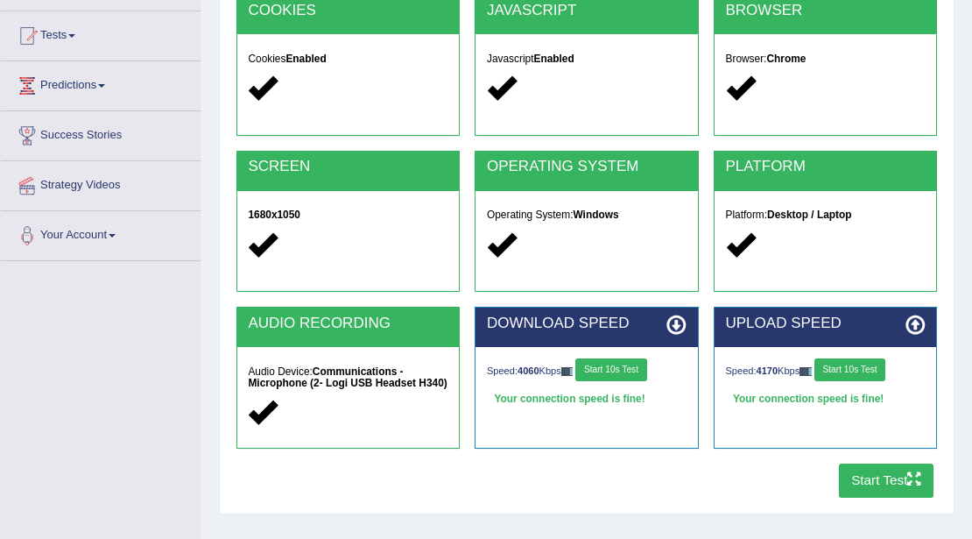
click at [891, 476] on button "Start Test" at bounding box center [886, 480] width 95 height 34
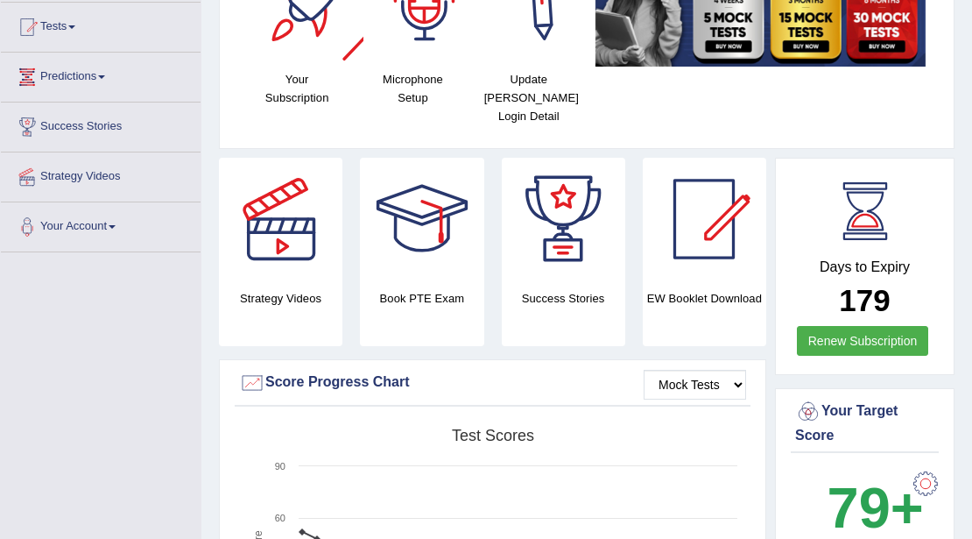
scroll to position [67, 0]
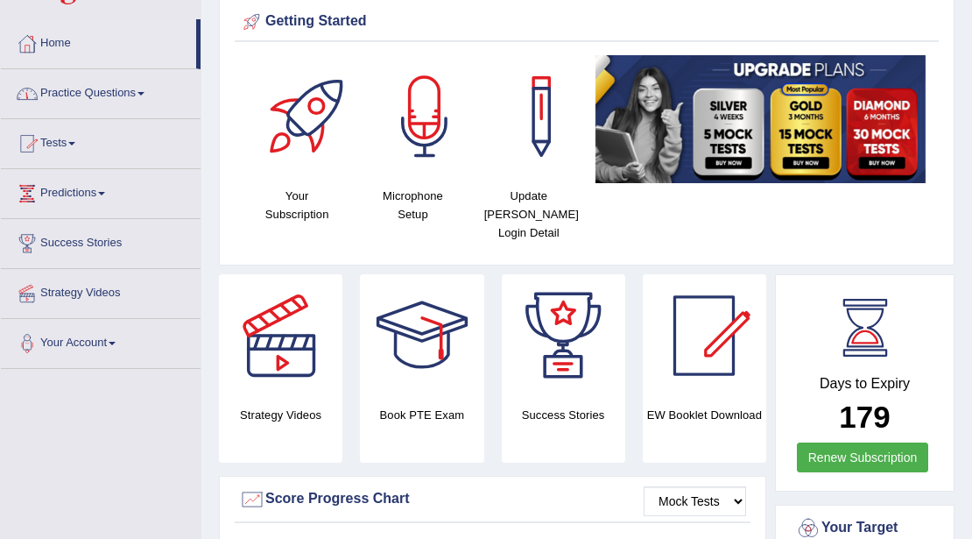
click at [65, 142] on link "Tests" at bounding box center [101, 141] width 200 height 44
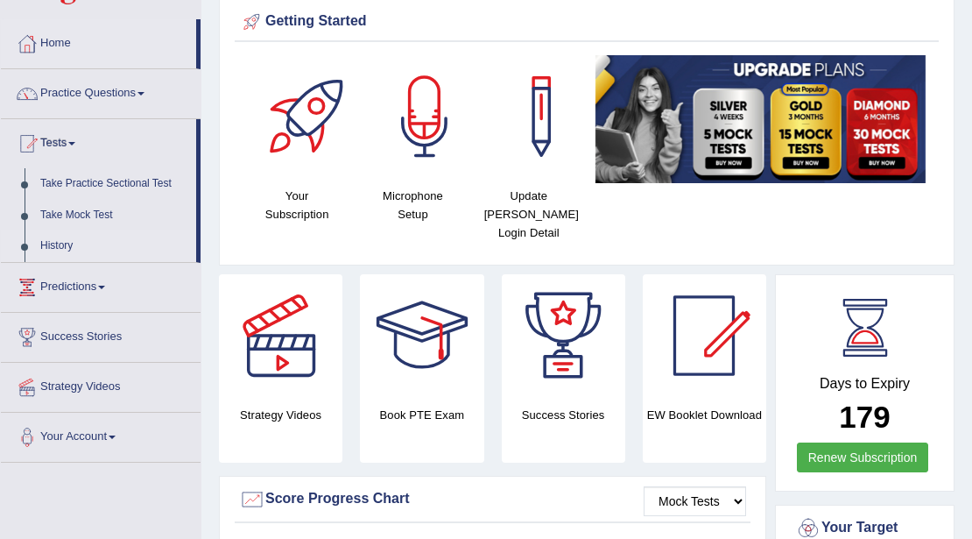
click at [65, 242] on link "History" at bounding box center [114, 246] width 164 height 32
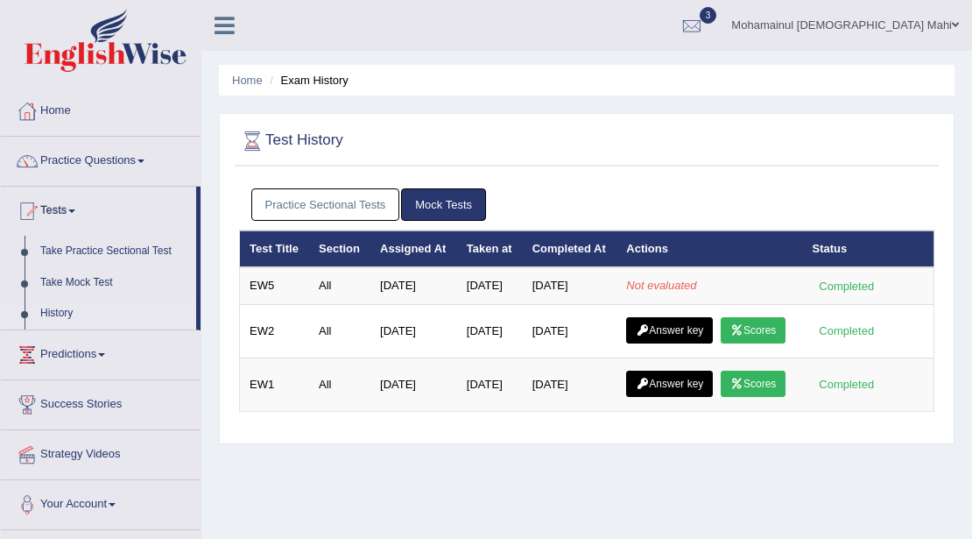
scroll to position [58, 0]
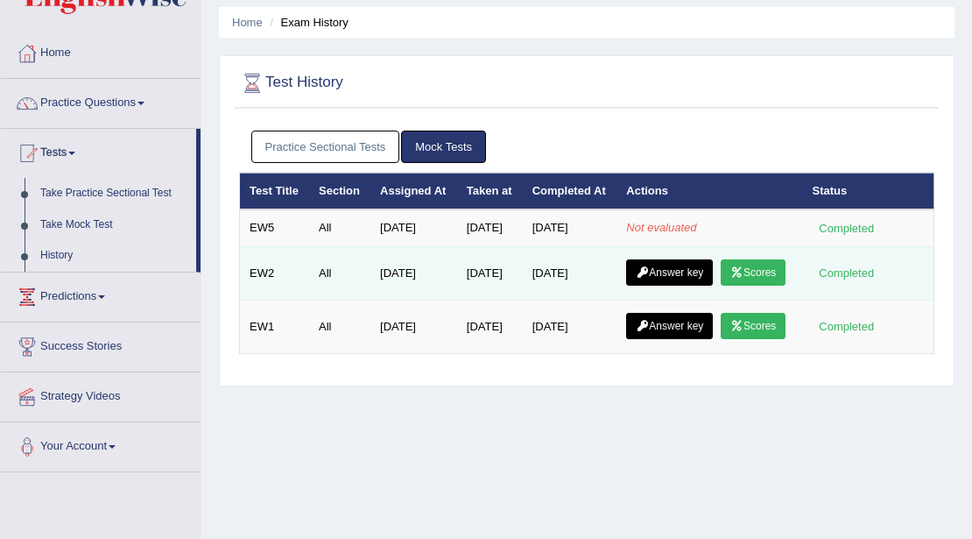
click at [721, 285] on link "Scores" at bounding box center [753, 272] width 65 height 26
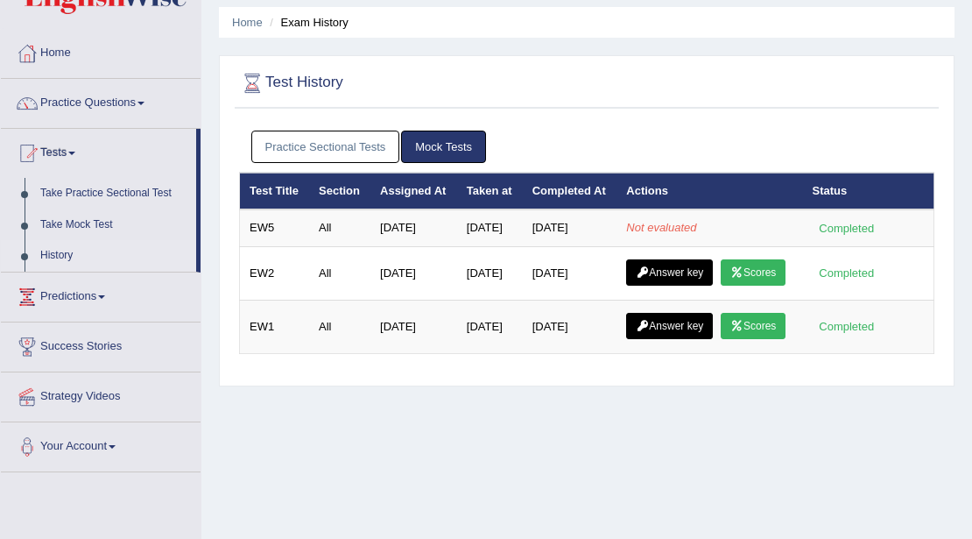
click at [721, 339] on link "Scores" at bounding box center [753, 326] width 65 height 26
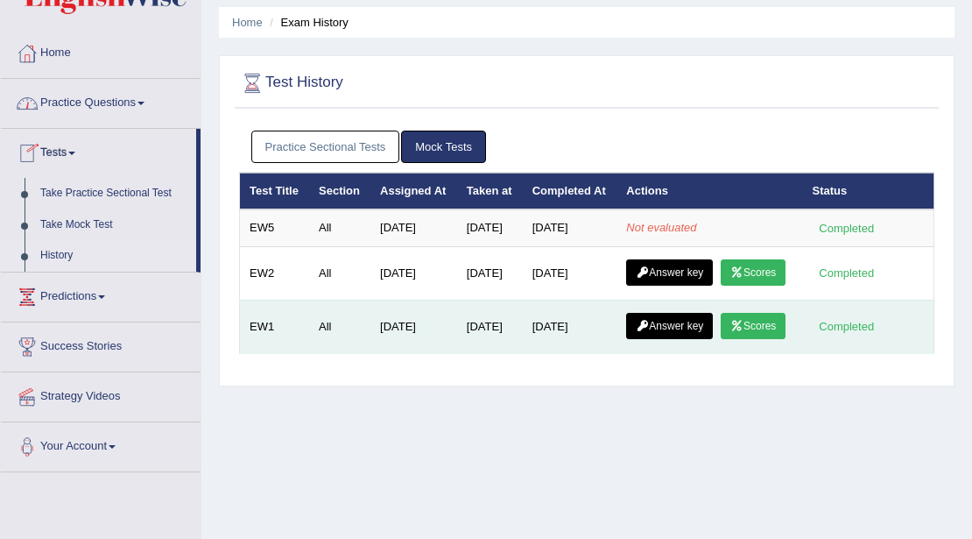
click at [721, 339] on link "Scores" at bounding box center [753, 326] width 65 height 26
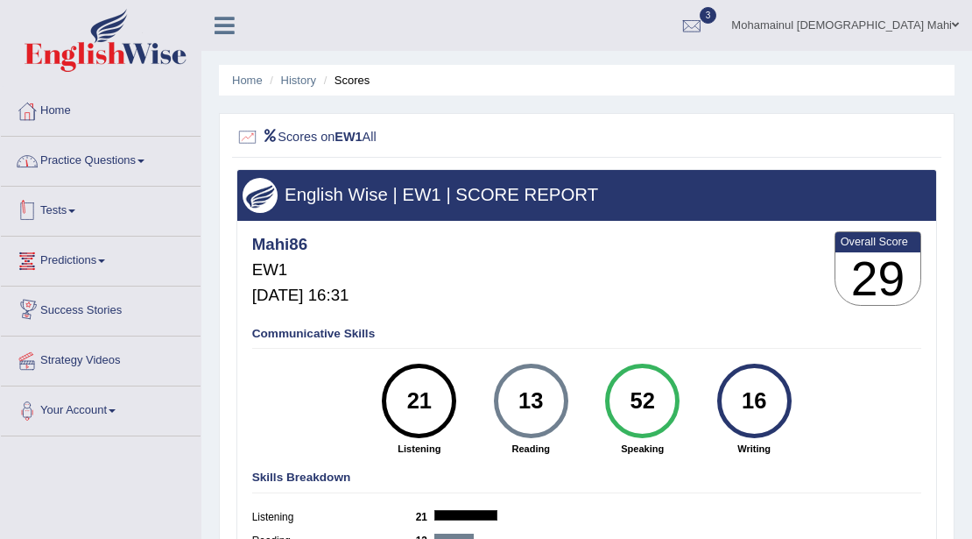
click at [105, 158] on link "Practice Questions" at bounding box center [101, 159] width 200 height 44
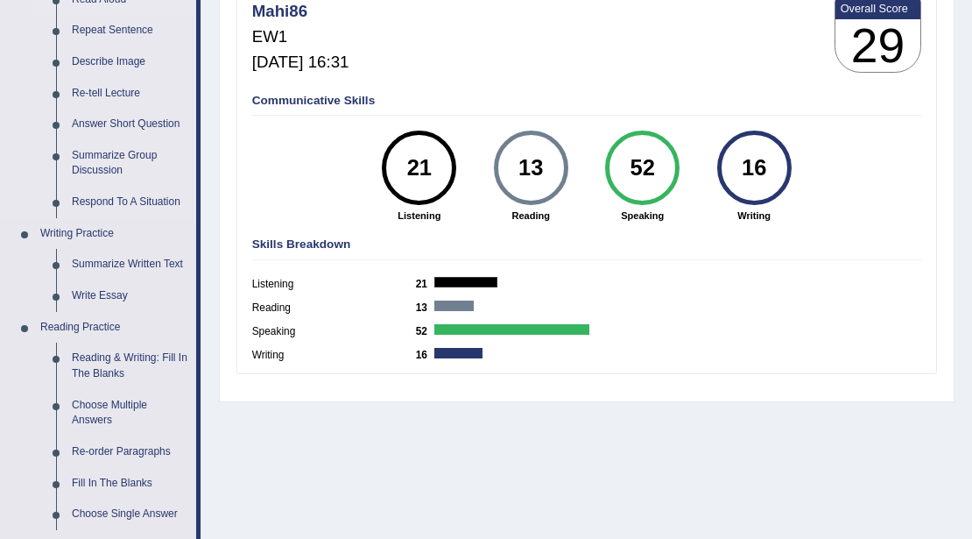
scroll to position [292, 0]
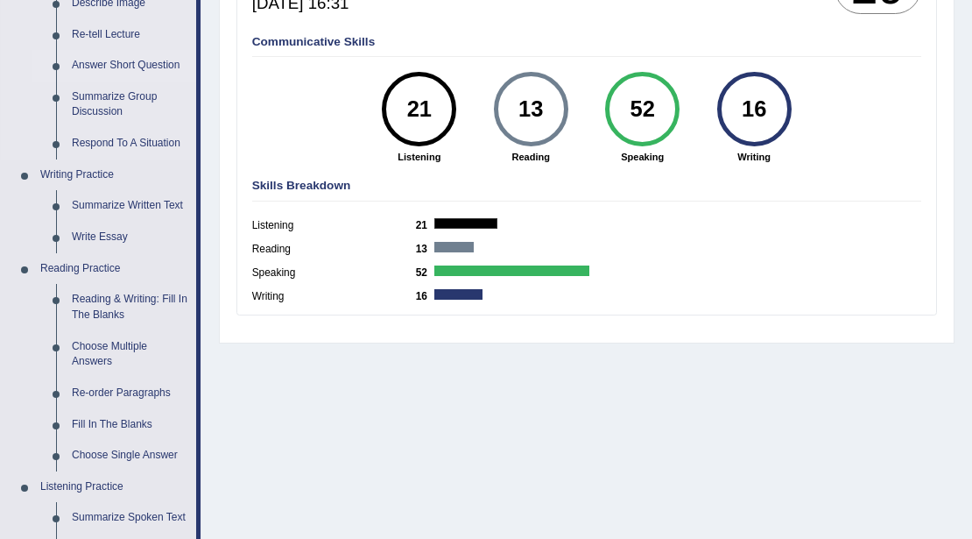
click at [114, 60] on link "Answer Short Question" at bounding box center [130, 66] width 132 height 32
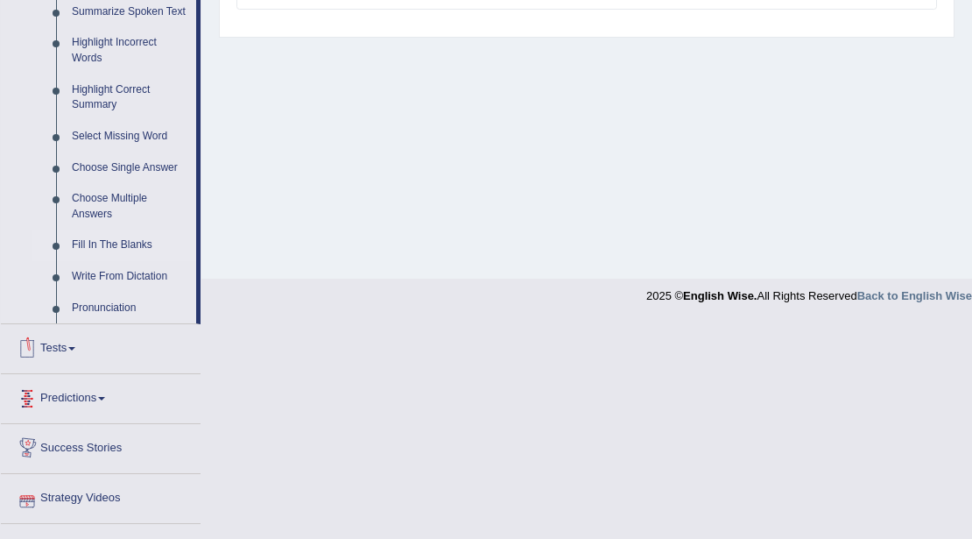
scroll to position [769, 0]
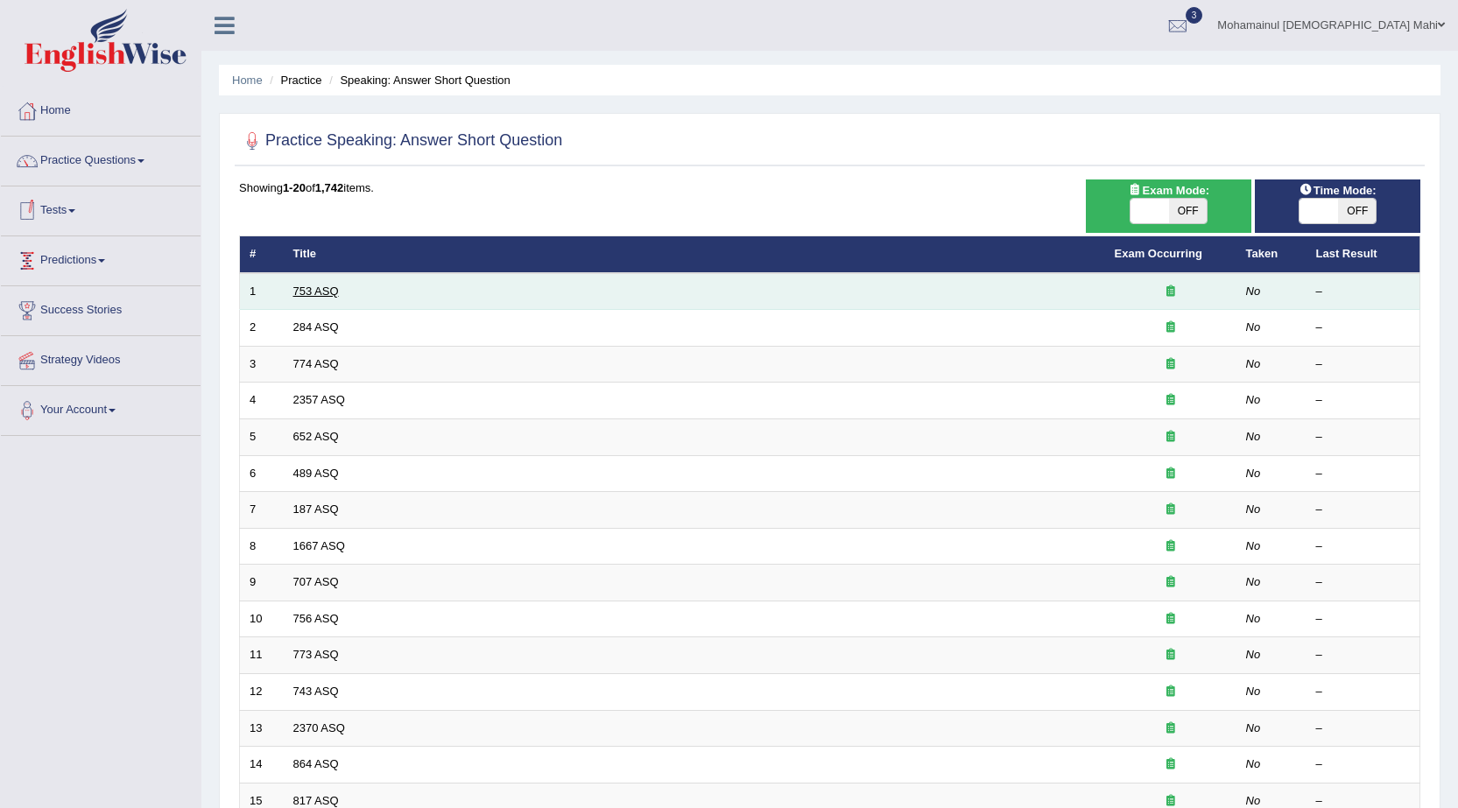
click at [294, 291] on link "753 ASQ" at bounding box center [316, 291] width 46 height 13
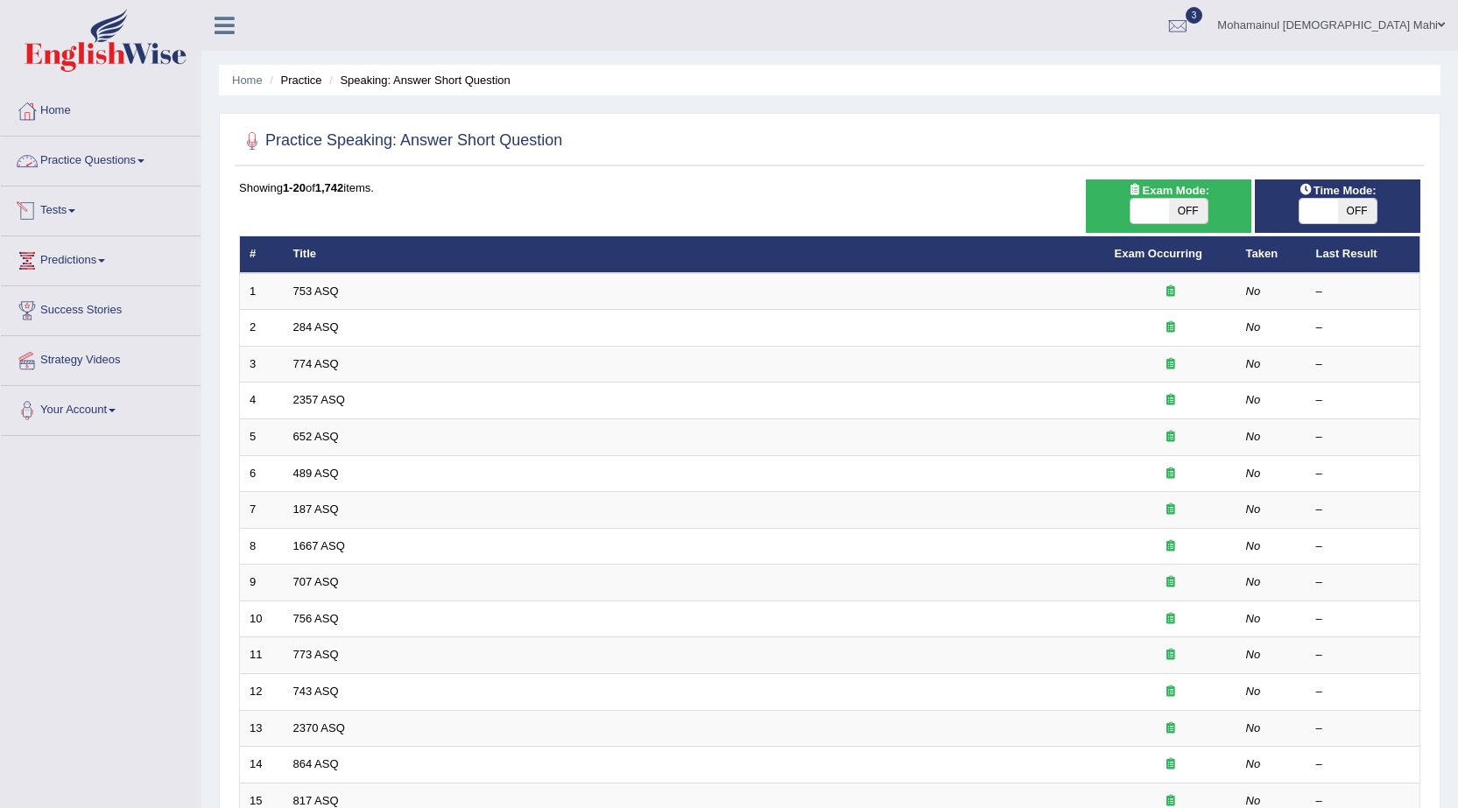
drag, startPoint x: 0, startPoint y: 0, endPoint x: 93, endPoint y: 178, distance: 200.5
click at [113, 163] on link "Practice Questions" at bounding box center [101, 159] width 200 height 44
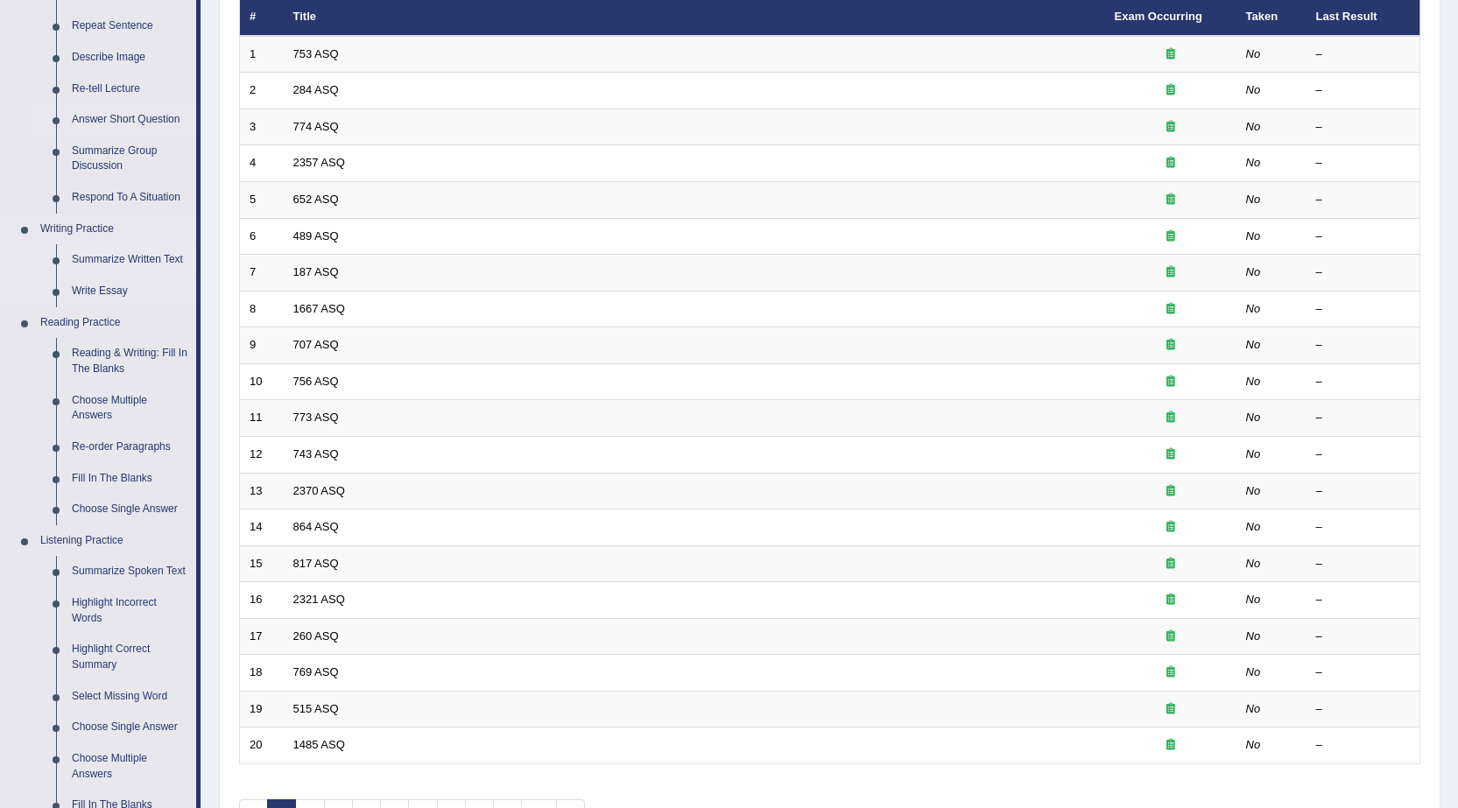
scroll to position [263, 0]
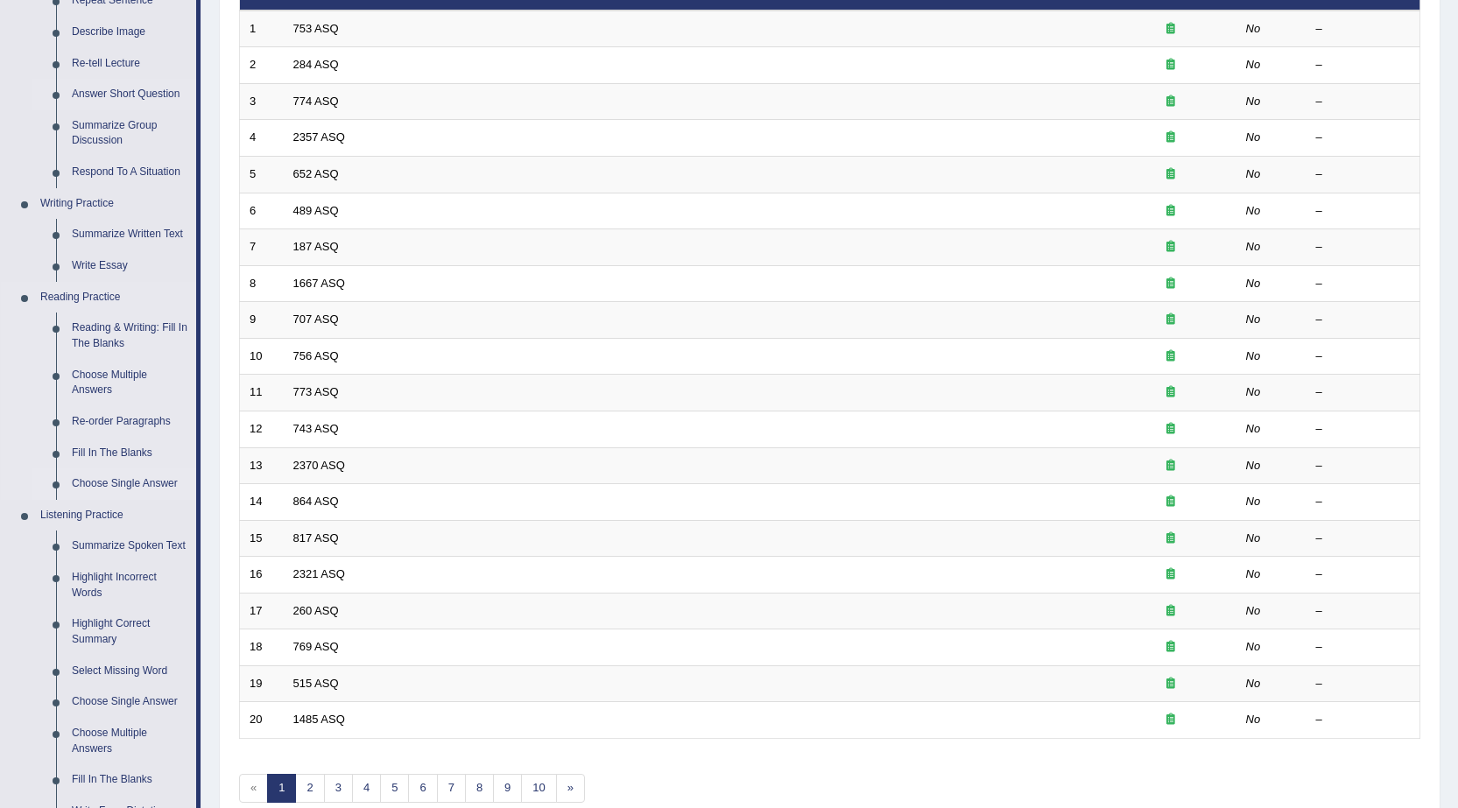
click at [131, 475] on link "Choose Single Answer" at bounding box center [130, 484] width 132 height 32
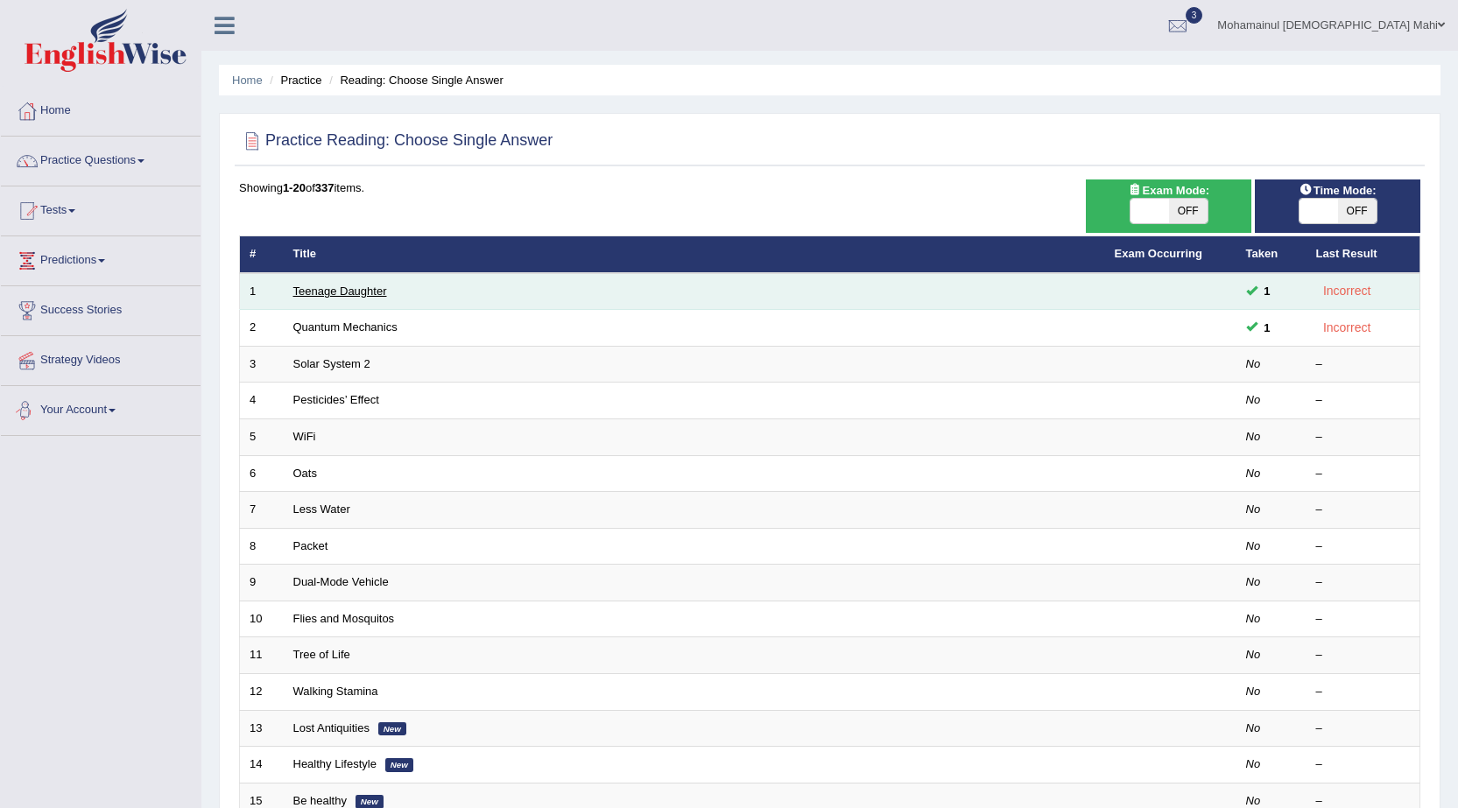
click at [319, 285] on link "Teenage Daughter" at bounding box center [340, 291] width 94 height 13
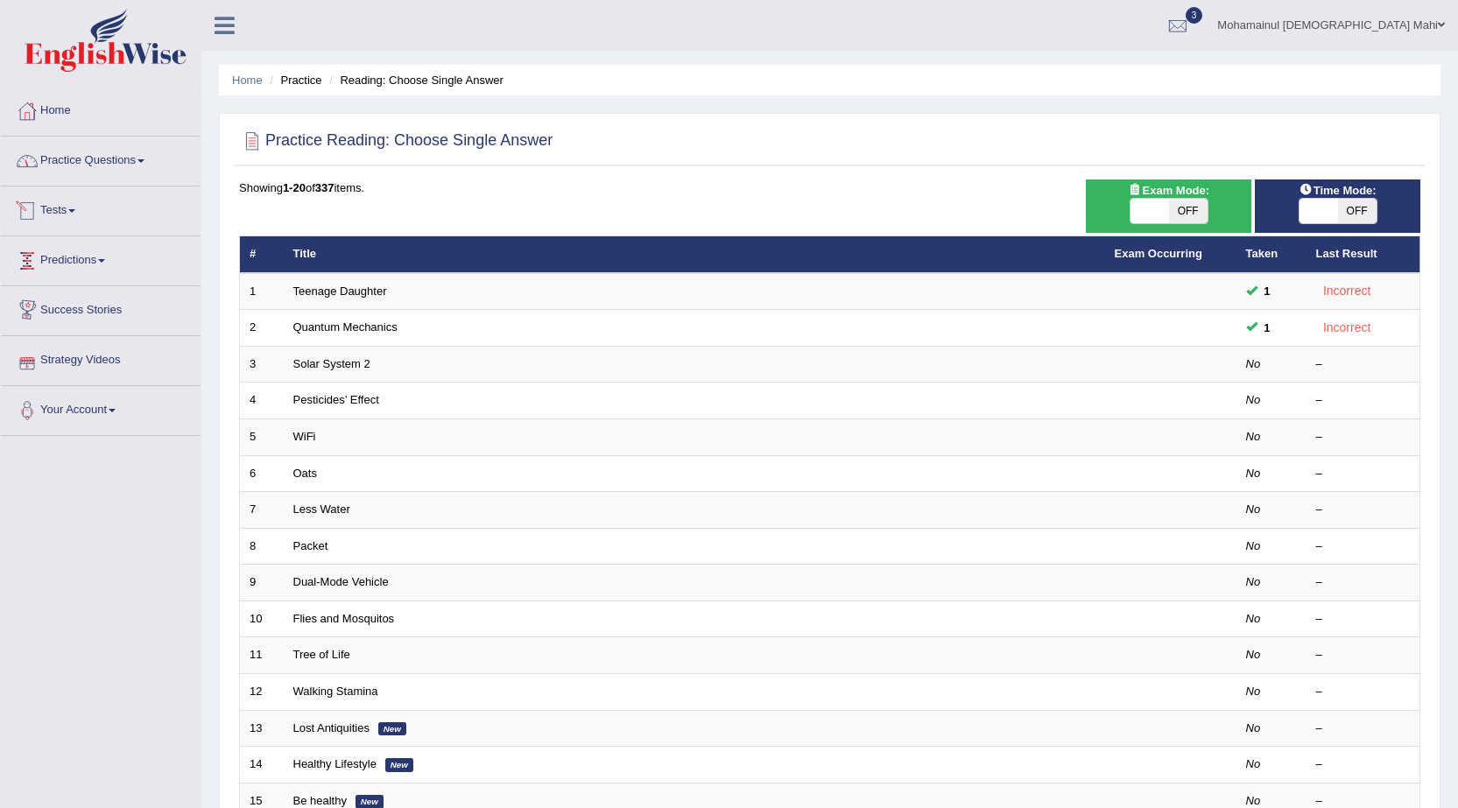
click at [144, 162] on span at bounding box center [140, 161] width 7 height 4
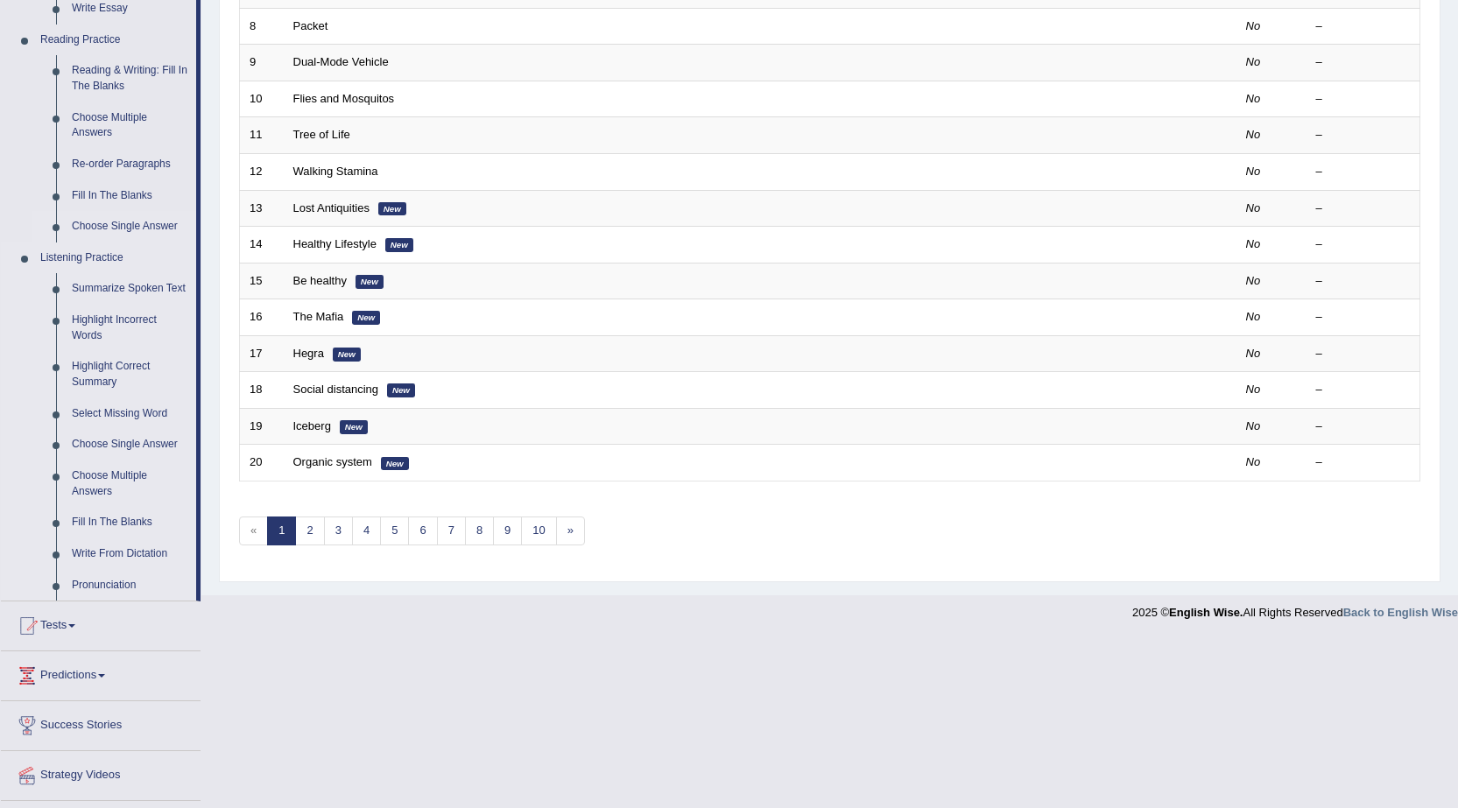
scroll to position [525, 0]
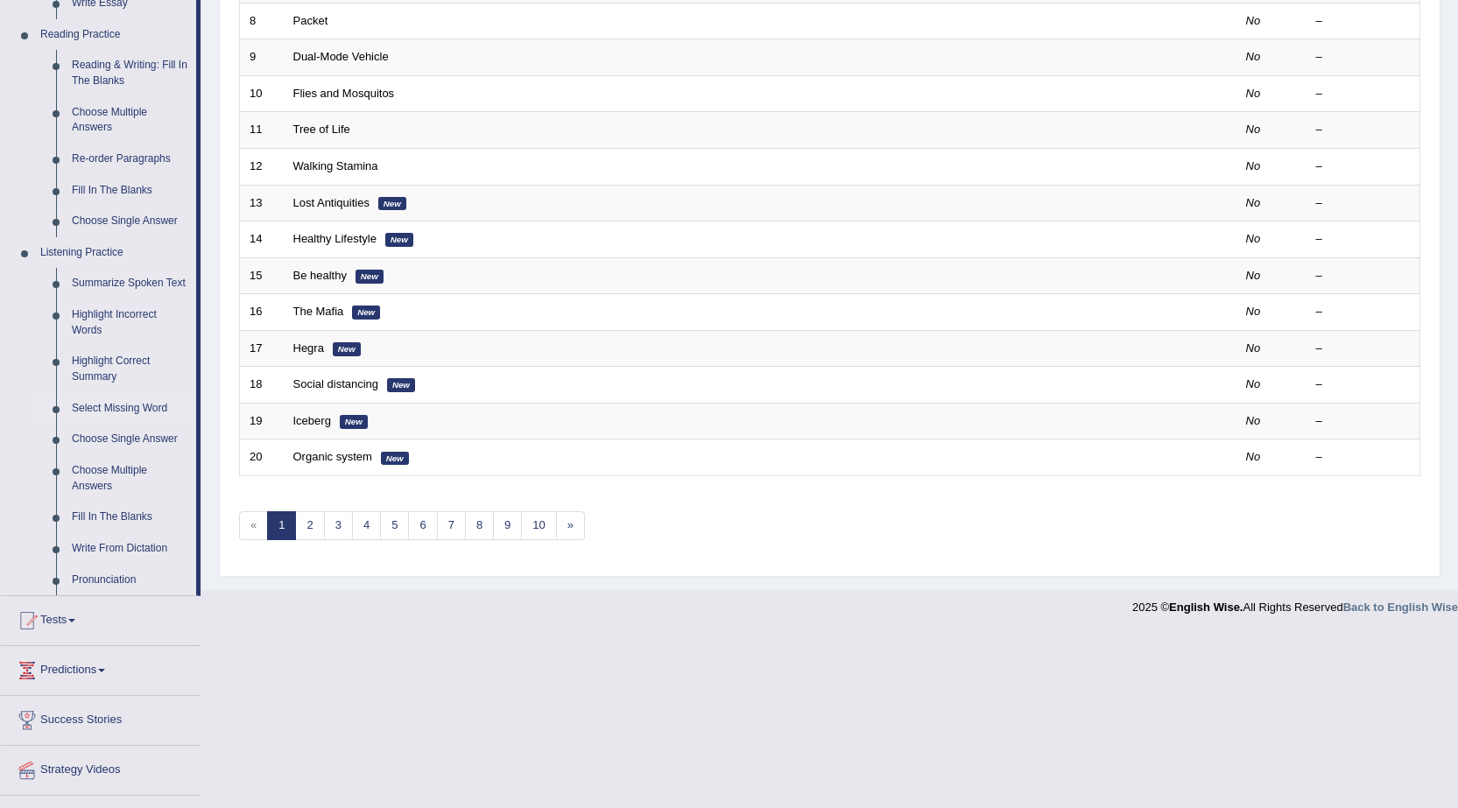
click at [124, 416] on link "Select Missing Word" at bounding box center [130, 409] width 132 height 32
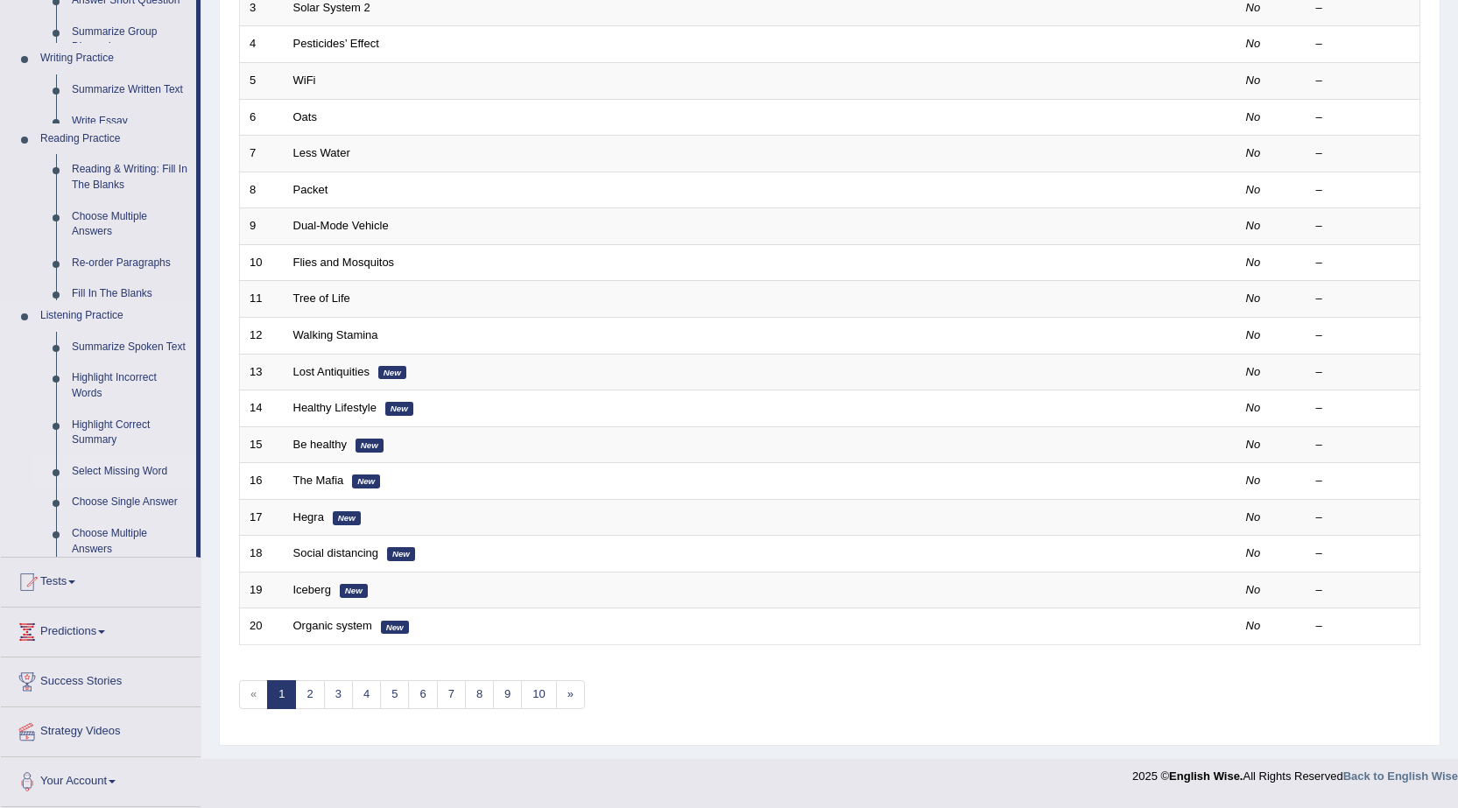
scroll to position [351, 0]
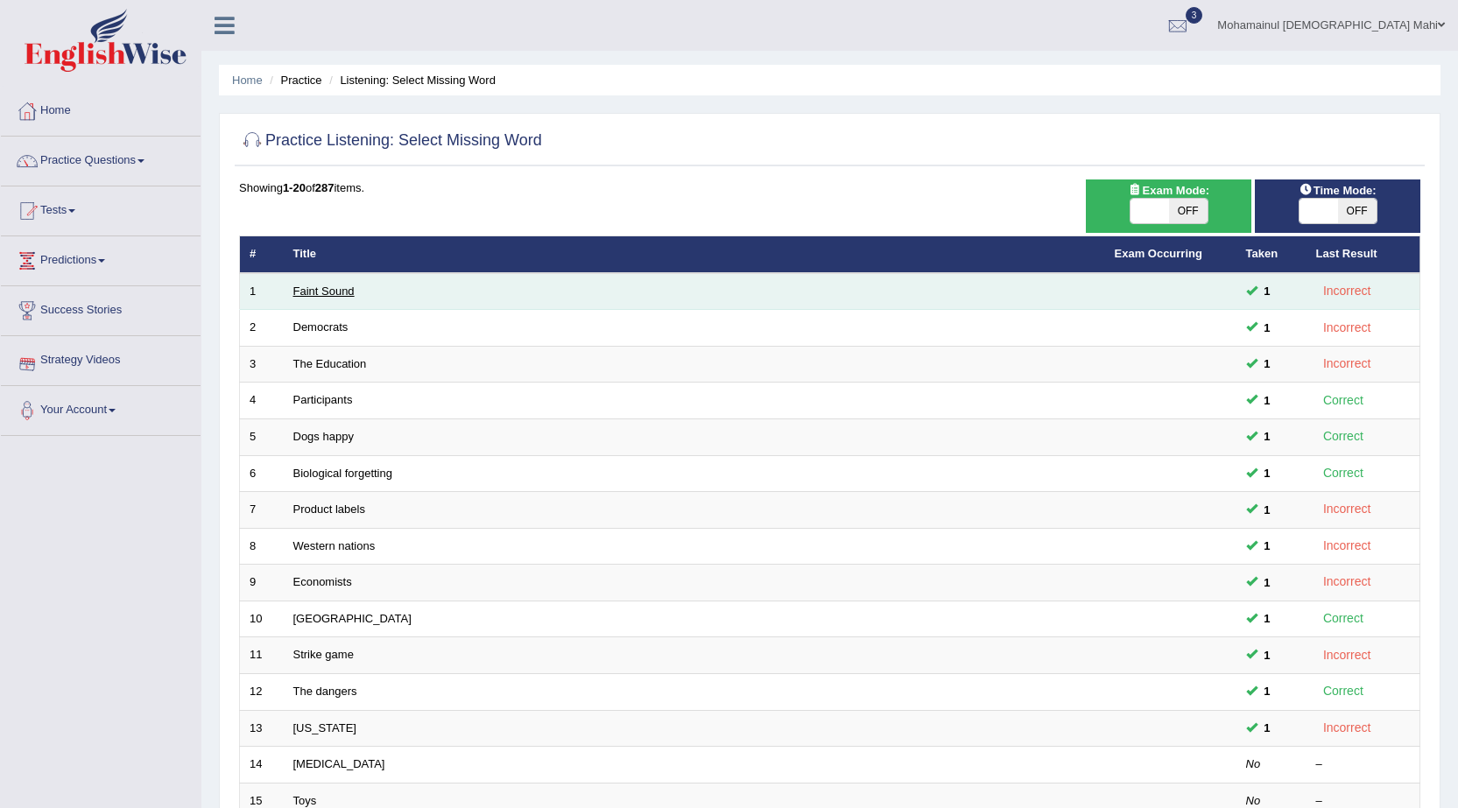
click at [345, 288] on link "Faint Sound" at bounding box center [323, 291] width 61 height 13
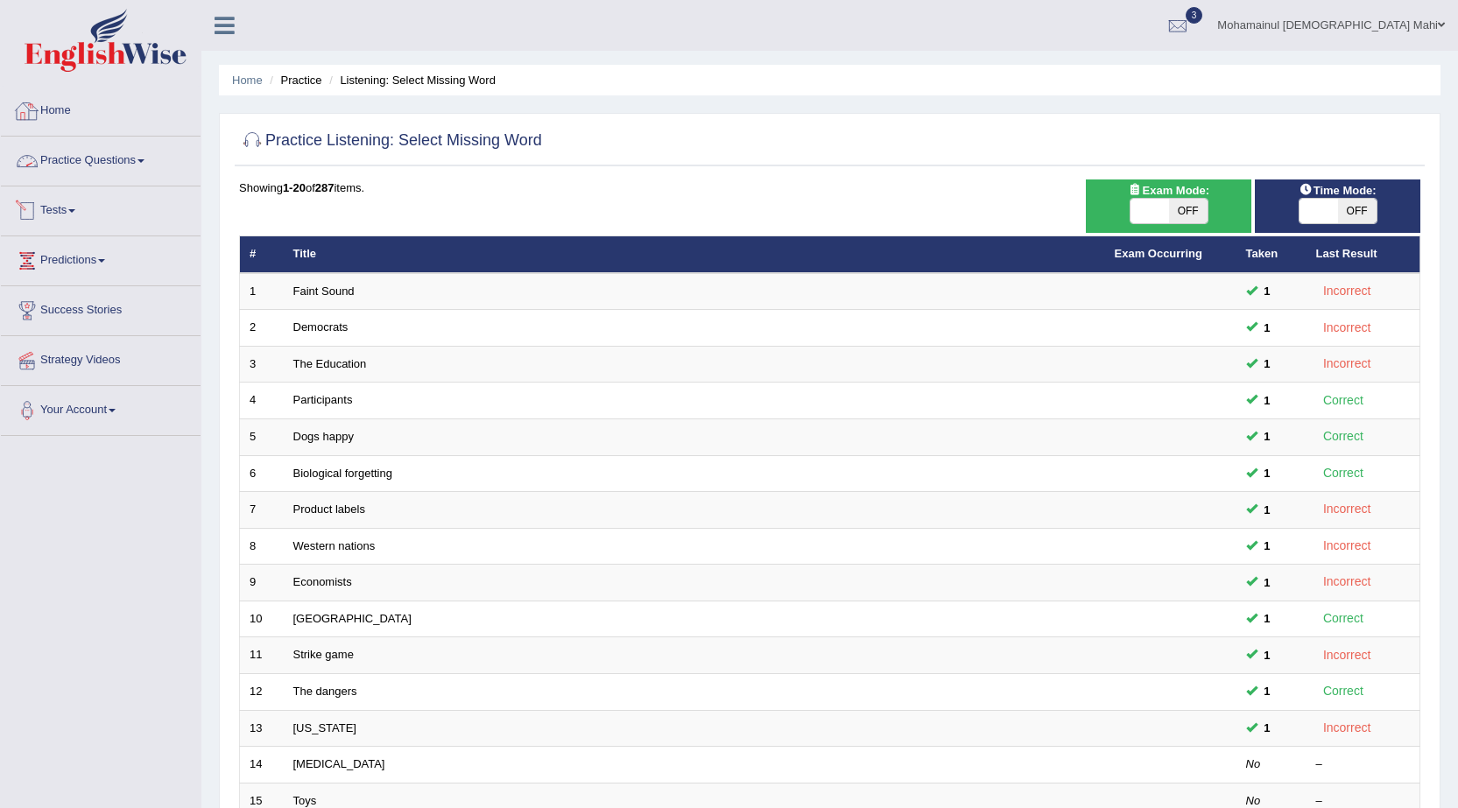
click at [89, 142] on link "Practice Questions" at bounding box center [101, 159] width 200 height 44
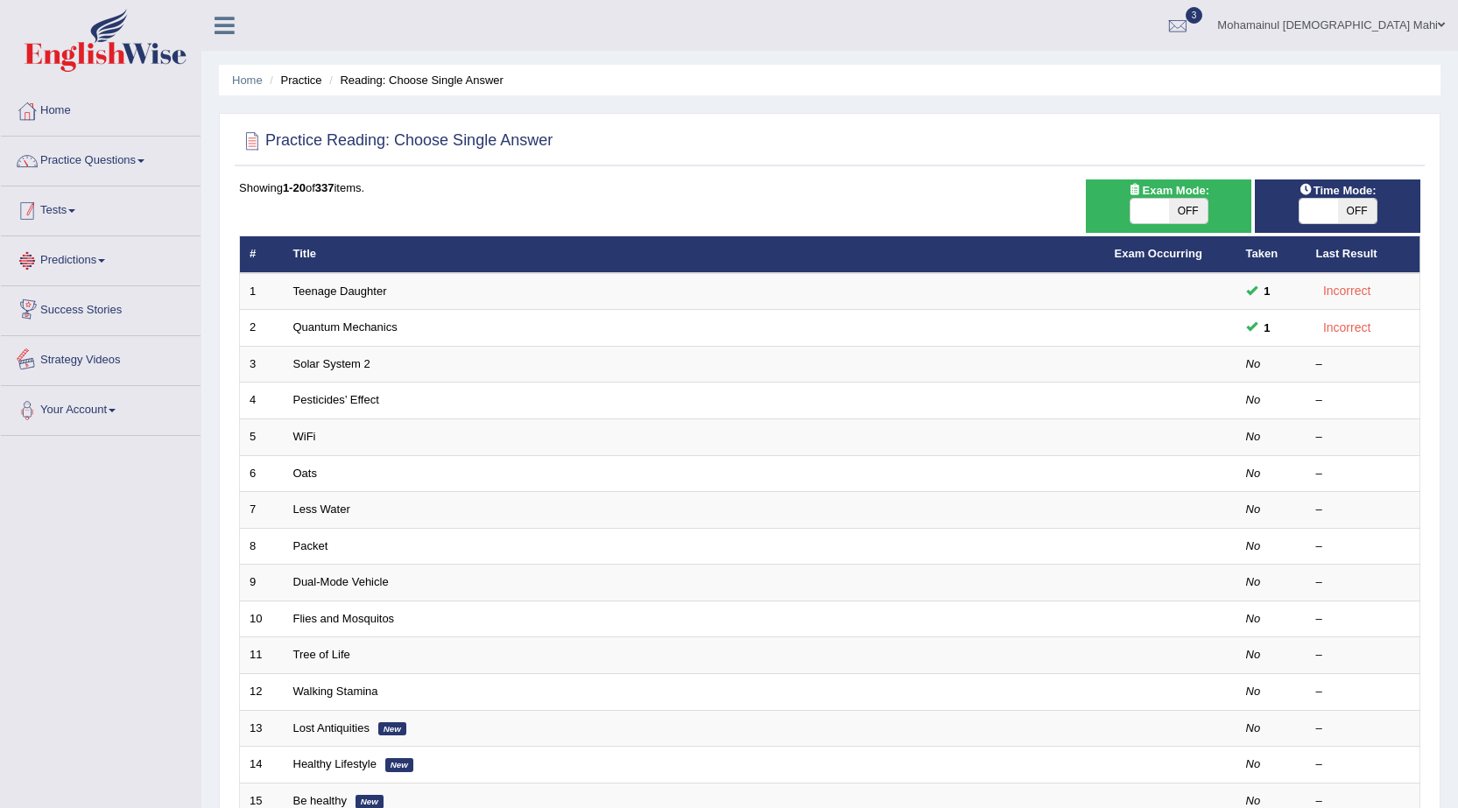
click at [58, 214] on link "Tests" at bounding box center [101, 209] width 200 height 44
click at [67, 305] on link "History" at bounding box center [114, 314] width 164 height 32
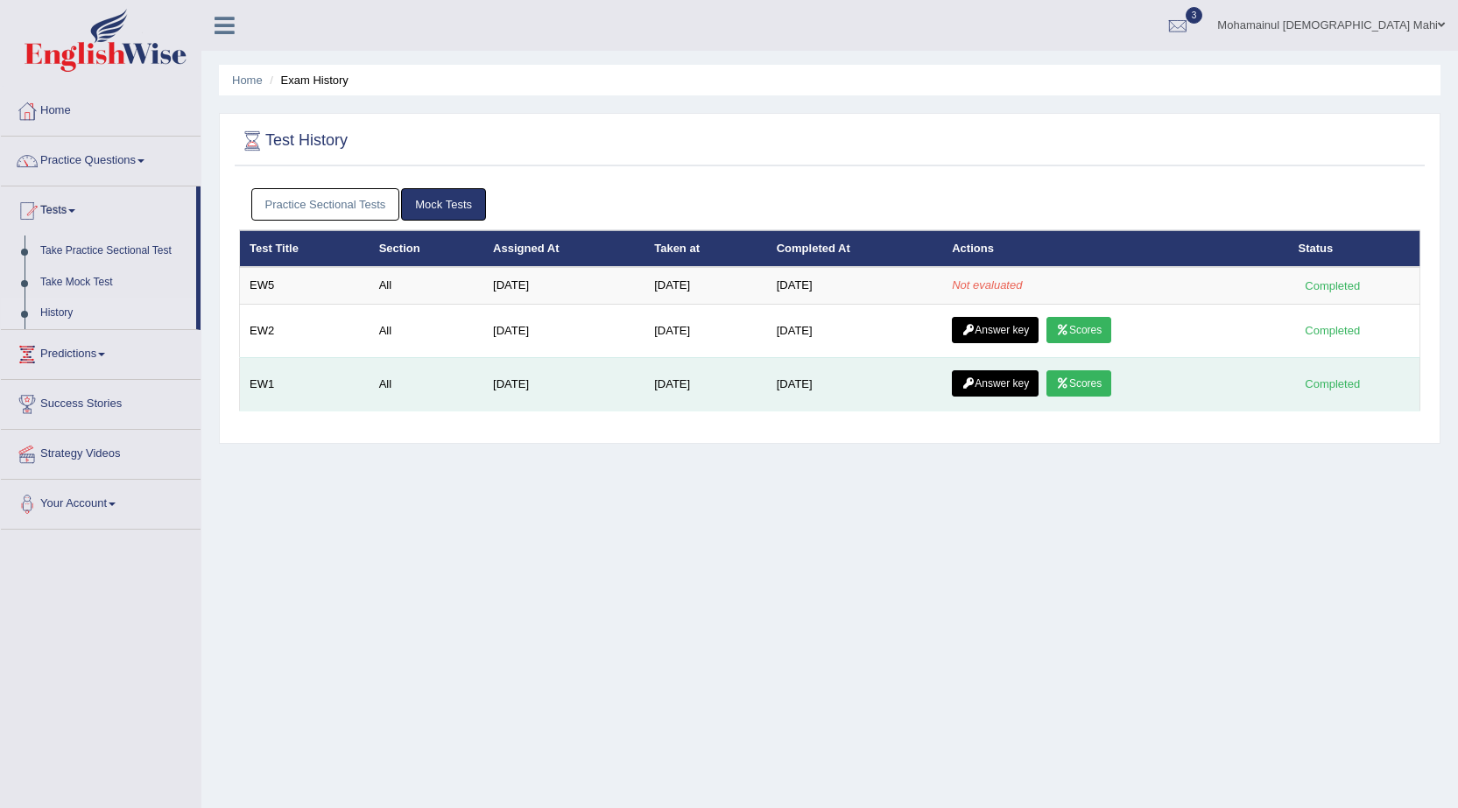
click at [1102, 372] on link "Scores" at bounding box center [1078, 383] width 65 height 26
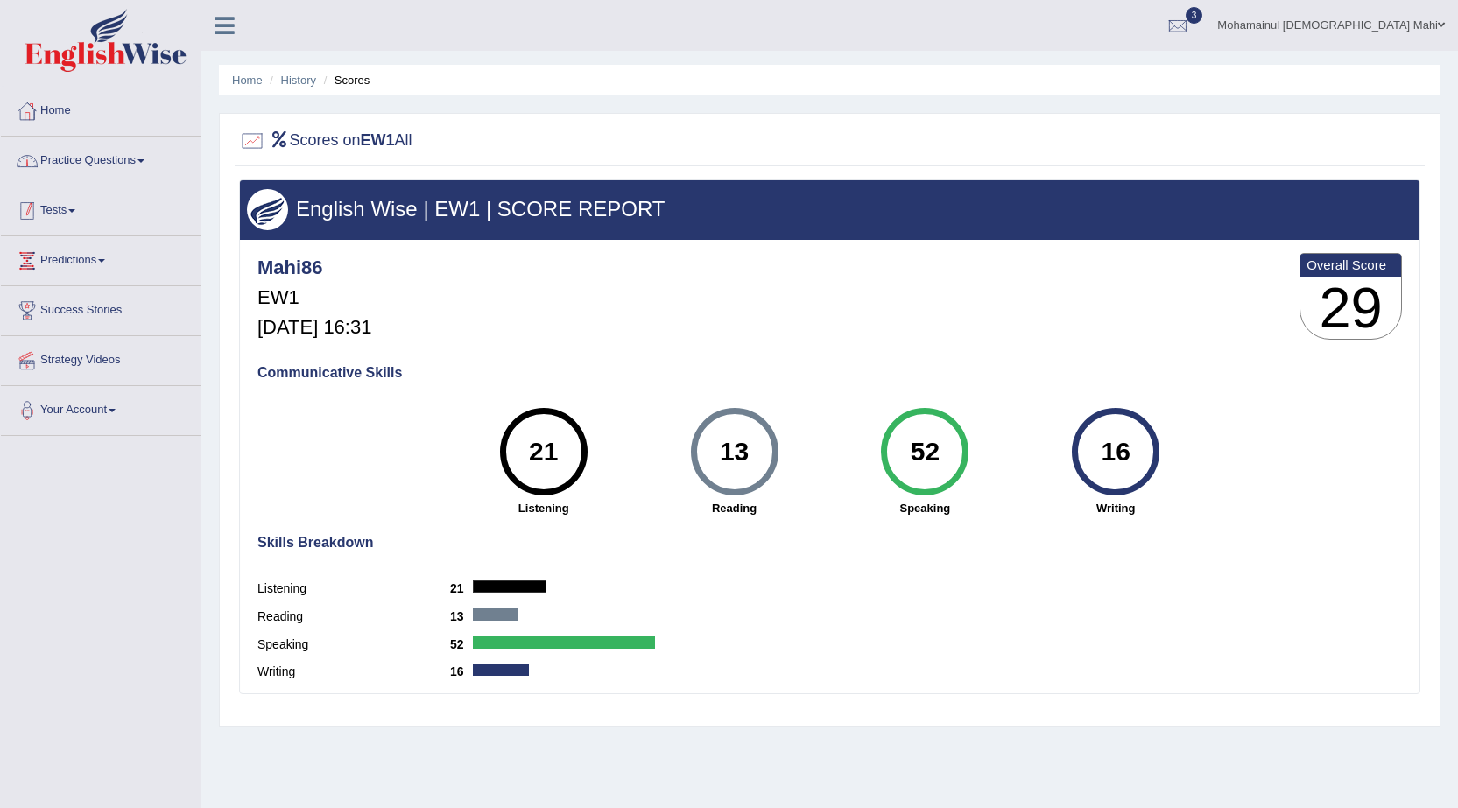
click at [103, 148] on link "Practice Questions" at bounding box center [101, 159] width 200 height 44
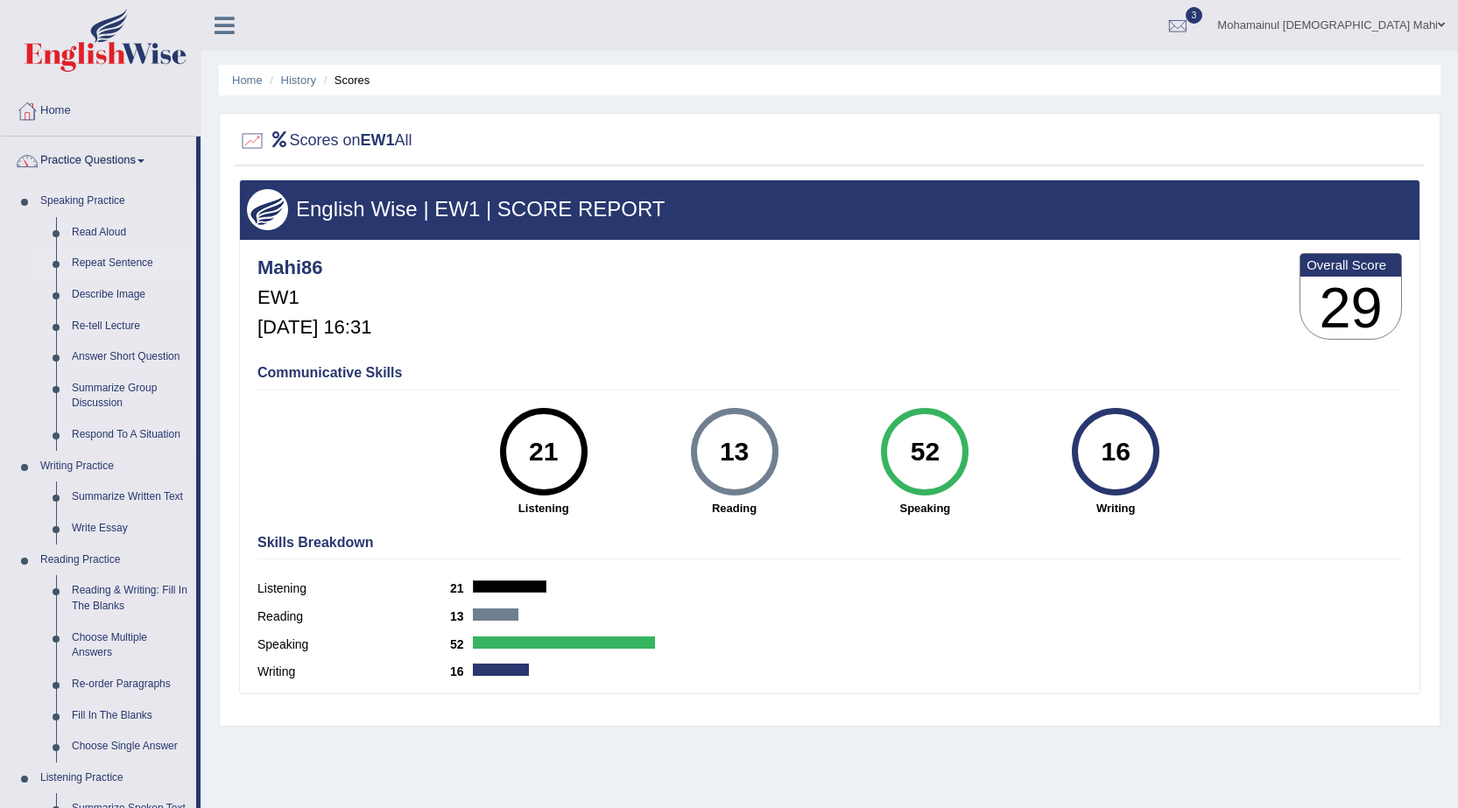
click at [116, 259] on link "Repeat Sentence" at bounding box center [130, 264] width 132 height 32
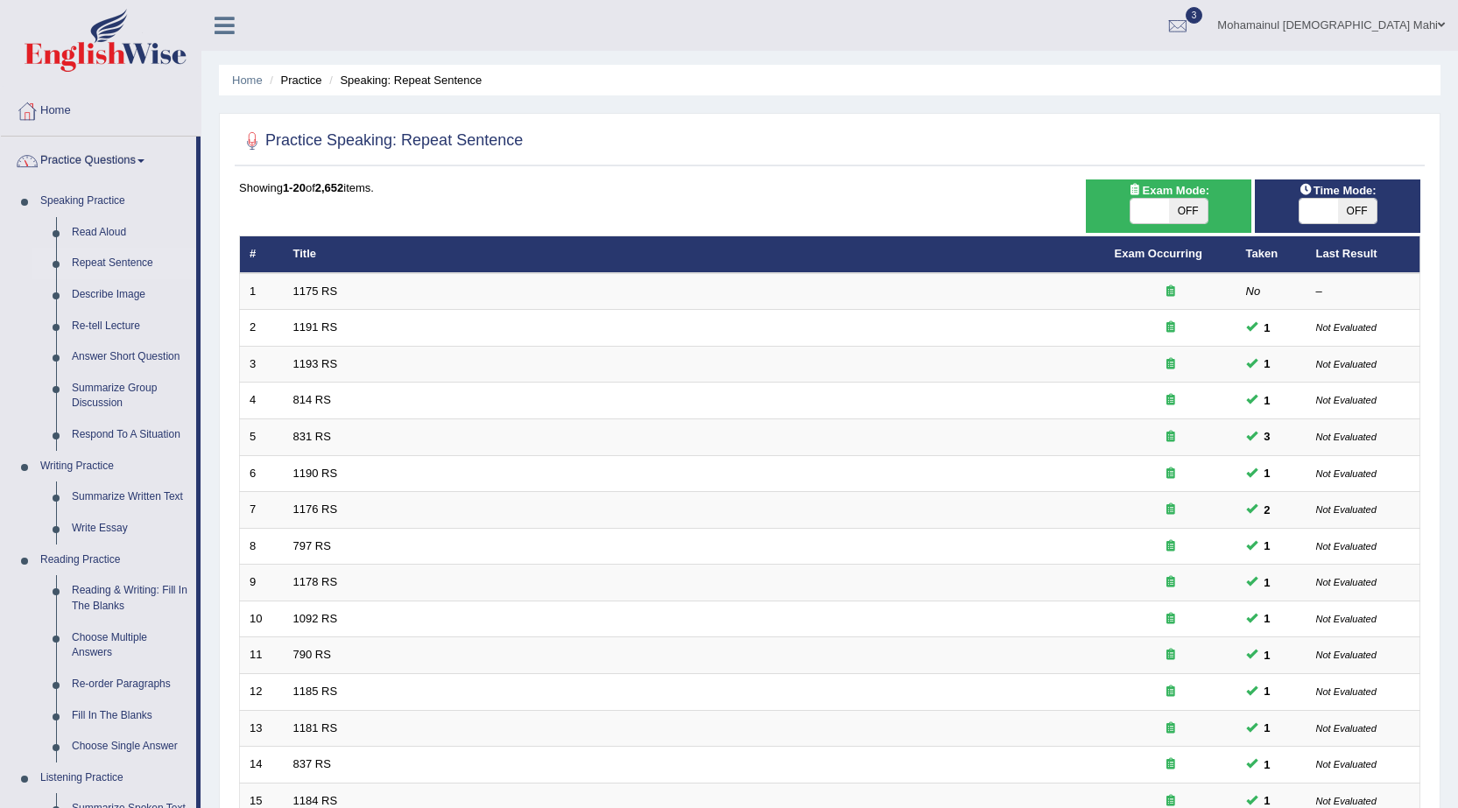
click at [72, 165] on link "Practice Questions" at bounding box center [98, 159] width 195 height 44
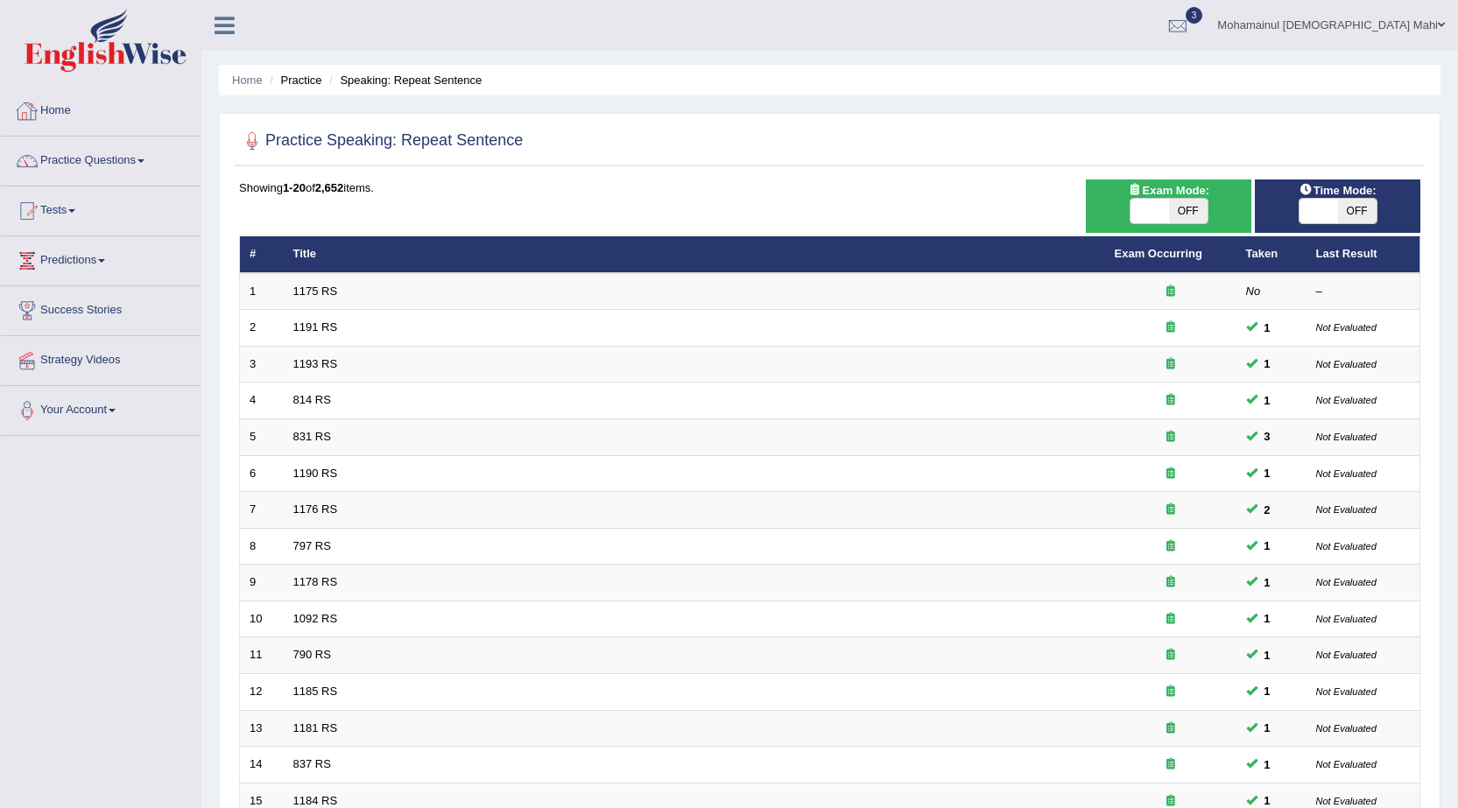
click at [67, 115] on link "Home" at bounding box center [101, 109] width 200 height 44
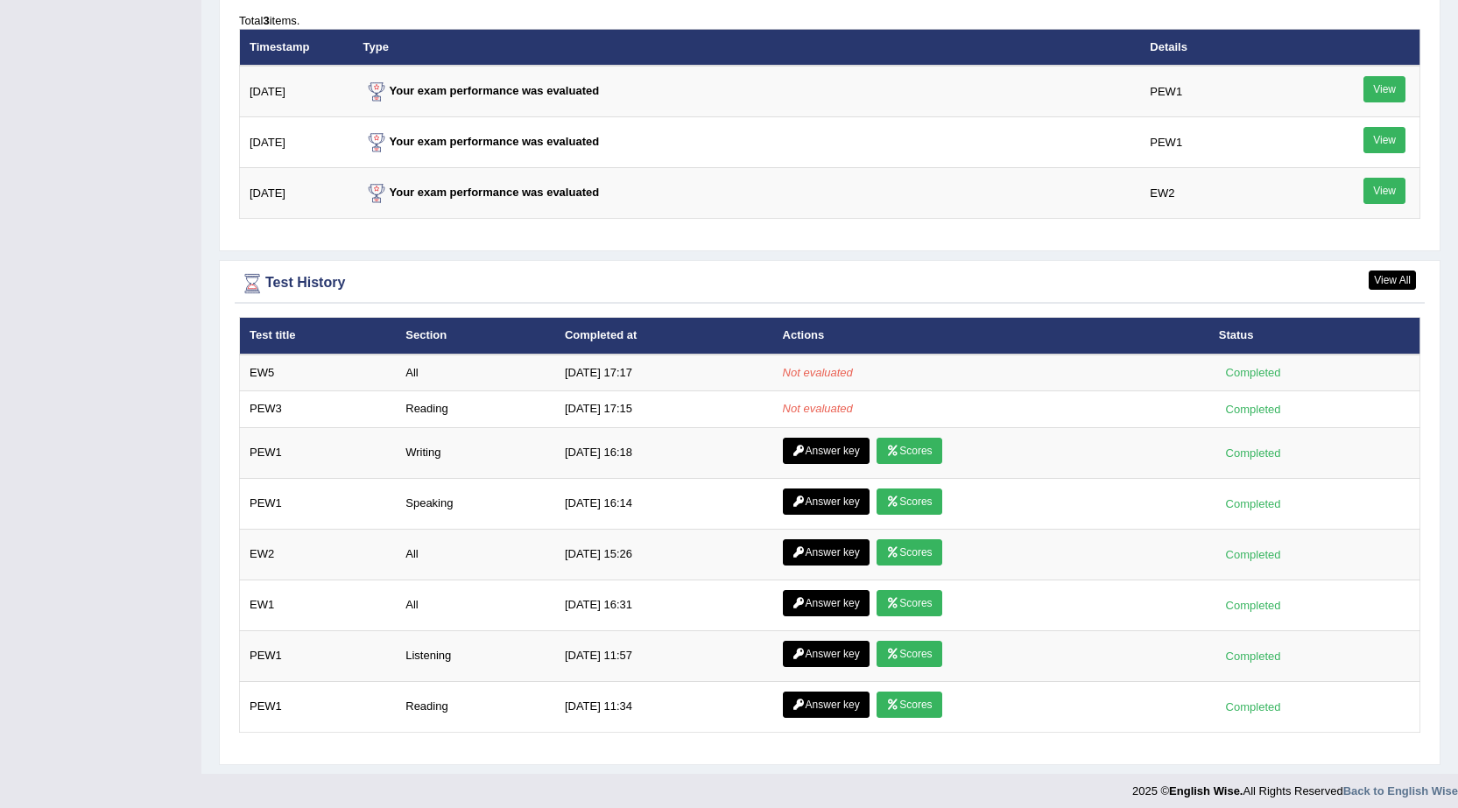
scroll to position [2198, 0]
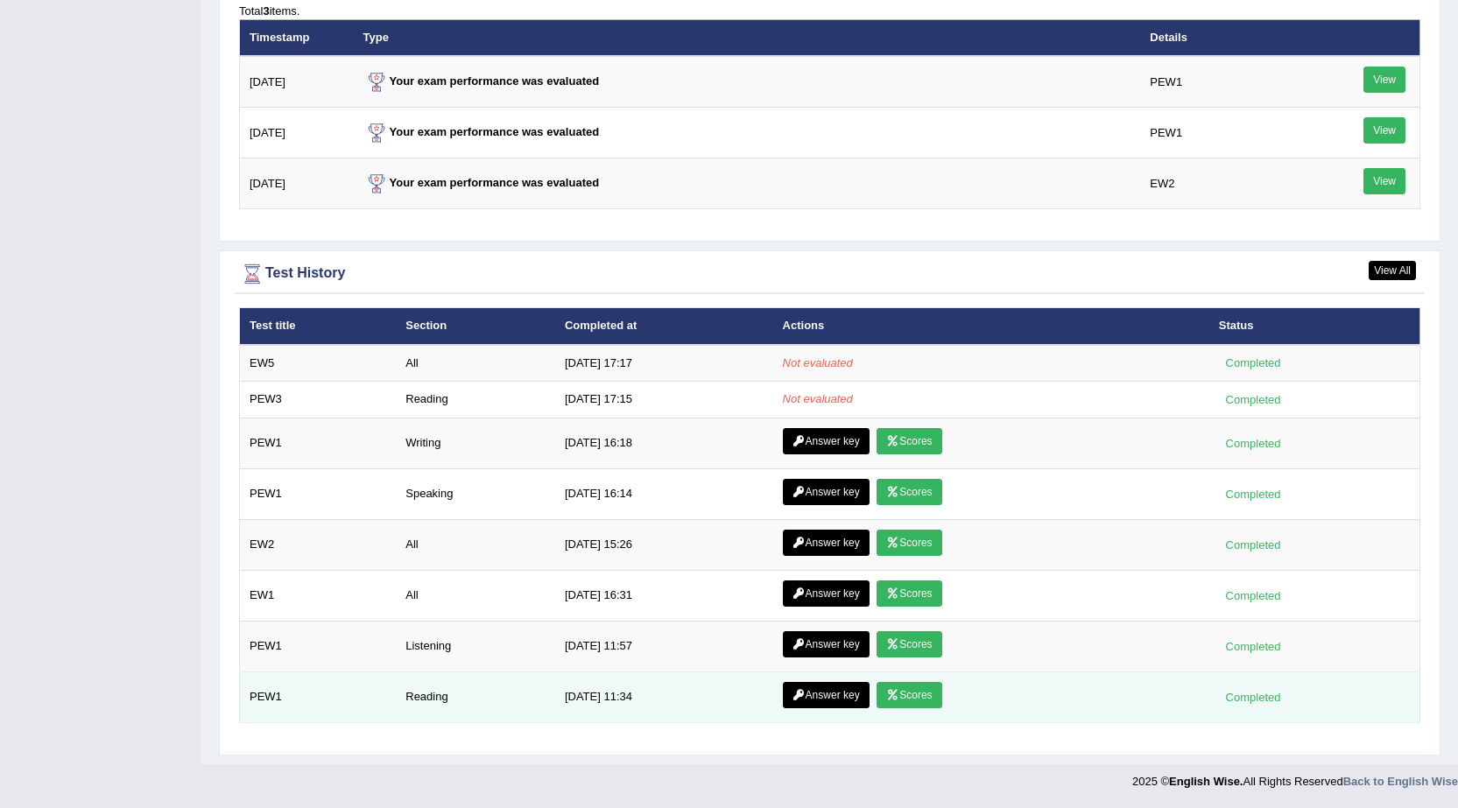
click at [918, 699] on link "Scores" at bounding box center [909, 695] width 65 height 26
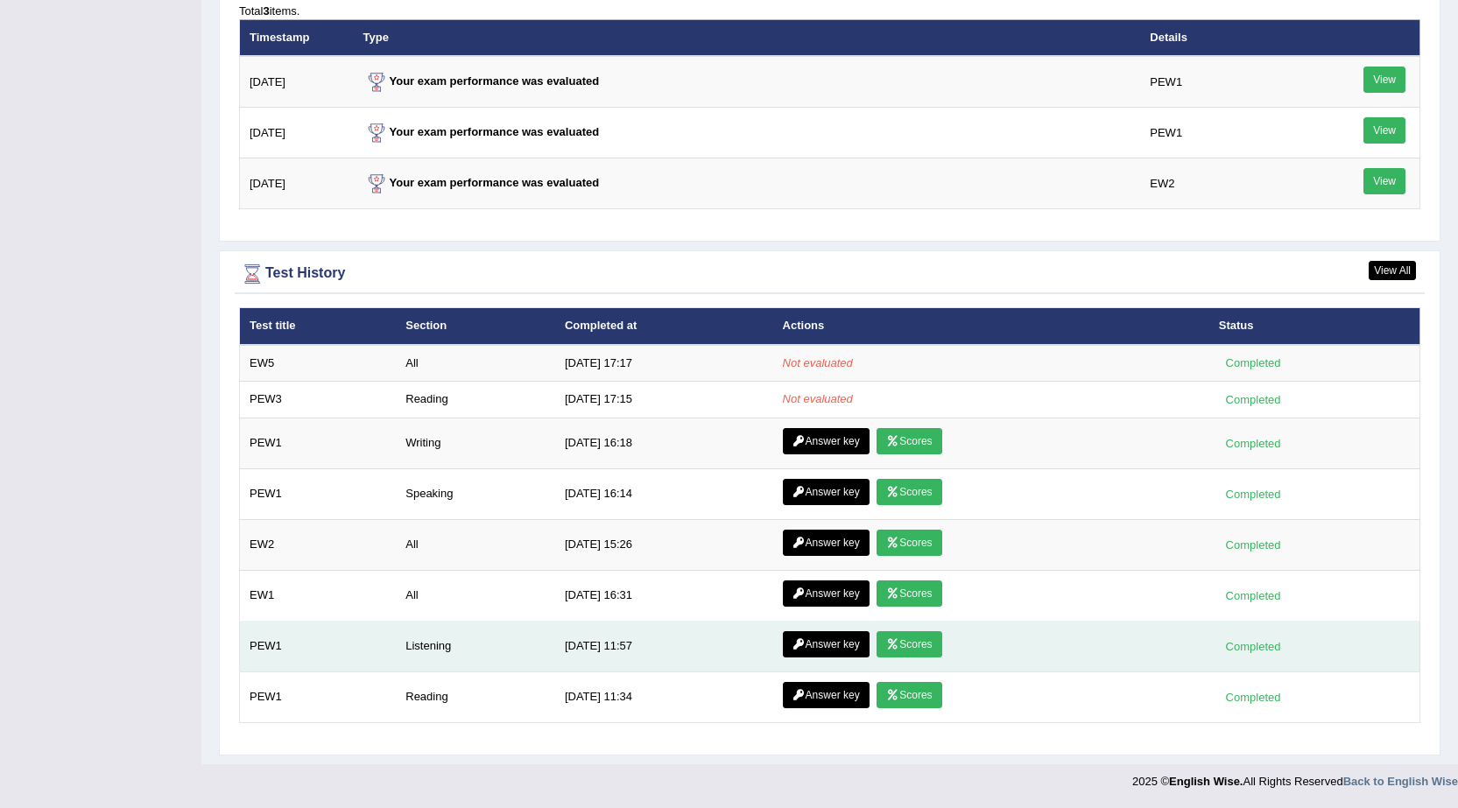
click at [907, 643] on link "Scores" at bounding box center [909, 644] width 65 height 26
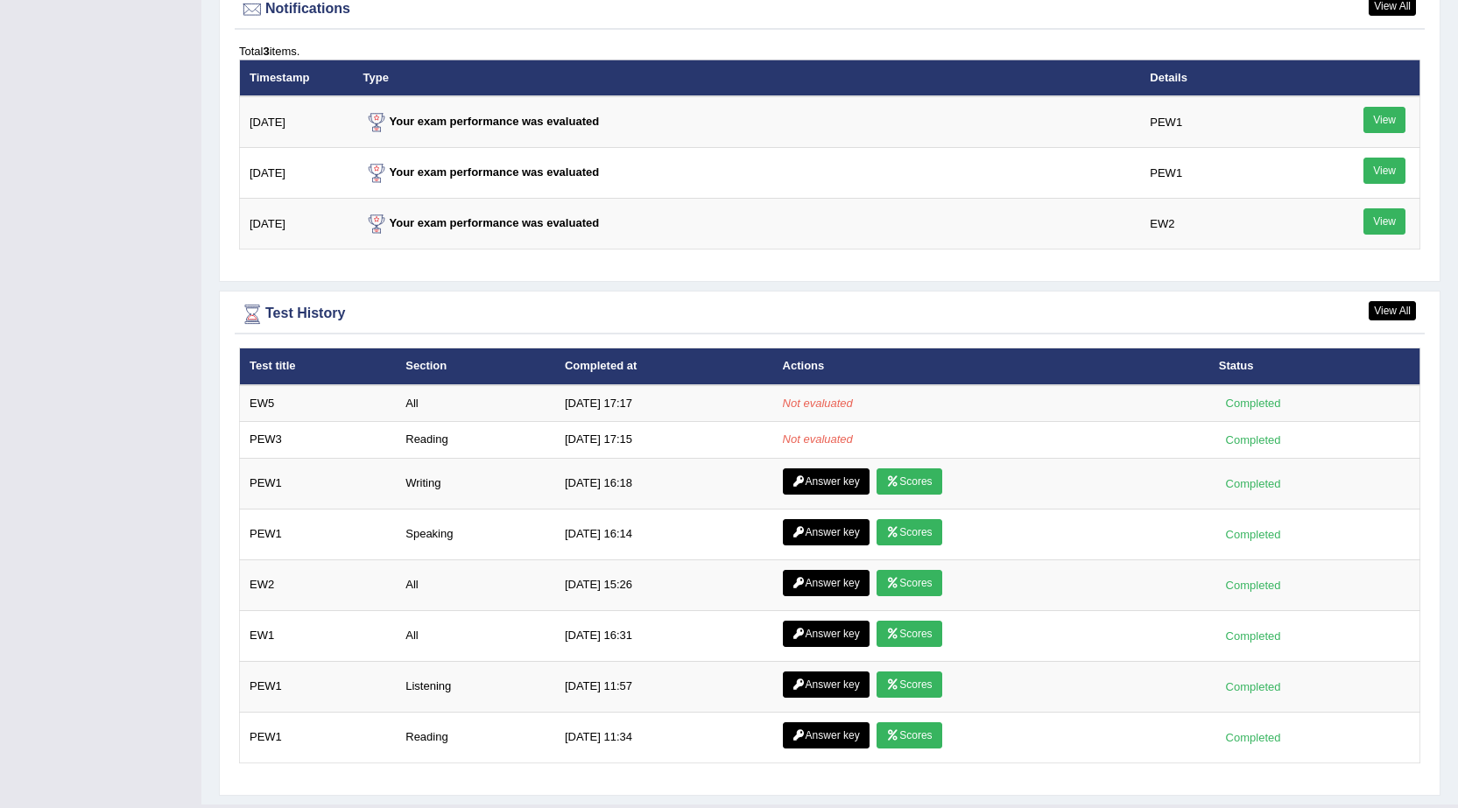
scroll to position [2189, 0]
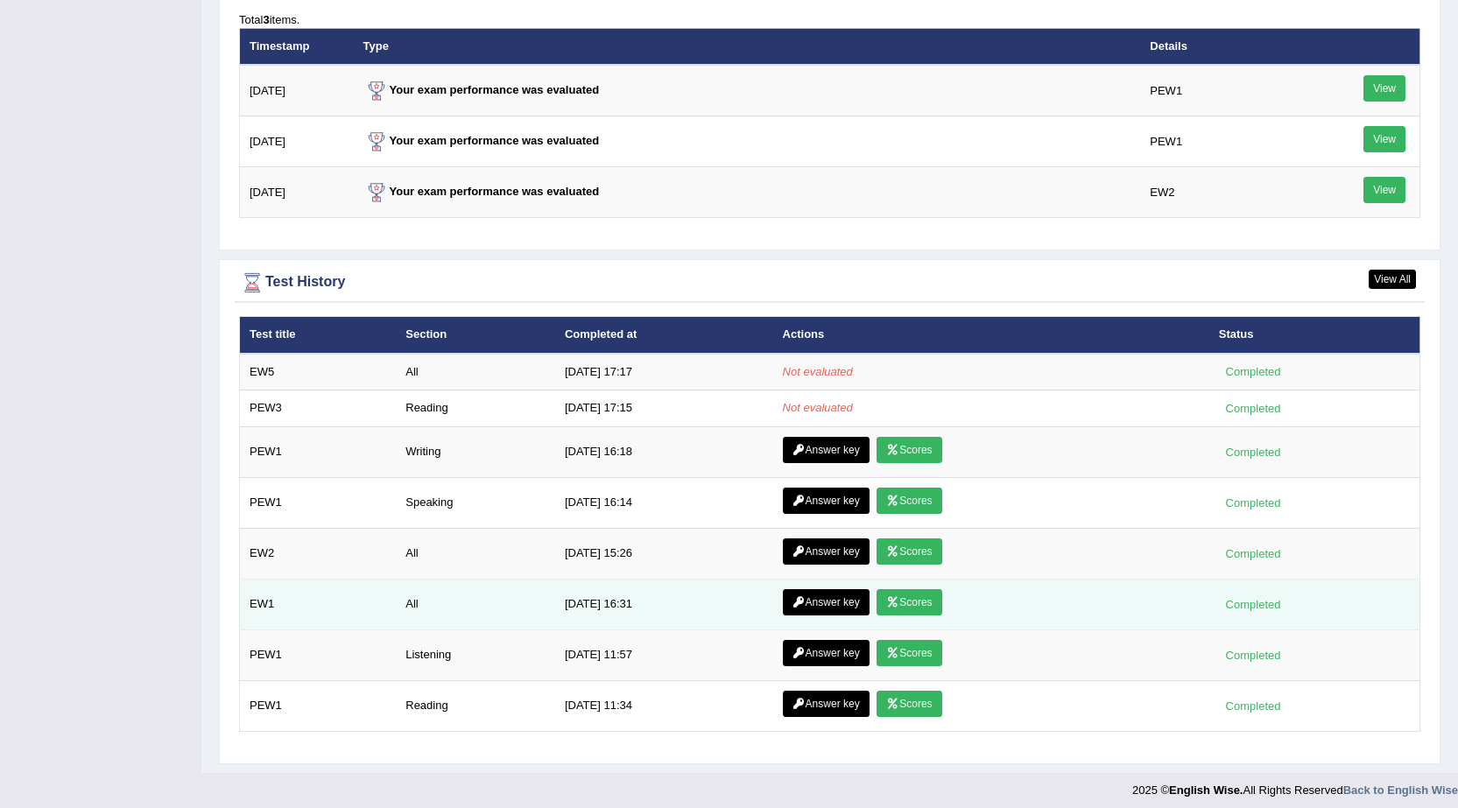
click at [906, 605] on link "Scores" at bounding box center [909, 602] width 65 height 26
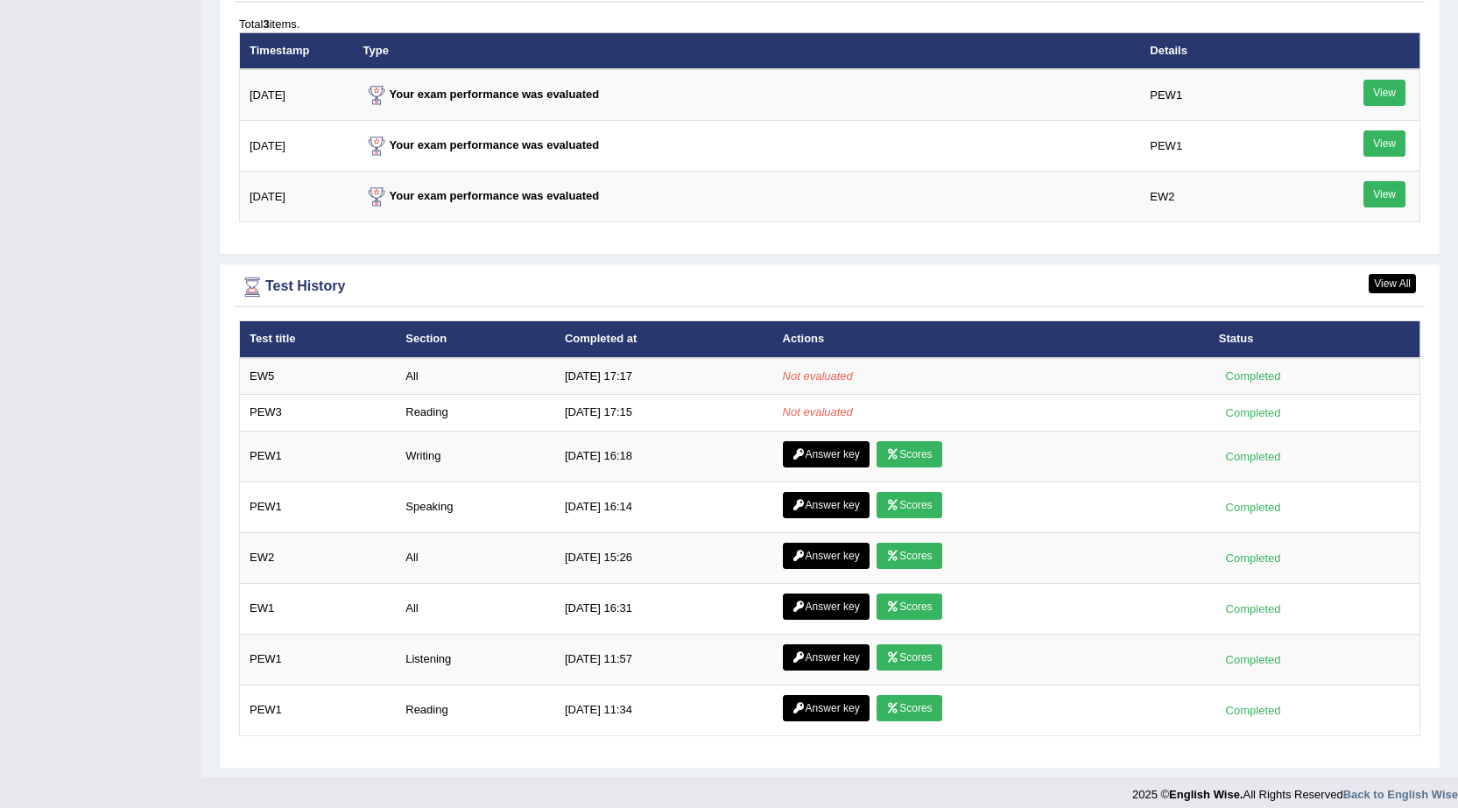
scroll to position [2198, 0]
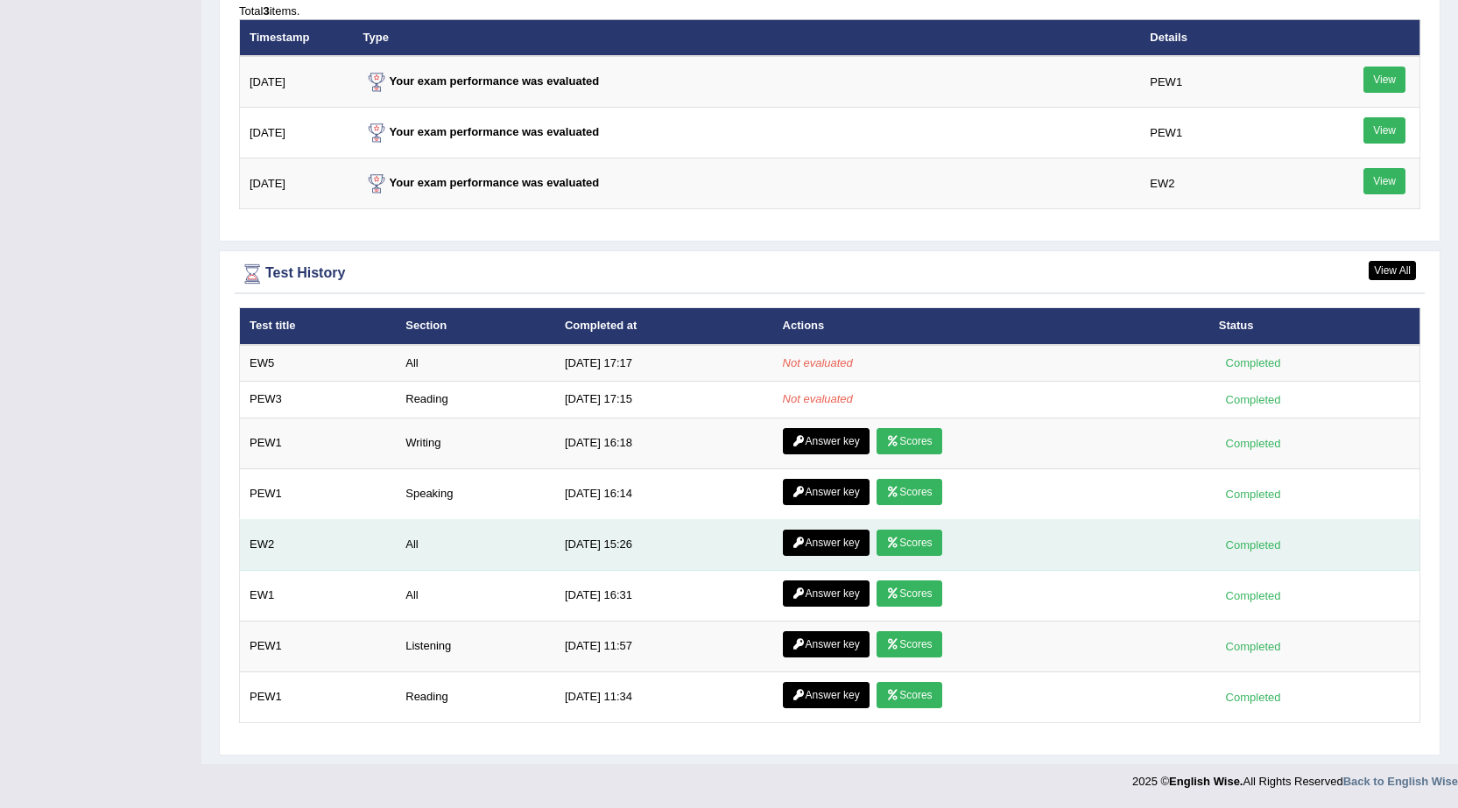
click at [905, 539] on link "Scores" at bounding box center [909, 543] width 65 height 26
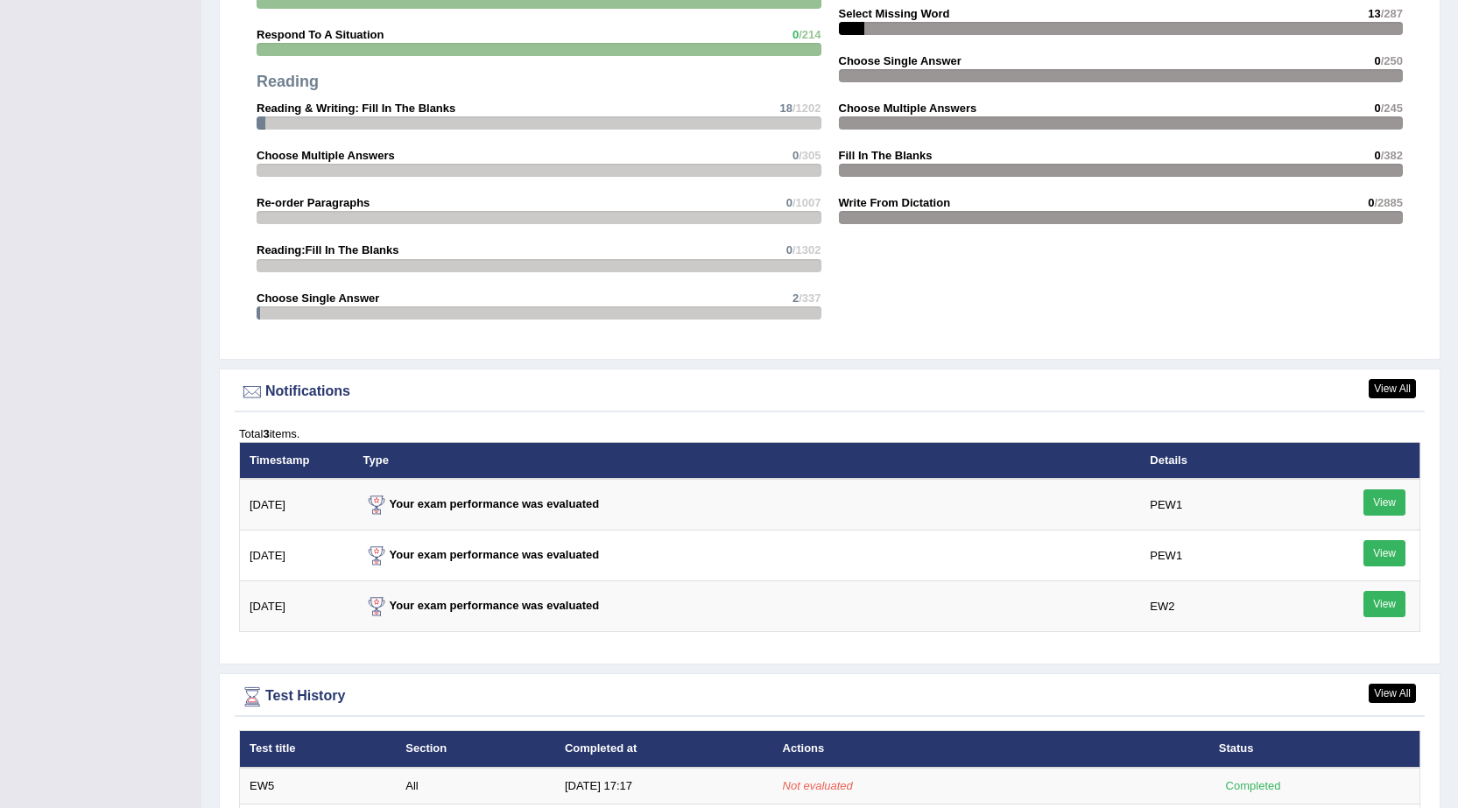
scroll to position [2016, 0]
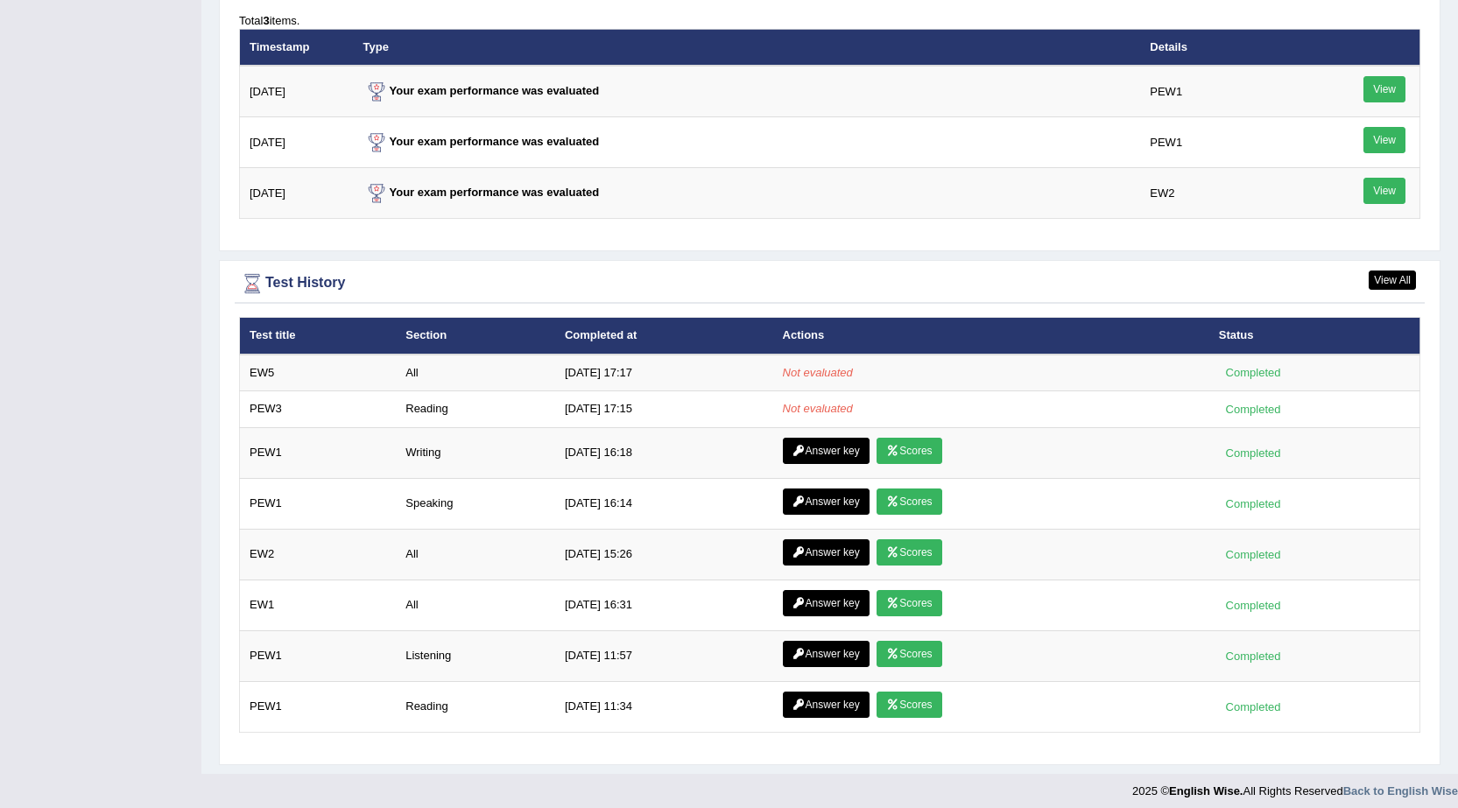
scroll to position [2198, 0]
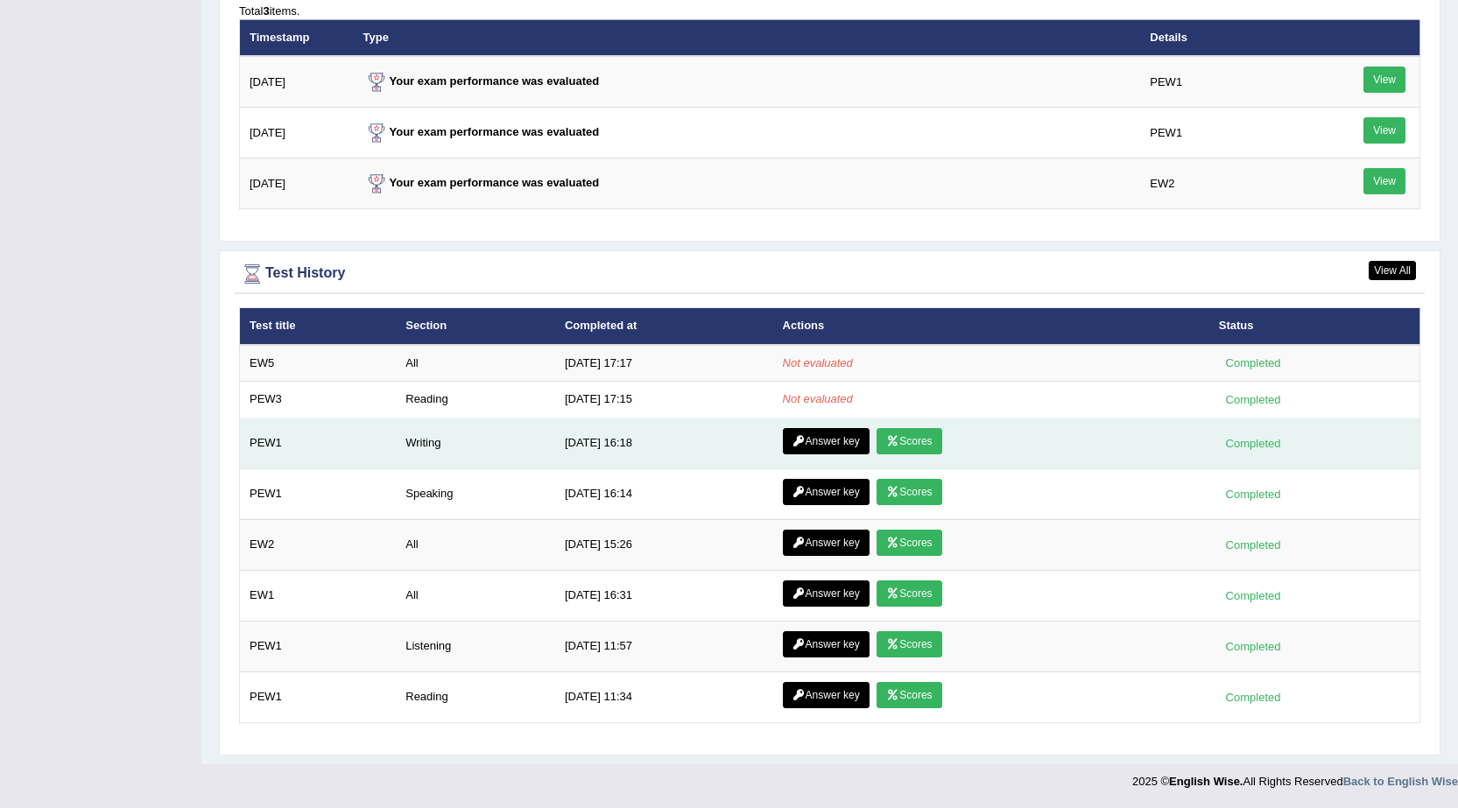
click at [934, 436] on link "Scores" at bounding box center [909, 441] width 65 height 26
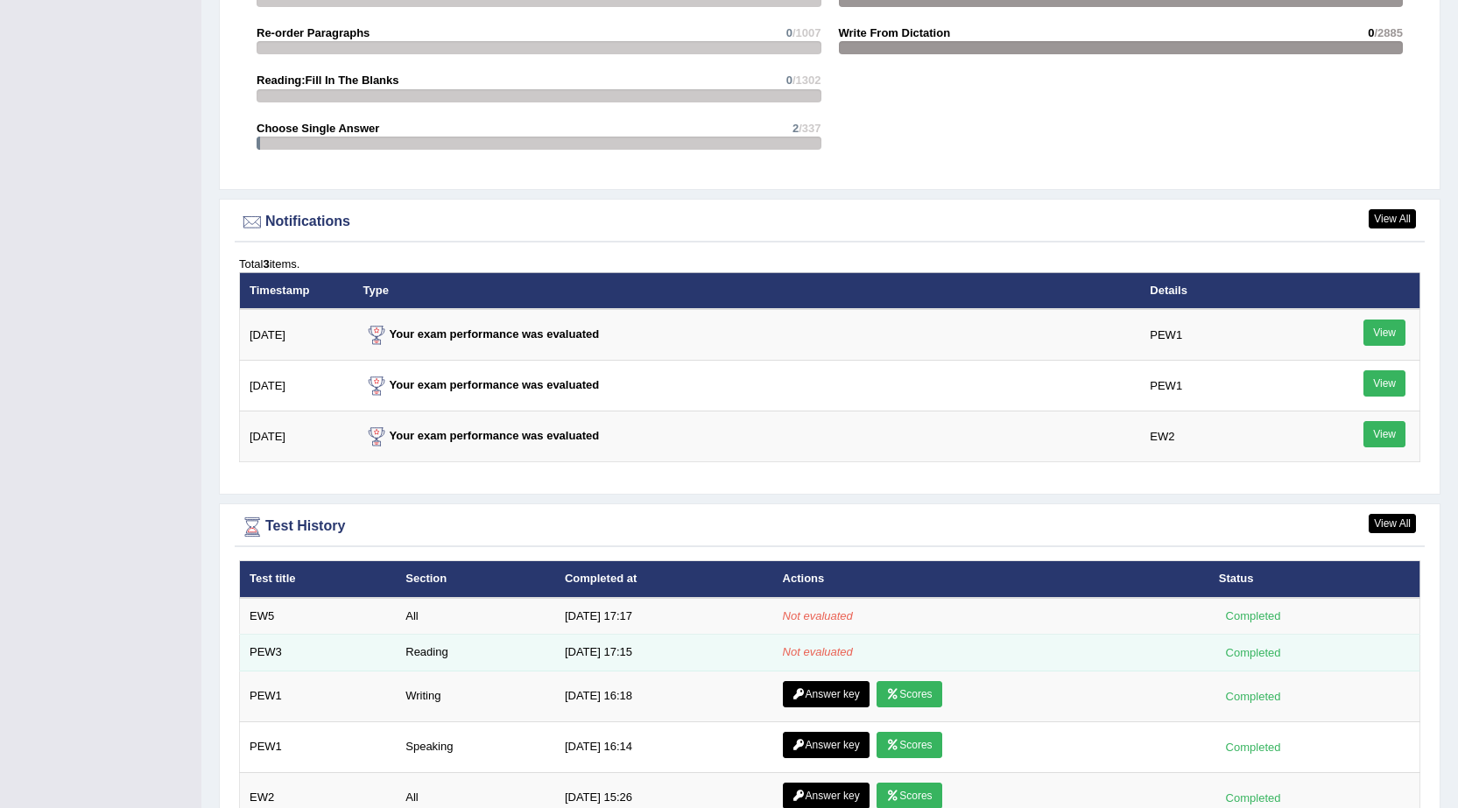
scroll to position [1935, 0]
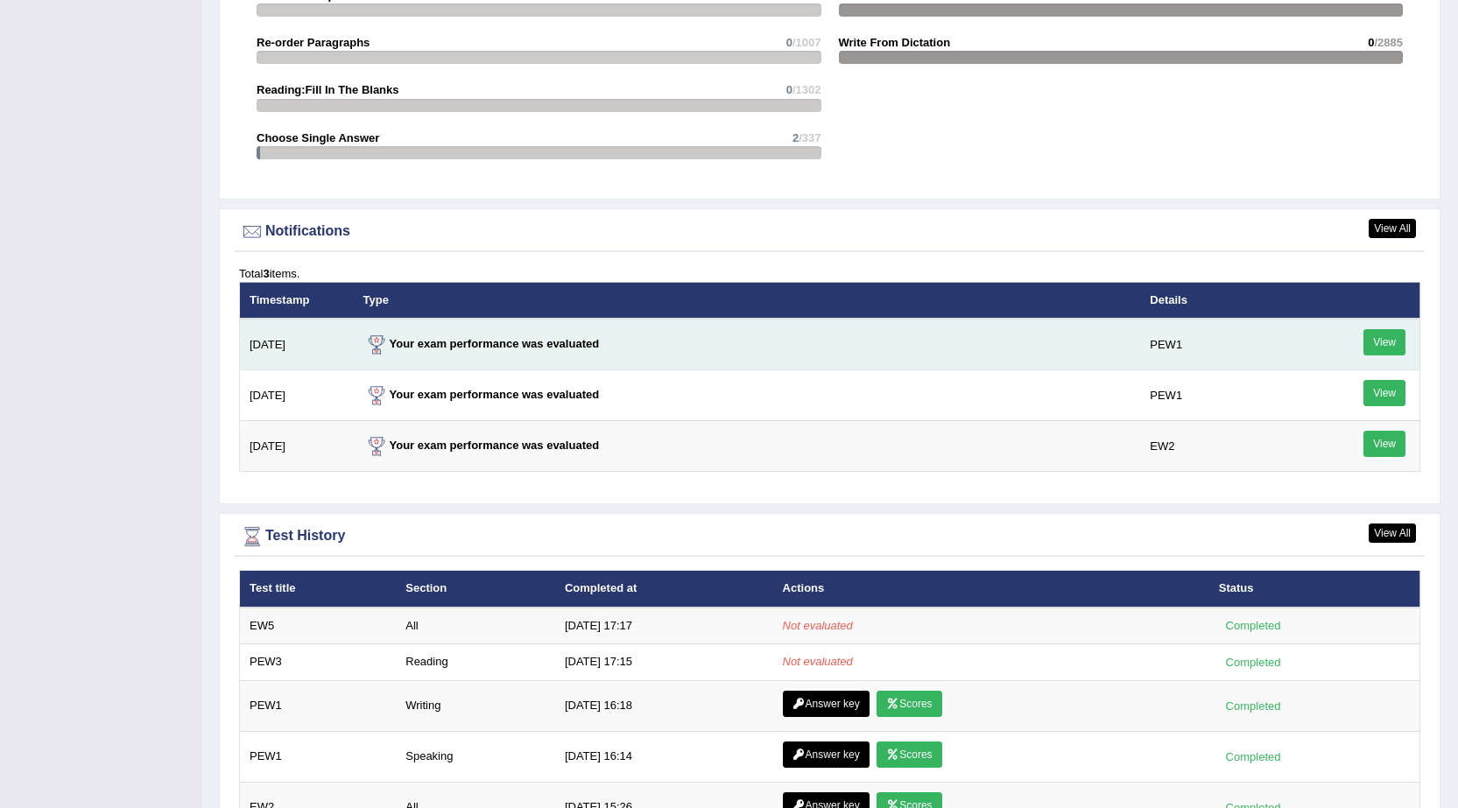
click at [1397, 342] on link "View" at bounding box center [1384, 342] width 42 height 26
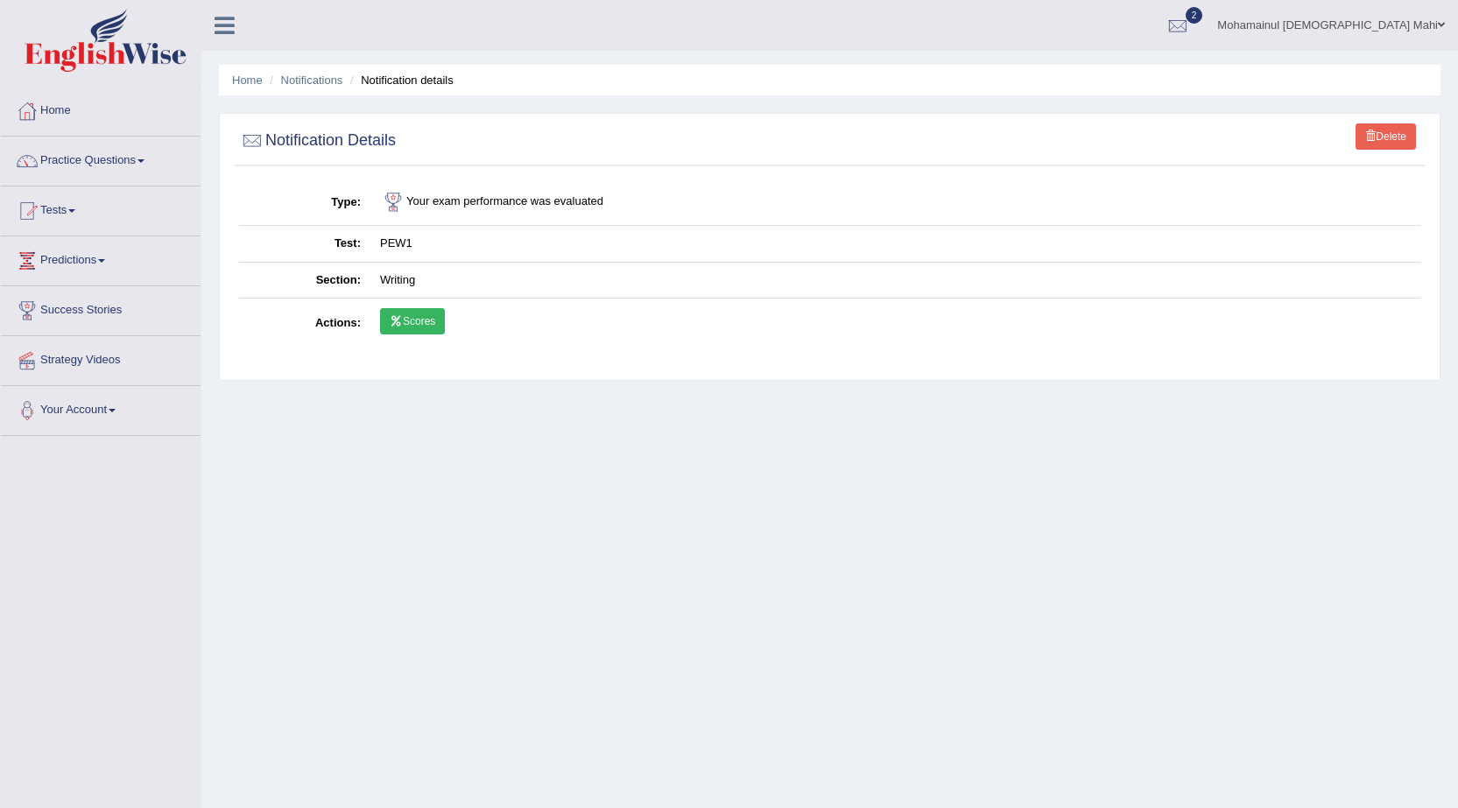
click at [436, 327] on link "Scores" at bounding box center [412, 321] width 65 height 26
click at [75, 111] on link "Home" at bounding box center [101, 109] width 200 height 44
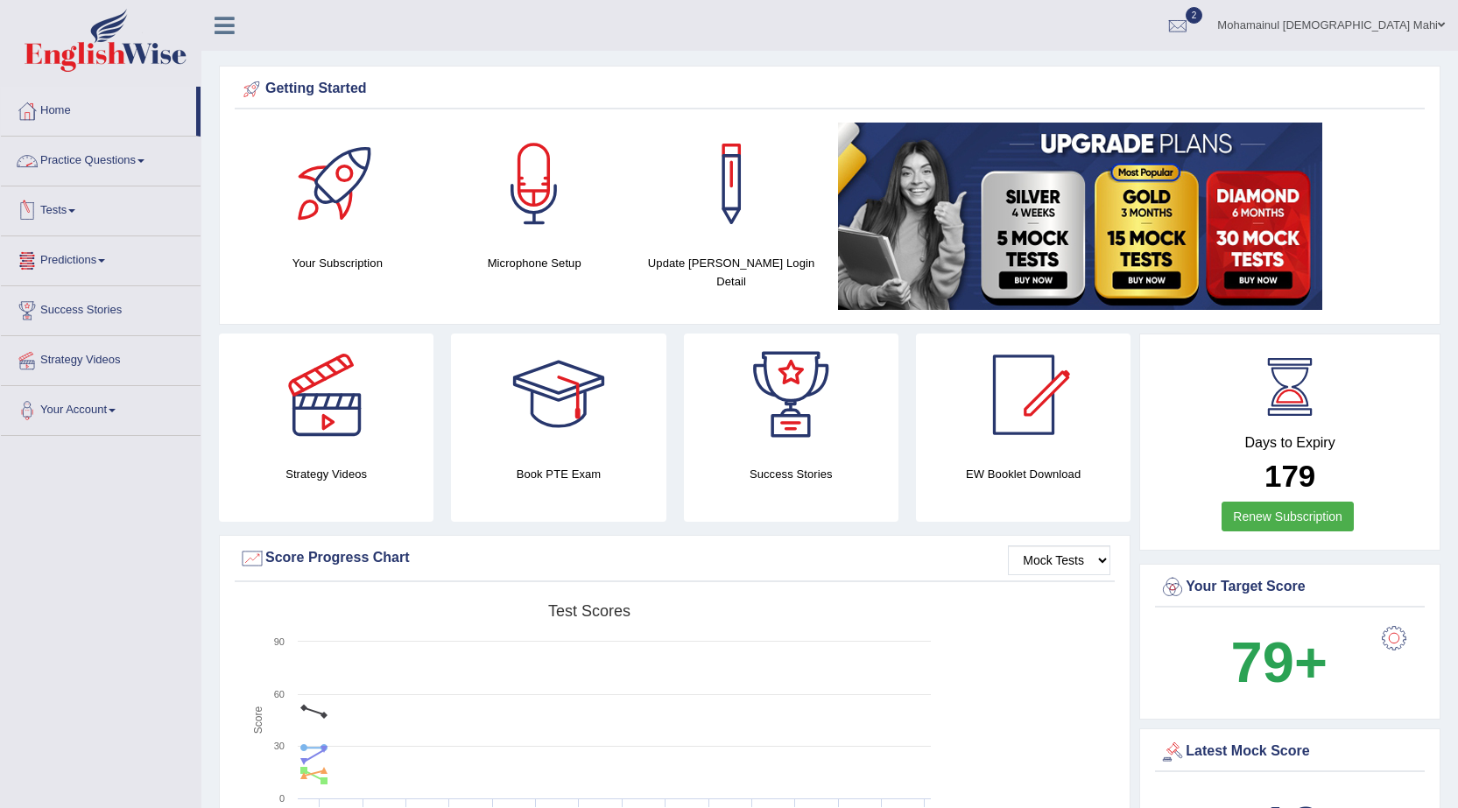
click at [136, 165] on link "Practice Questions" at bounding box center [101, 159] width 200 height 44
